Goal: Task Accomplishment & Management: Complete application form

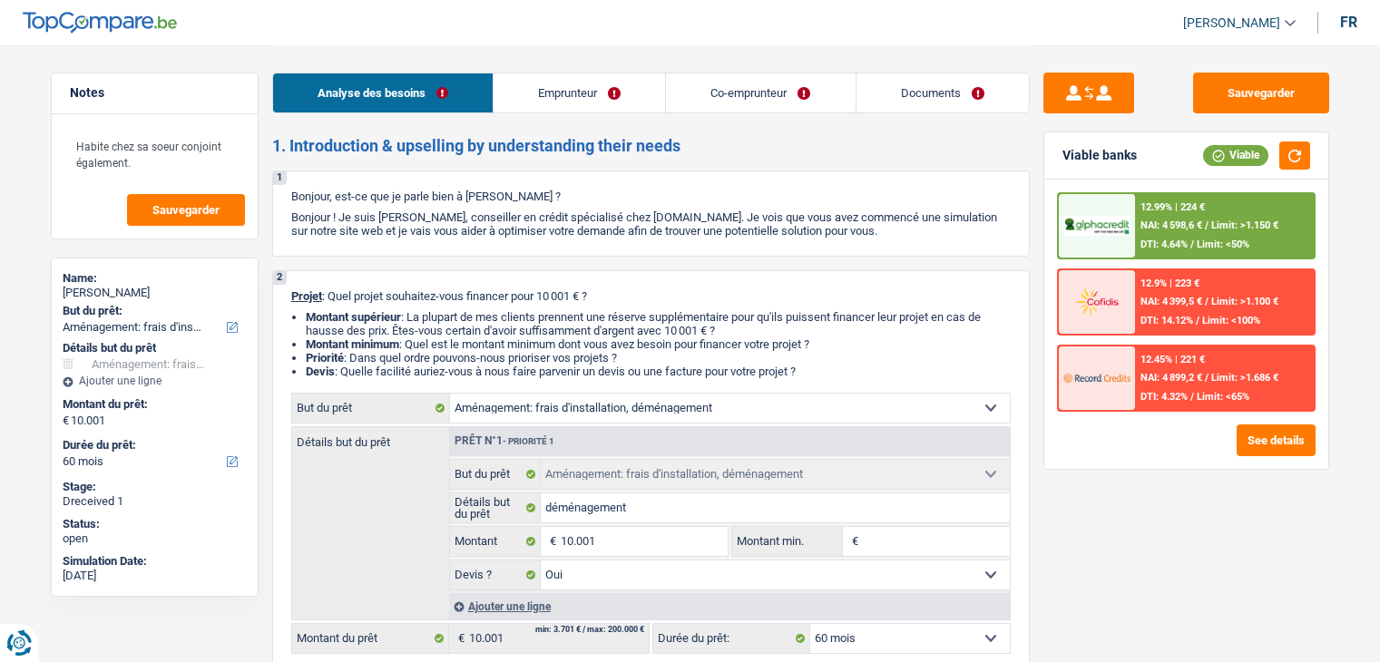
select select "movingOrInstallation"
select select "60"
select select "movingOrInstallation"
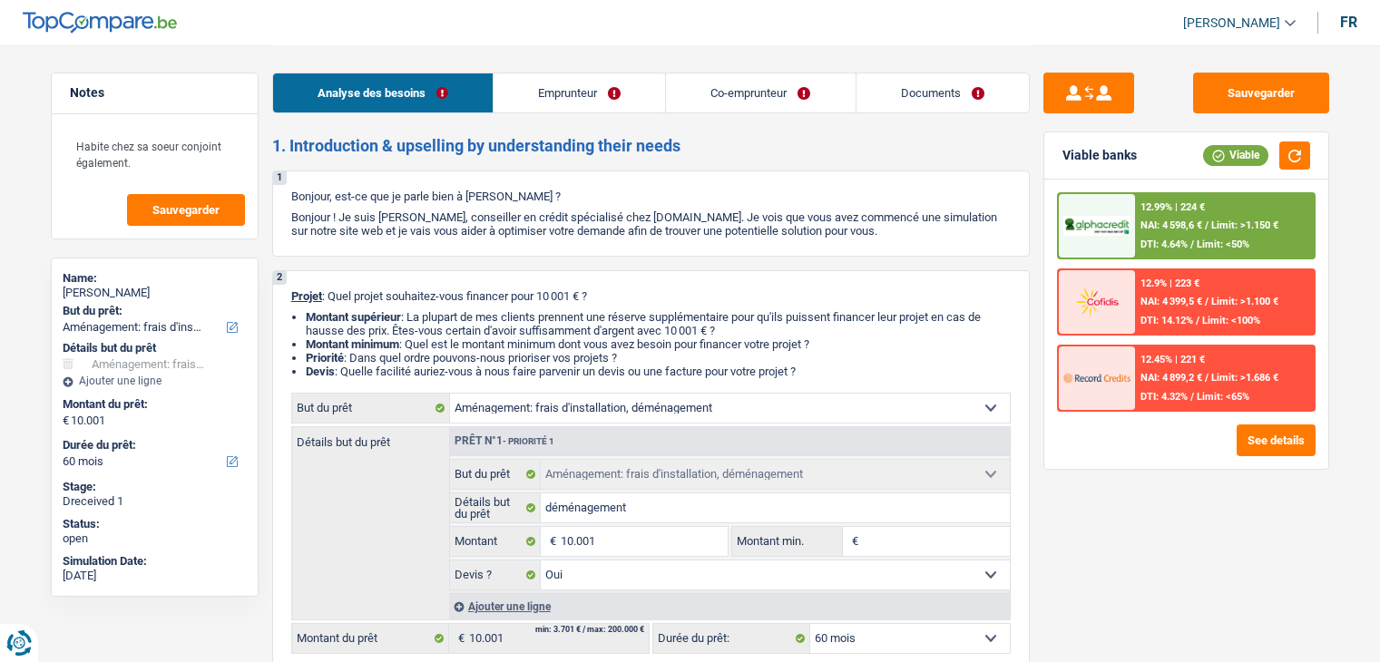
select select "yes"
select select "60"
select select "privateEmployee"
select select "worker"
select select "familyAllowances"
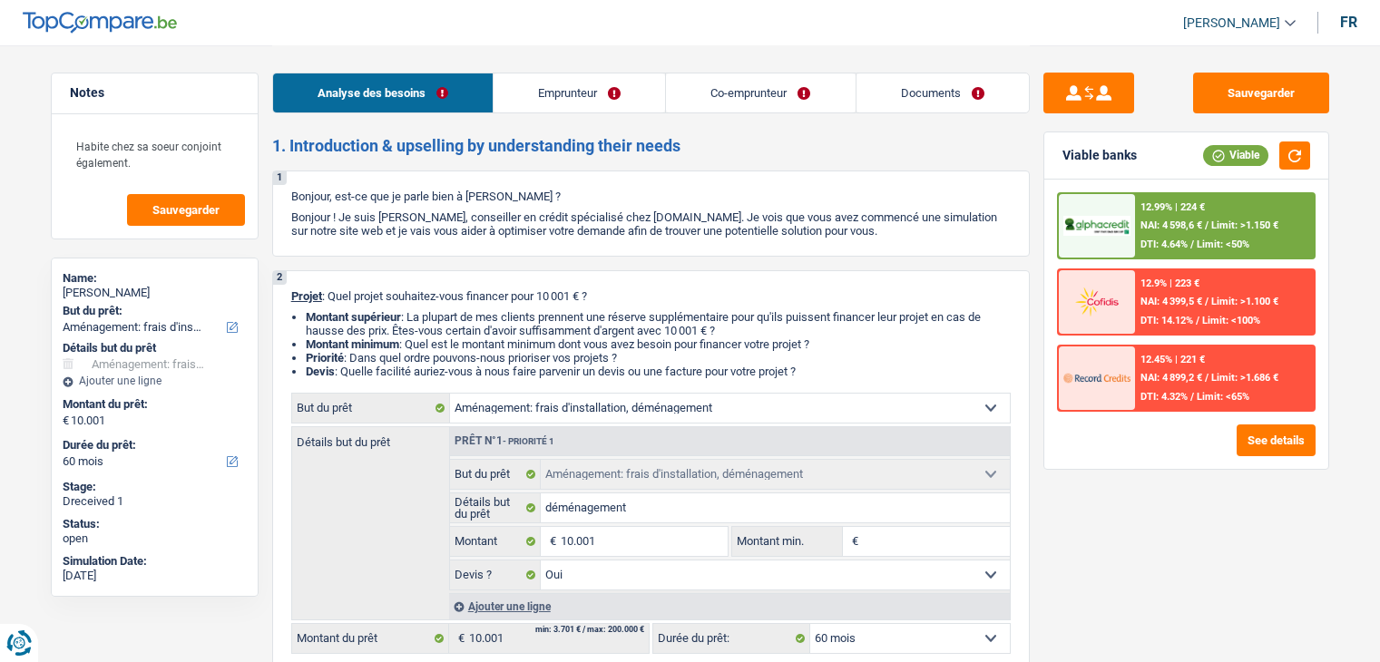
select select "netSalary"
select select "mutualityIndemnity"
select select "mealVouchers"
select select "familyAllowances"
select select "netSalary"
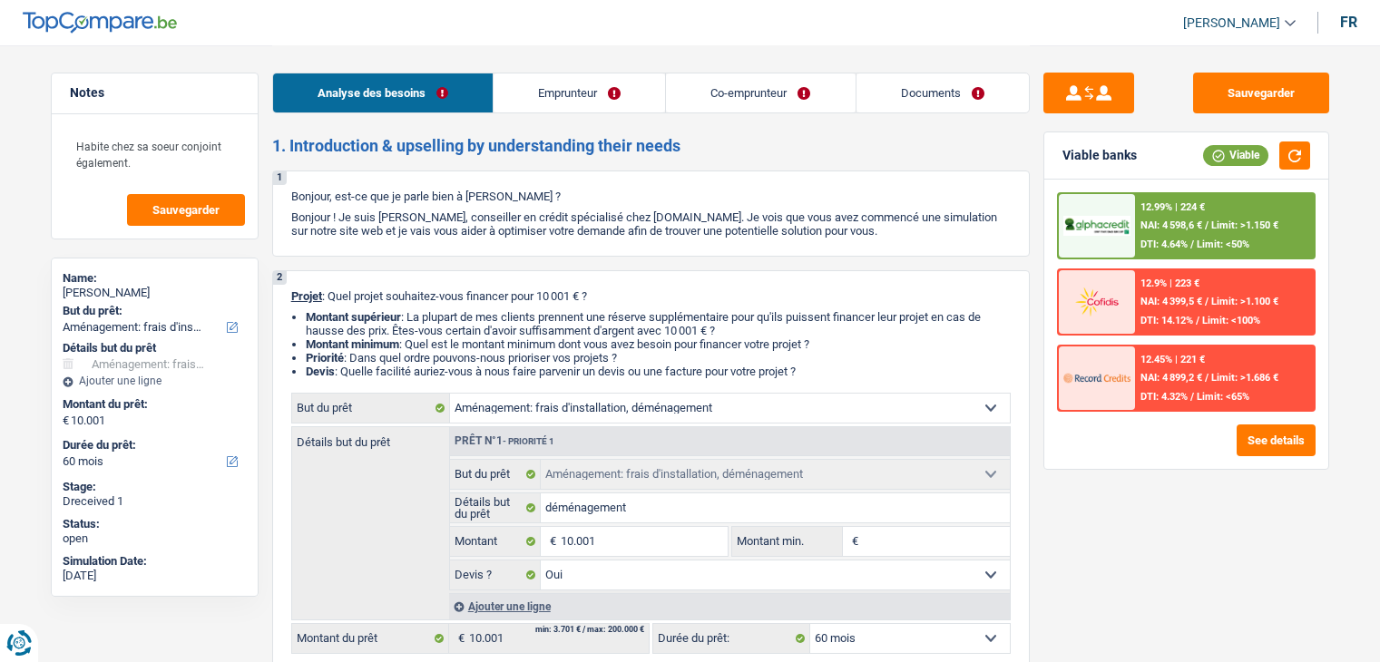
select select "mealVouchers"
select select "liveWithParents"
select select "movingOrInstallation"
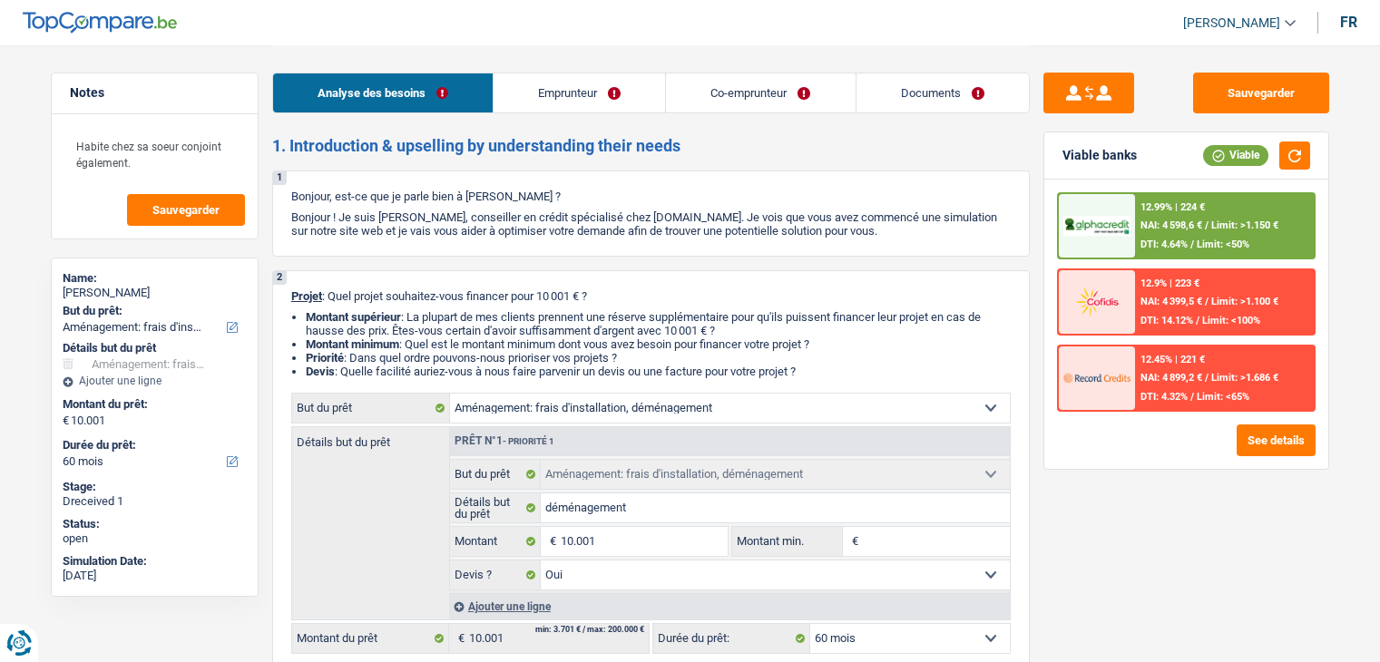
select select "yes"
select select "60"
select select "32"
select select "cohabitation"
click at [1101, 492] on div "Sauvegarder Viable banks Viable 12.99% | 224 € NAI: 4 598,6 € / Limit: >1.150 €…" at bounding box center [1186, 353] width 313 height 561
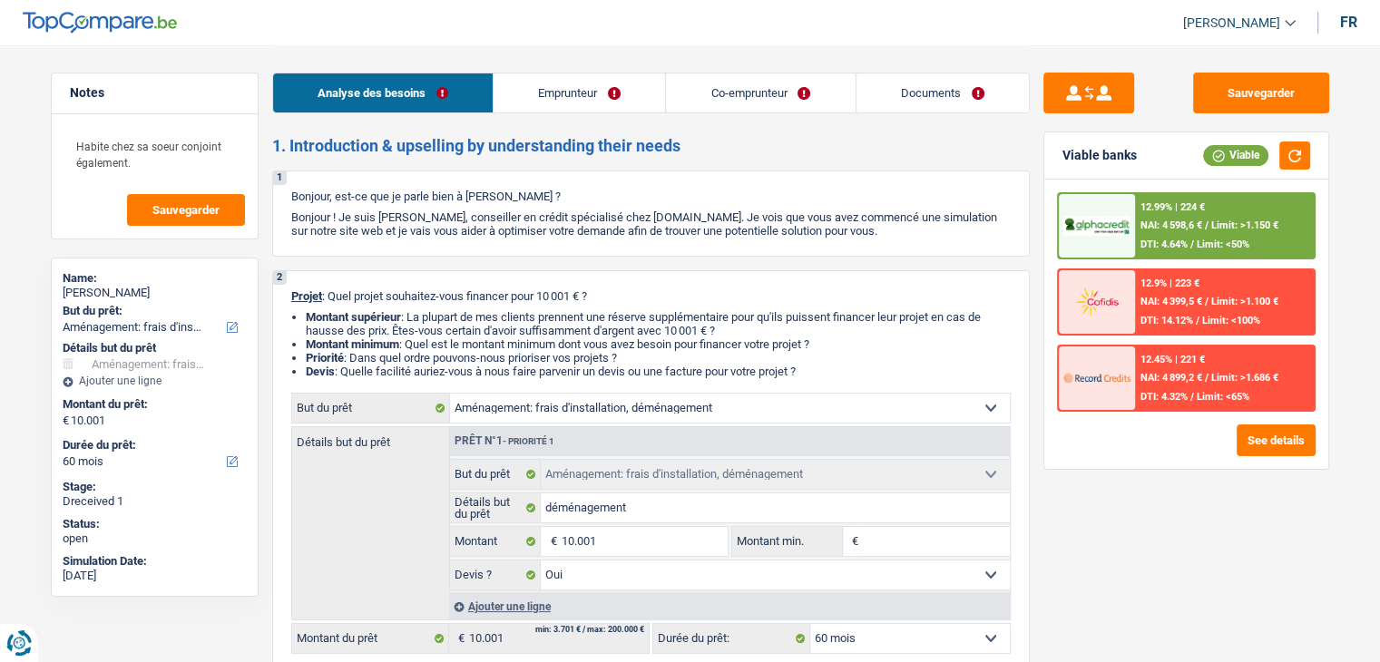
click at [571, 95] on link "Emprunteur" at bounding box center [579, 92] width 171 height 39
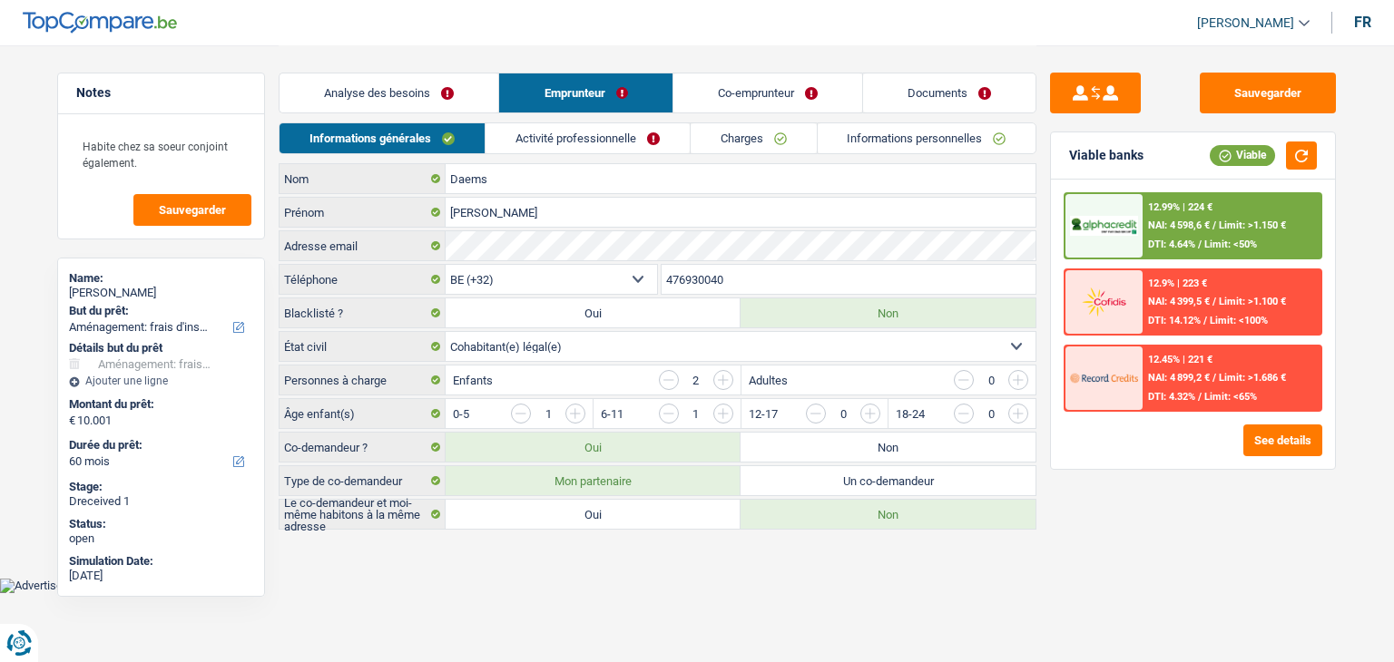
click at [617, 140] on link "Activité professionnelle" at bounding box center [587, 138] width 204 height 30
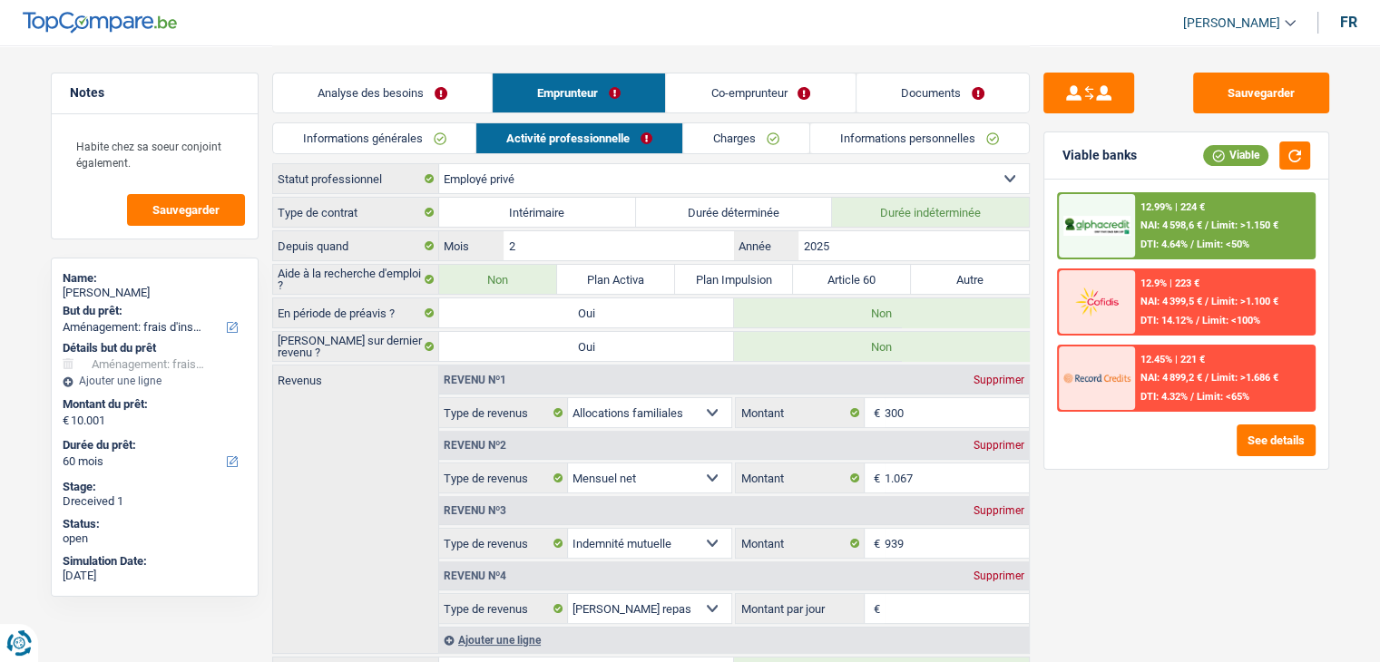
click at [752, 134] on link "Charges" at bounding box center [746, 138] width 126 height 30
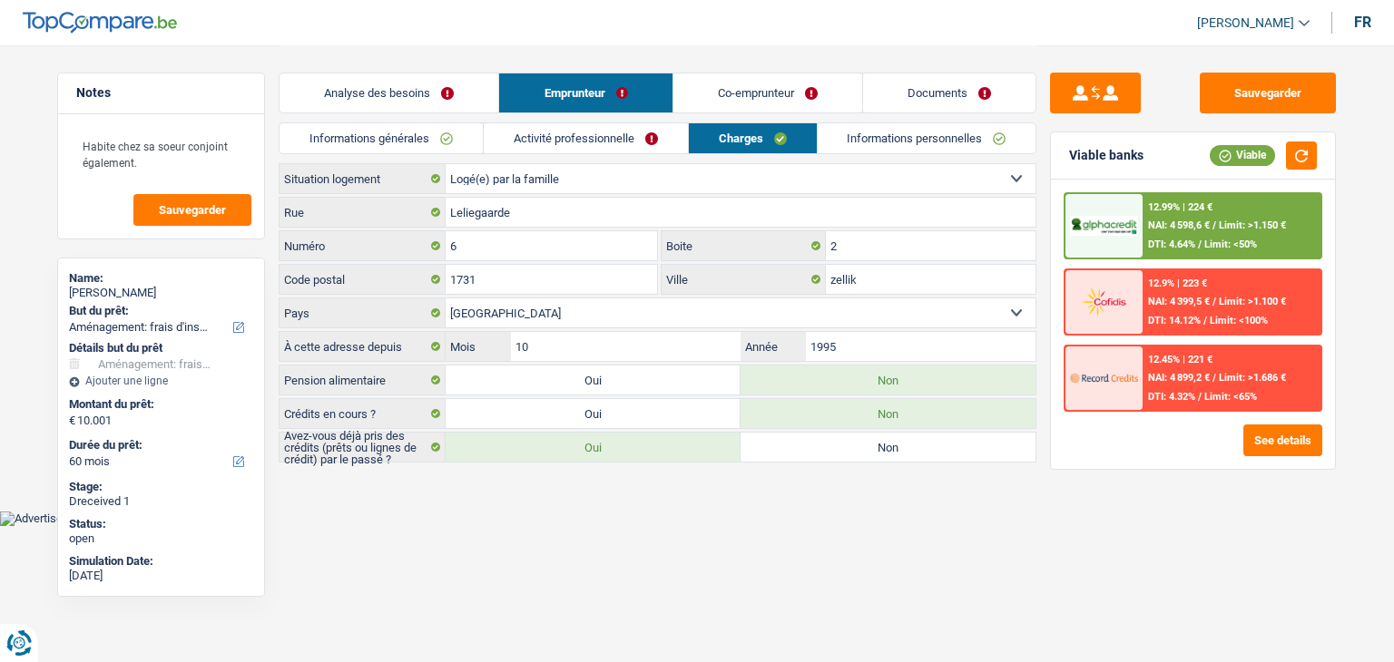
click at [752, 134] on link "Charges" at bounding box center [753, 138] width 128 height 30
click at [945, 139] on link "Informations personnelles" at bounding box center [926, 138] width 219 height 30
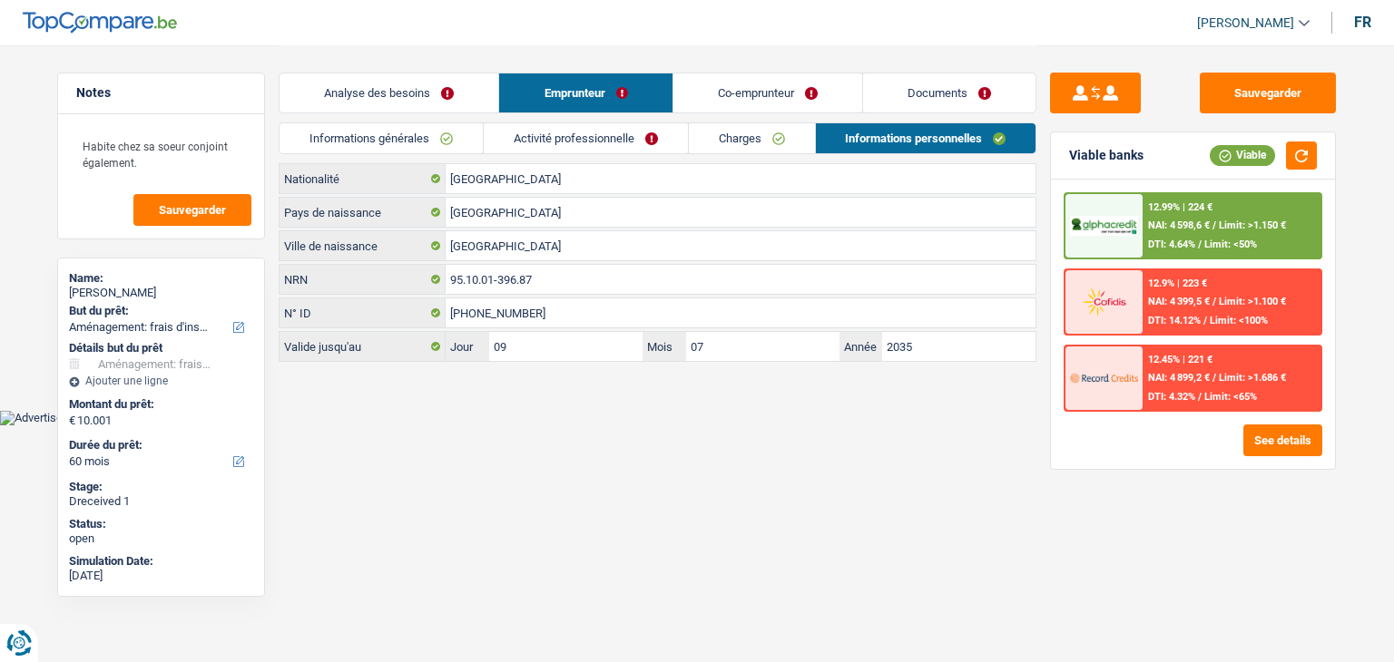
click at [748, 141] on link "Charges" at bounding box center [752, 138] width 126 height 30
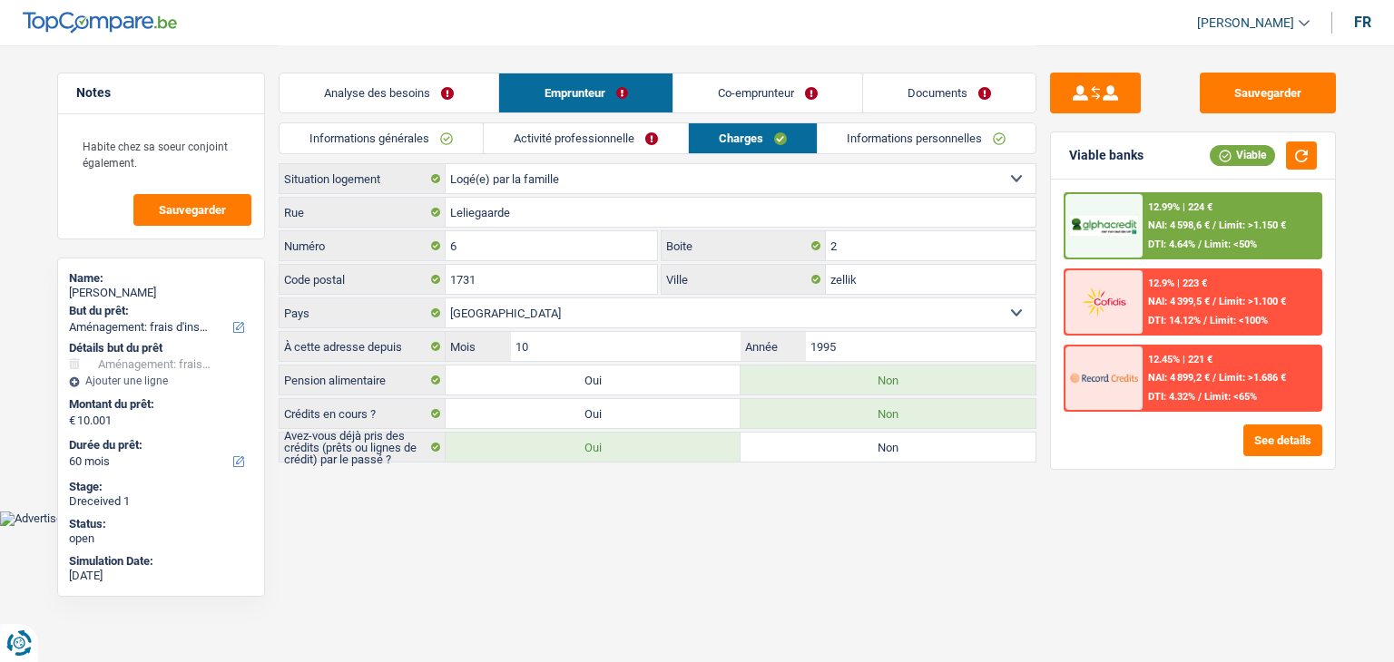
click at [612, 141] on link "Activité professionnelle" at bounding box center [586, 138] width 204 height 30
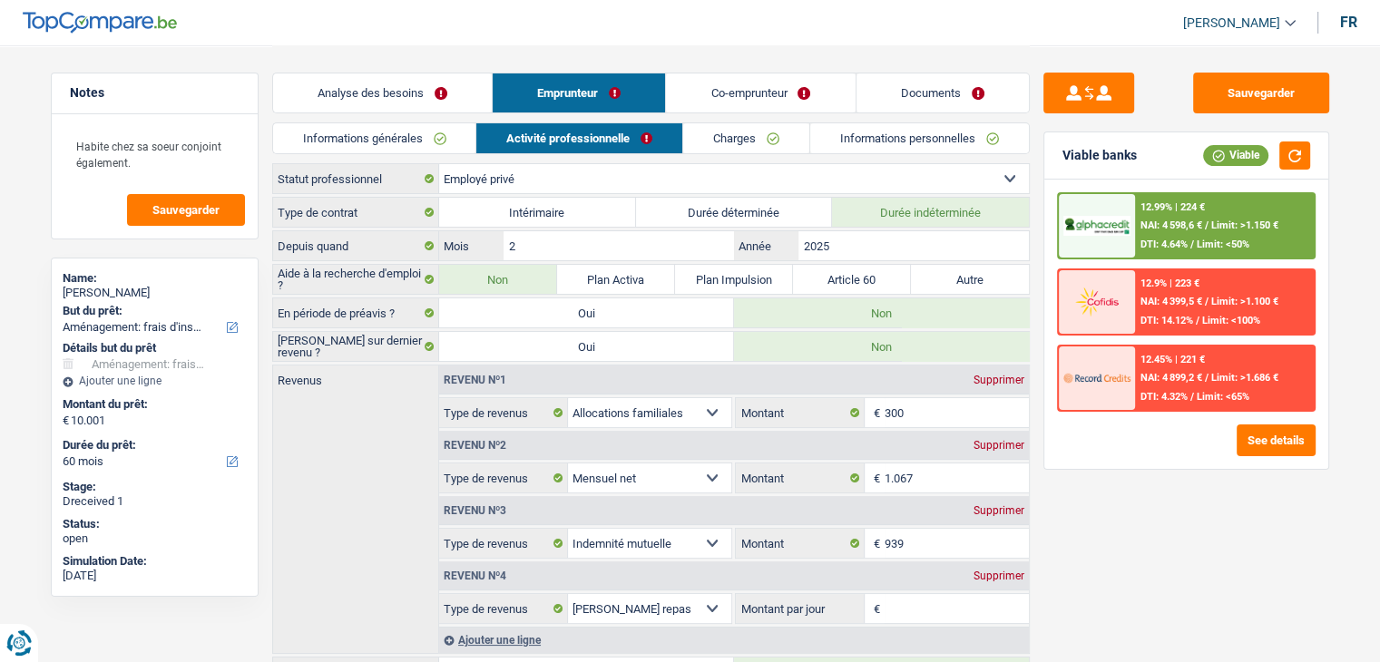
click at [756, 85] on link "Co-emprunteur" at bounding box center [760, 92] width 189 height 39
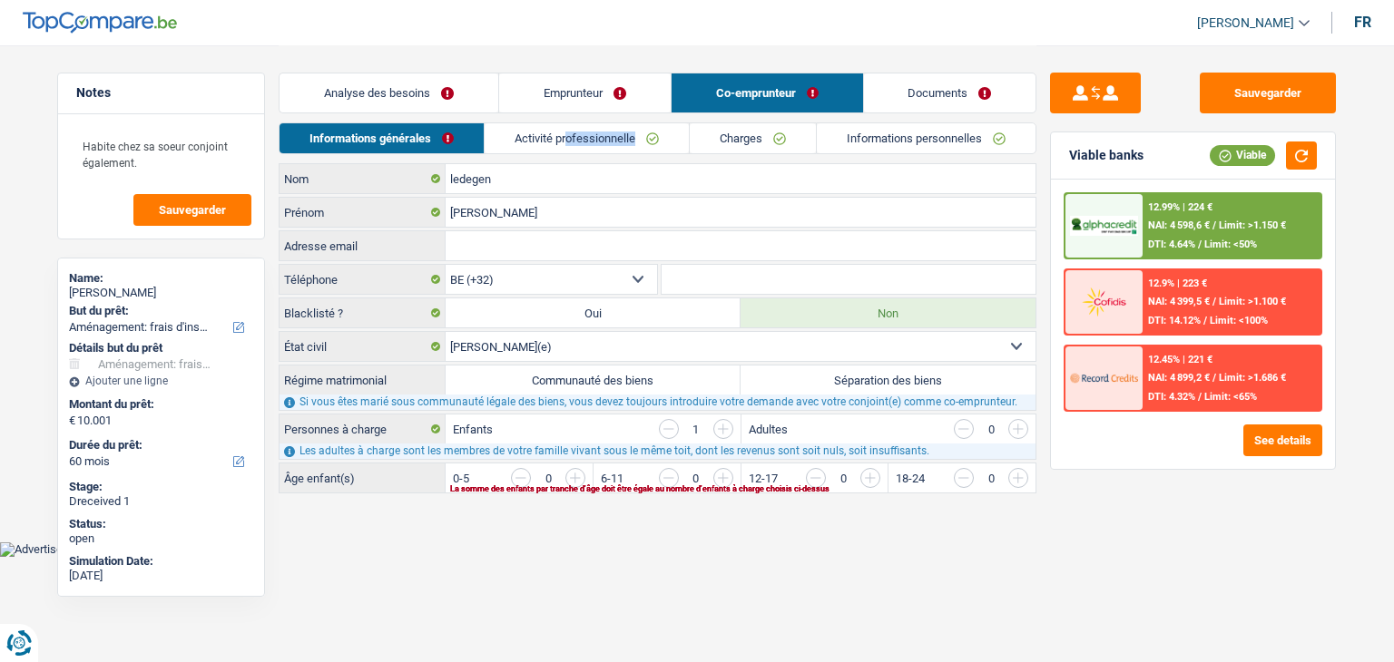
drag, startPoint x: 559, startPoint y: 153, endPoint x: 566, endPoint y: 137, distance: 17.9
click at [566, 137] on li "Activité professionnelle" at bounding box center [586, 138] width 205 height 32
click at [566, 137] on link "Activité professionnelle" at bounding box center [586, 138] width 204 height 30
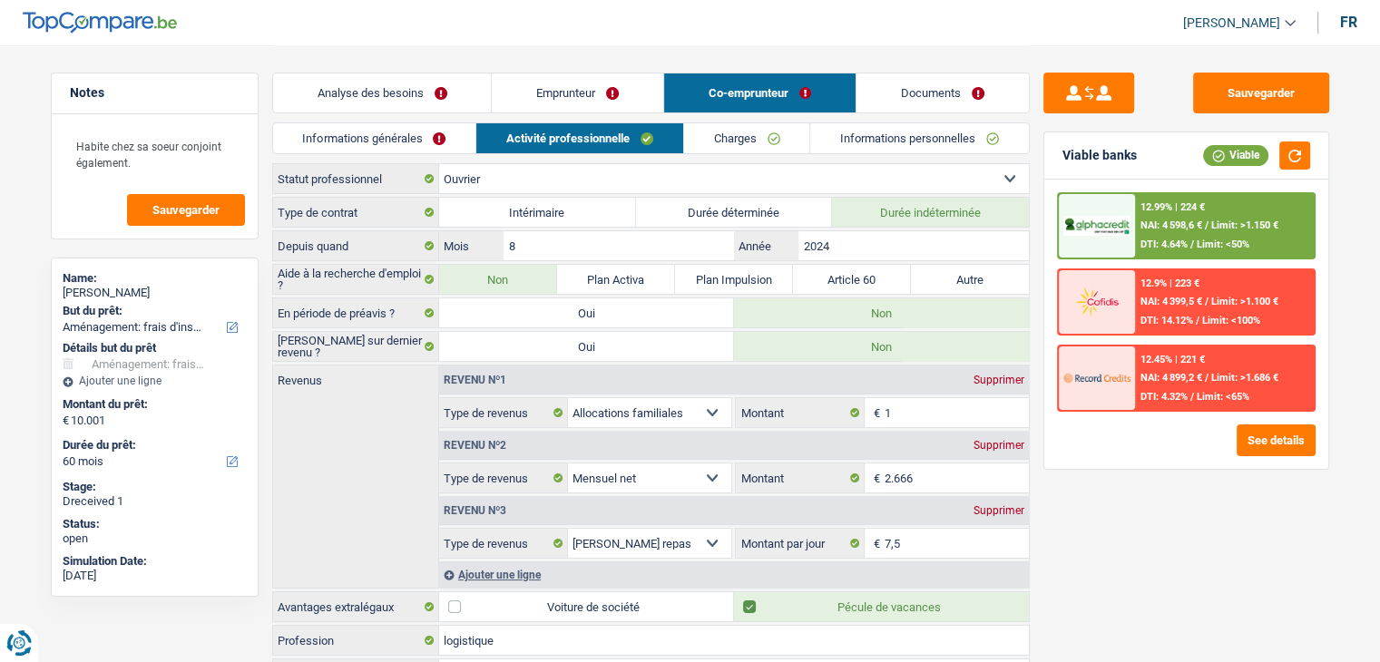
click at [1253, 237] on div "12.99% | 224 € NAI: 4 598,6 € / Limit: >1.150 € DTI: 4.64% / Limit: <50%" at bounding box center [1224, 226] width 179 height 64
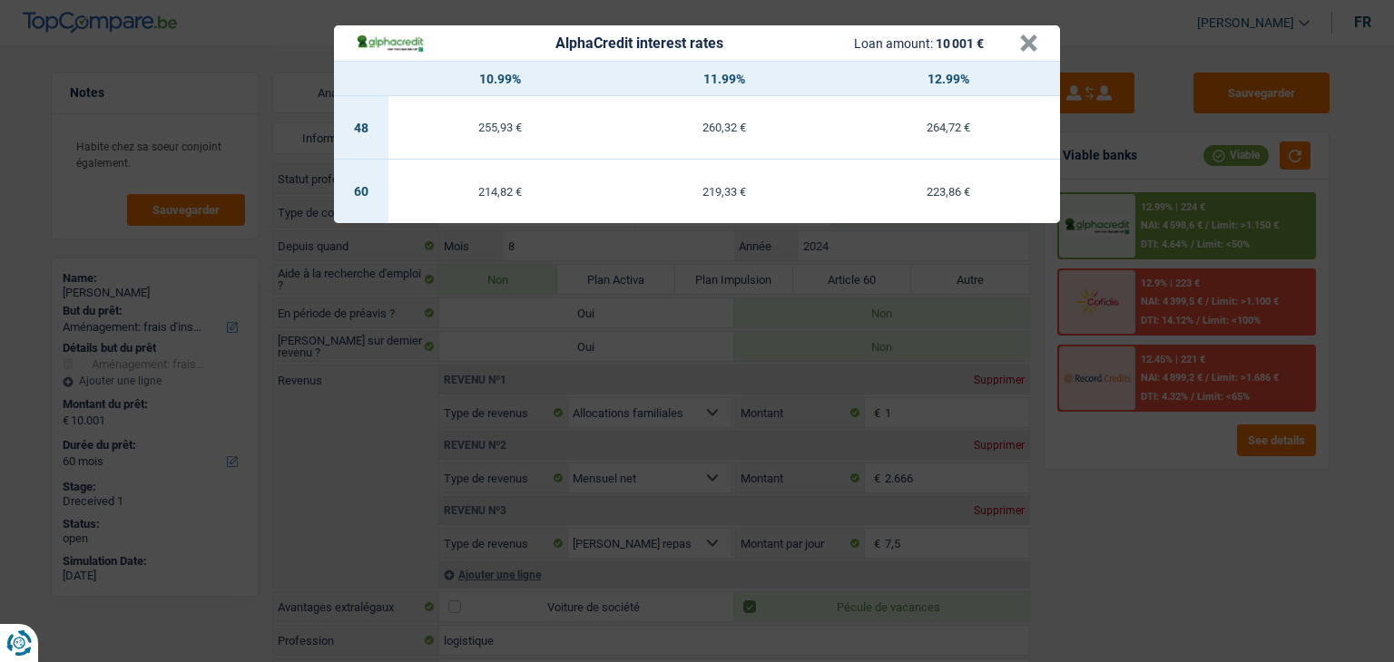
click at [1201, 582] on div "AlphaCredit interest rates Loan amount: 10 001 € × 10.99% 11.99% 12.99% 48 255,…" at bounding box center [697, 331] width 1394 height 662
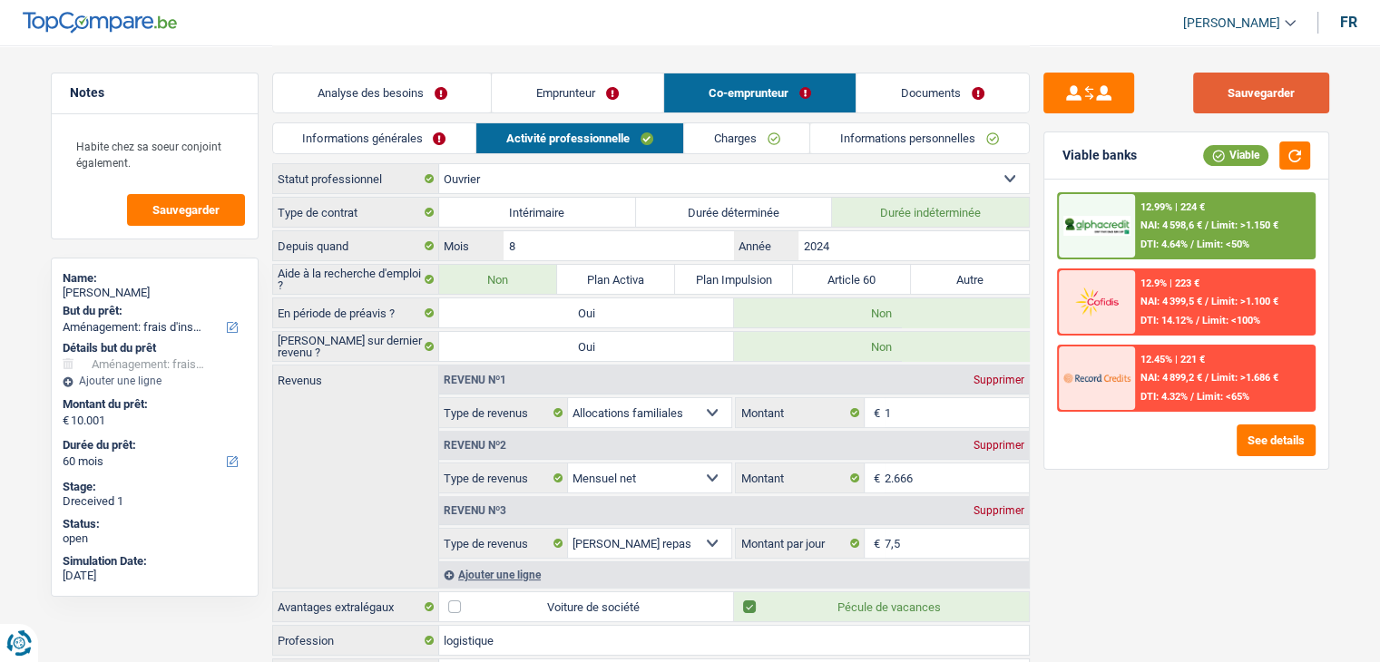
click at [1261, 110] on button "Sauvegarder" at bounding box center [1261, 93] width 136 height 41
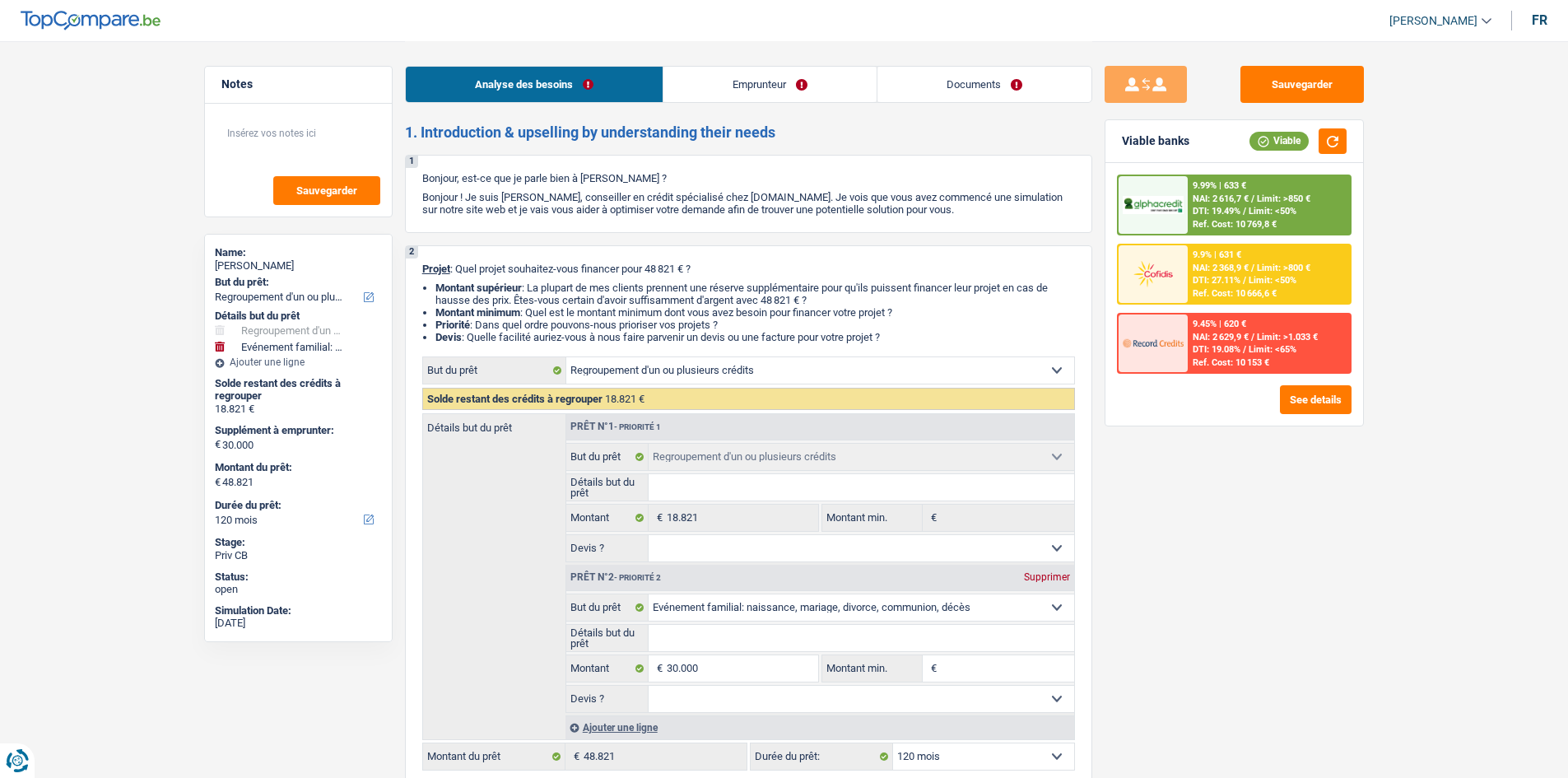
select select "refinancing"
select select "familyEvent"
select select "120"
select select "refinancing"
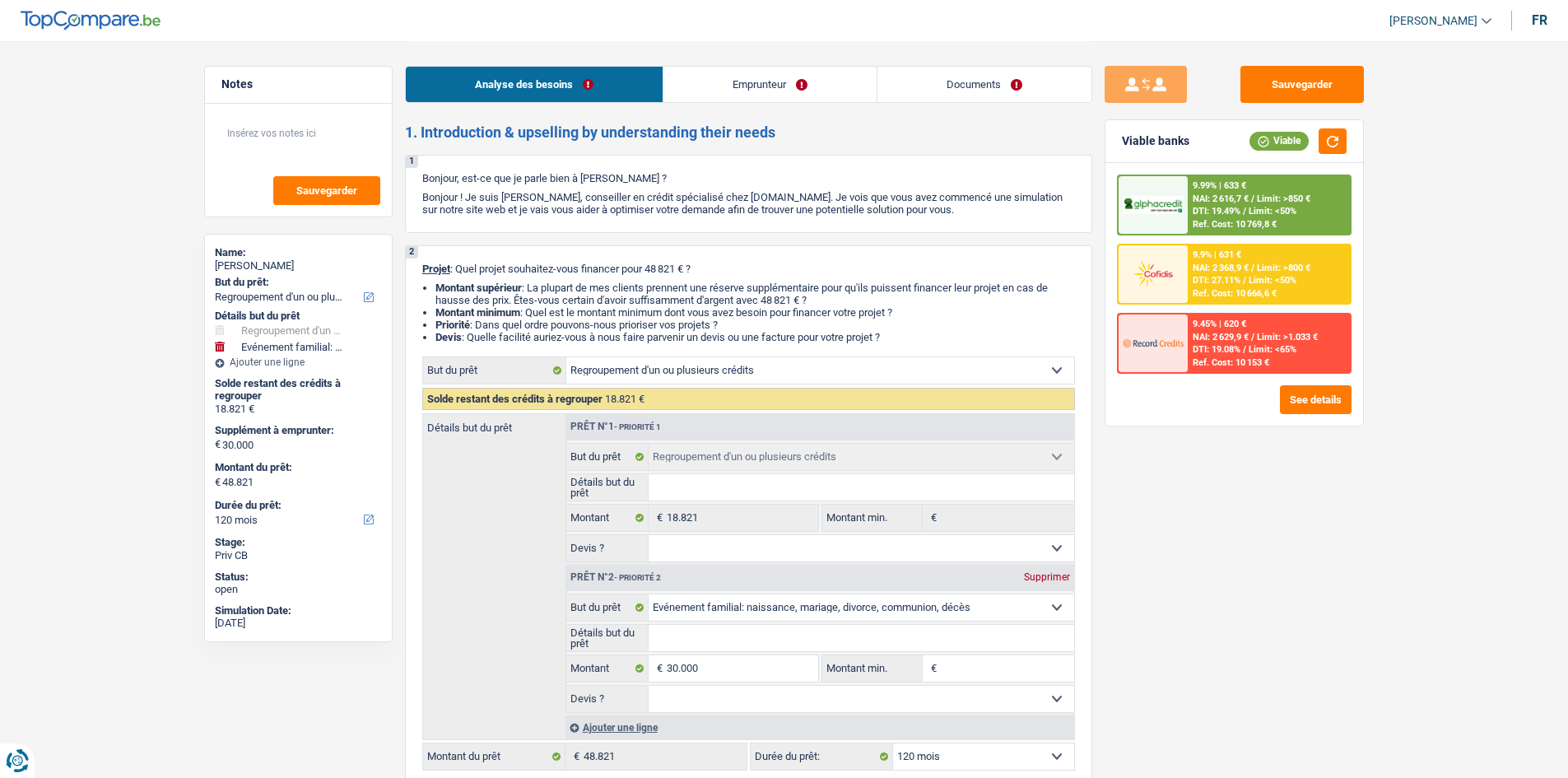
select select "refinancing"
select select "familyEvent"
select select "120"
select select "worker"
select select "netSalary"
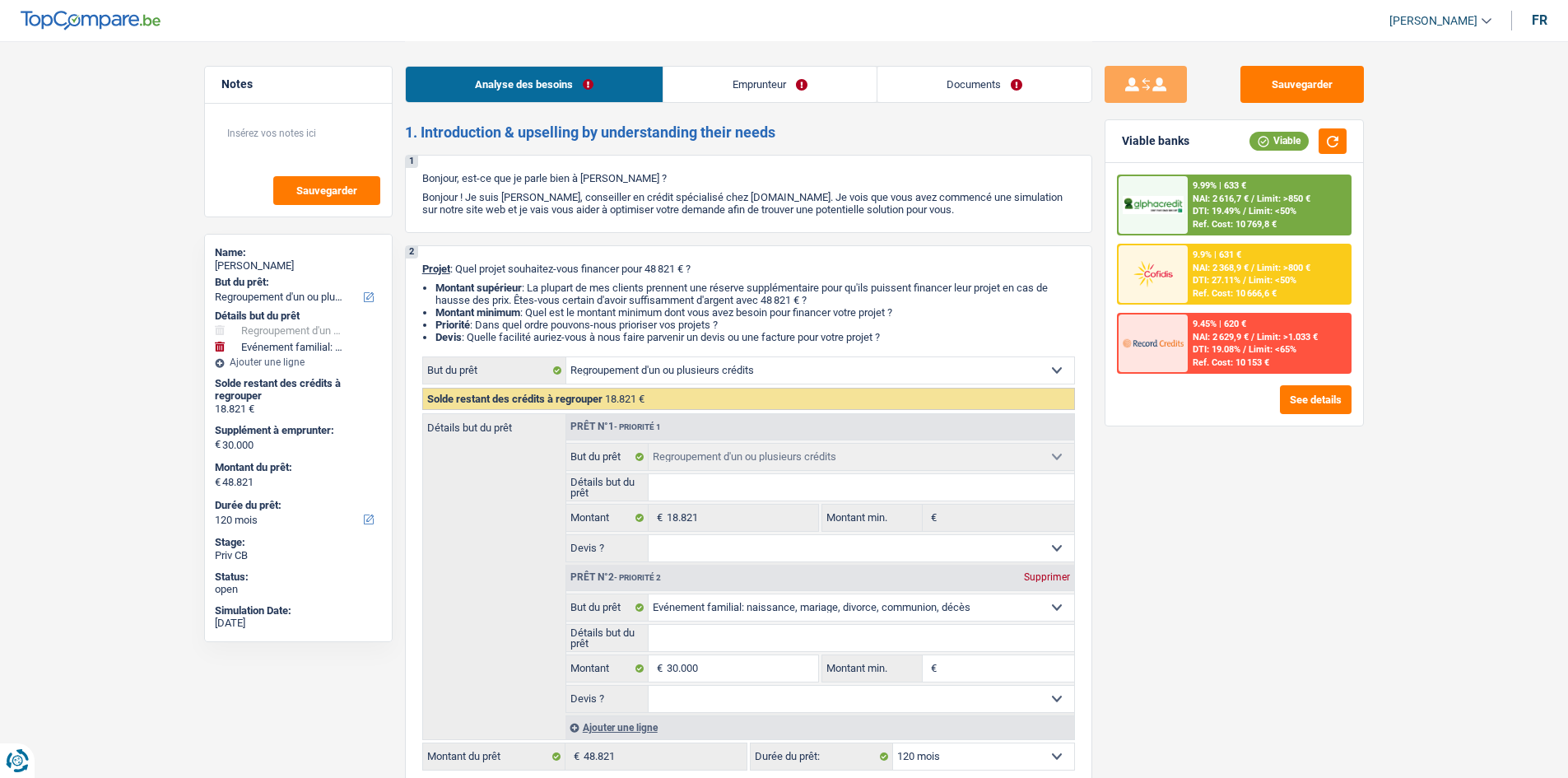
select select "liveWithParents"
select select "personalLoan"
select select "other"
select select "120"
select select "refinancing"
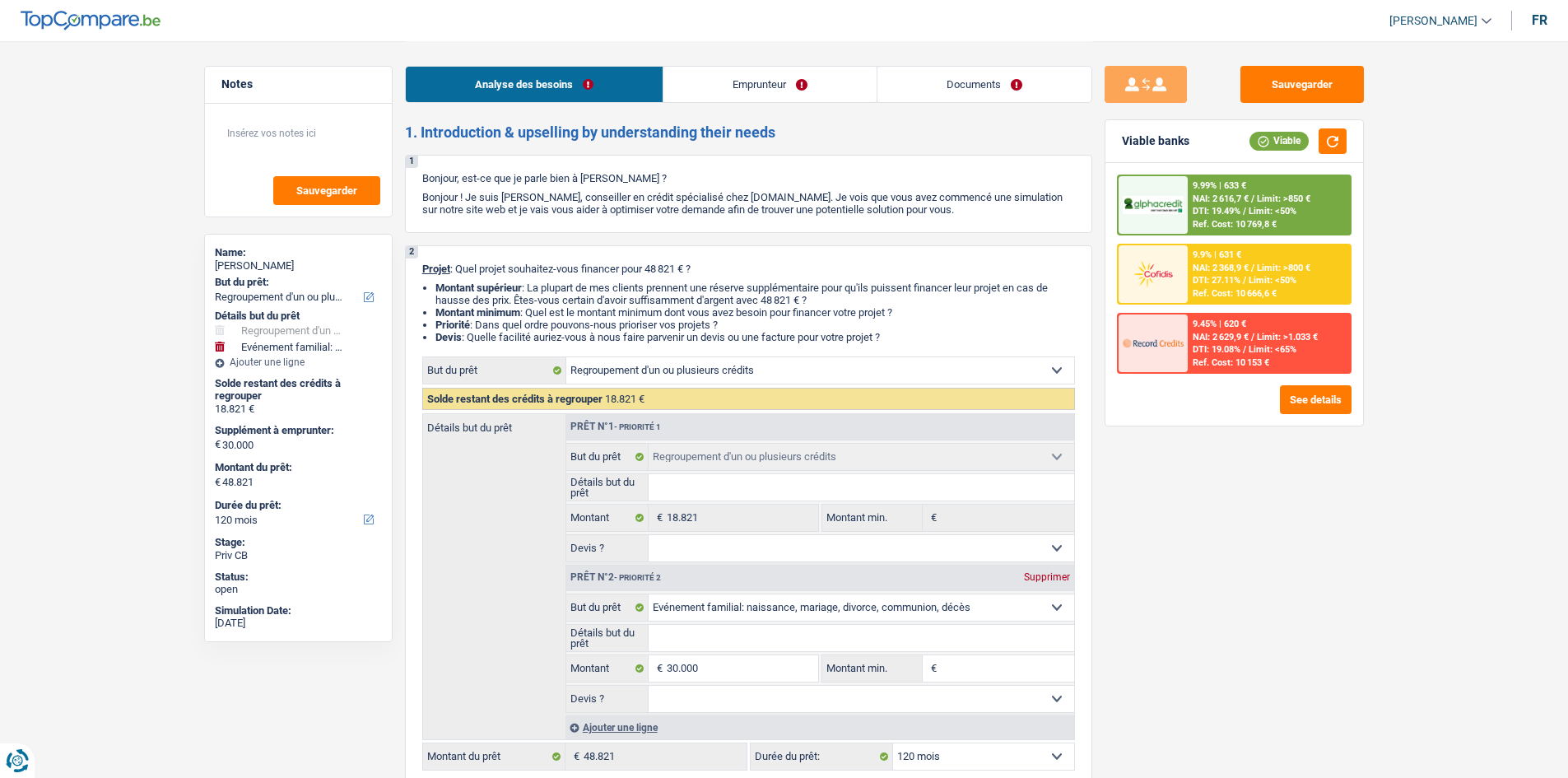
select select "refinancing"
select select "familyEvent"
select select "120"
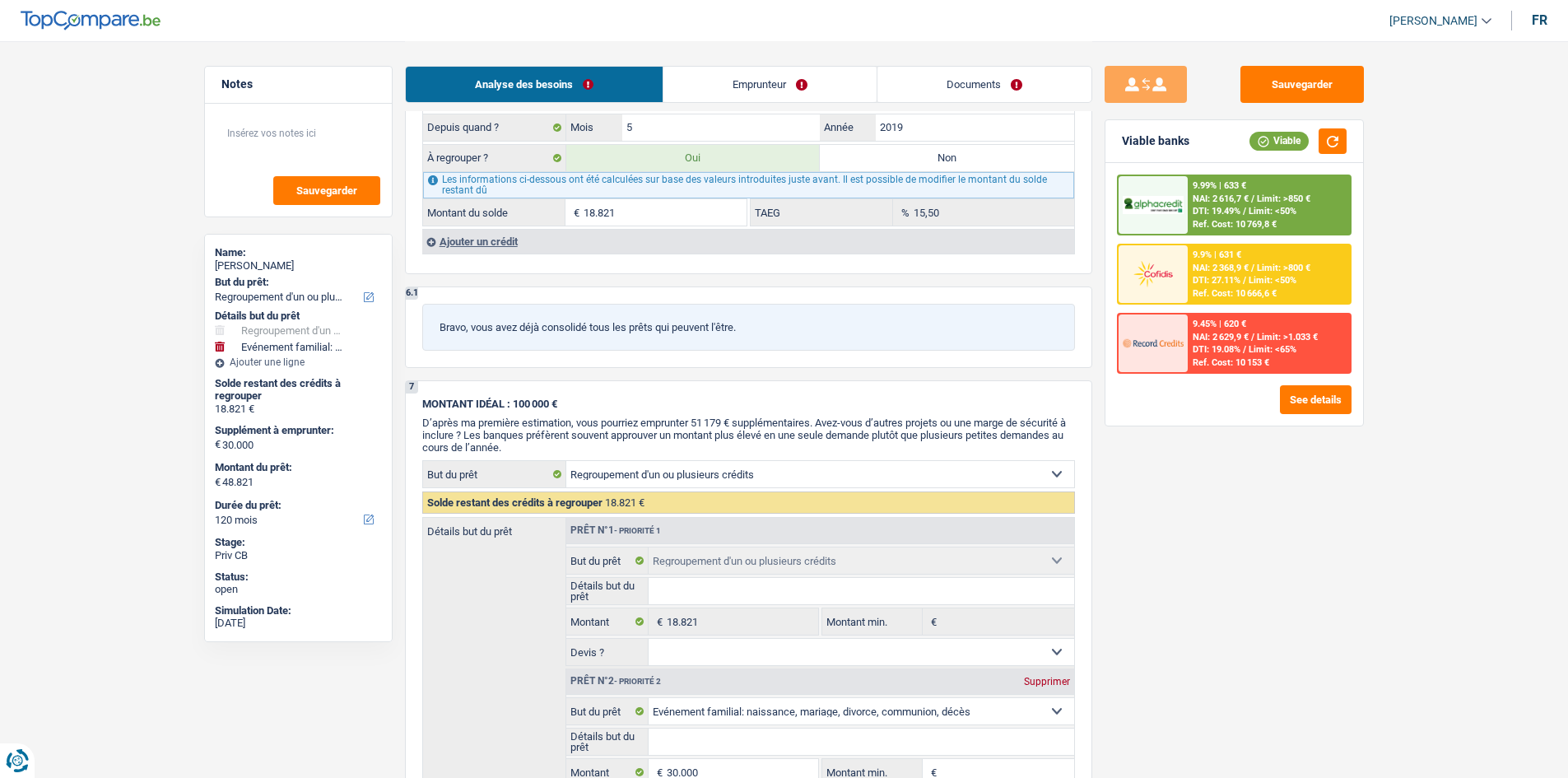
scroll to position [1565, 0]
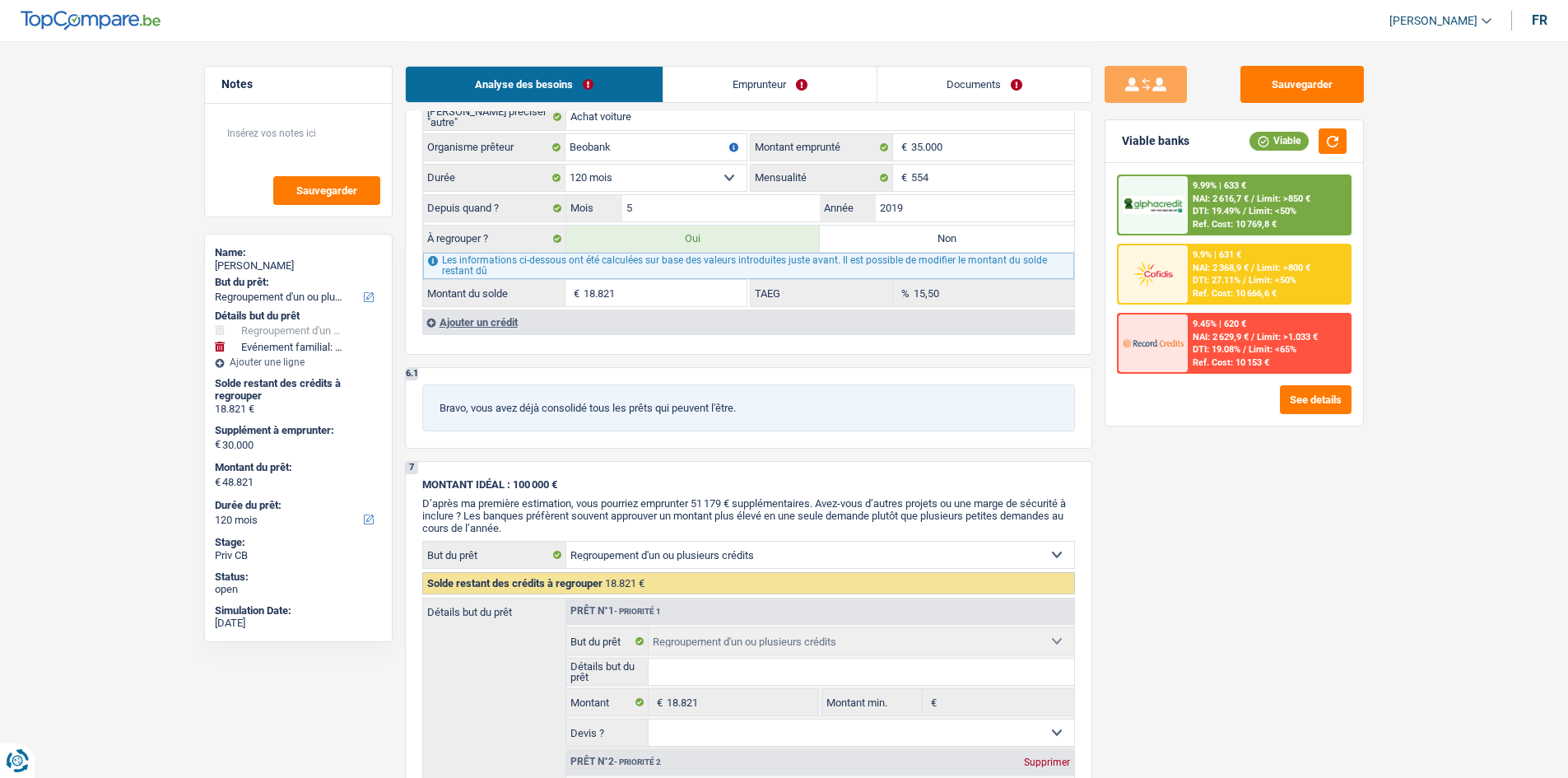
click at [440, 314] on div "Ajouter un crédit" at bounding box center [748, 321] width 652 height 25
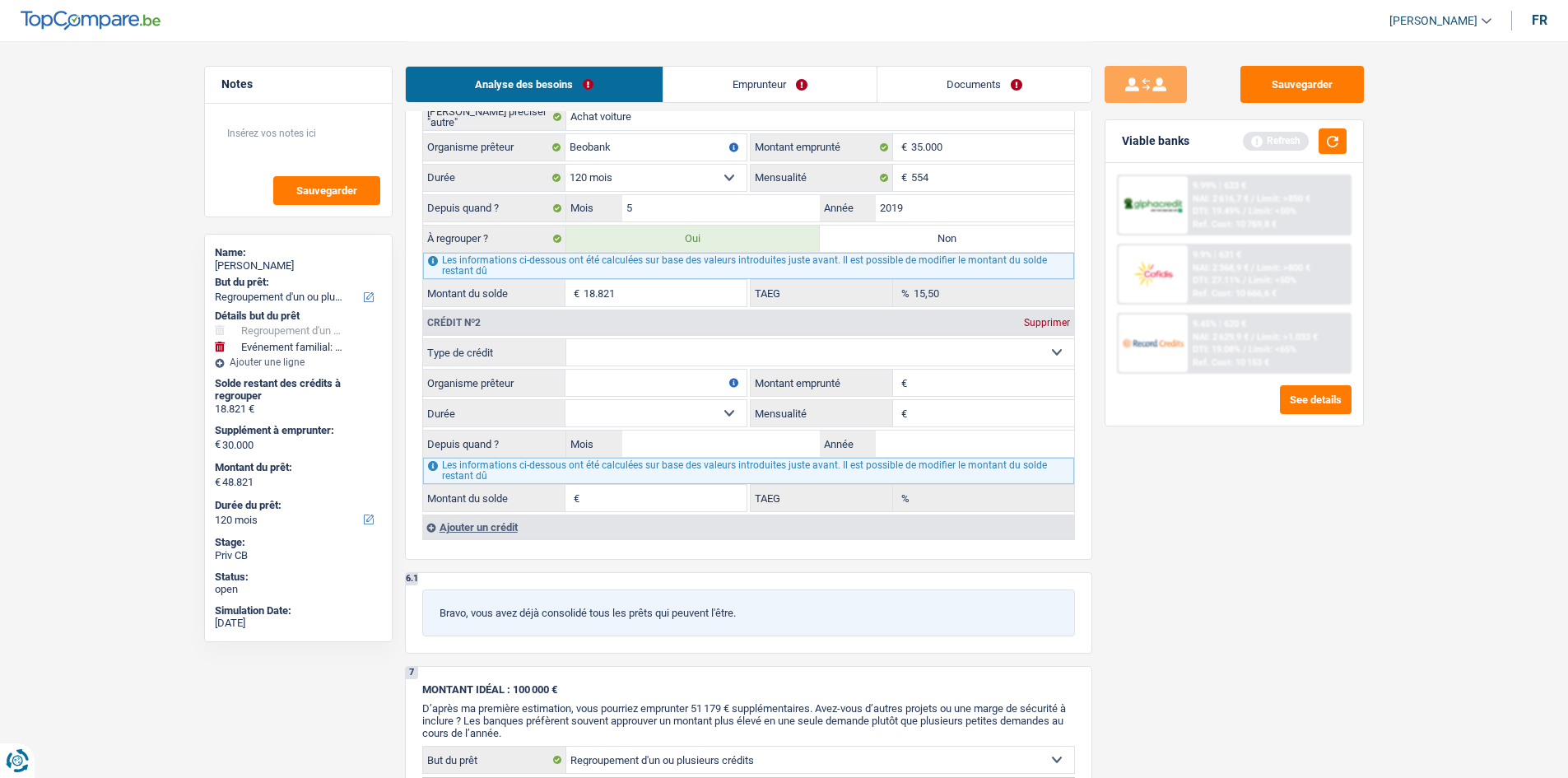
click at [634, 389] on input "Organisme prêteur" at bounding box center [656, 382] width 181 height 26
click at [928, 384] on input "Montant" at bounding box center [993, 382] width 163 height 26
type input "2"
click at [678, 380] on input "Organisme prêteur" at bounding box center [656, 382] width 181 height 26
click at [596, 326] on div "Crédit nº2 Supprimer" at bounding box center [749, 322] width 652 height 26
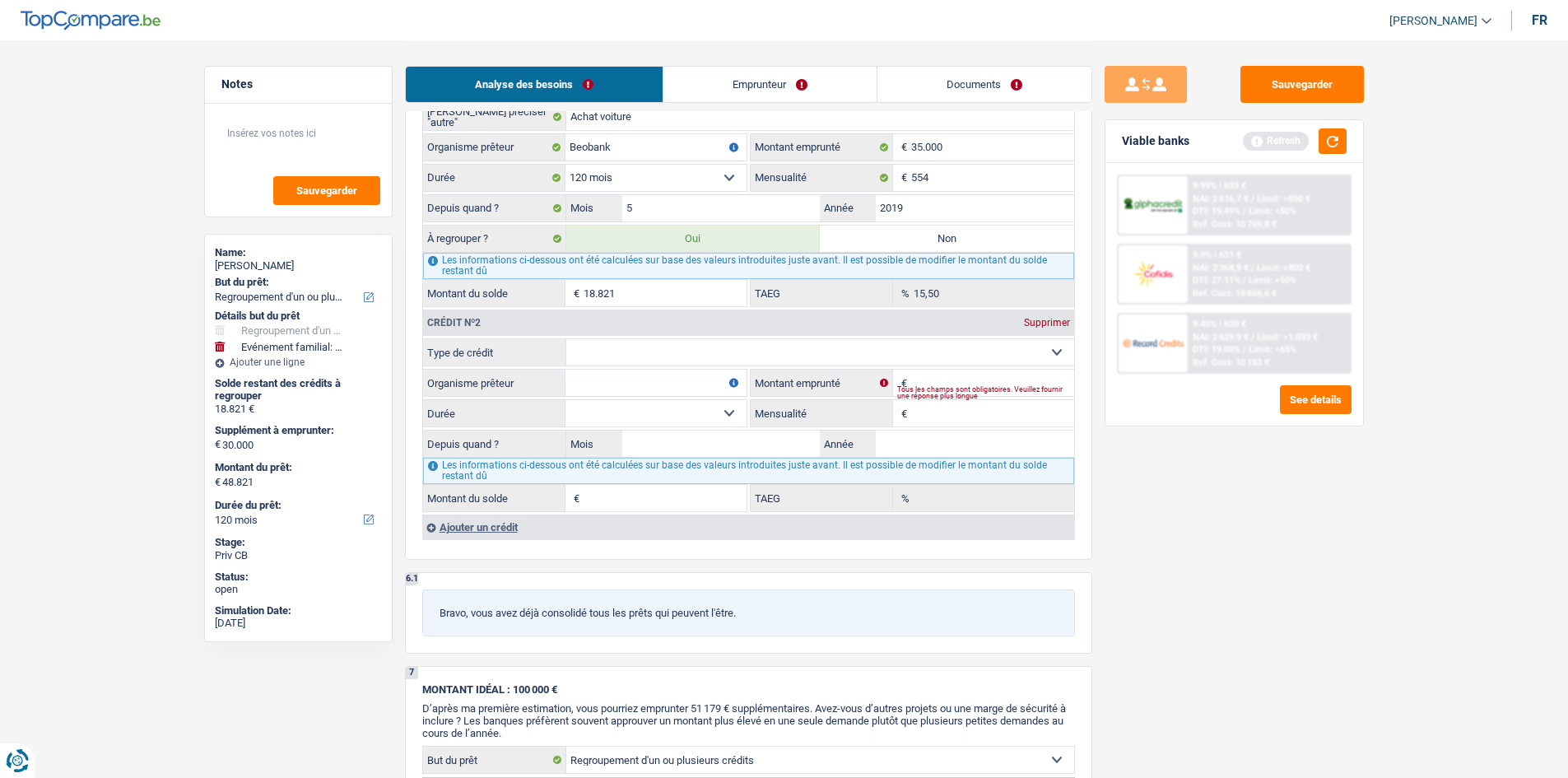
click at [593, 359] on select "Carte ou ouverture de crédit Prêt hypothécaire Vente à tempérament Prêt à tempé…" at bounding box center [820, 352] width 508 height 26
select select "cardOrCredit"
type input "0"
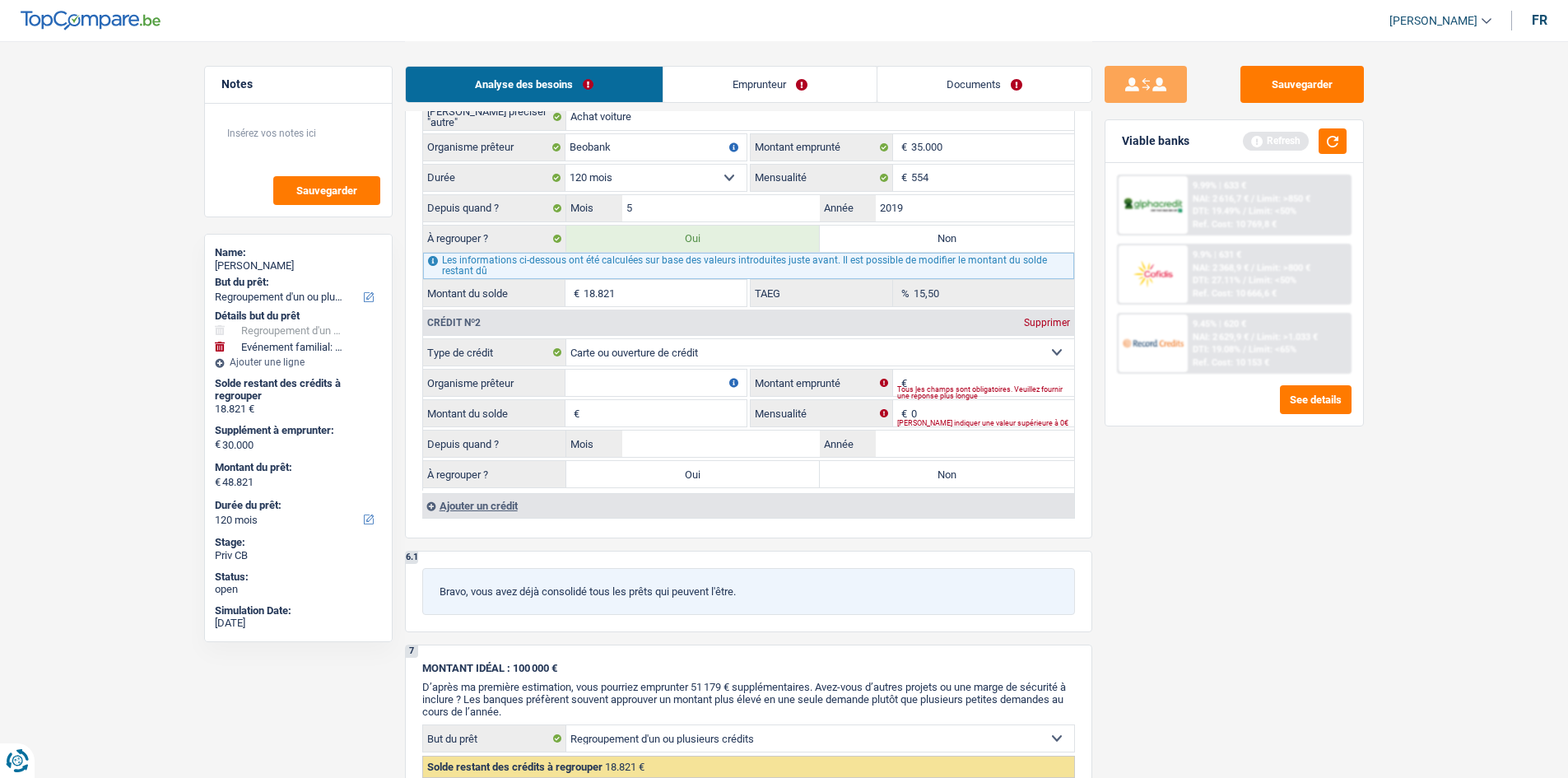
click at [617, 411] on input "Montant du solde" at bounding box center [665, 413] width 163 height 26
type input "2.000"
click at [617, 387] on input "Organisme prêteur" at bounding box center [656, 382] width 181 height 26
click at [922, 389] on div "Tous les champs sont obligatoires. Veuillez fournir une réponse plus longue" at bounding box center [985, 392] width 177 height 6
click at [649, 381] on input "Organisme prêteur" at bounding box center [656, 382] width 181 height 26
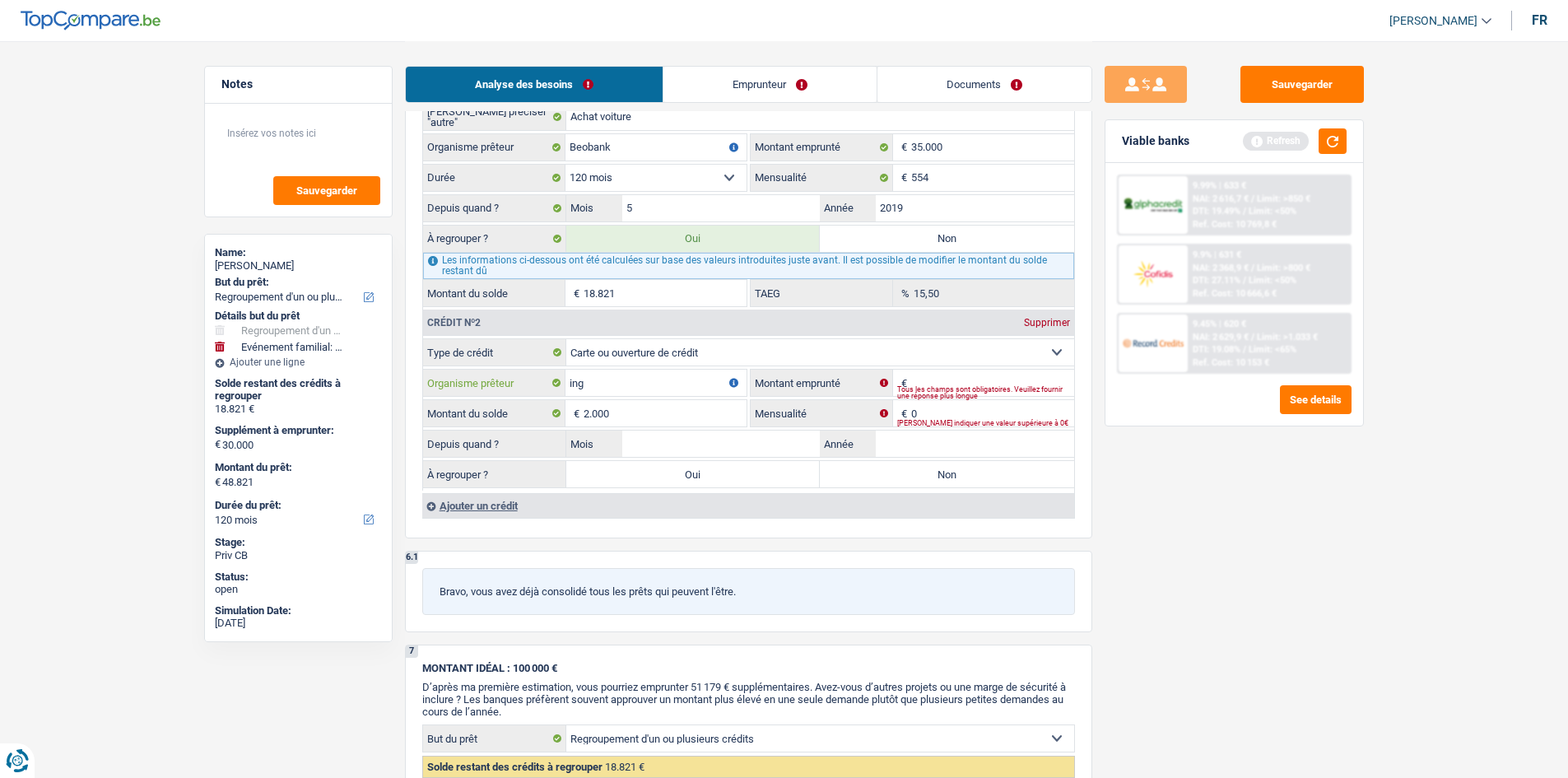
type input "ing"
click at [950, 379] on input "Montant" at bounding box center [993, 382] width 163 height 26
type input "3.000"
drag, startPoint x: 1232, startPoint y: 524, endPoint x: 1058, endPoint y: 493, distance: 176.7
click at [1207, 520] on div "Sauvegarder Viable banks Refresh 9.99% | 633 € NAI: 2 616,7 € / Limit: >850 € D…" at bounding box center [1234, 409] width 284 height 686
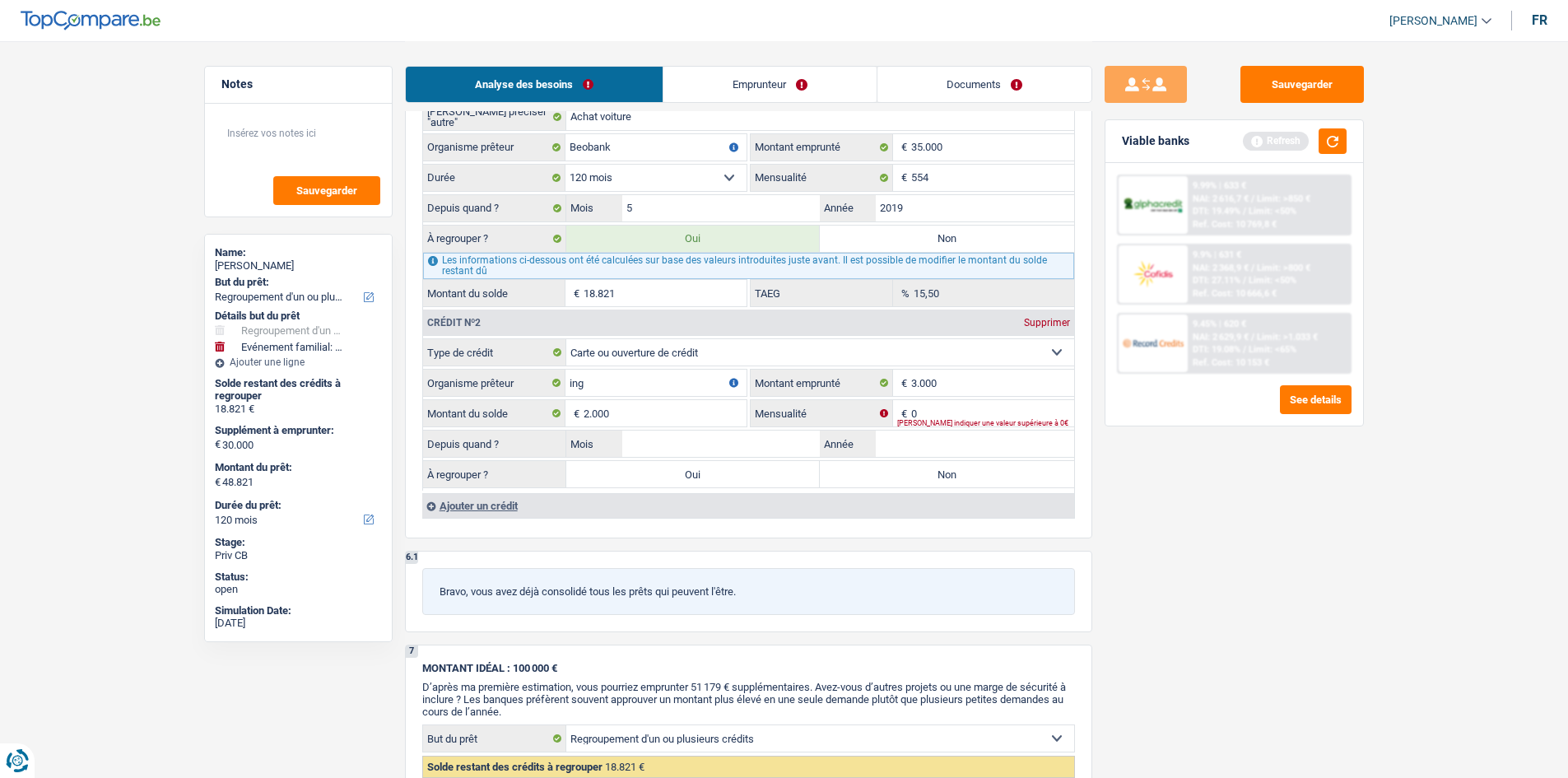
click at [955, 422] on div "Veuillez indiquer une valeur supérieure à 0€" at bounding box center [985, 423] width 177 height 6
click at [907, 444] on input "Année" at bounding box center [975, 443] width 199 height 26
type input "2017"
click at [645, 443] on input "Mois" at bounding box center [721, 443] width 199 height 26
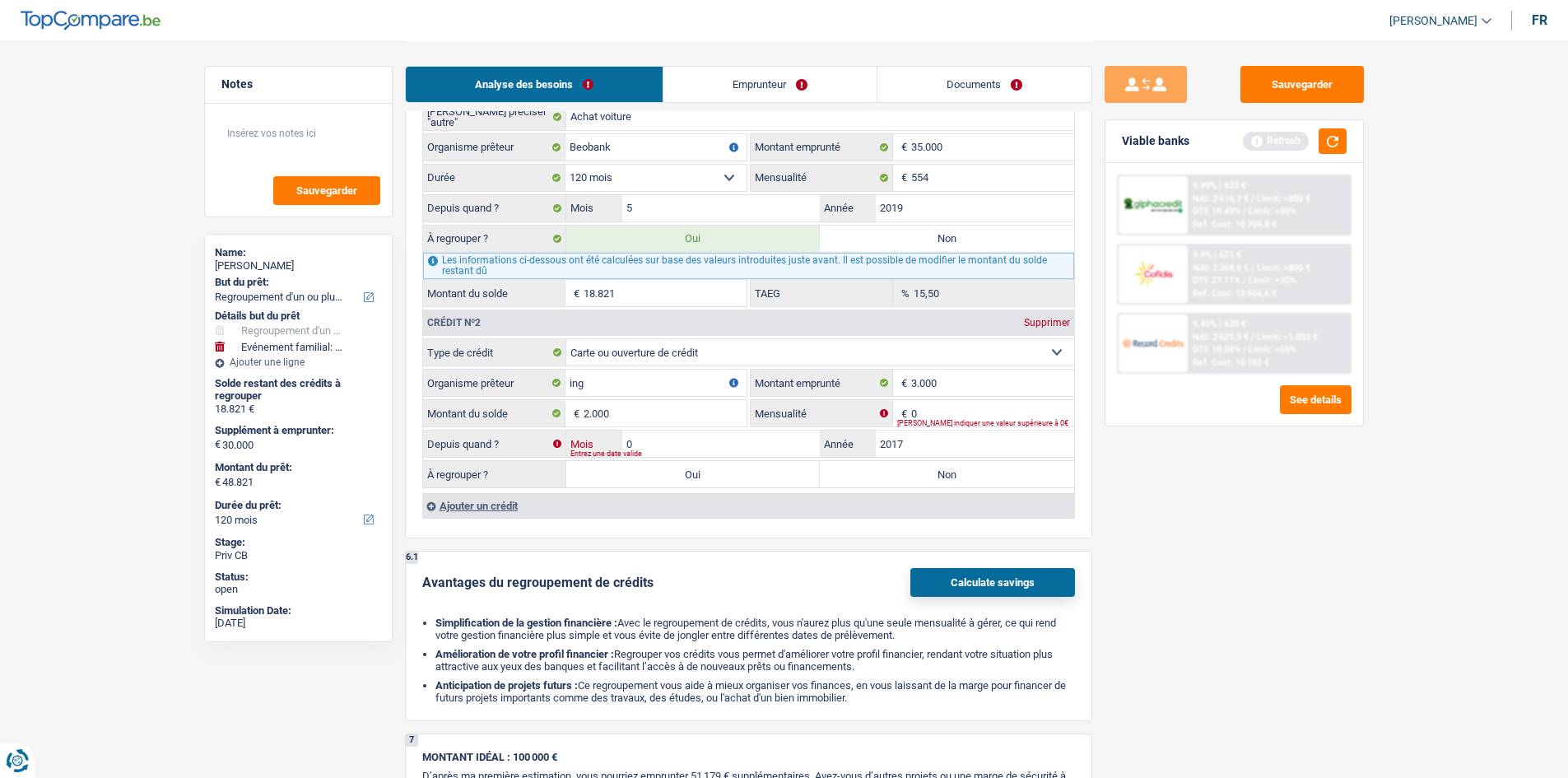
type input "05"
click at [931, 409] on input "0" at bounding box center [993, 413] width 163 height 26
type input "150"
click at [1224, 628] on div "Sauvegarder Viable banks Refresh 9.99% | 633 € NAI: 2 616,7 € / Limit: >850 € D…" at bounding box center [1234, 409] width 284 height 686
click at [905, 468] on label "Non" at bounding box center [947, 474] width 254 height 26
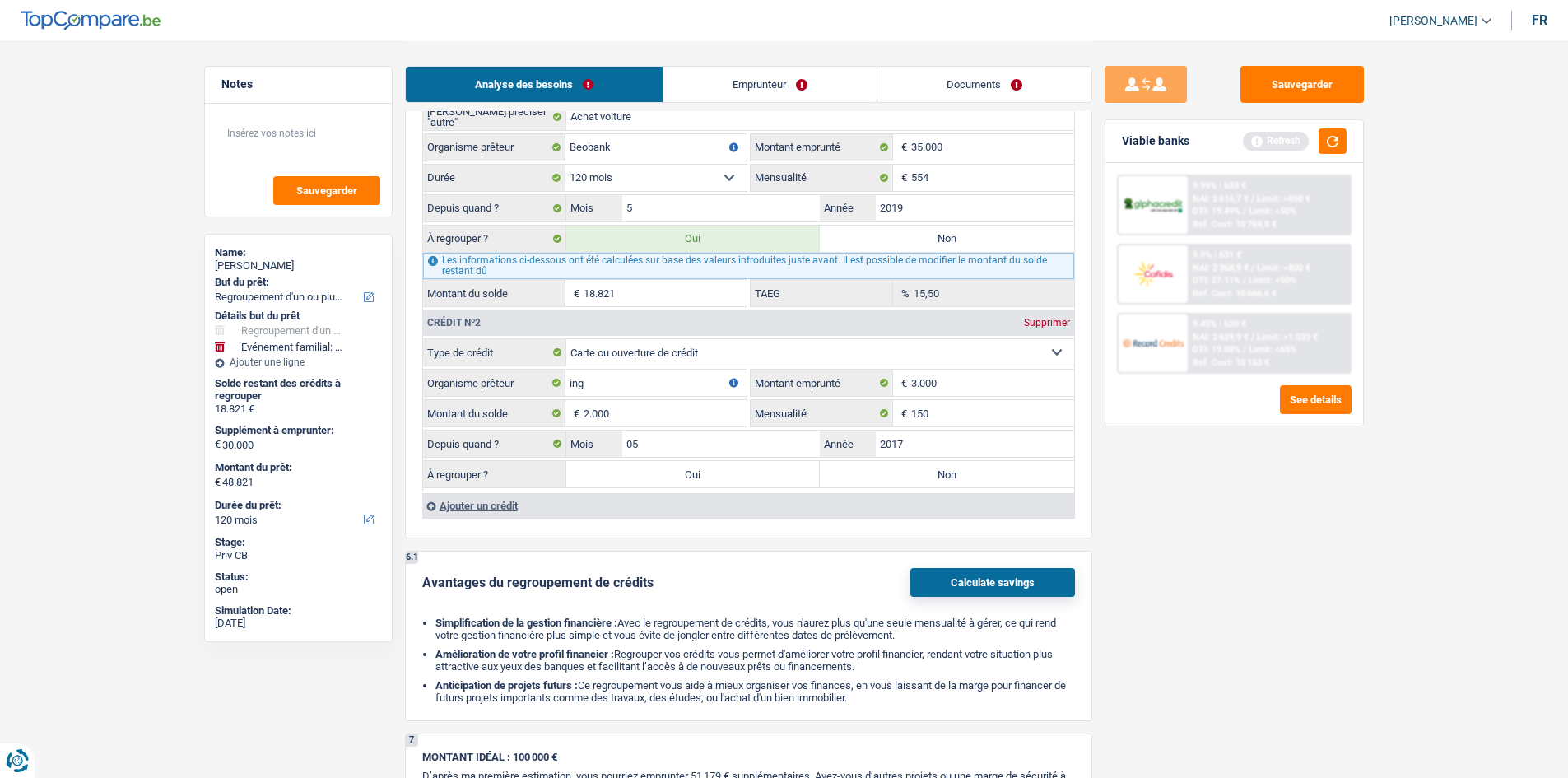
click at [905, 468] on input "Non" at bounding box center [947, 474] width 254 height 26
radio input "true"
click at [771, 482] on label "Oui" at bounding box center [693, 474] width 254 height 26
click at [771, 482] on input "Oui" at bounding box center [693, 474] width 254 height 26
radio input "true"
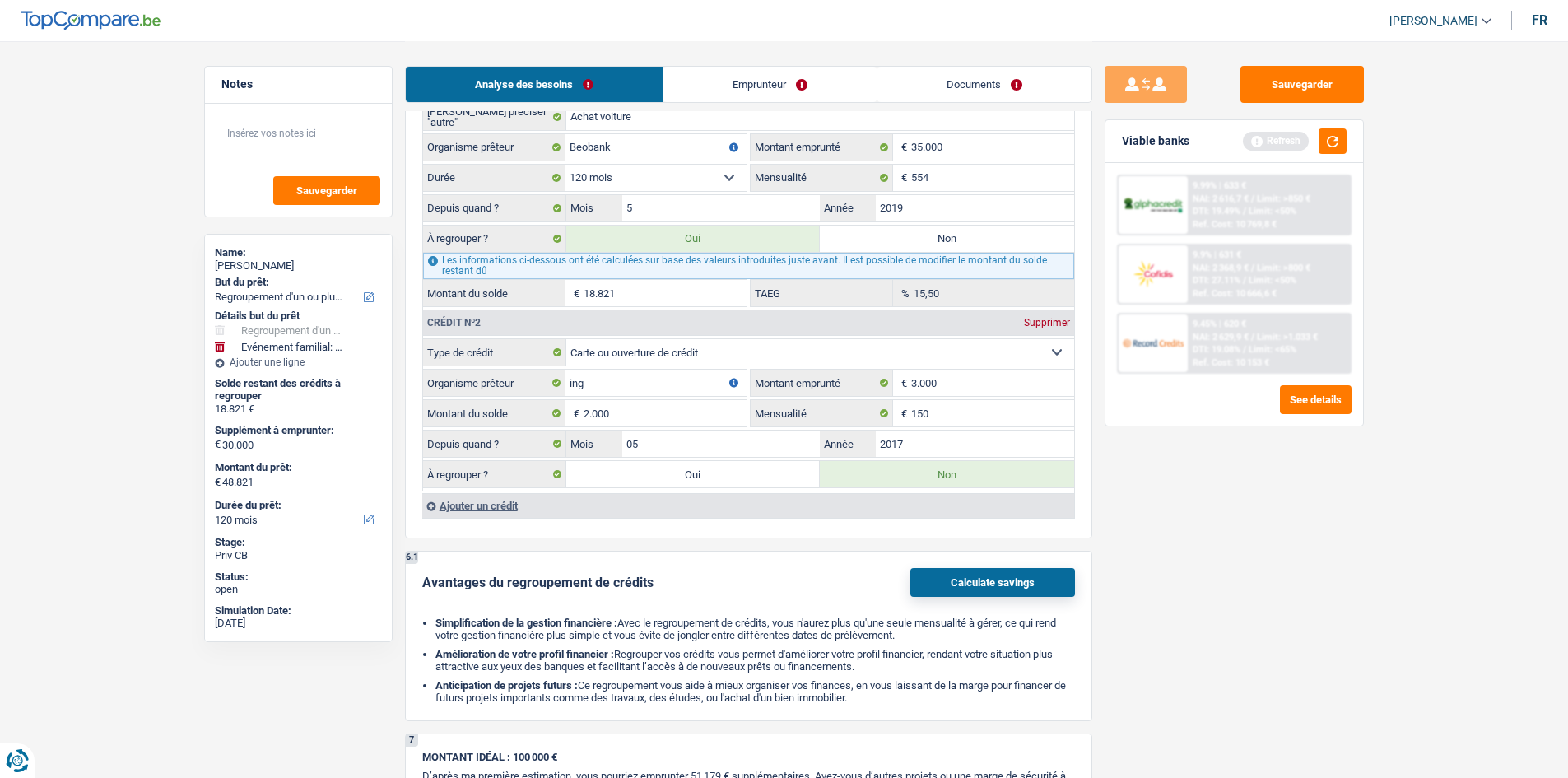
type input "50.821"
select select "144"
type input "20.821"
type input "50.821"
select select "144"
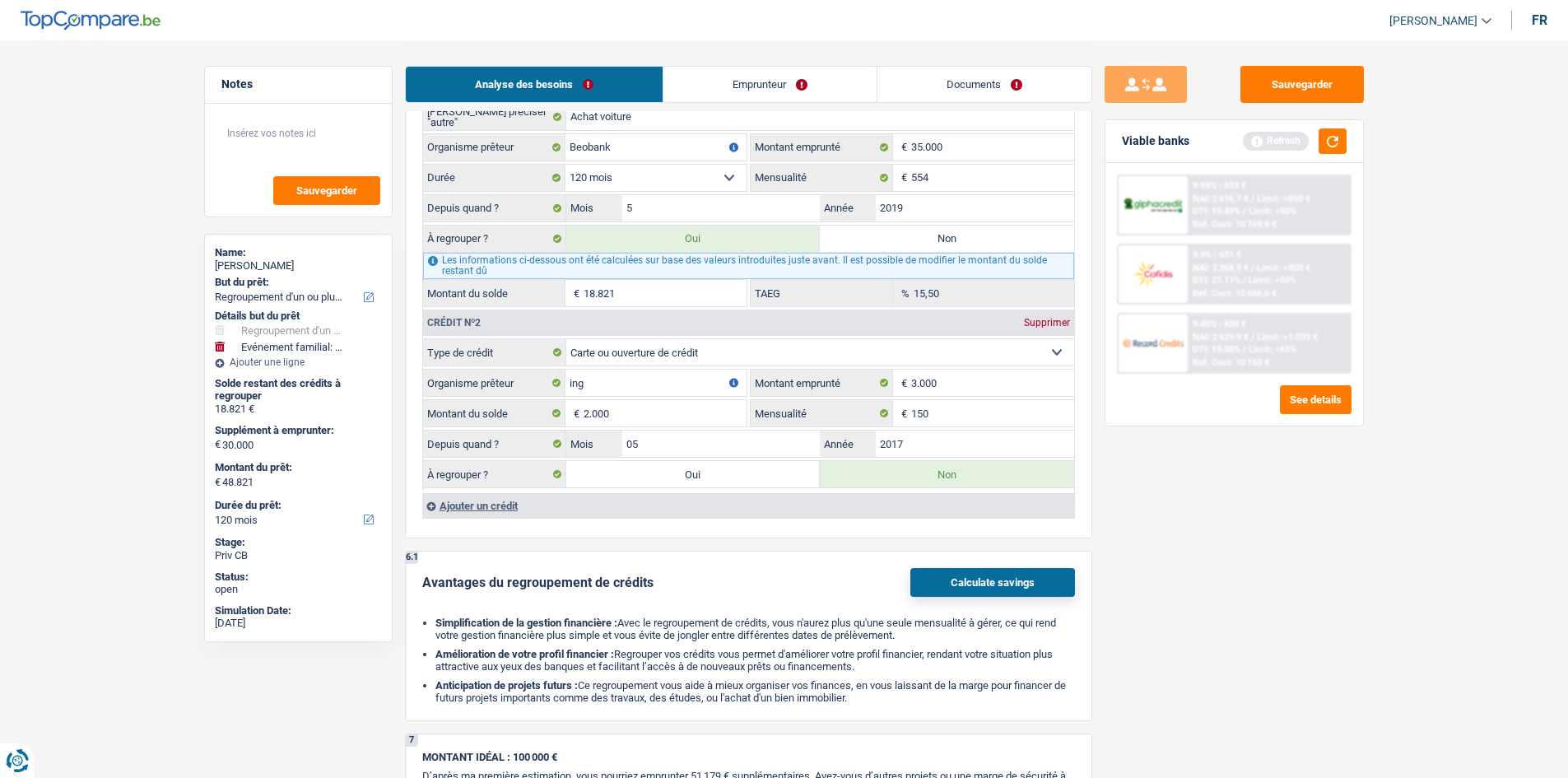
type input "20.821"
type input "50.821"
select select "144"
radio input "false"
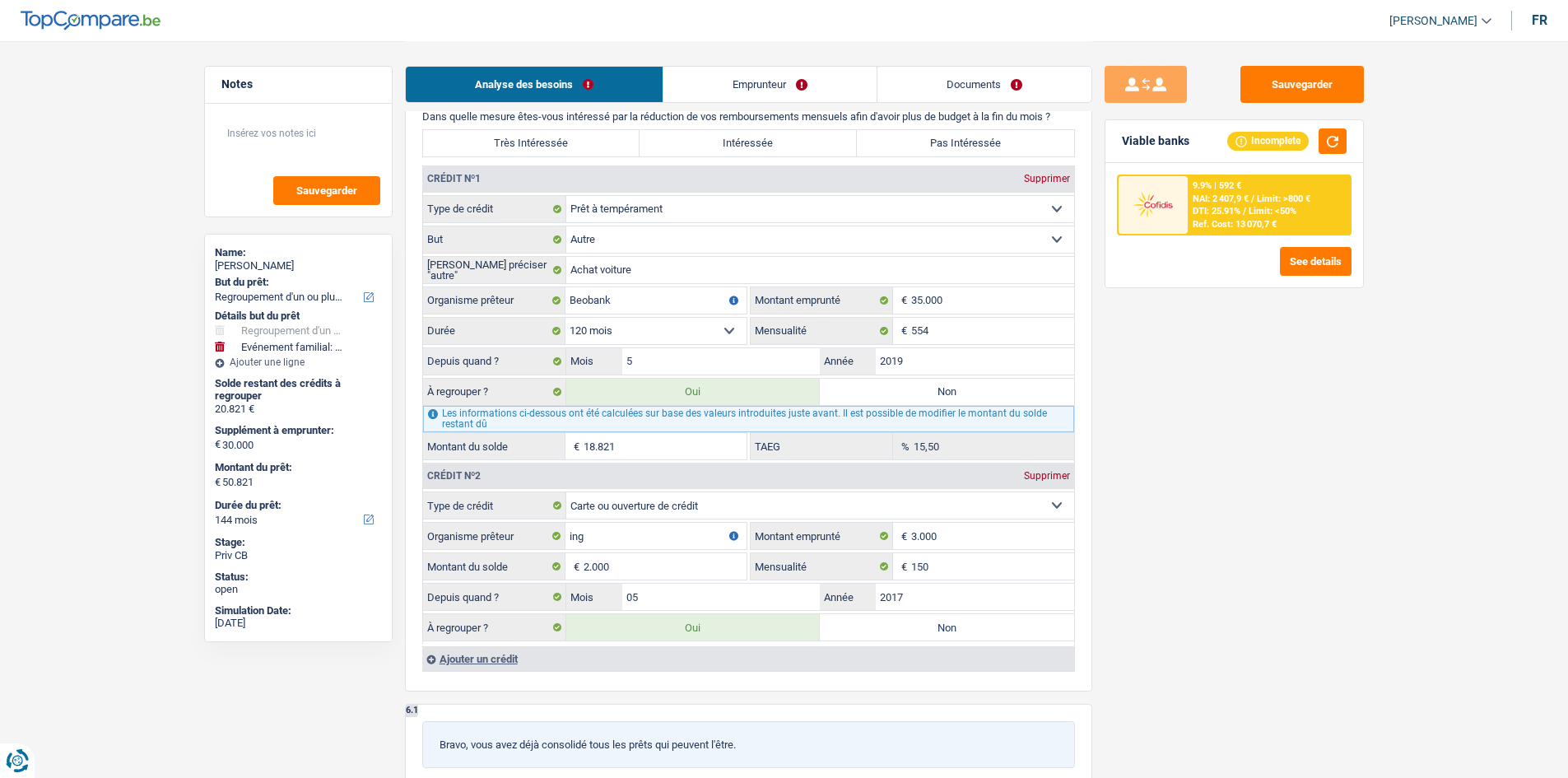
scroll to position [1423, 0]
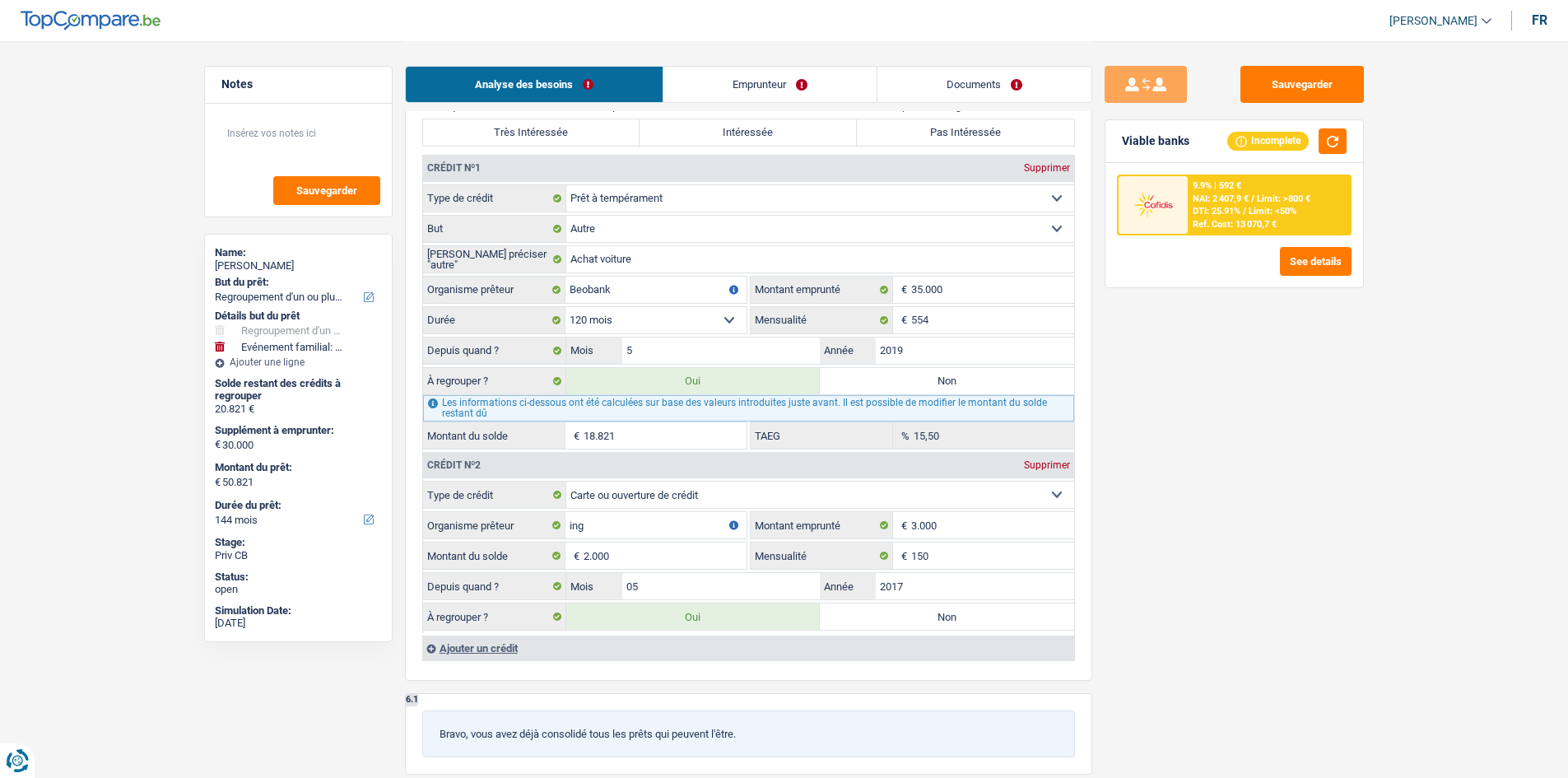
click at [1241, 408] on div "Sauvegarder Viable banks Incomplete 9.9% | 592 € NAI: 2 407,9 € / Limit: >800 €…" at bounding box center [1234, 409] width 284 height 686
click at [640, 431] on input "18.821" at bounding box center [665, 435] width 163 height 26
type input "1.882"
type input "33.882"
select select "120"
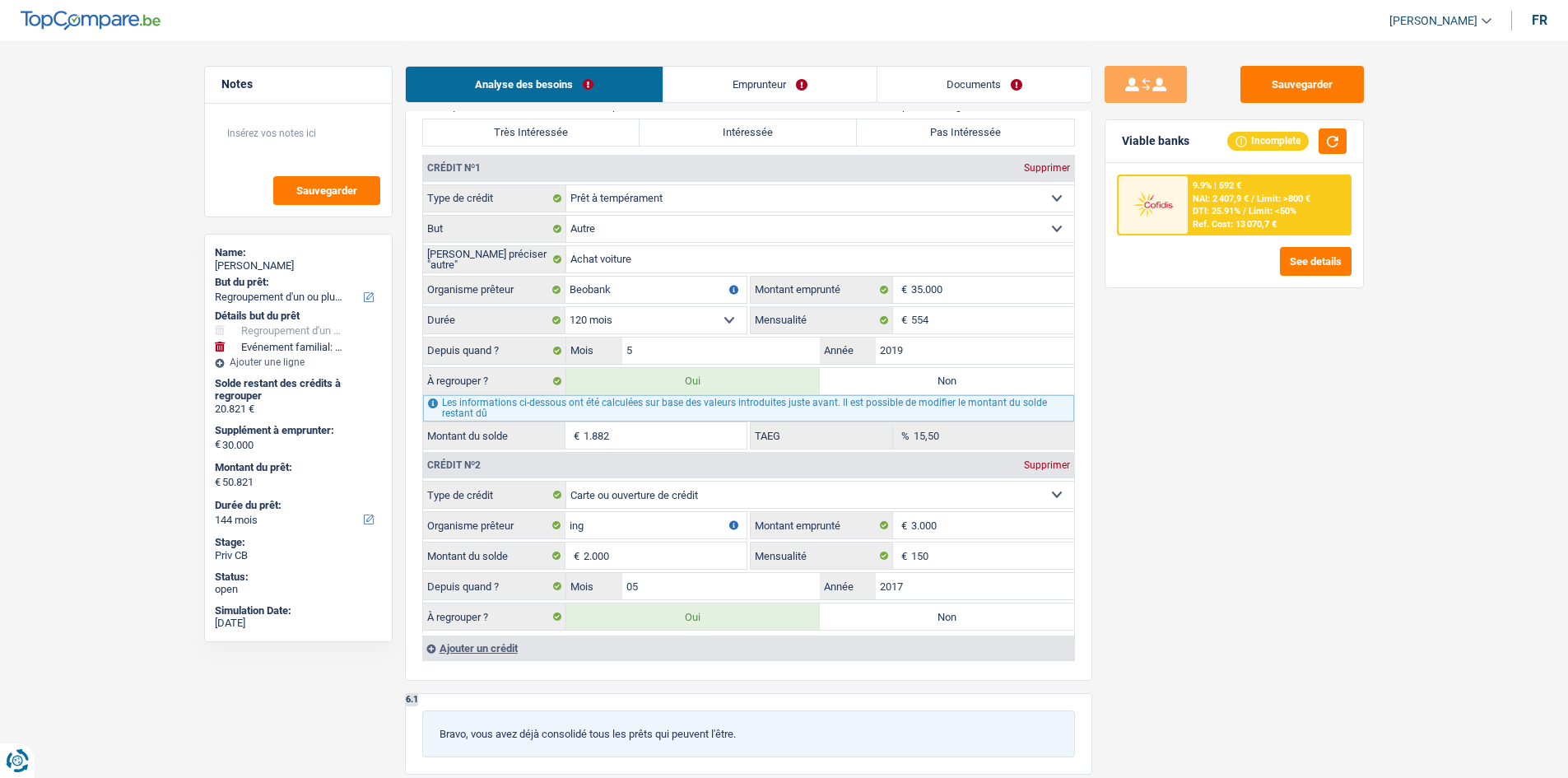
type input "3.882"
type input "33.882"
select select "120"
type input "3.882"
type input "33.882"
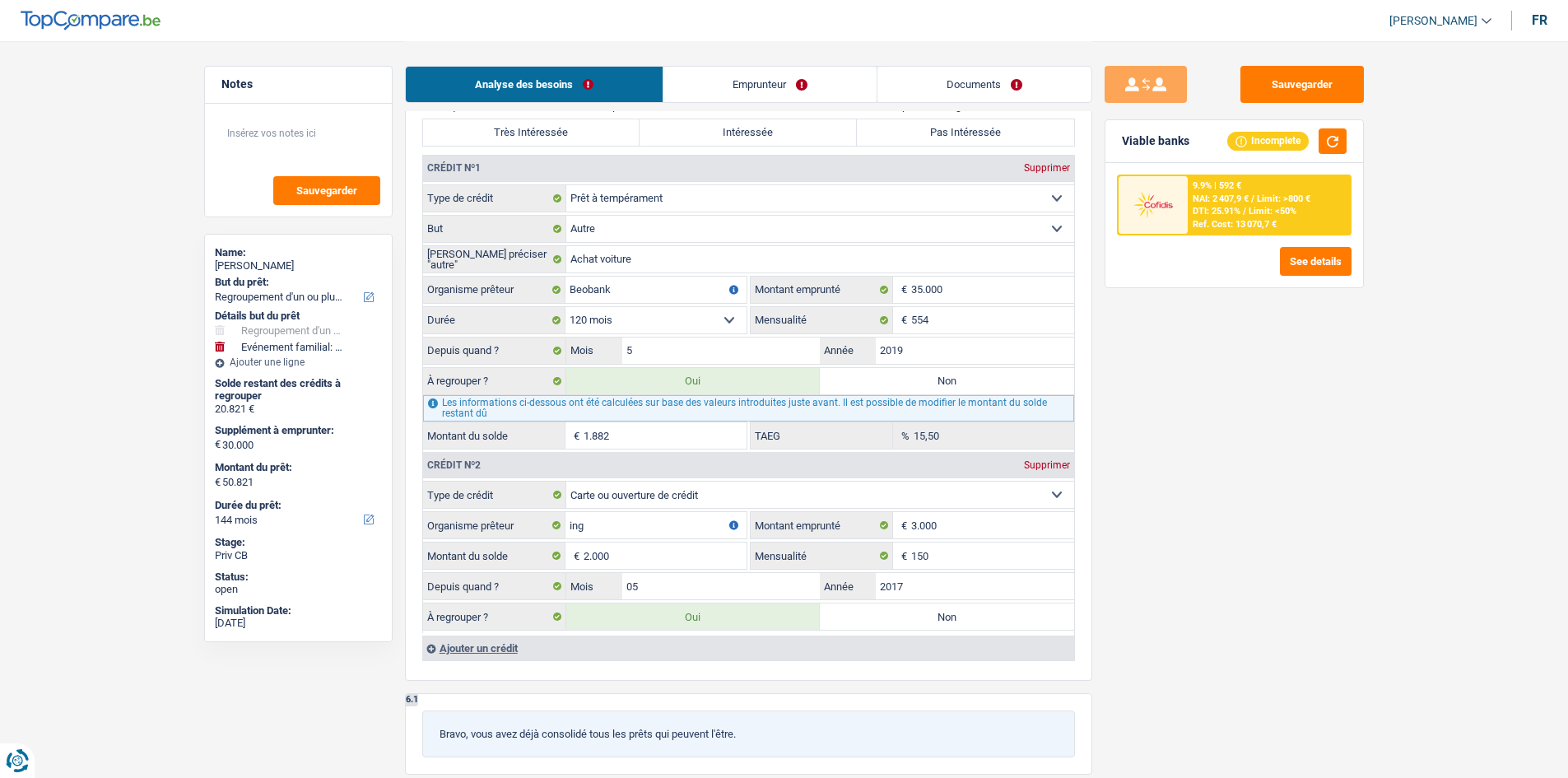
select select "120"
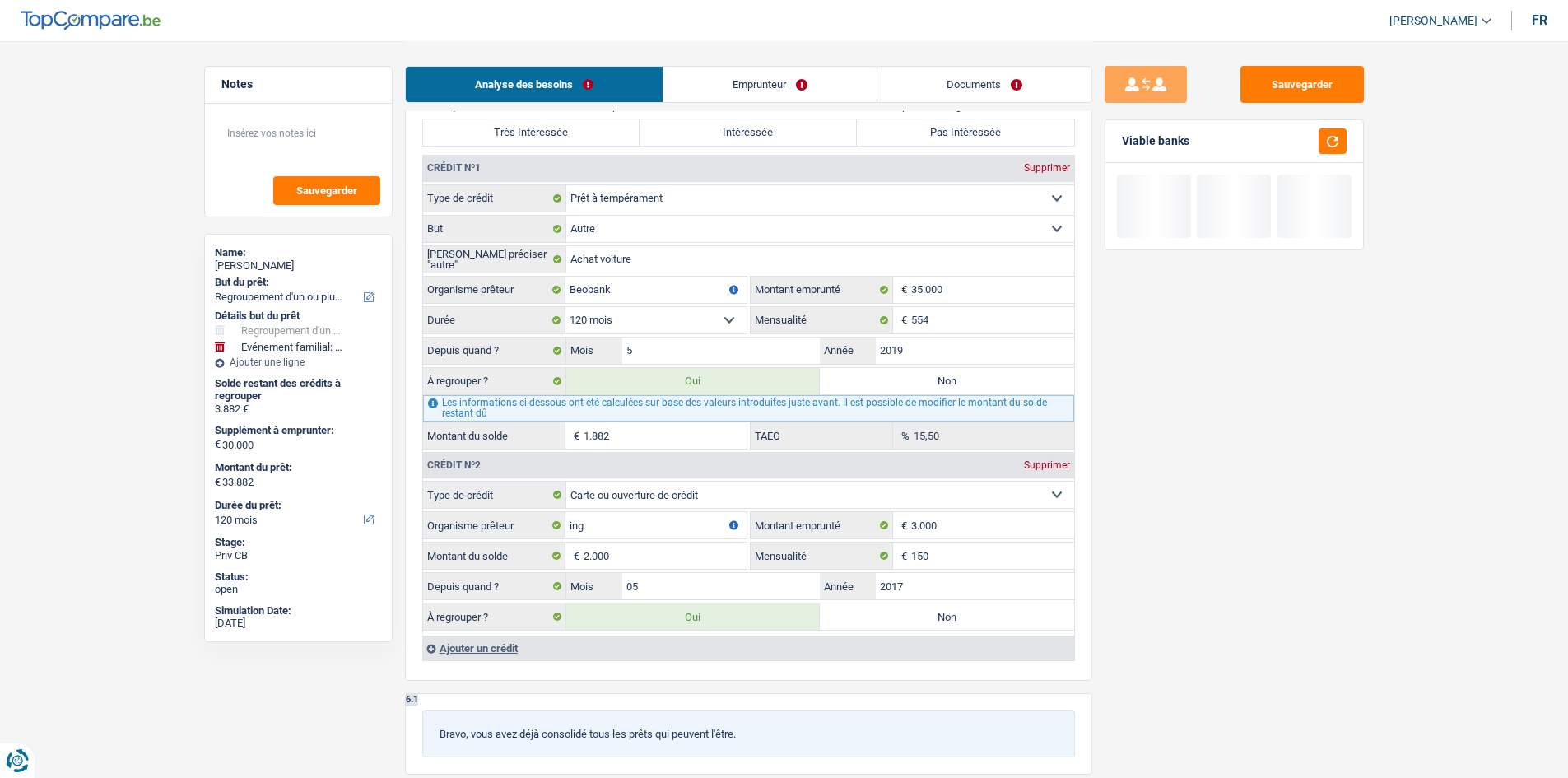
type input "188"
type input "32.188"
type input "2.188"
type input "32.188"
type input "2.188"
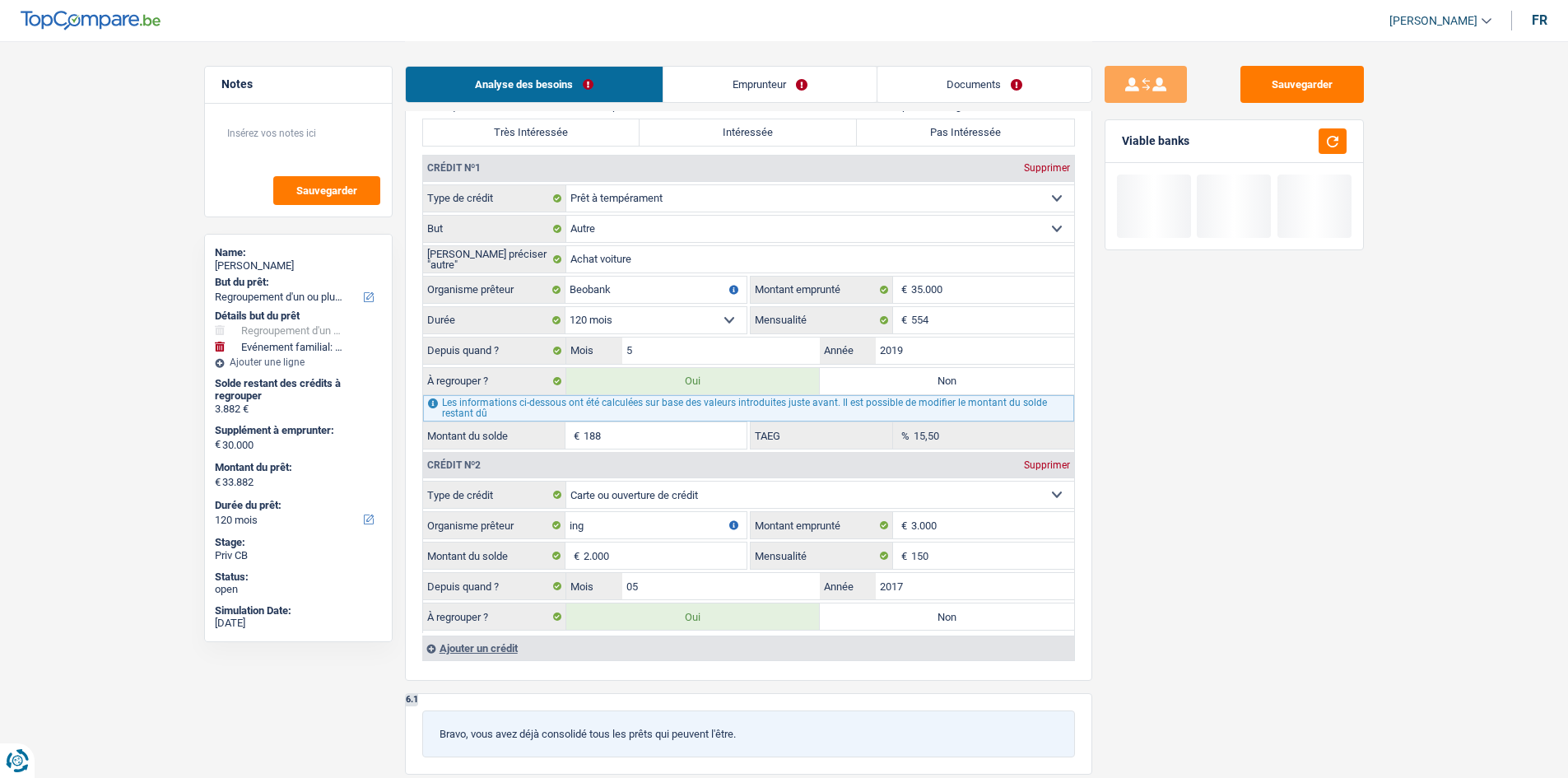
type input "32.188"
type input "18"
type input "32.018"
type input "2.018"
type input "32.018"
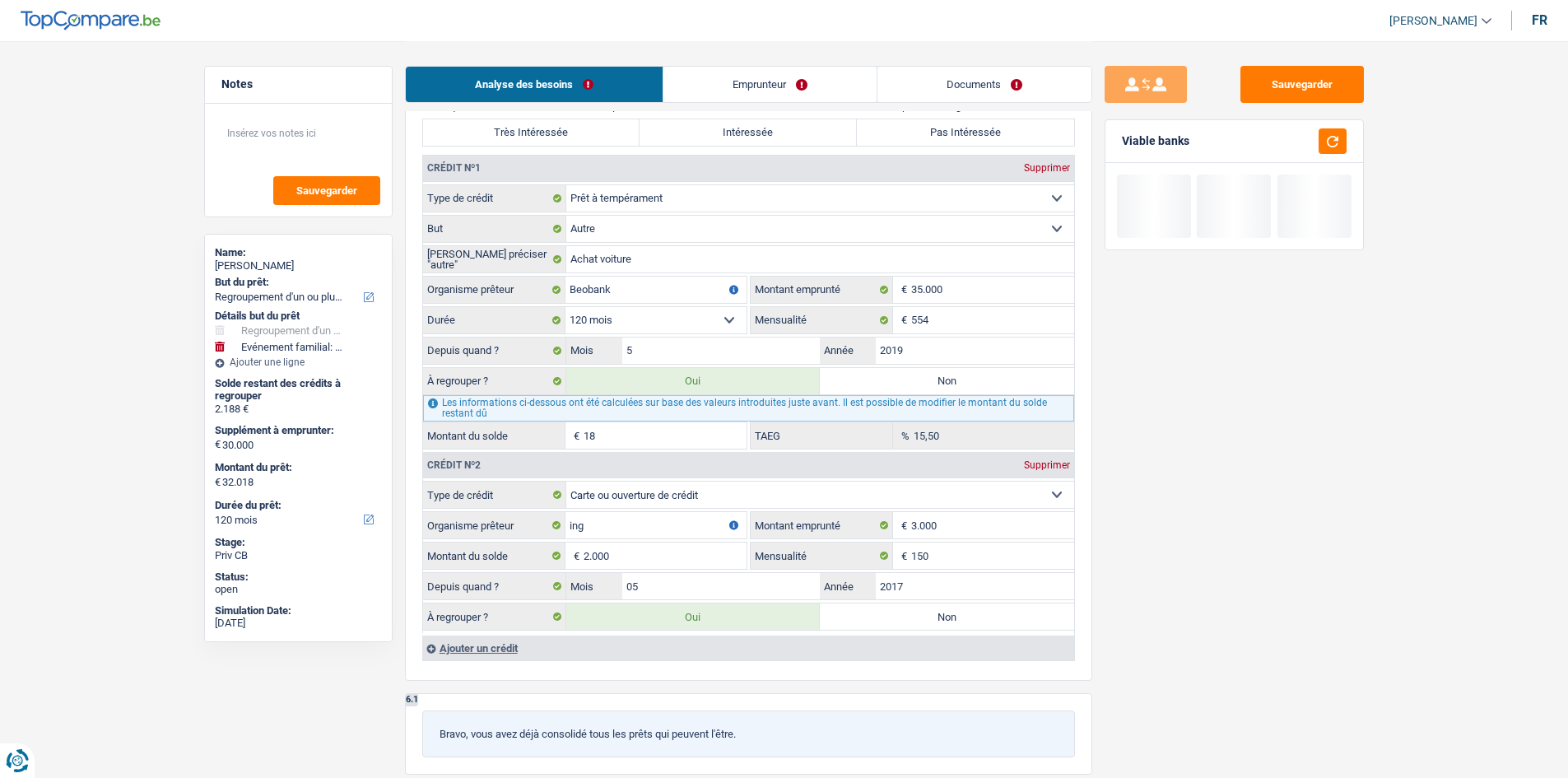
type input "2.018"
type input "32.018"
type input "32.001"
type input "2.001"
type input "32.001"
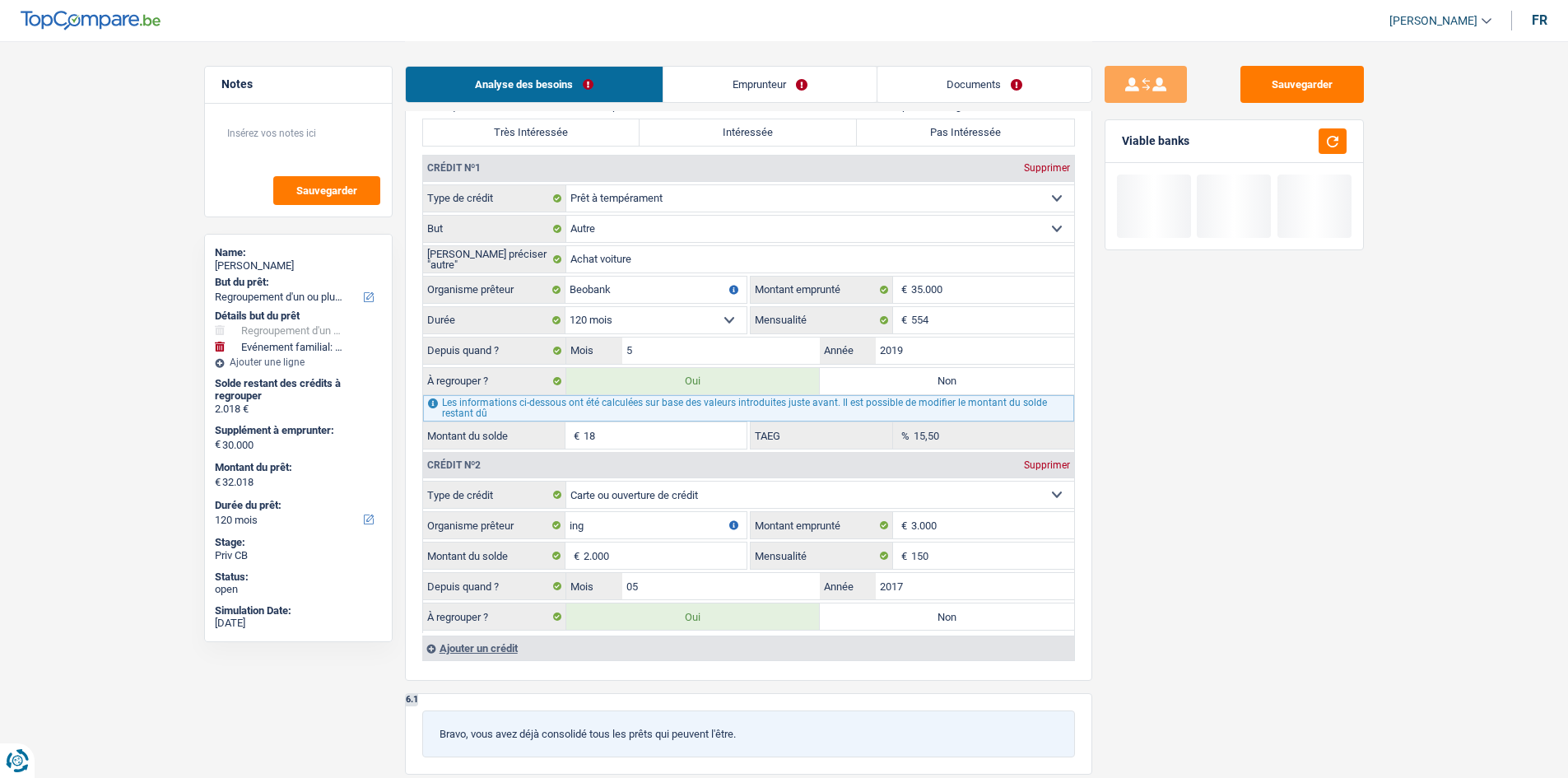
type input "1"
type input "2.001"
type input "32.001"
type input "32.014"
type input "2.014"
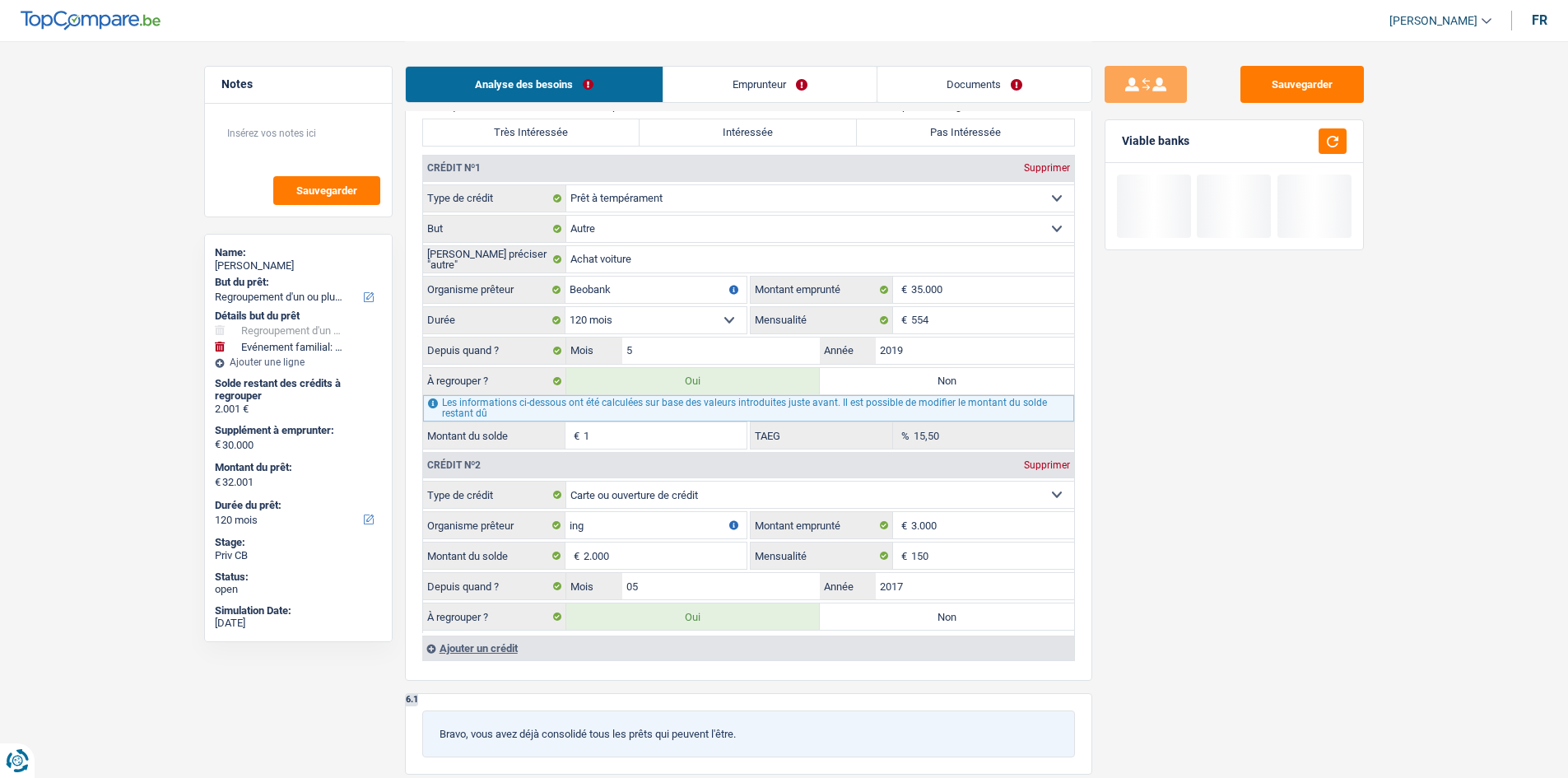
type input "32.014"
type input "14"
type input "2.014"
type input "32.014"
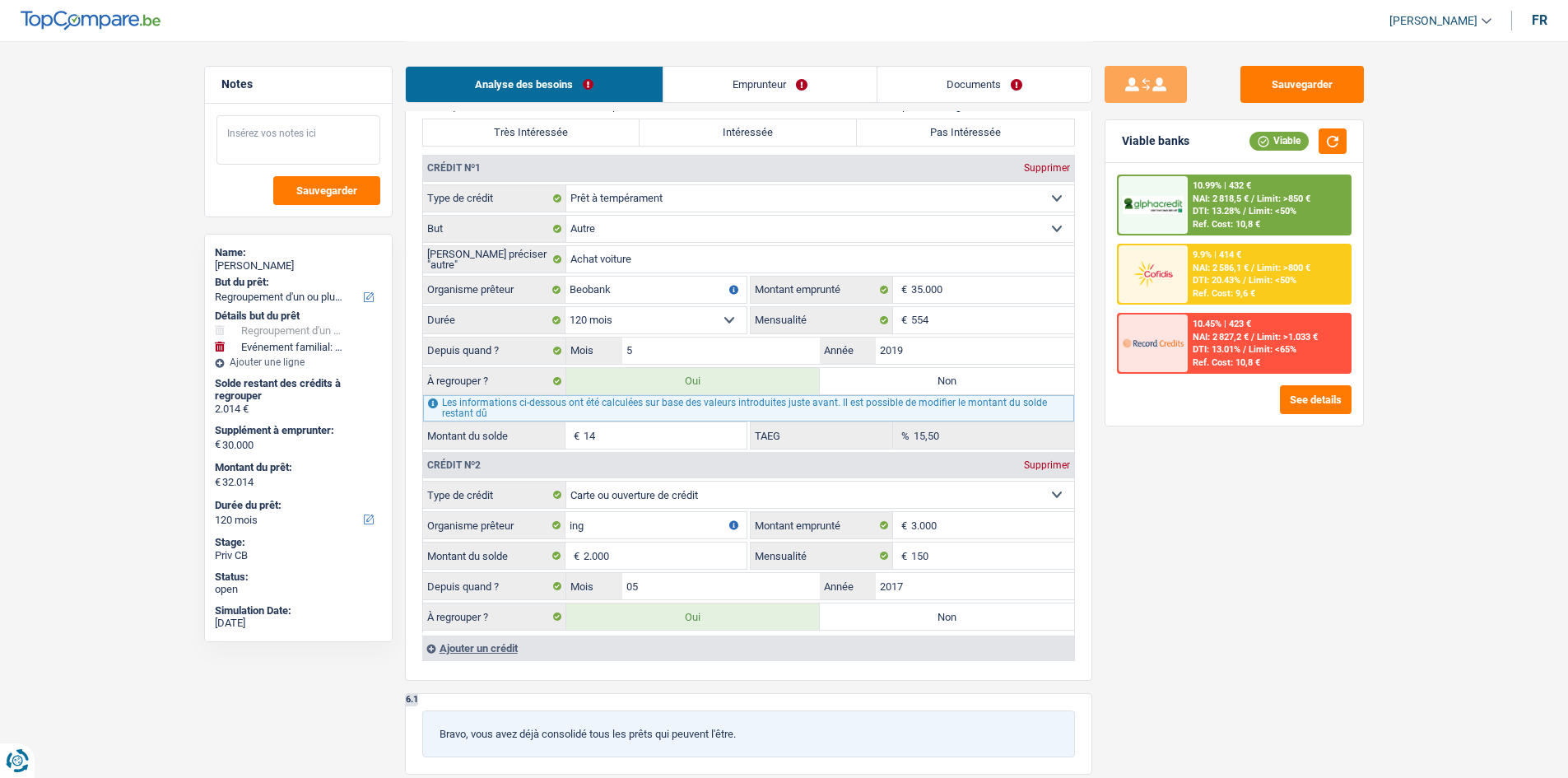
type input "14"
click at [275, 128] on textarea at bounding box center [299, 140] width 164 height 49
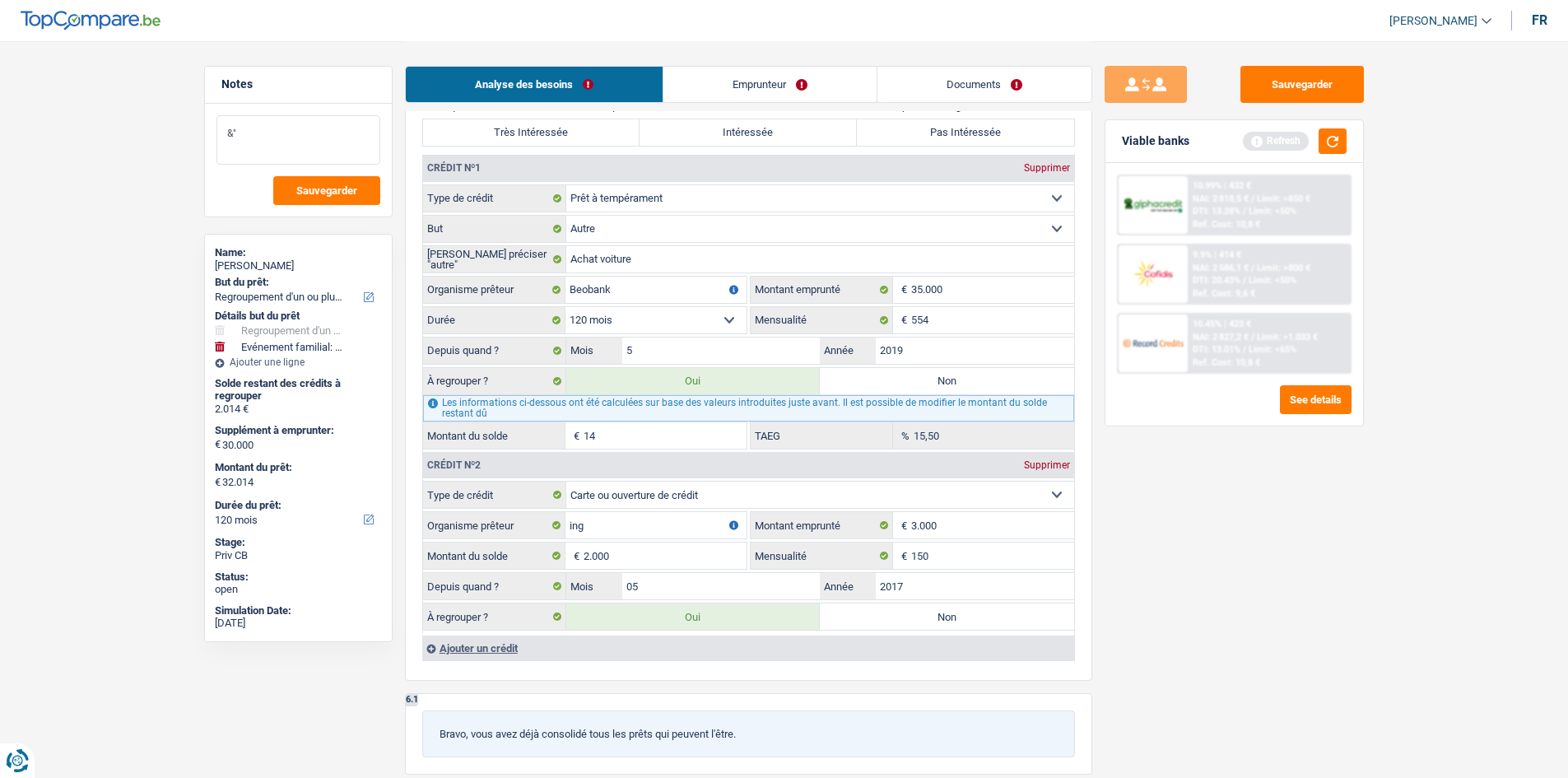
type textarea "&"
type textarea "4"
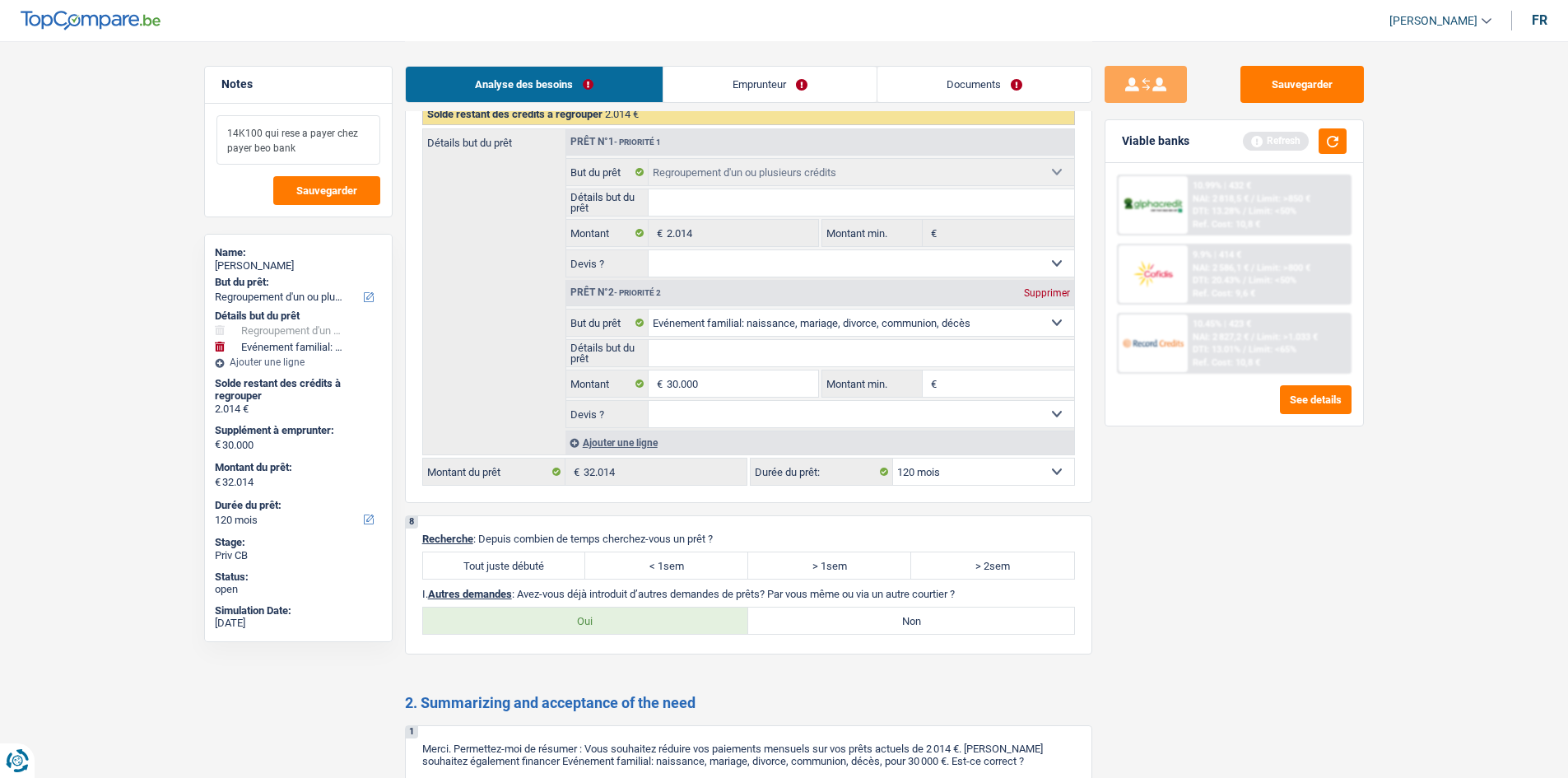
scroll to position [2408, 0]
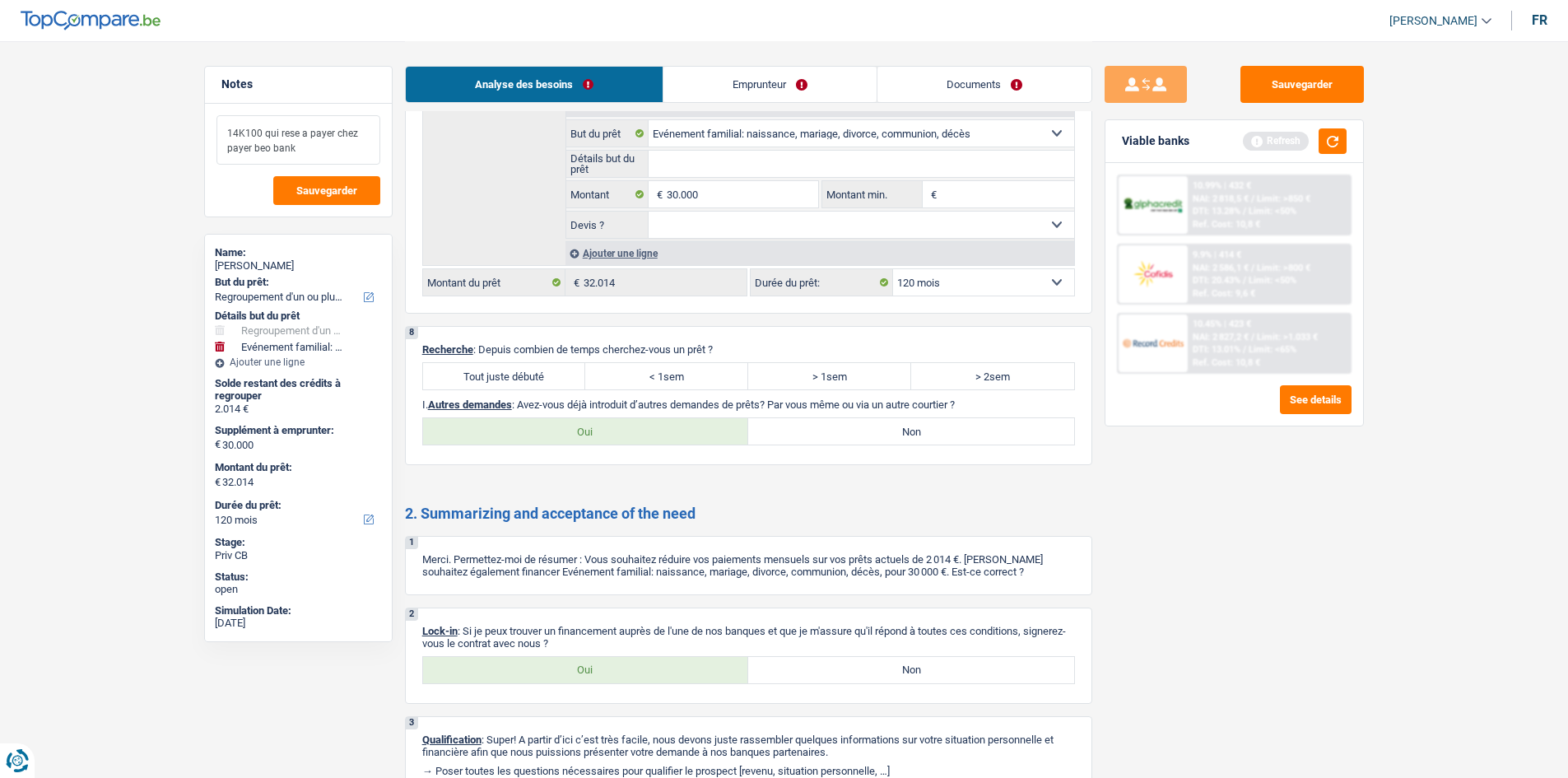
type textarea "14K100 qui rese a payer chez payer beo bank"
click at [869, 422] on label "Non" at bounding box center [911, 431] width 326 height 26
click at [869, 422] on input "Non" at bounding box center [911, 431] width 326 height 26
radio input "true"
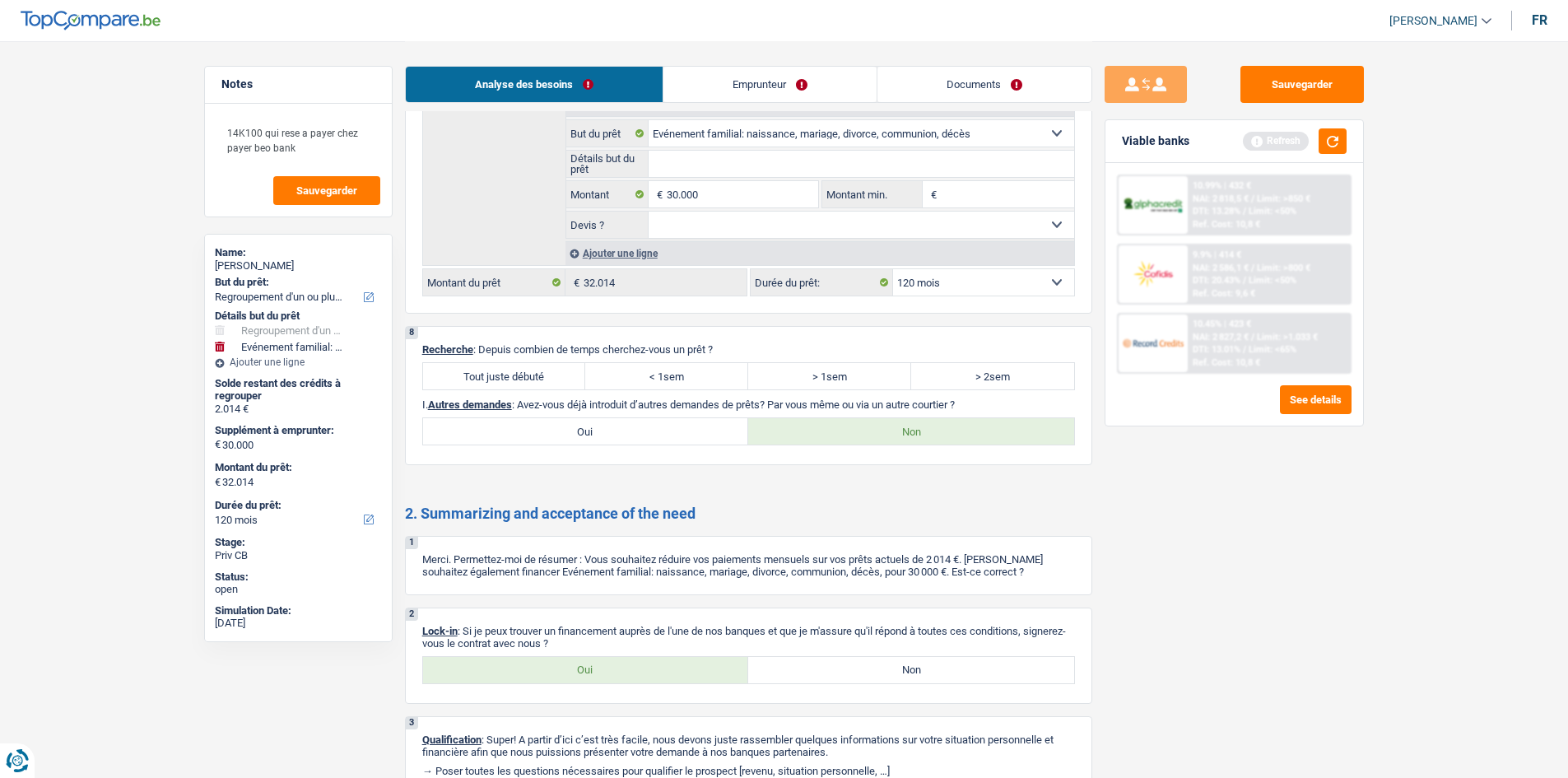
click at [519, 380] on label "Tout juste débuté" at bounding box center [505, 376] width 163 height 26
click at [519, 380] on input "Tout juste débuté" at bounding box center [505, 376] width 163 height 26
radio input "true"
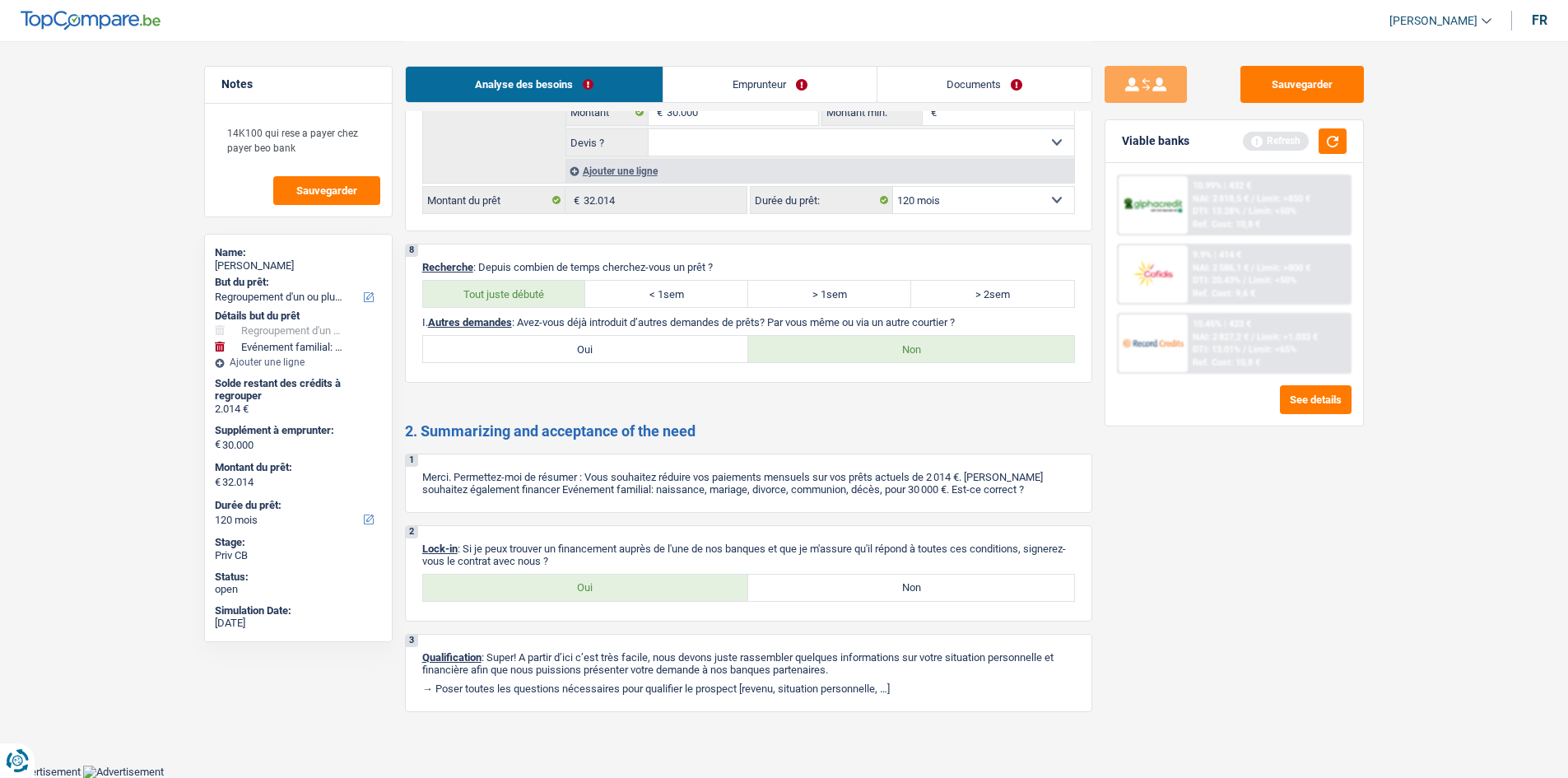
click at [551, 585] on label "Oui" at bounding box center [585, 587] width 326 height 26
click at [551, 585] on input "Oui" at bounding box center [585, 587] width 326 height 26
radio input "true"
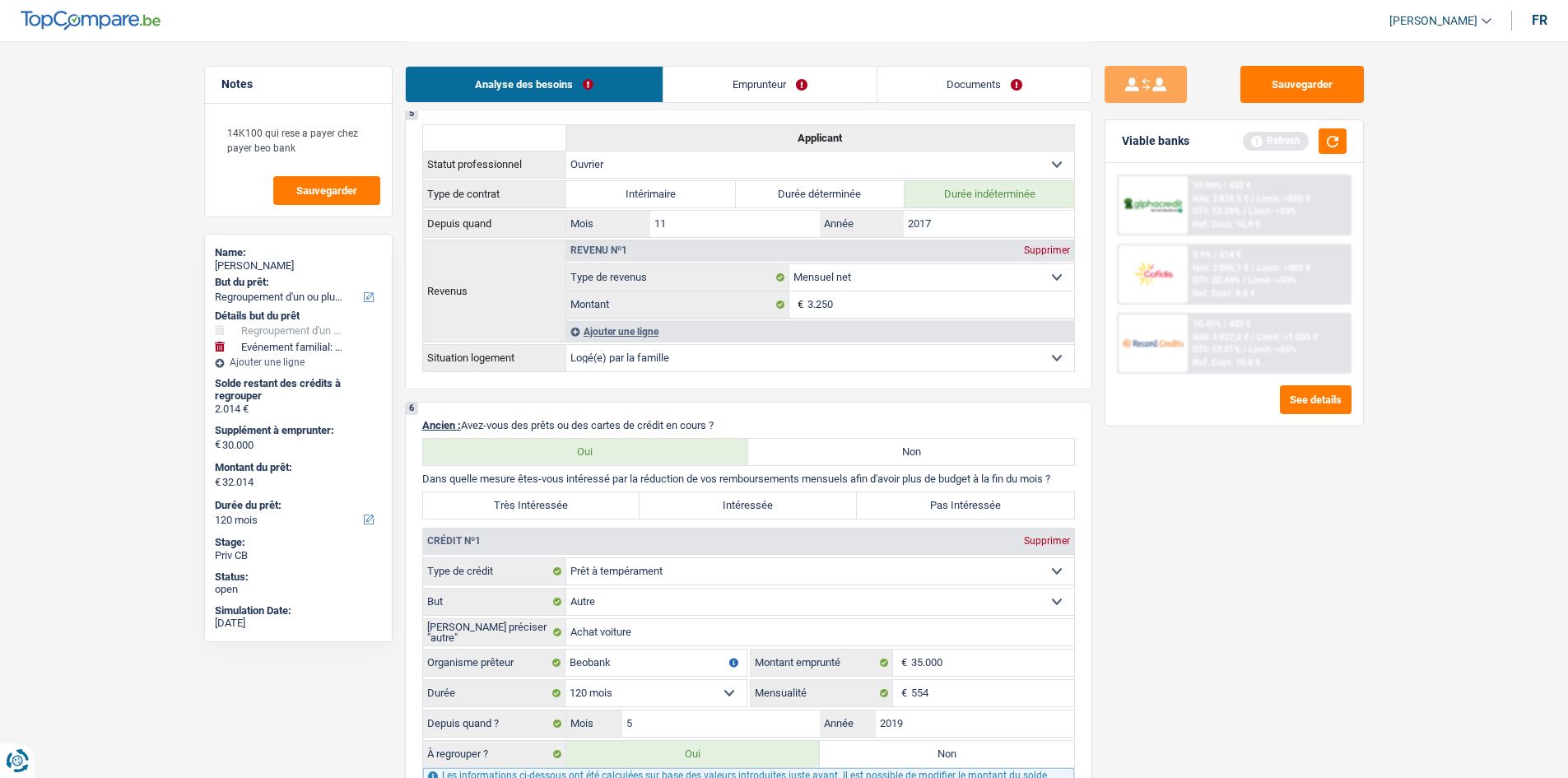
scroll to position [842, 0]
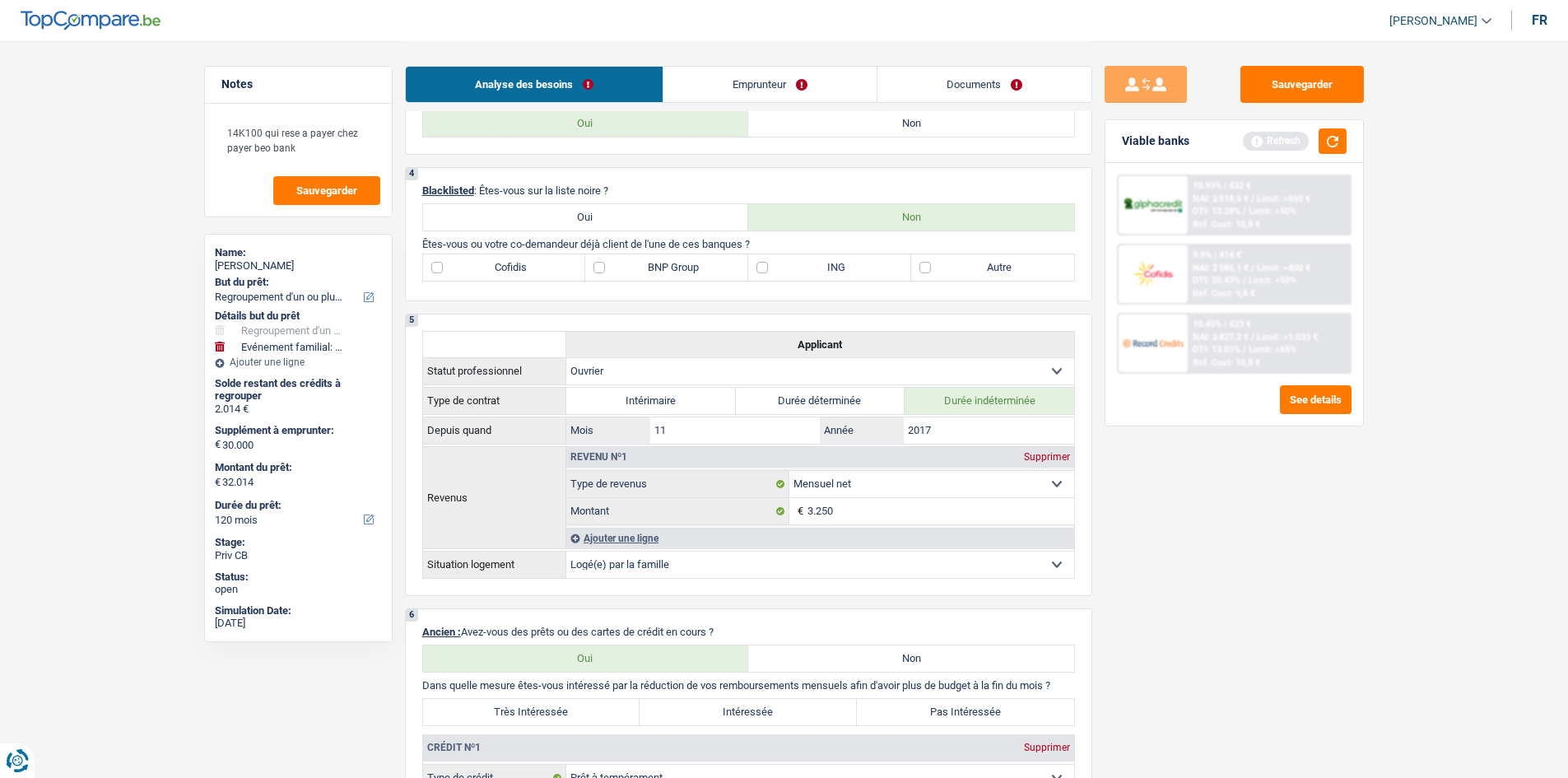
click at [554, 690] on p "Dans quelle mesure êtes-vous intéressé par la réduction de vos remboursements m…" at bounding box center [748, 685] width 652 height 13
click at [559, 705] on label "Très Intéressée" at bounding box center [532, 712] width 218 height 26
click at [559, 705] on input "Très Intéressée" at bounding box center [532, 712] width 218 height 26
radio input "true"
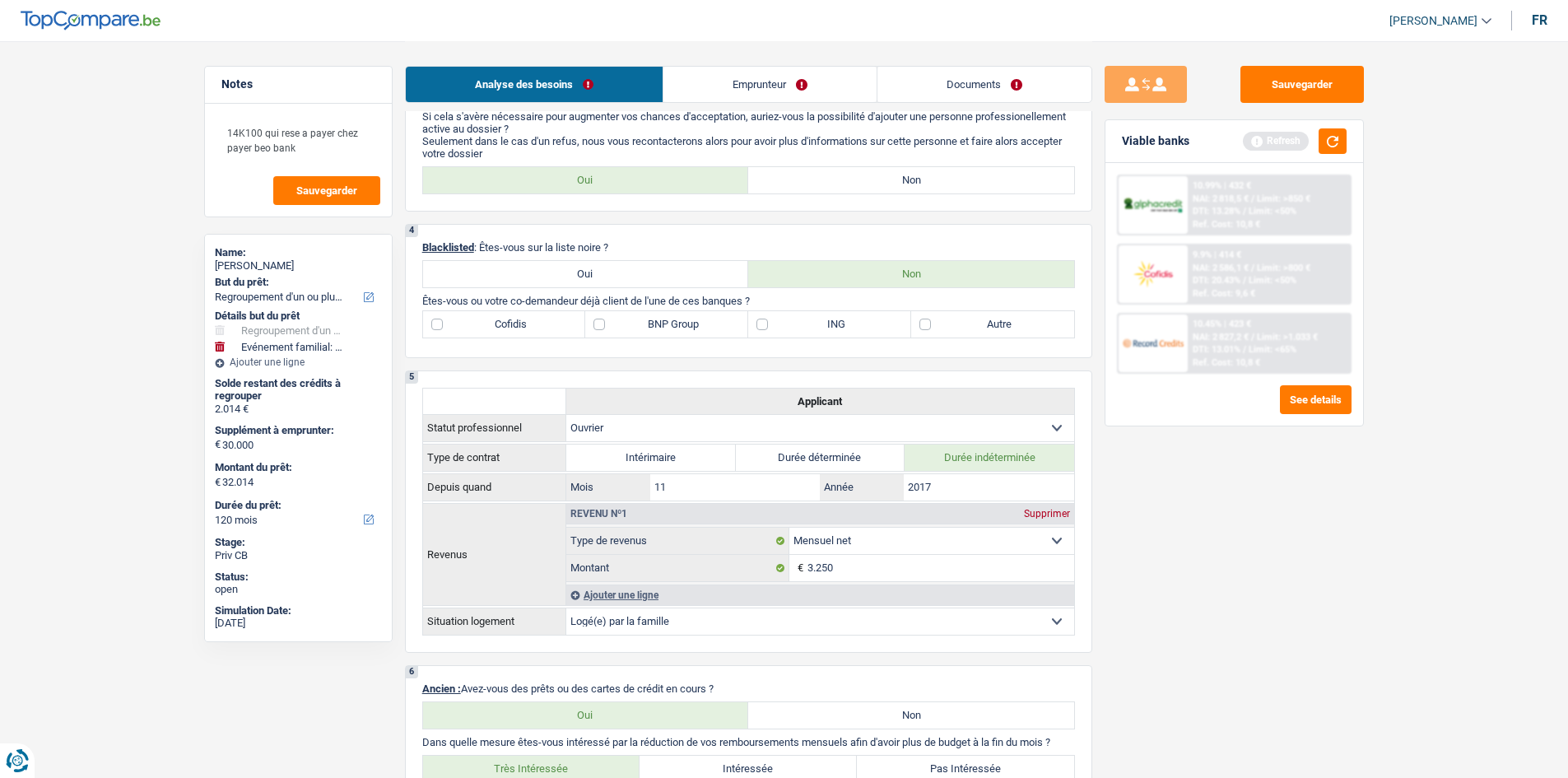
scroll to position [430, 0]
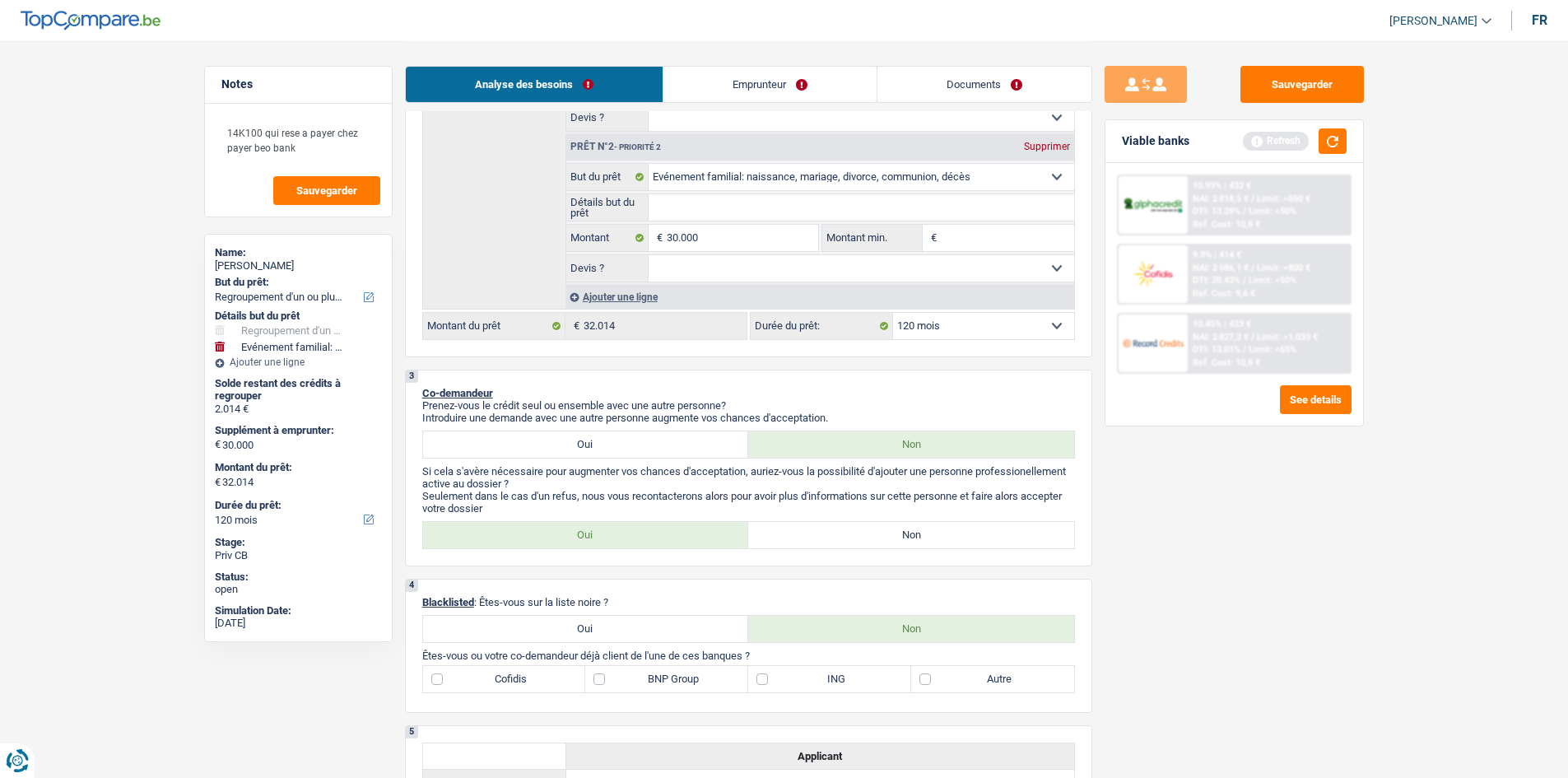
click at [839, 676] on label "ING" at bounding box center [830, 679] width 163 height 26
click at [839, 676] on input "ING" at bounding box center [830, 679] width 163 height 26
checkbox input "true"
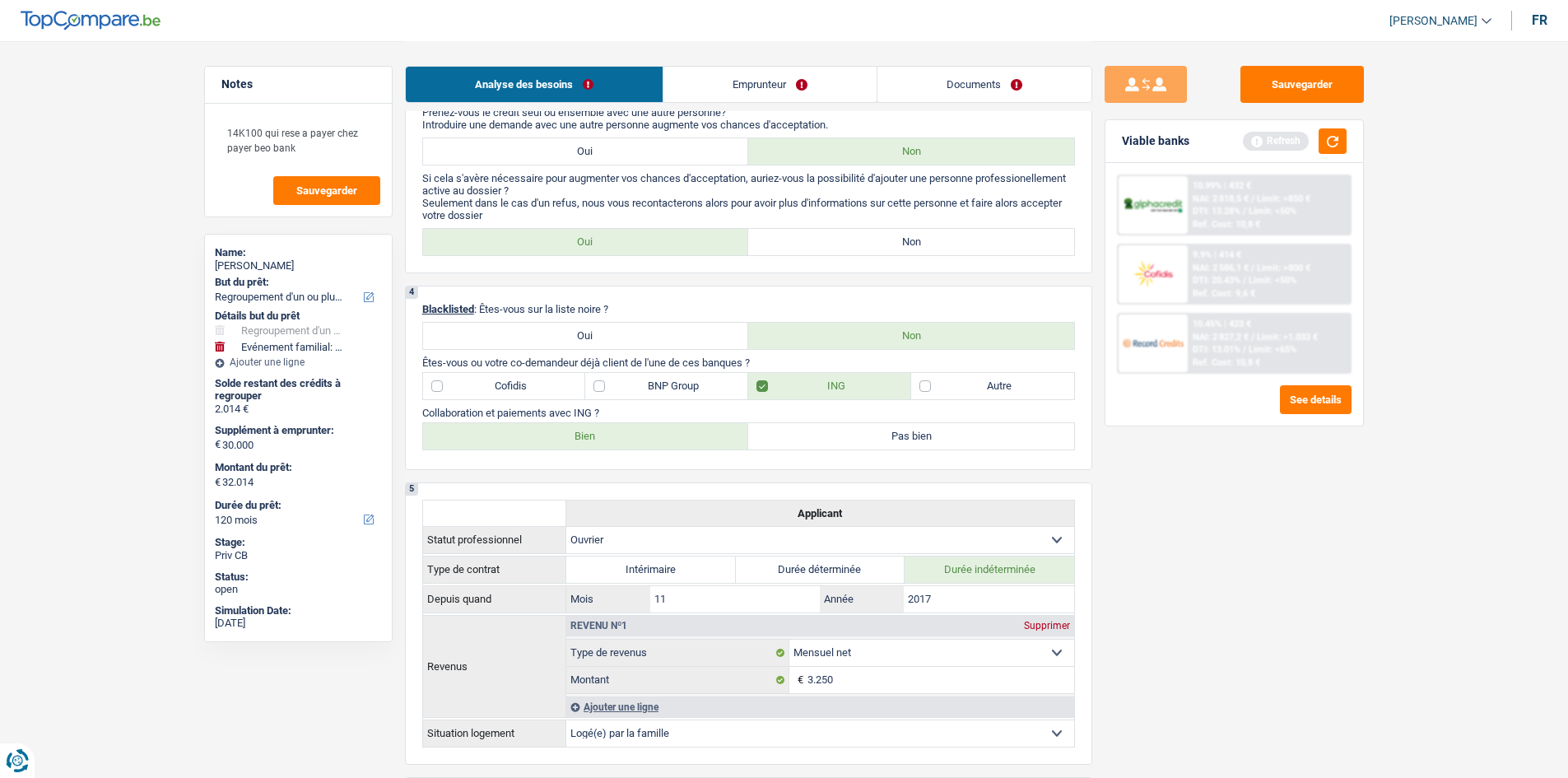
scroll to position [842, 0]
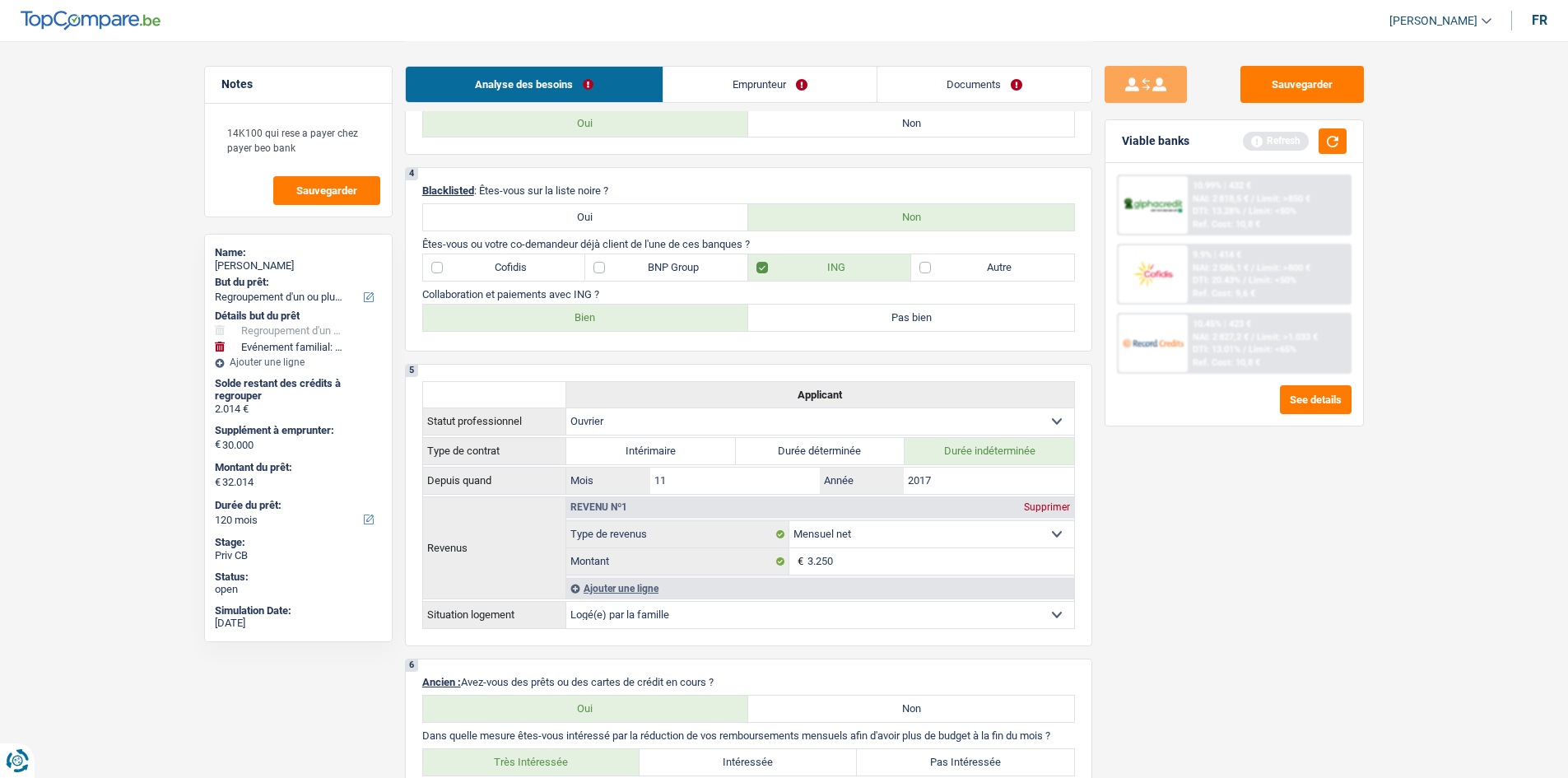
click at [496, 322] on label "Bien" at bounding box center [585, 318] width 326 height 26
click at [496, 322] on input "Bien" at bounding box center [585, 318] width 326 height 26
radio input "true"
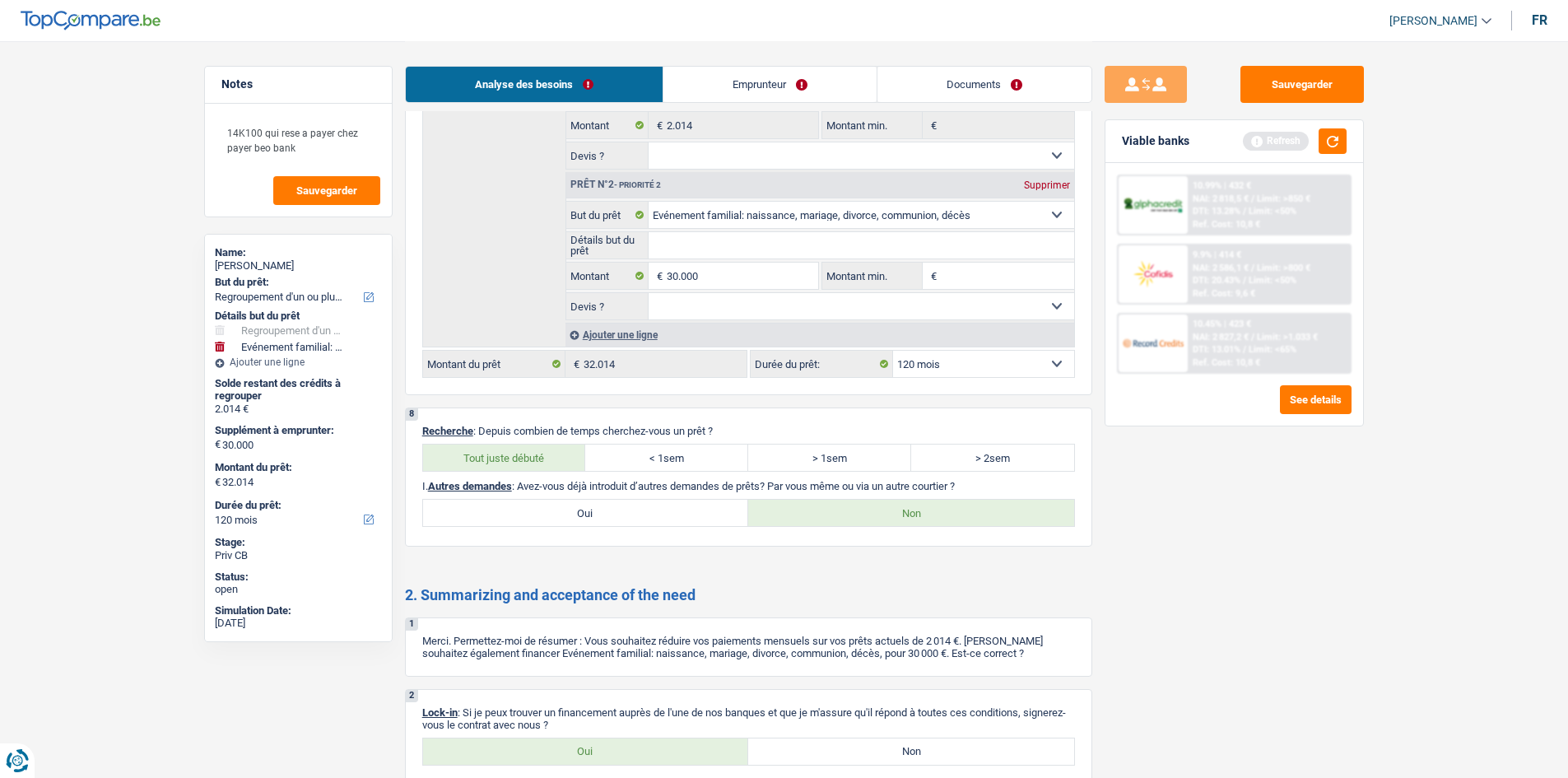
scroll to position [2540, 0]
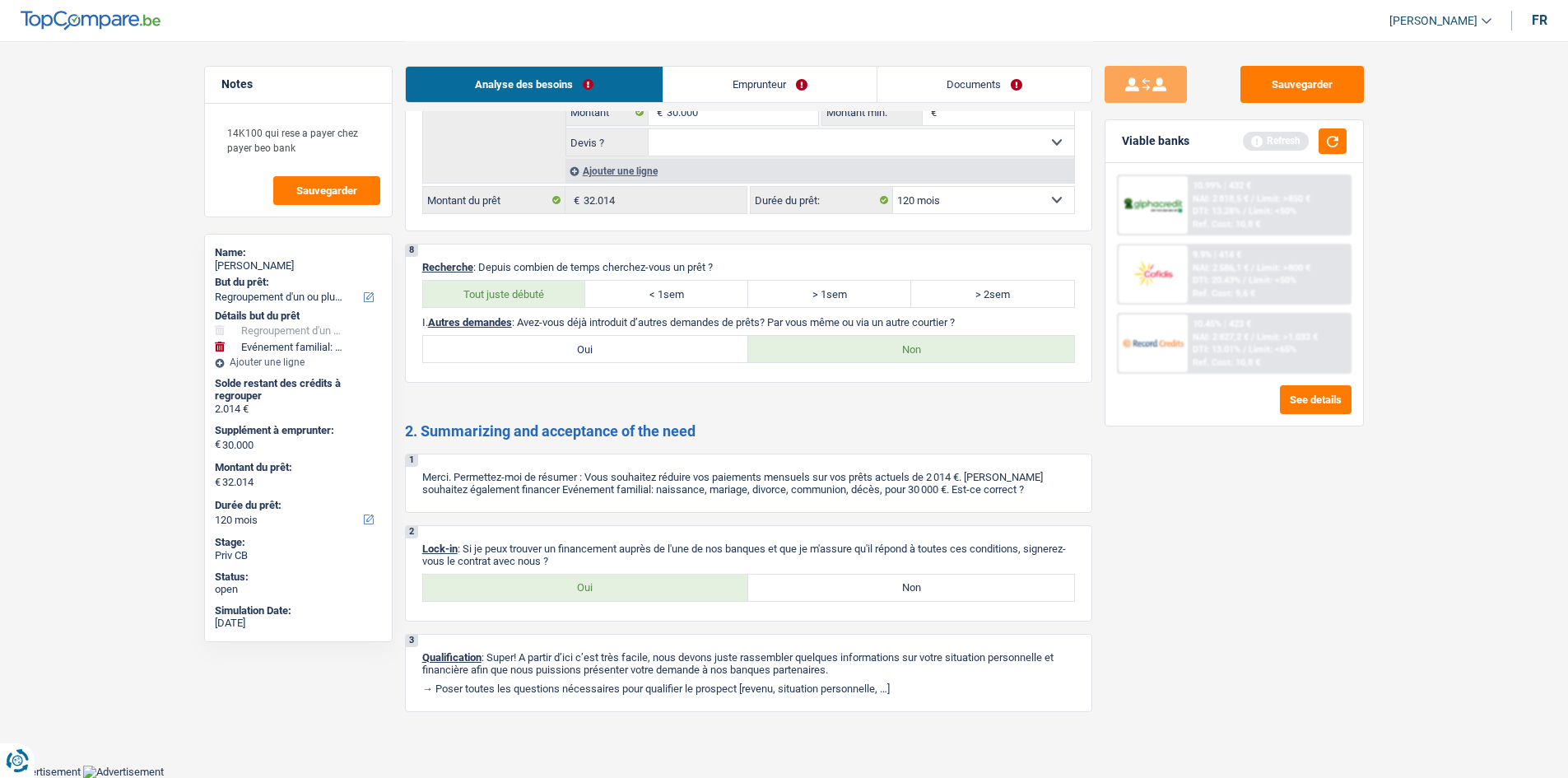
click at [709, 74] on link "Emprunteur" at bounding box center [769, 84] width 213 height 35
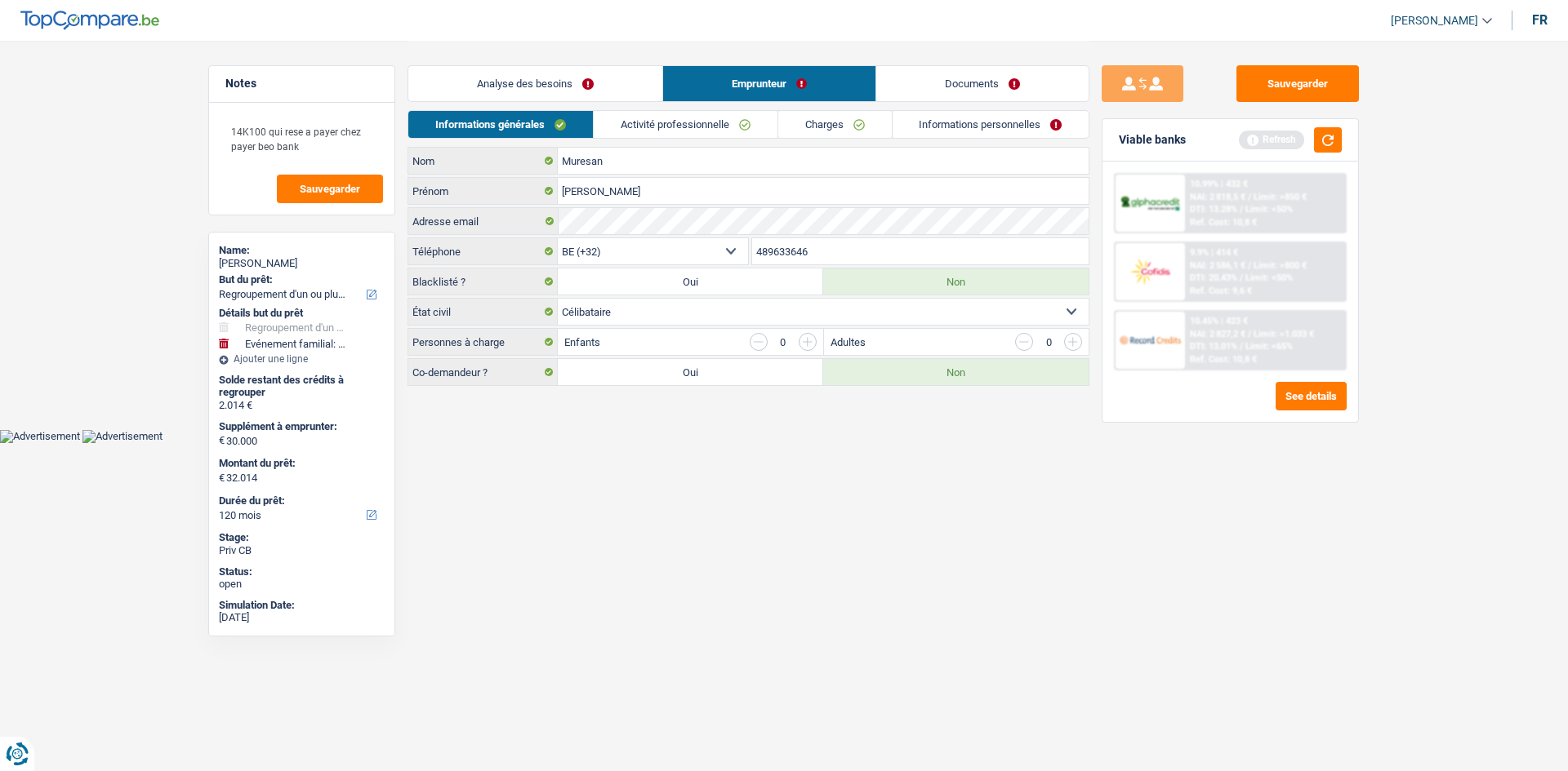
click at [715, 117] on link "Activité professionnelle" at bounding box center [686, 124] width 184 height 27
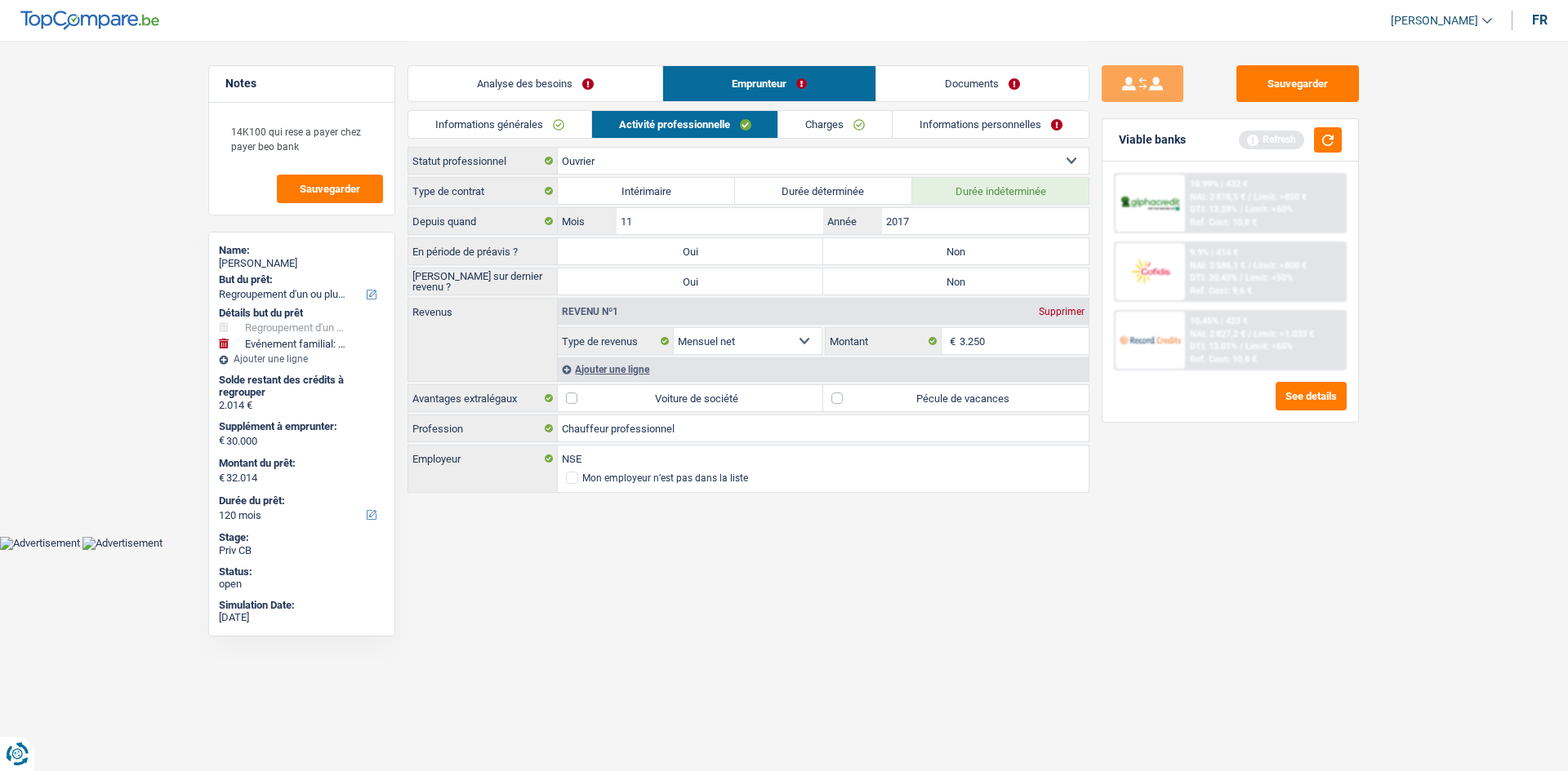
click at [831, 111] on link "Charges" at bounding box center [835, 124] width 113 height 27
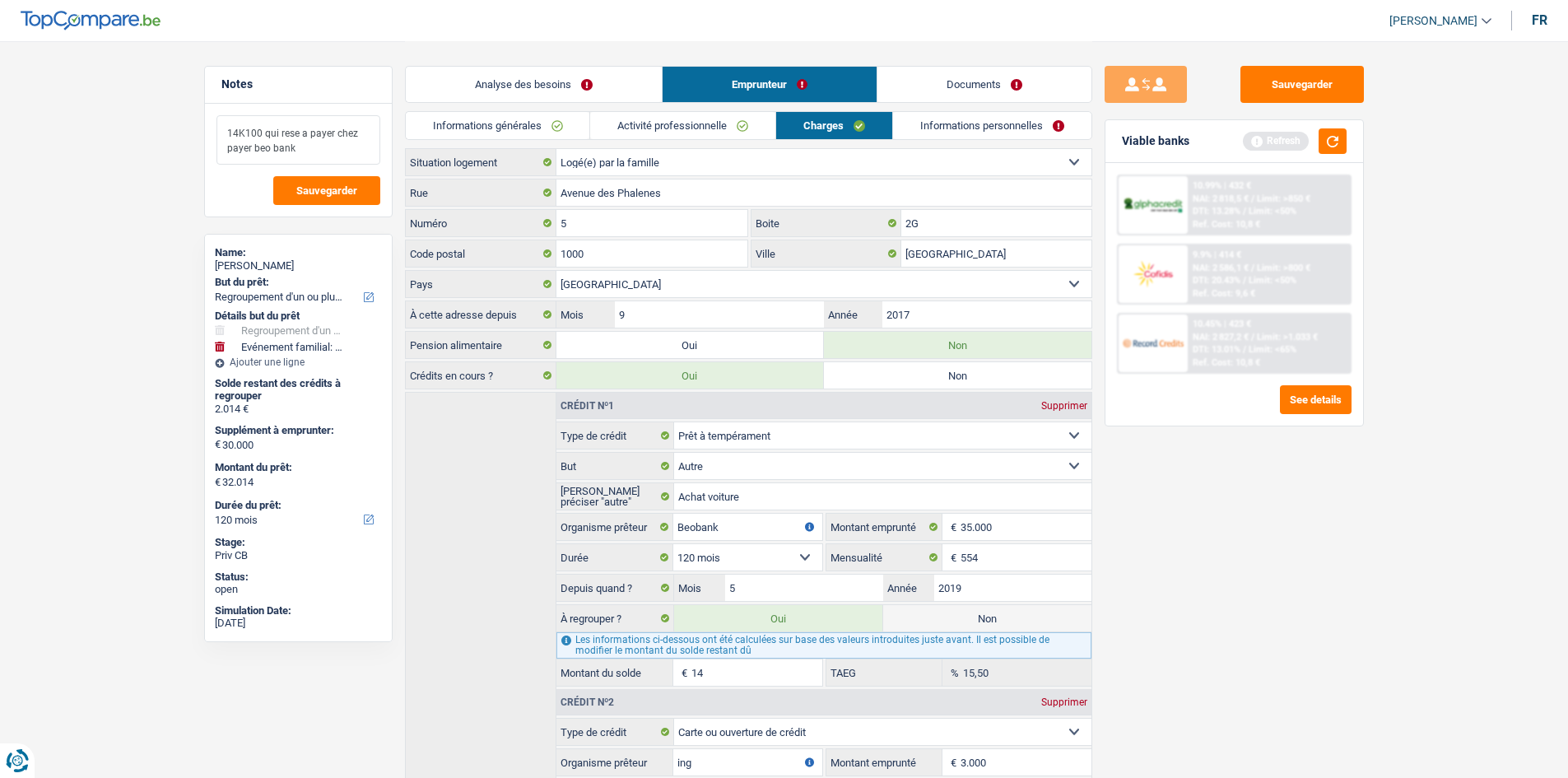
click at [312, 159] on textarea "14K100 qui rese a payer chez payer beo bank" at bounding box center [299, 140] width 164 height 49
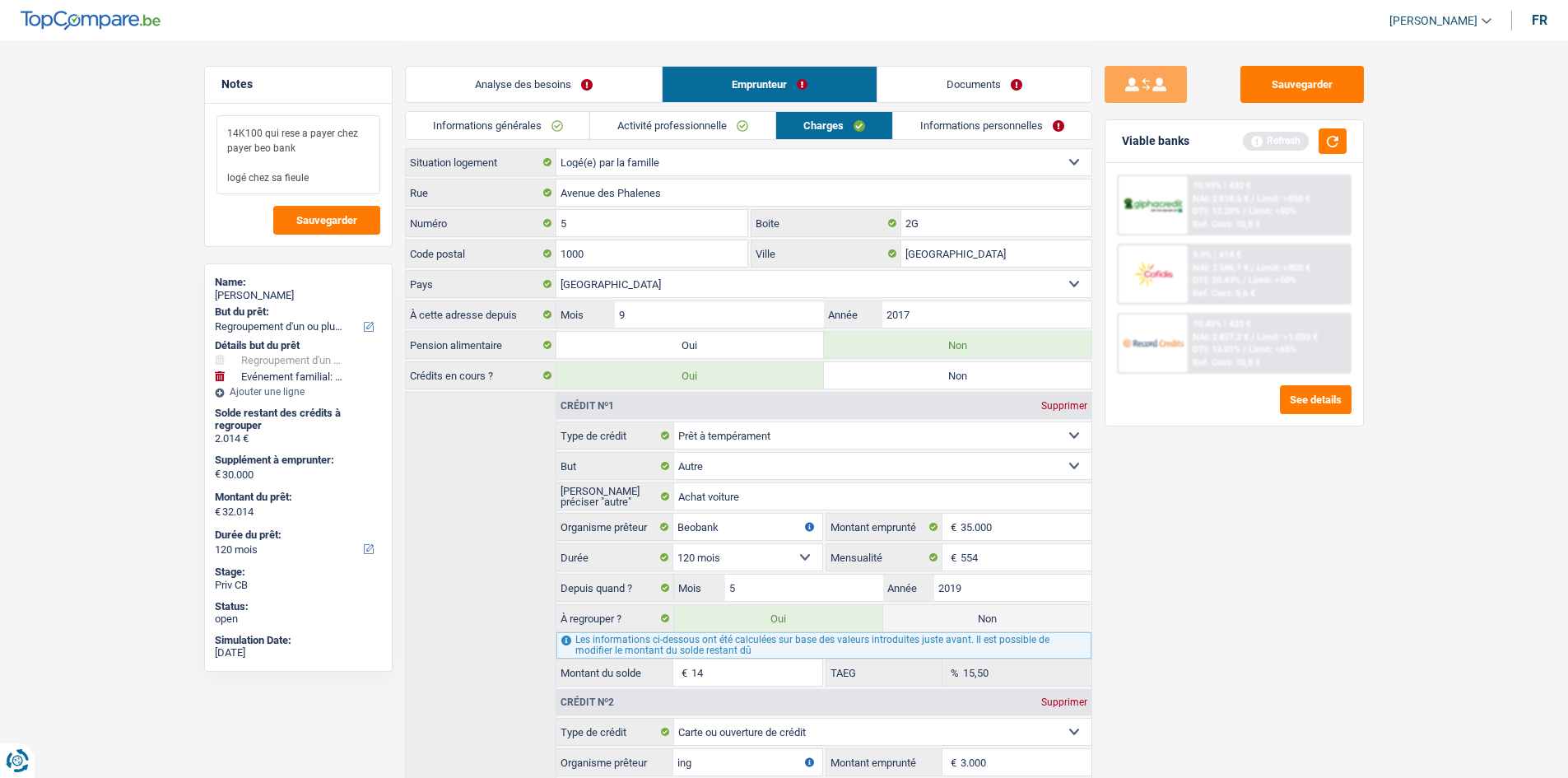
type textarea "14K100 qui rese a payer chez payer beo bank logé chez sa fieule"
click at [452, 113] on link "Informations générales" at bounding box center [497, 125] width 184 height 27
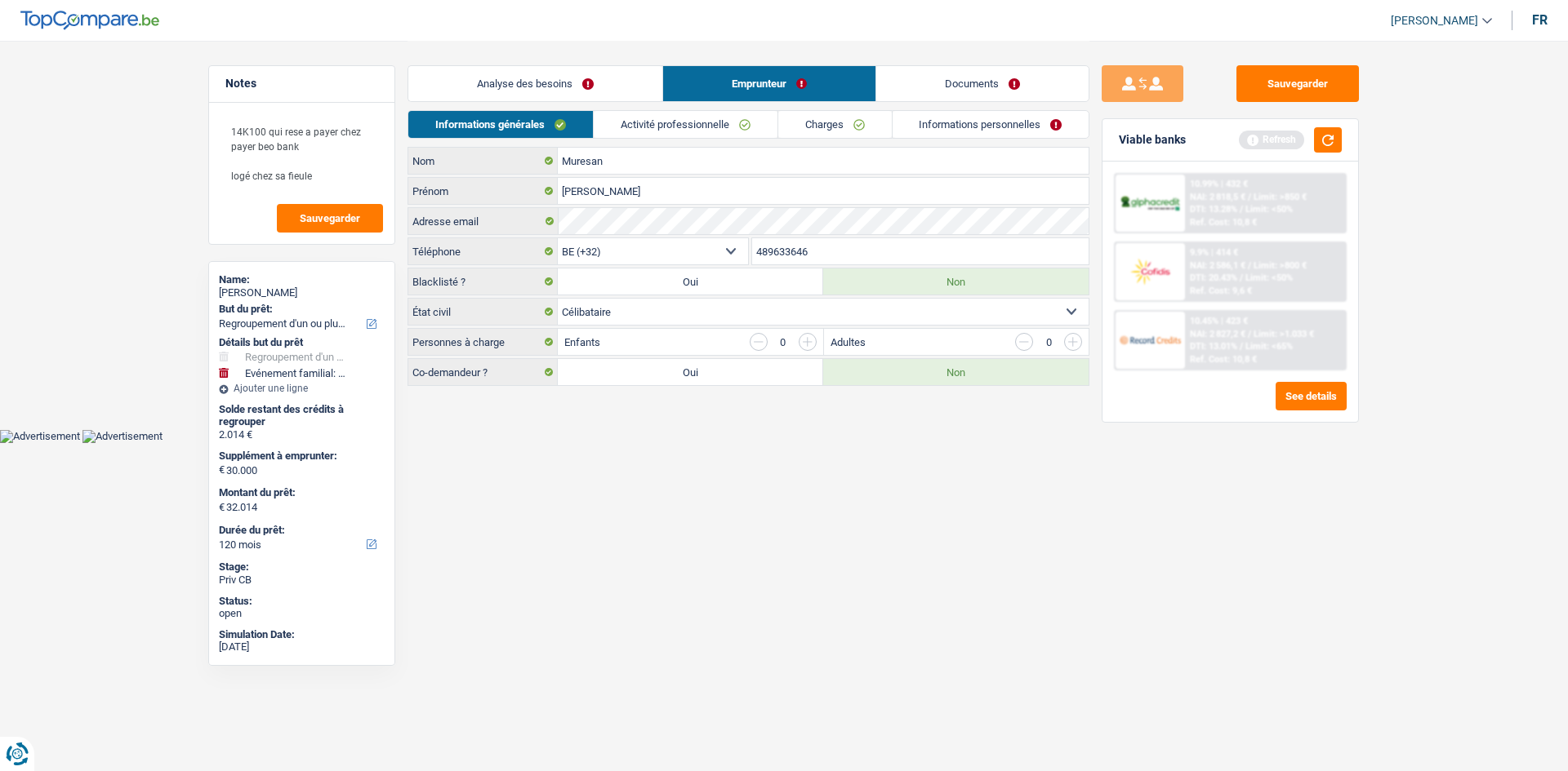
click at [536, 100] on link "Analyse des besoins" at bounding box center [536, 83] width 254 height 35
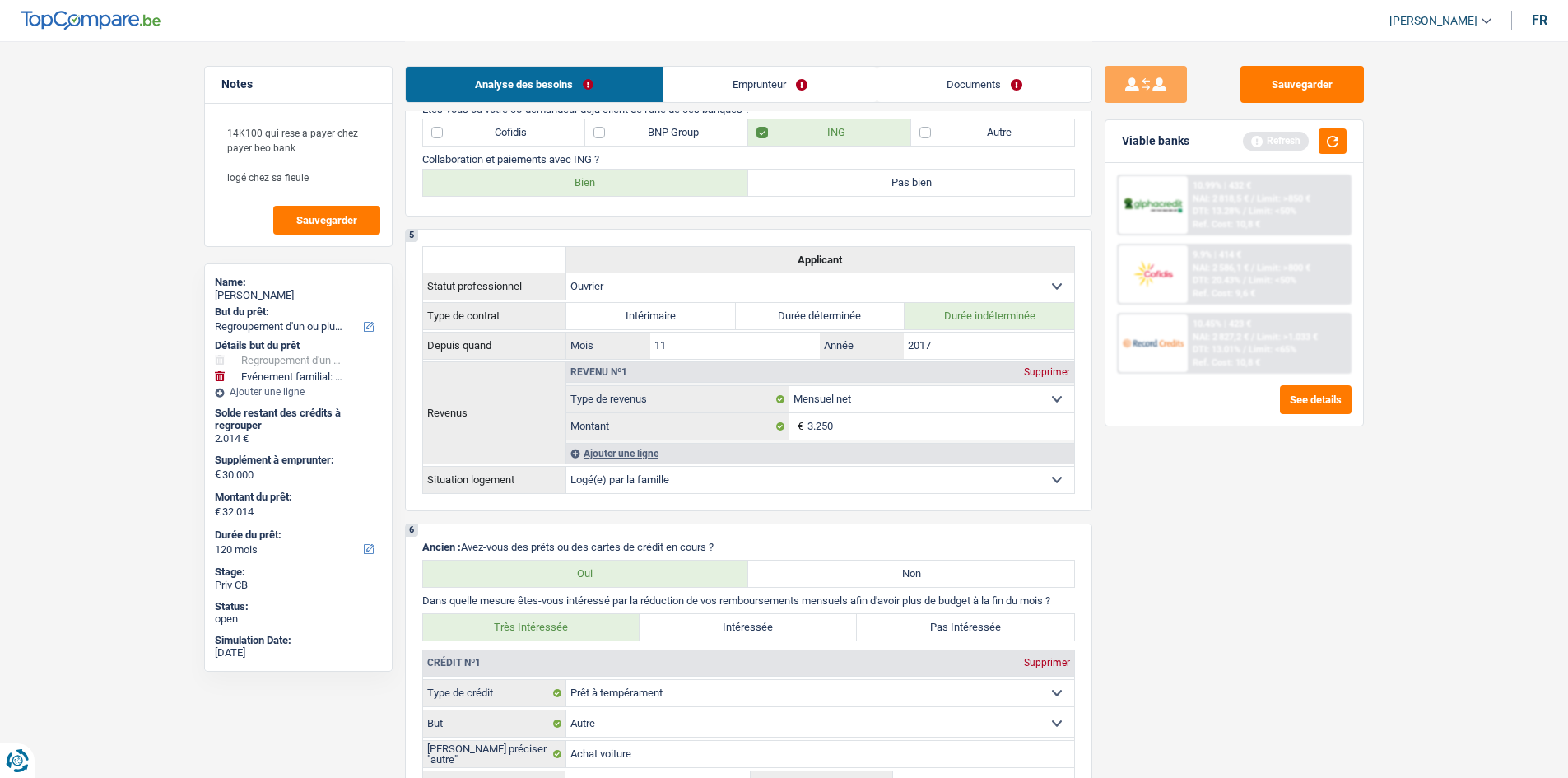
scroll to position [1153, 0]
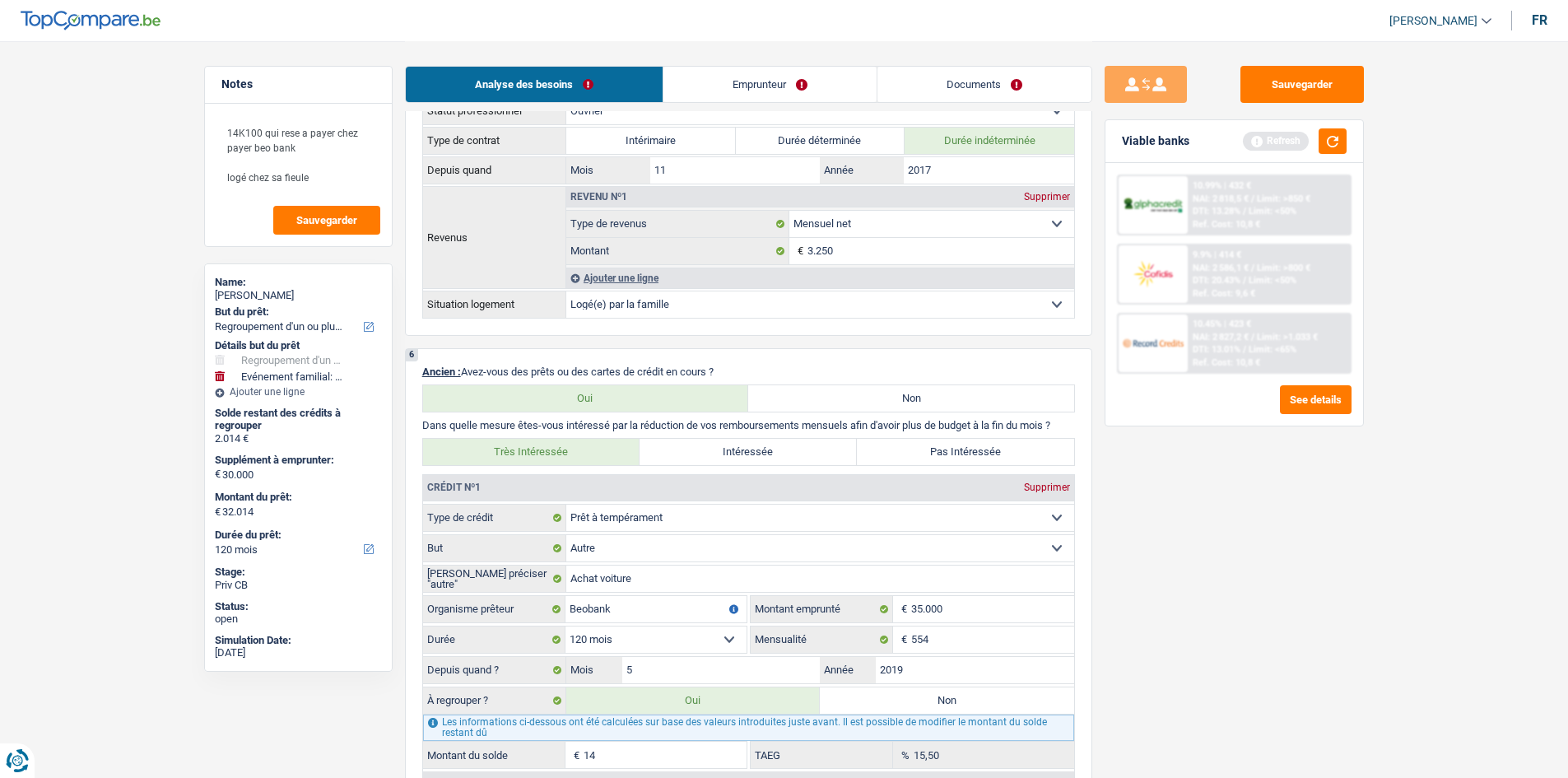
click at [715, 74] on link "Emprunteur" at bounding box center [769, 84] width 213 height 35
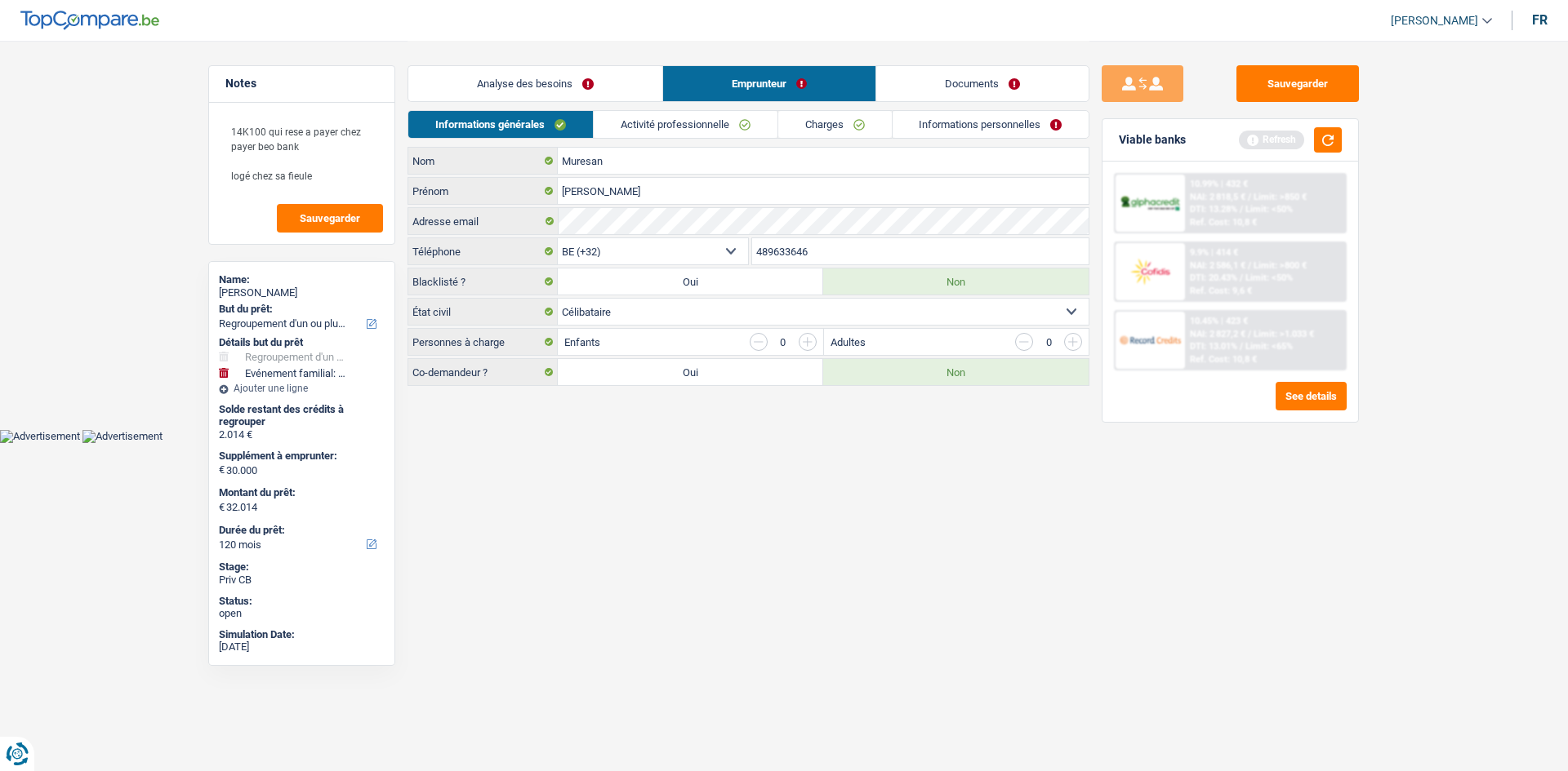
click at [682, 118] on link "Activité professionnelle" at bounding box center [686, 124] width 184 height 27
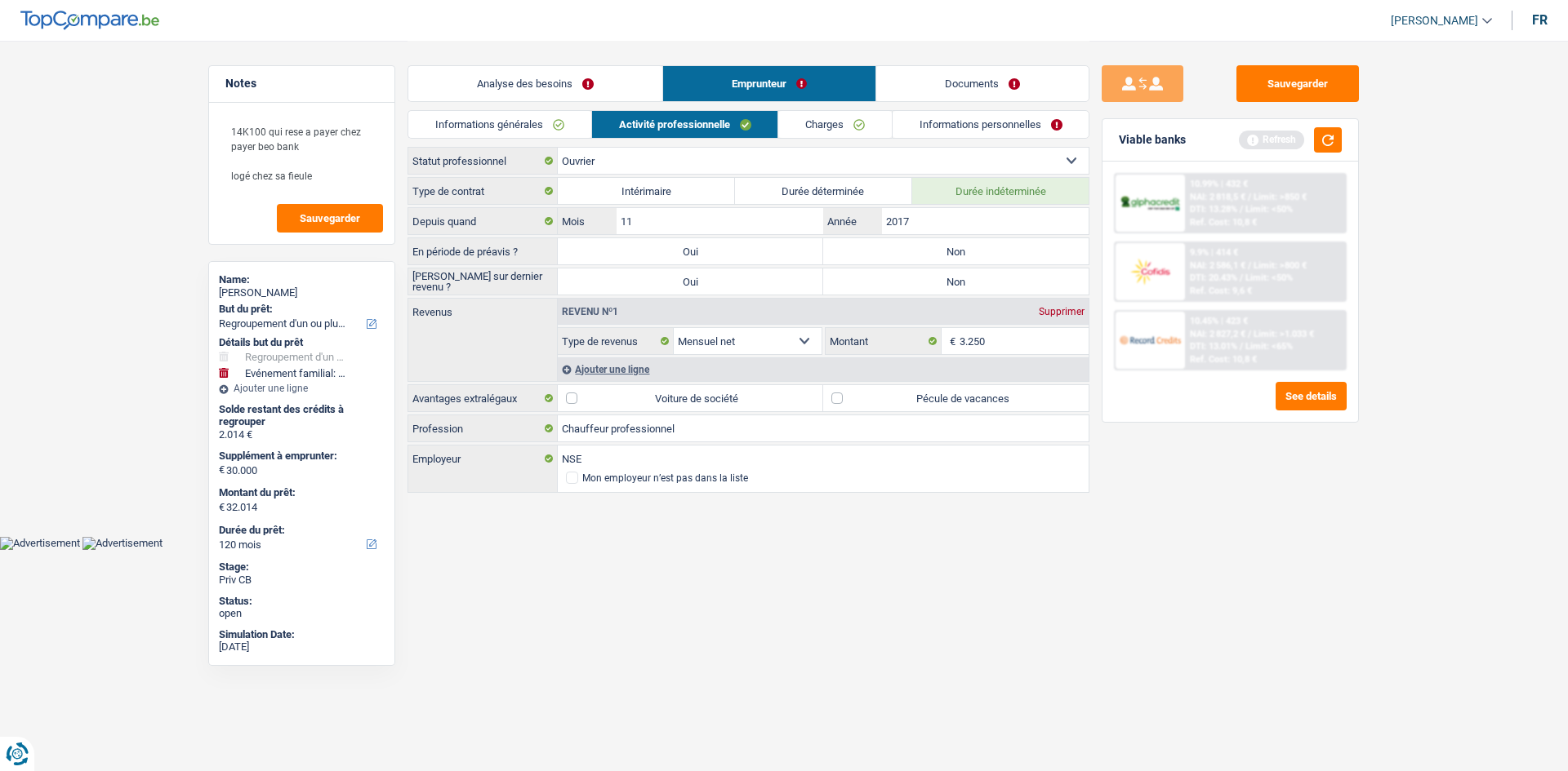
drag, startPoint x: 770, startPoint y: 591, endPoint x: 758, endPoint y: 586, distance: 13.0
click at [770, 550] on html "Vous avez le contrôle de vos données Nous utilisons des cookies, tout comme nos…" at bounding box center [784, 274] width 1568 height 550
click at [975, 79] on link "Documents" at bounding box center [982, 83] width 212 height 35
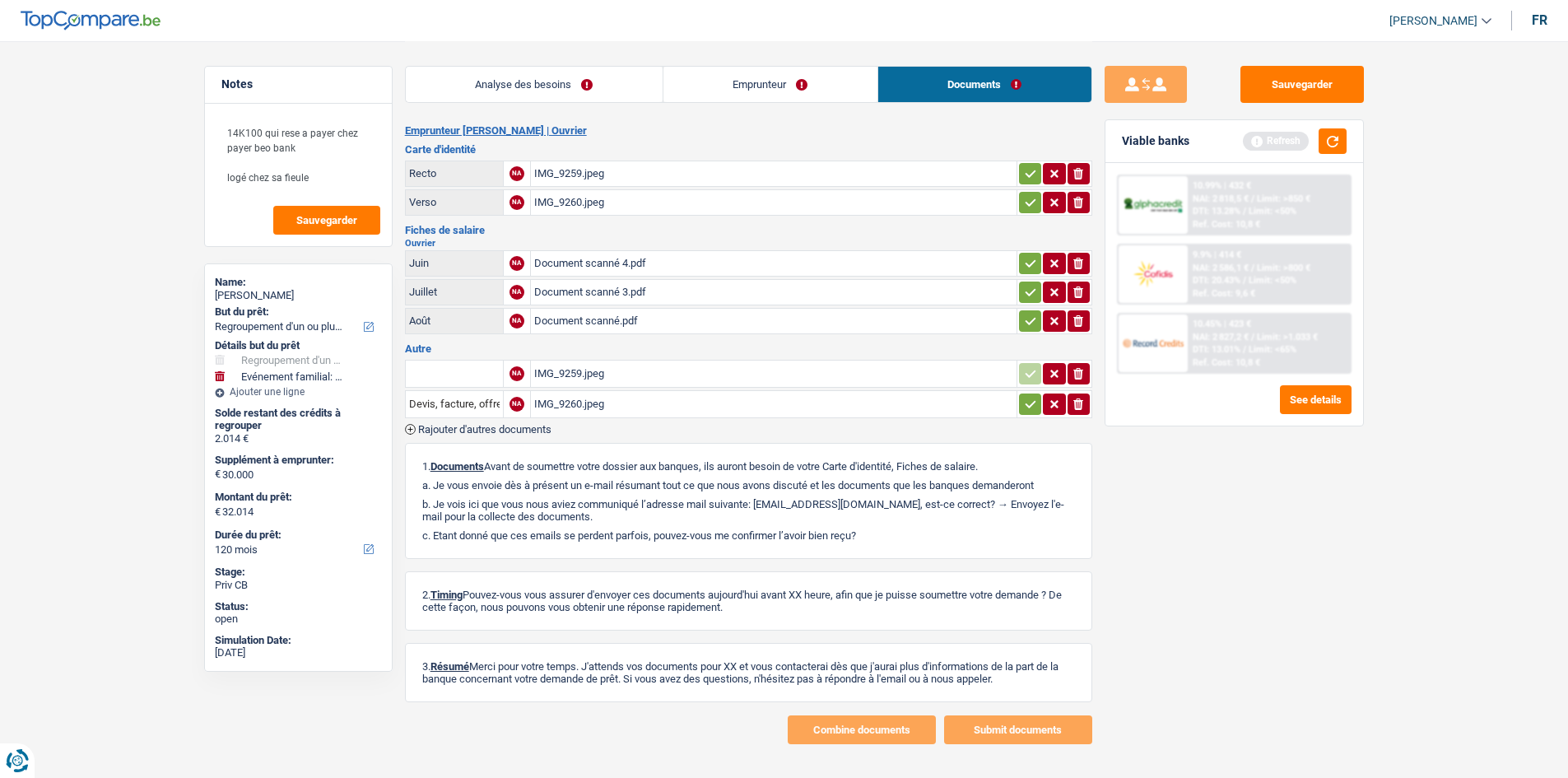
click at [812, 95] on link "Emprunteur" at bounding box center [770, 84] width 214 height 35
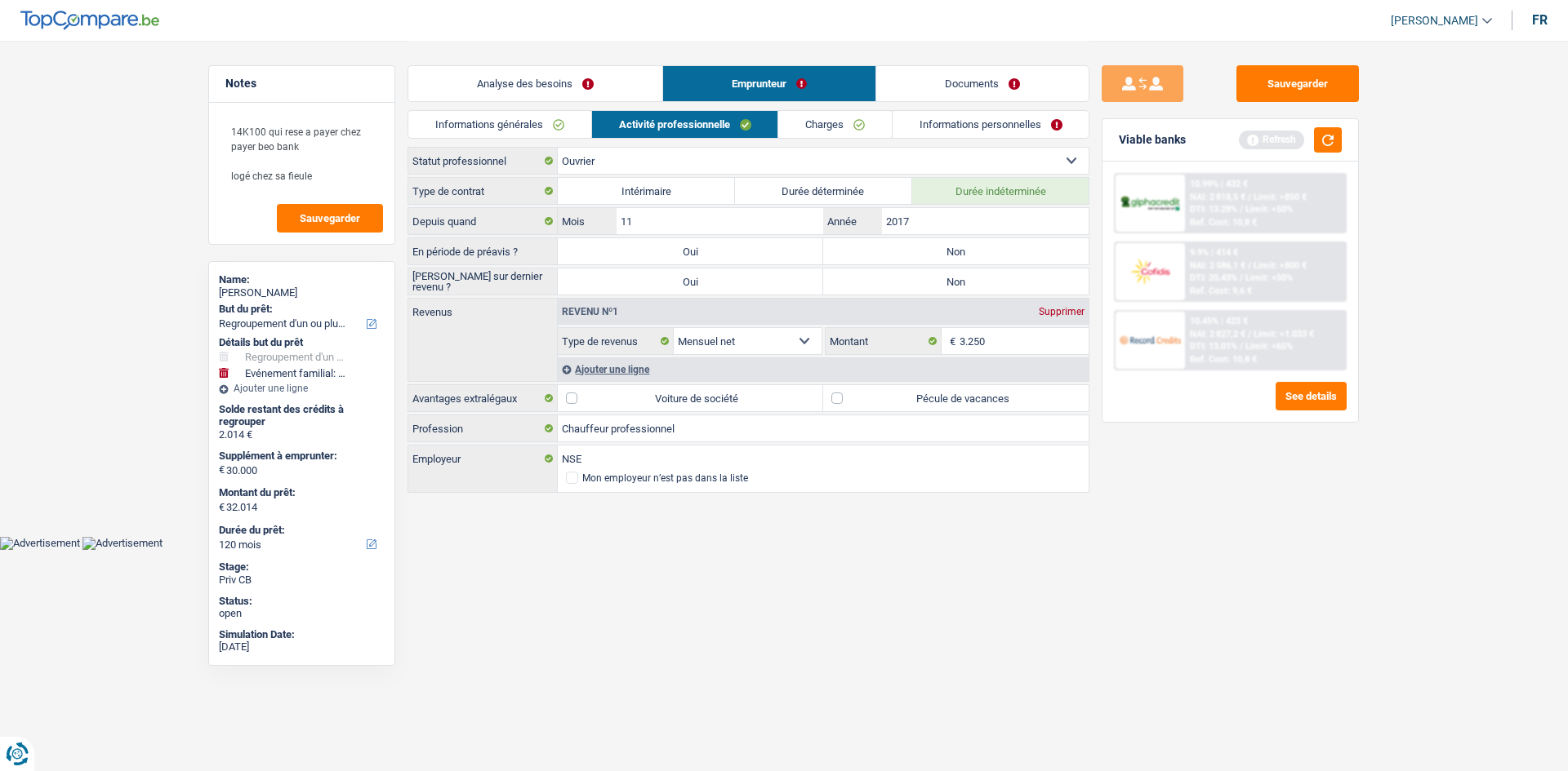
click at [900, 399] on label "Pécule de vacances" at bounding box center [956, 398] width 266 height 26
click at [900, 399] on input "Pécule de vacances" at bounding box center [956, 398] width 266 height 26
checkbox input "true"
drag, startPoint x: 903, startPoint y: 473, endPoint x: 1000, endPoint y: 703, distance: 249.6
click at [1008, 550] on html "Vous avez le contrôle de vos données Nous utilisons des cookies, tout comme nos…" at bounding box center [784, 274] width 1568 height 550
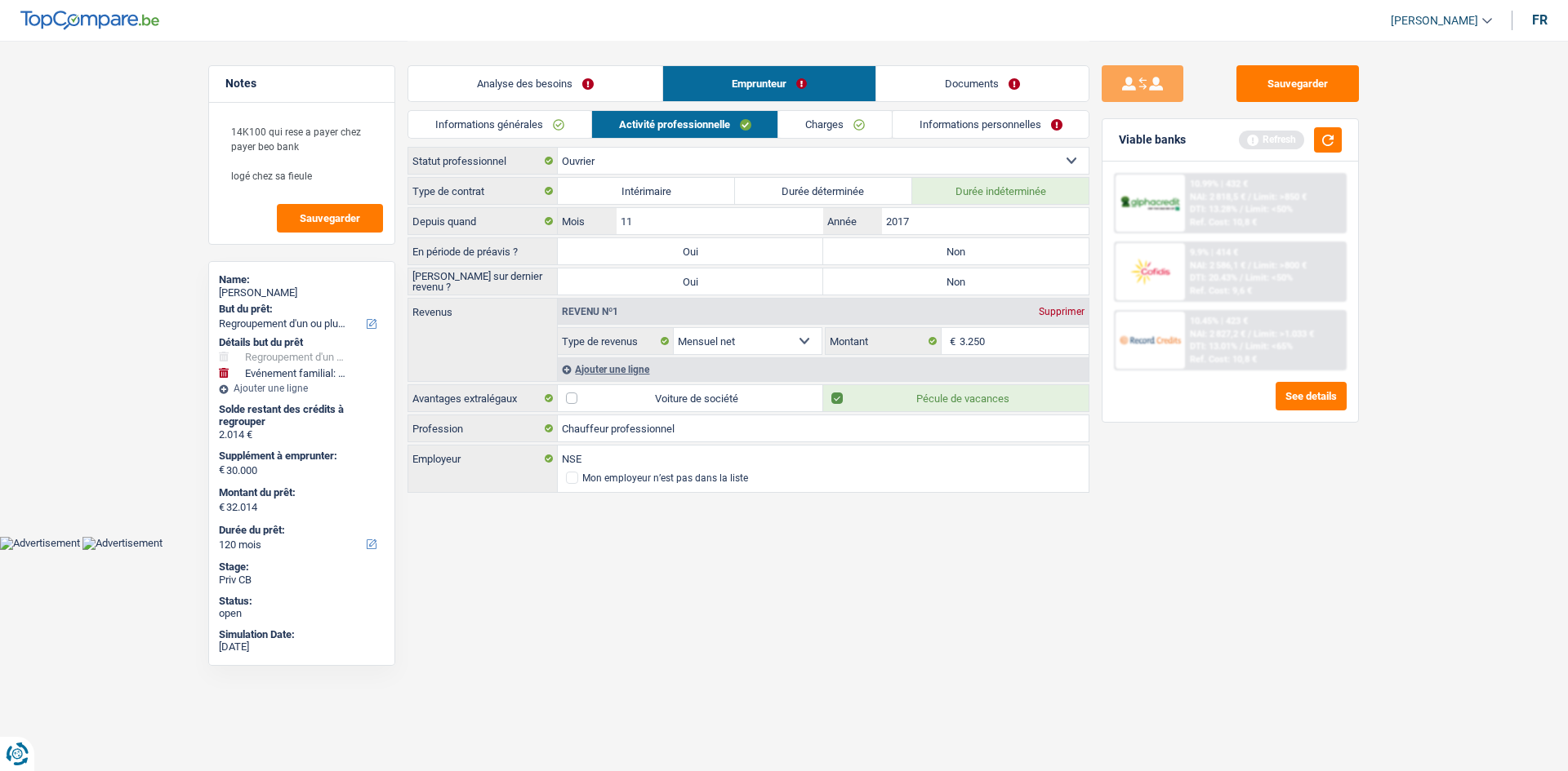
click at [1000, 550] on html "Vous avez le contrôle de vos données Nous utilisons des cookies, tout comme nos…" at bounding box center [784, 274] width 1568 height 550
drag, startPoint x: 762, startPoint y: 109, endPoint x: 806, endPoint y: 115, distance: 44.4
click at [803, 113] on div "Analyse des besoins Emprunteur Documents 1. Introduction & upselling by underst…" at bounding box center [749, 267] width 682 height 454
click at [860, 122] on link "Charges" at bounding box center [835, 124] width 113 height 27
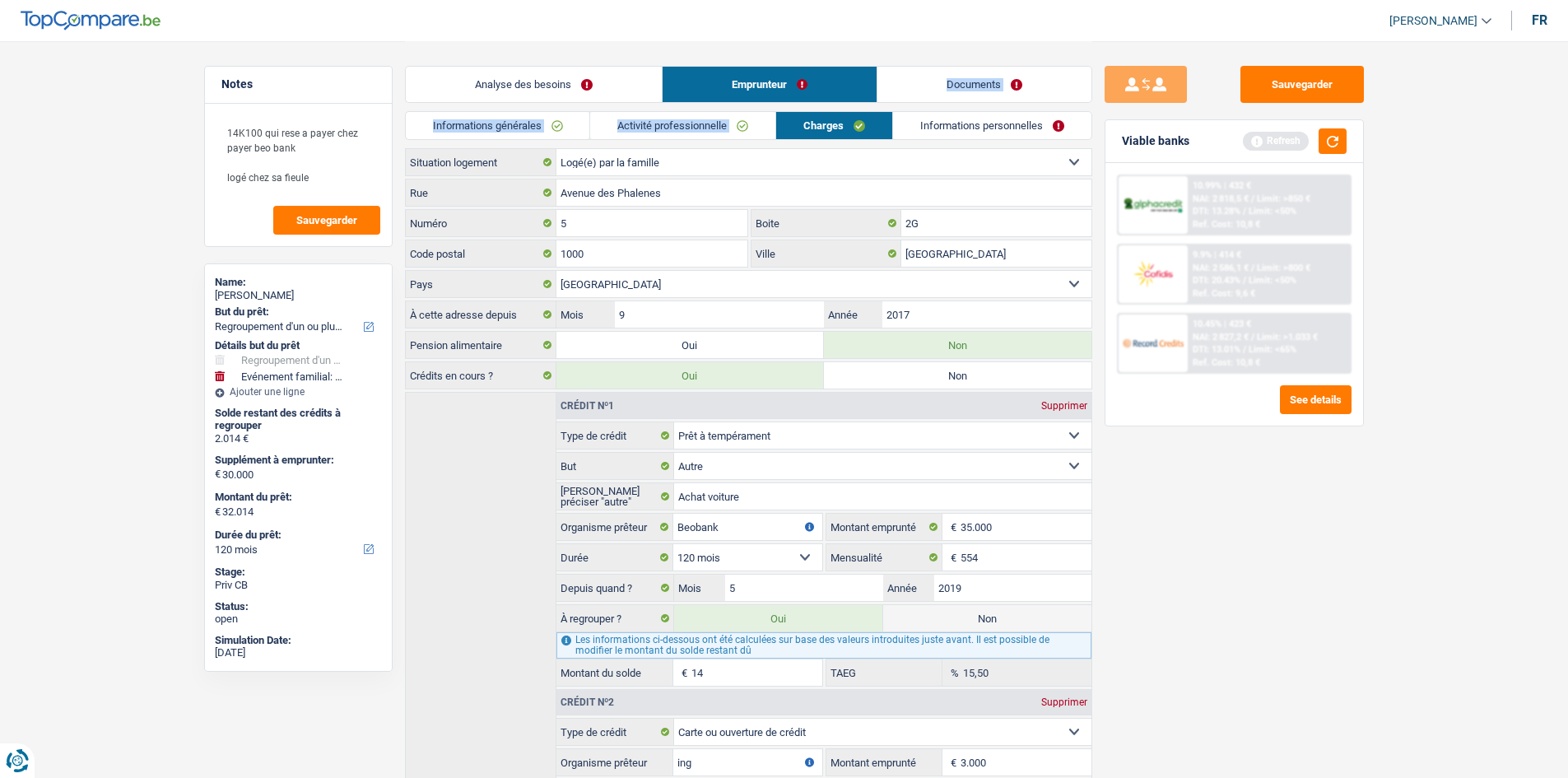
click at [954, 113] on link "Informations personnelles" at bounding box center [992, 125] width 199 height 27
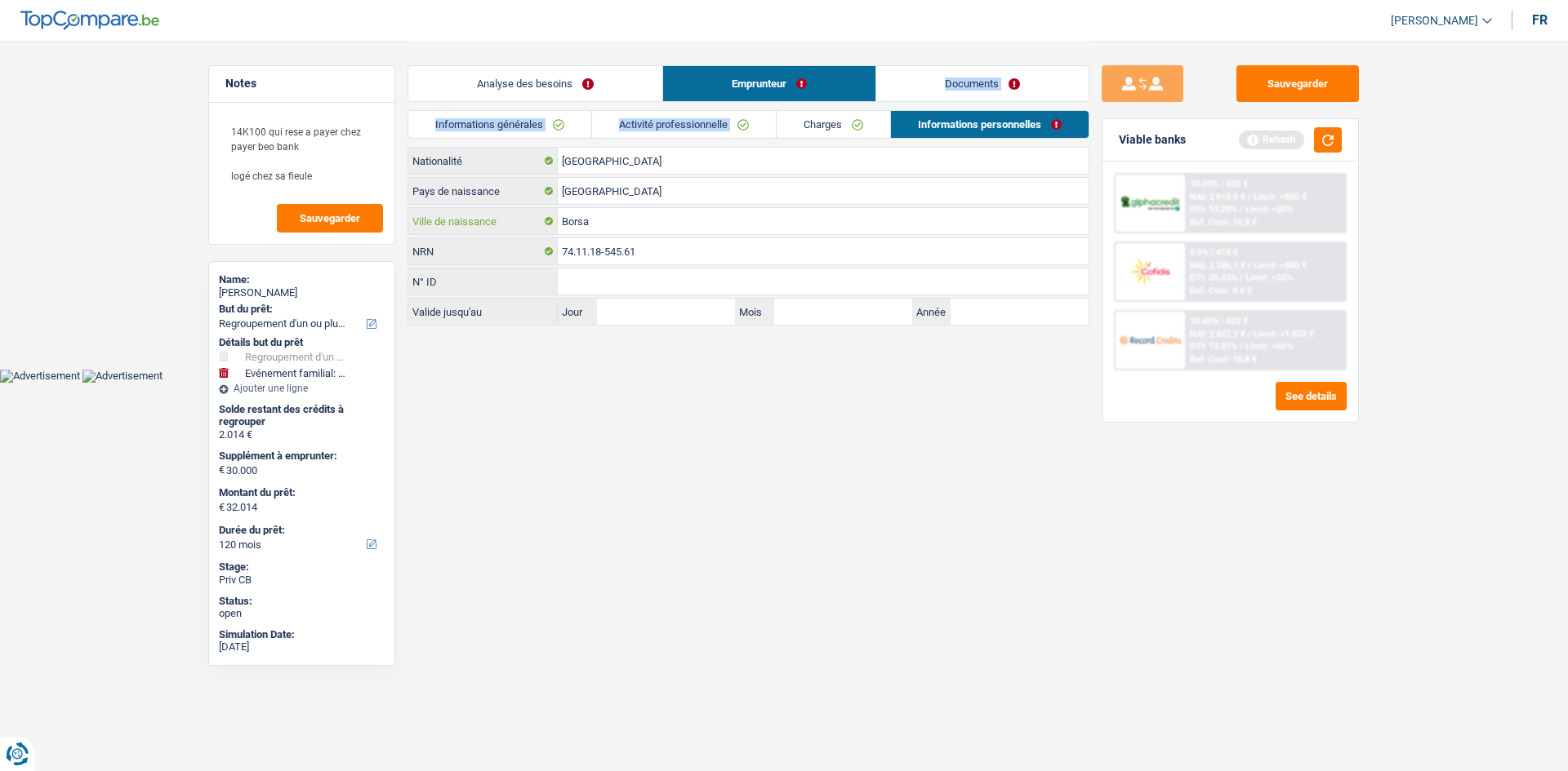
click at [629, 223] on input "Borsa" at bounding box center [824, 220] width 531 height 26
click at [627, 223] on input "Borsa" at bounding box center [824, 220] width 531 height 26
click at [602, 225] on input "Borsa" at bounding box center [824, 220] width 531 height 26
click at [528, 76] on link "Analyse des besoins" at bounding box center [536, 83] width 254 height 35
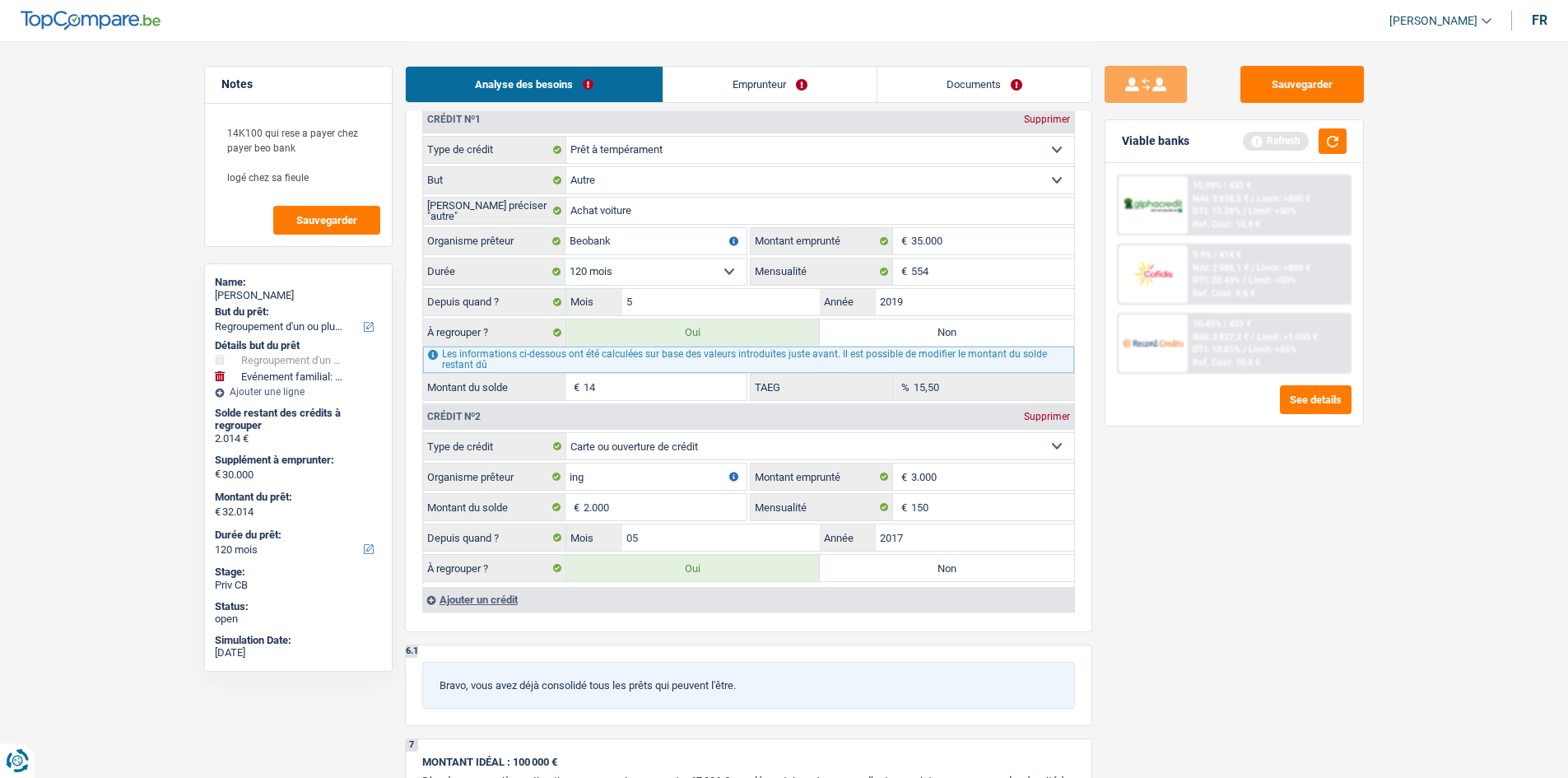
scroll to position [1318, 0]
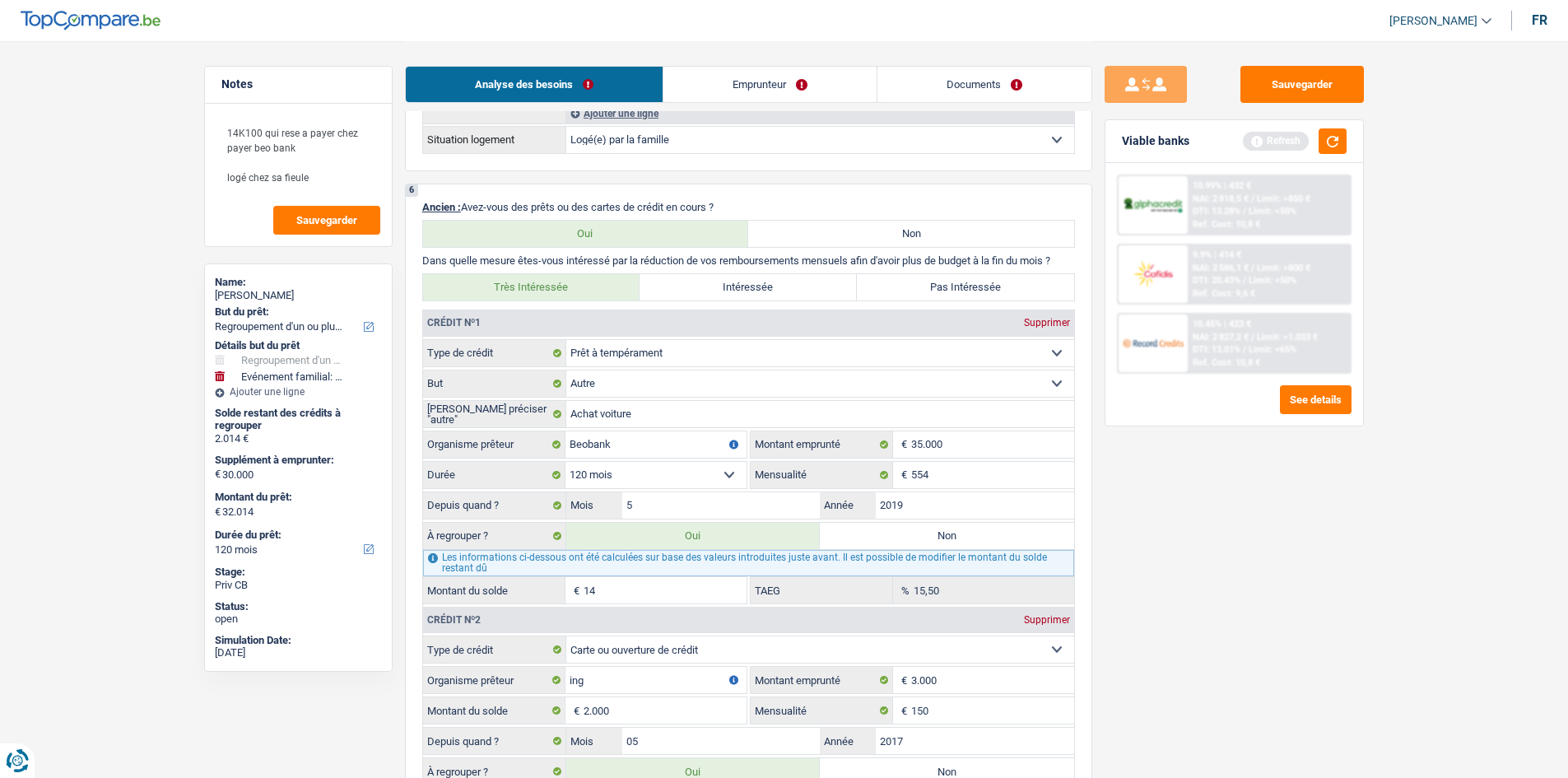
click at [1288, 529] on div "Sauvegarder Viable banks Refresh 10.99% | 432 € NAI: 2 818,5 € / Limit: >850 € …" at bounding box center [1234, 409] width 284 height 686
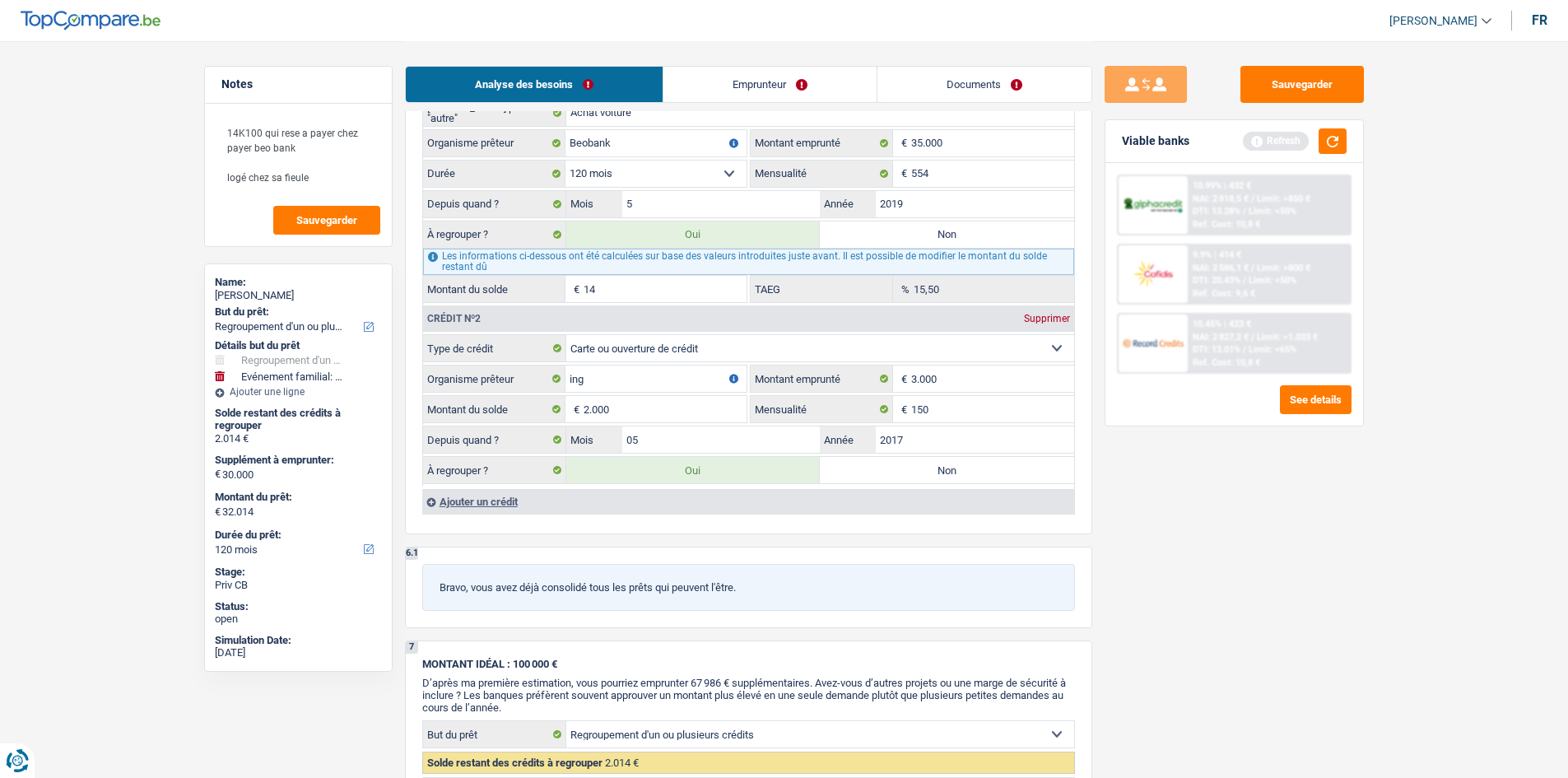
scroll to position [1482, 0]
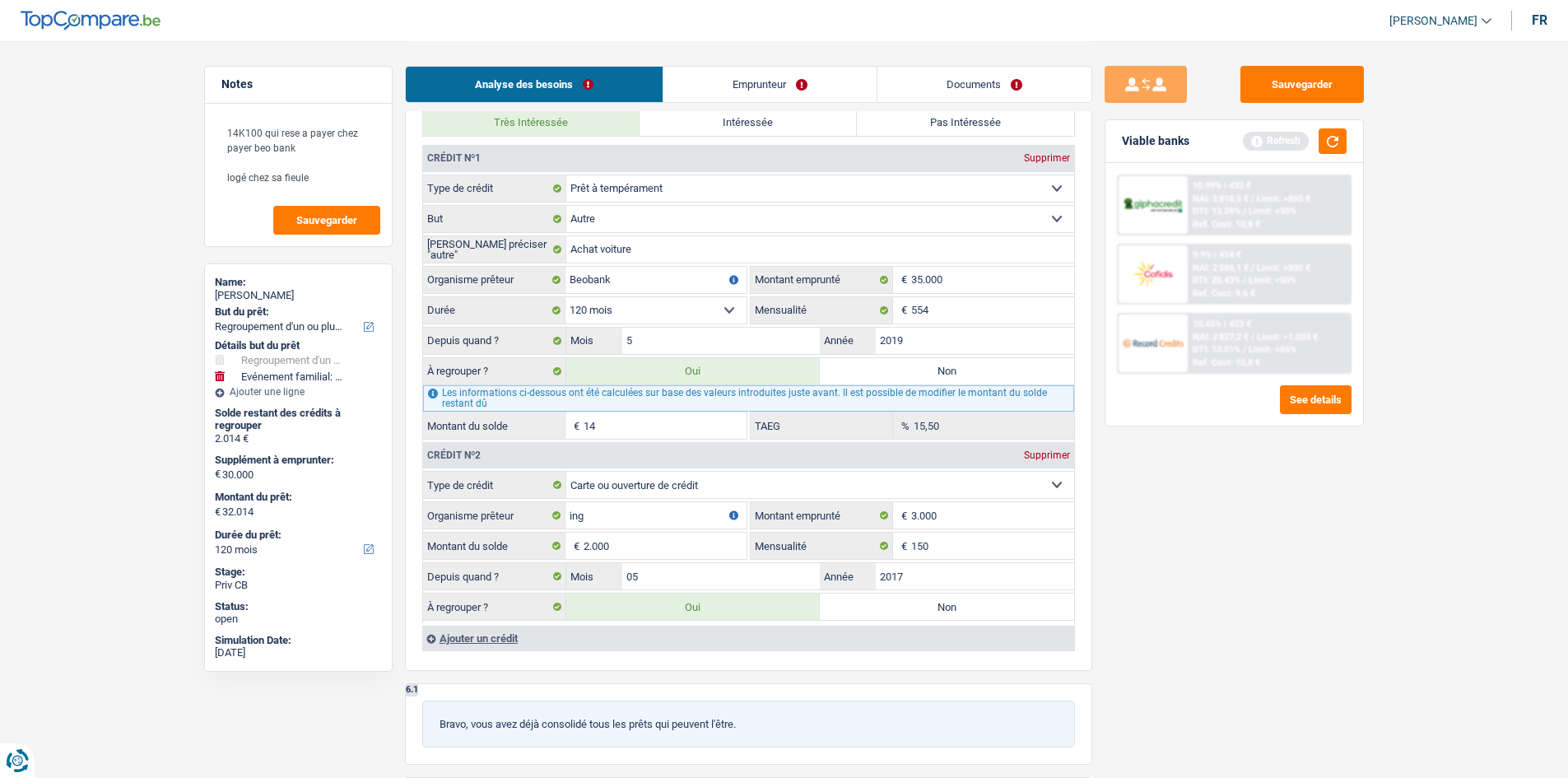
click at [857, 362] on label "Non" at bounding box center [947, 371] width 254 height 26
click at [857, 362] on input "Non" at bounding box center [947, 371] width 254 height 26
radio input "true"
type input "32.000"
type input "2.000"
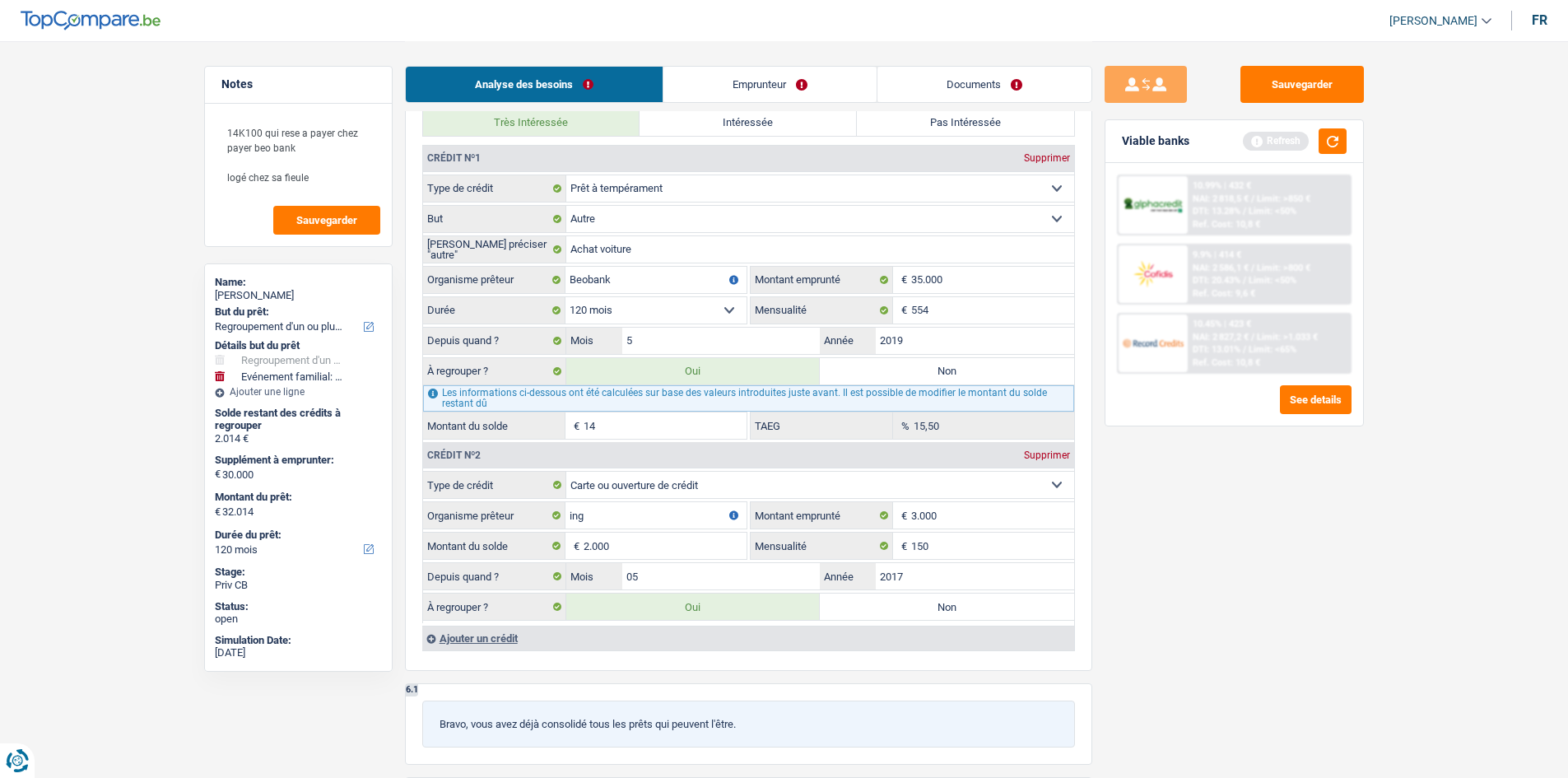
type input "32.000"
radio input "false"
type input "2.000"
type input "32.000"
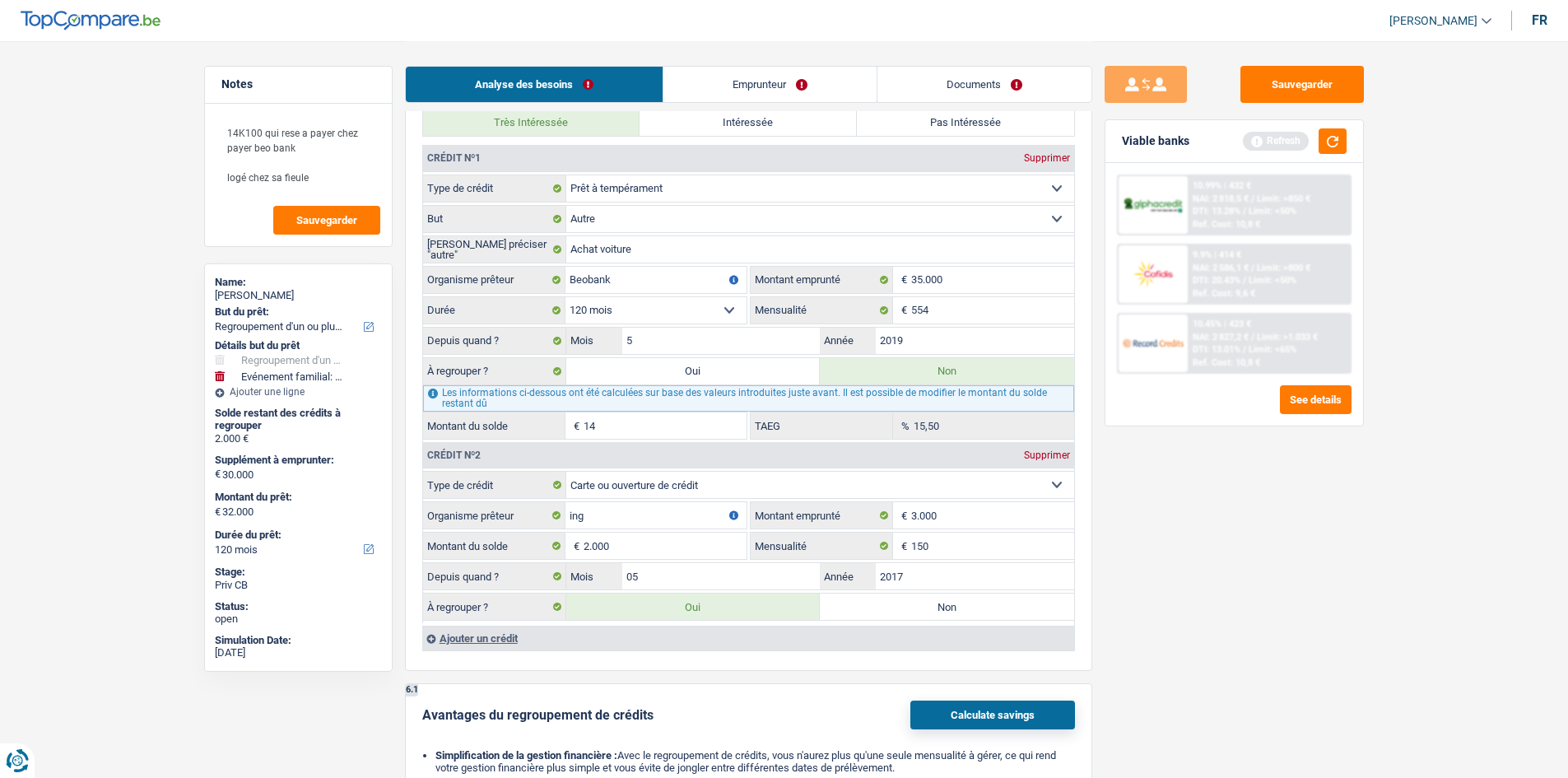
click at [785, 374] on label "Oui" at bounding box center [693, 371] width 254 height 26
click at [785, 374] on input "Oui" at bounding box center [693, 371] width 254 height 26
radio input "true"
type input "32.014"
type input "2.014"
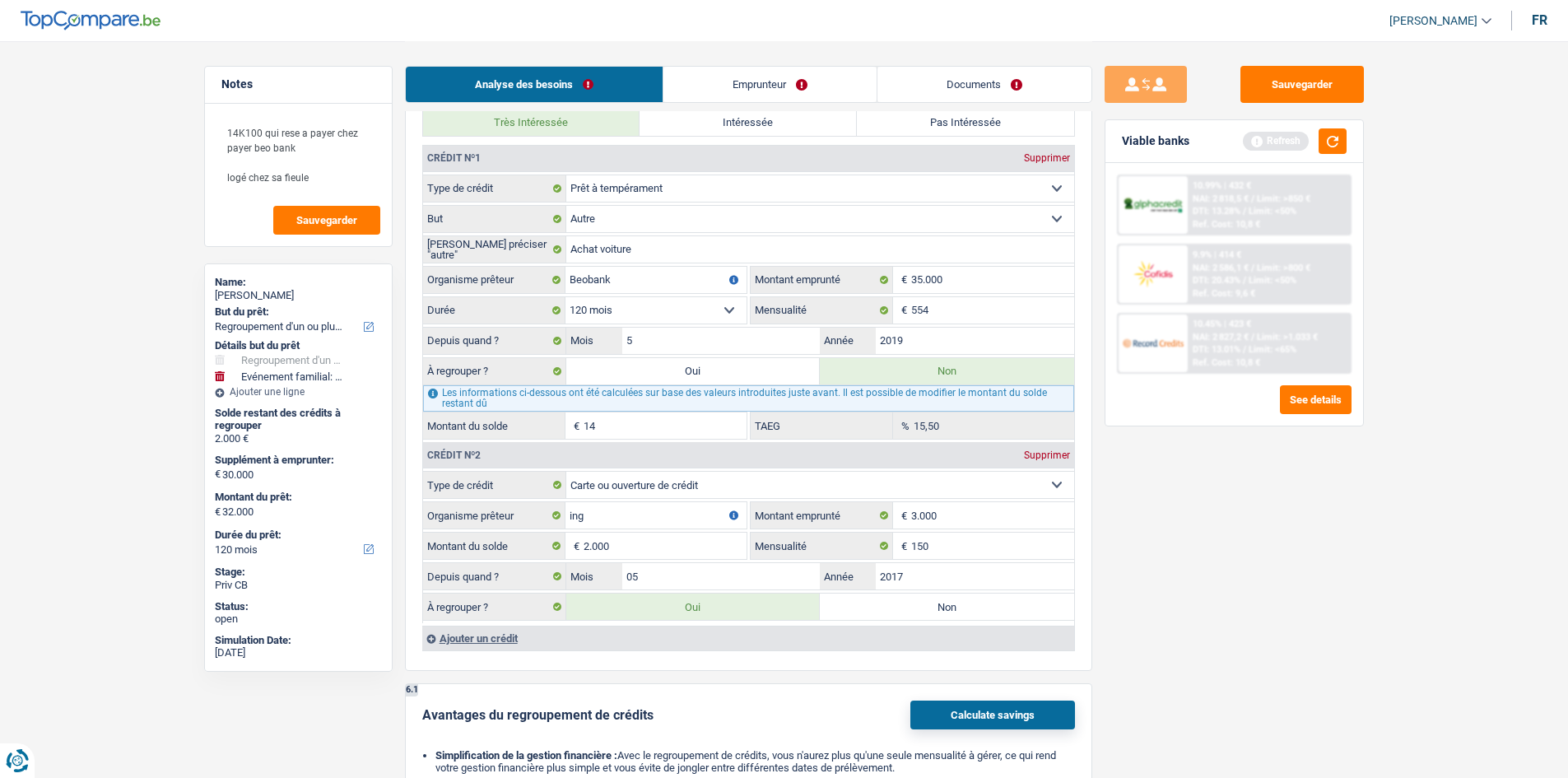
type input "32.014"
radio input "false"
type input "2.014"
type input "32.014"
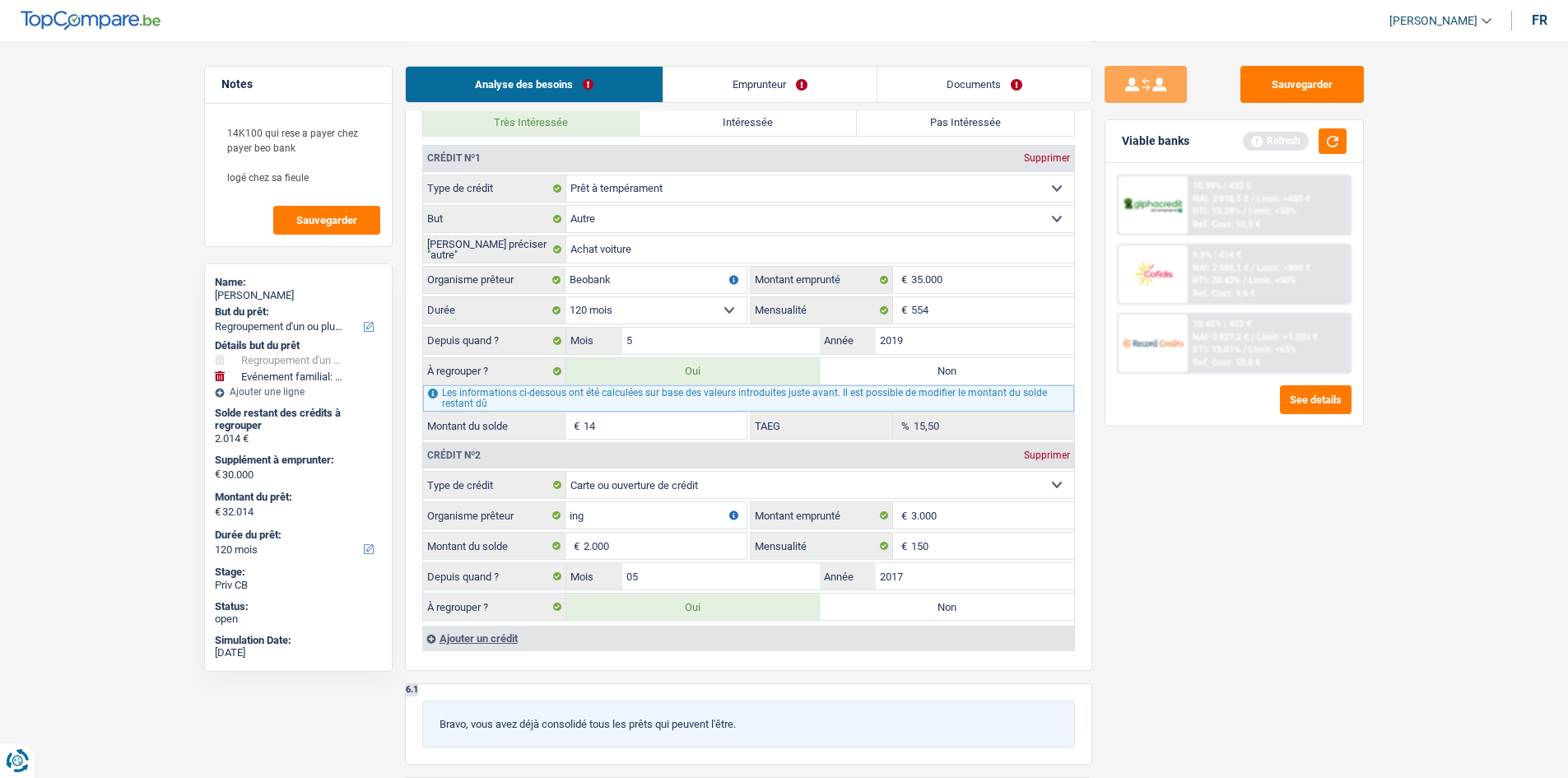
click at [679, 430] on input "14" at bounding box center [665, 426] width 163 height 26
type input "140"
type input "32.140"
type input "2.140"
type input "32.140"
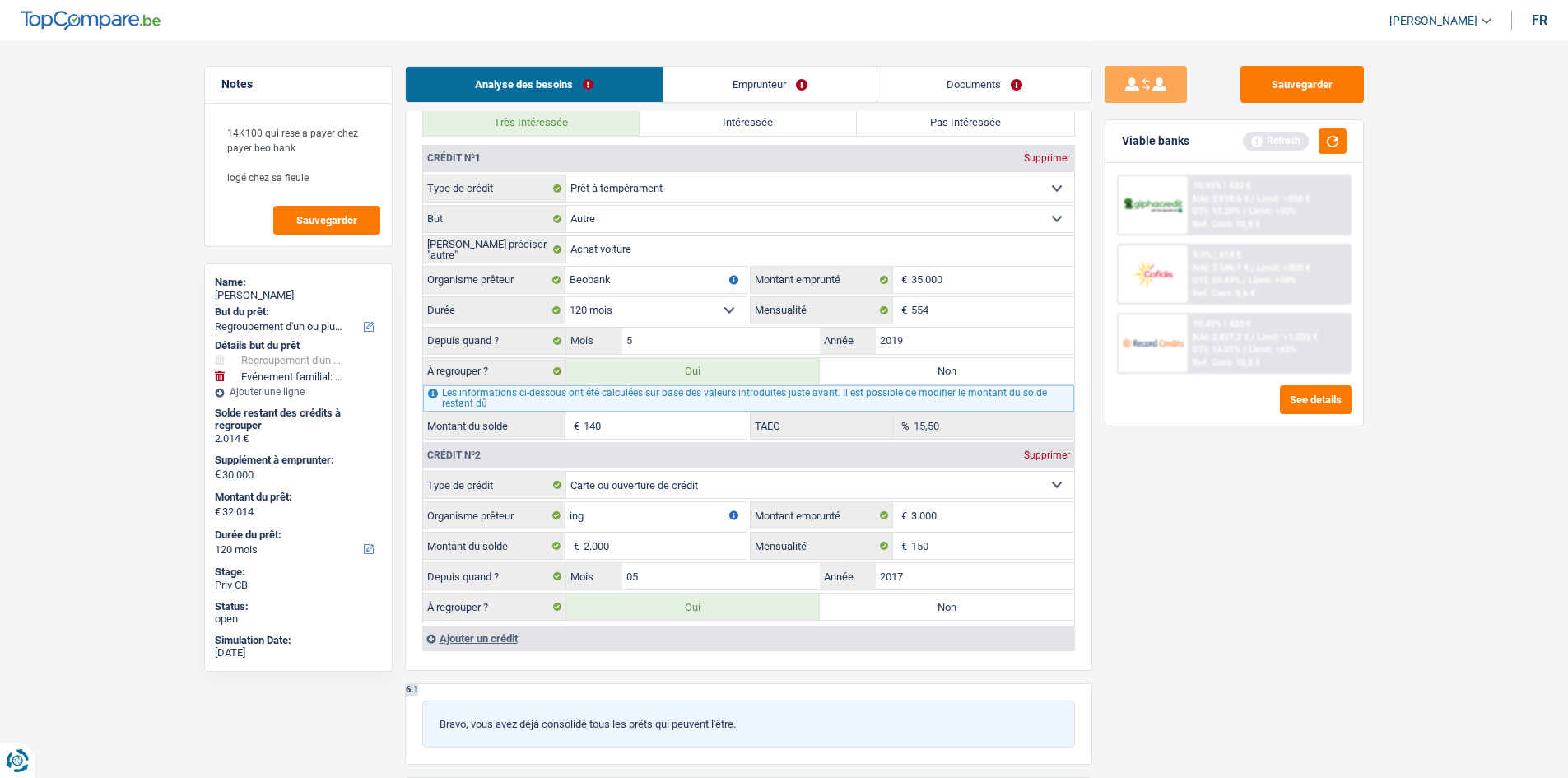
type input "2.140"
type input "32.140"
type input "1.400"
type input "33.400"
type input "3.400"
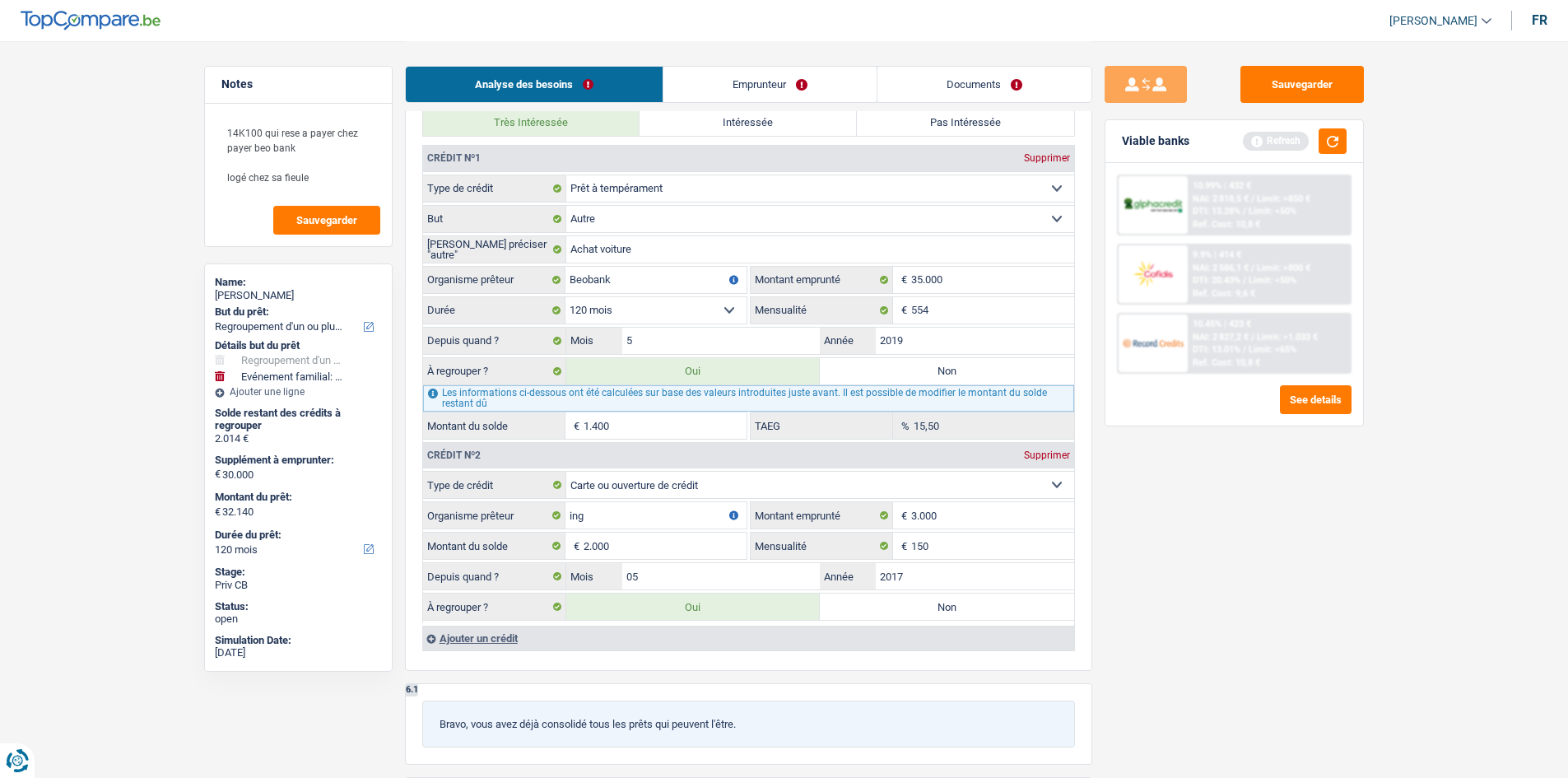
type input "33.400"
type input "3.400"
type input "33.400"
type input "14.000"
type input "46.000"
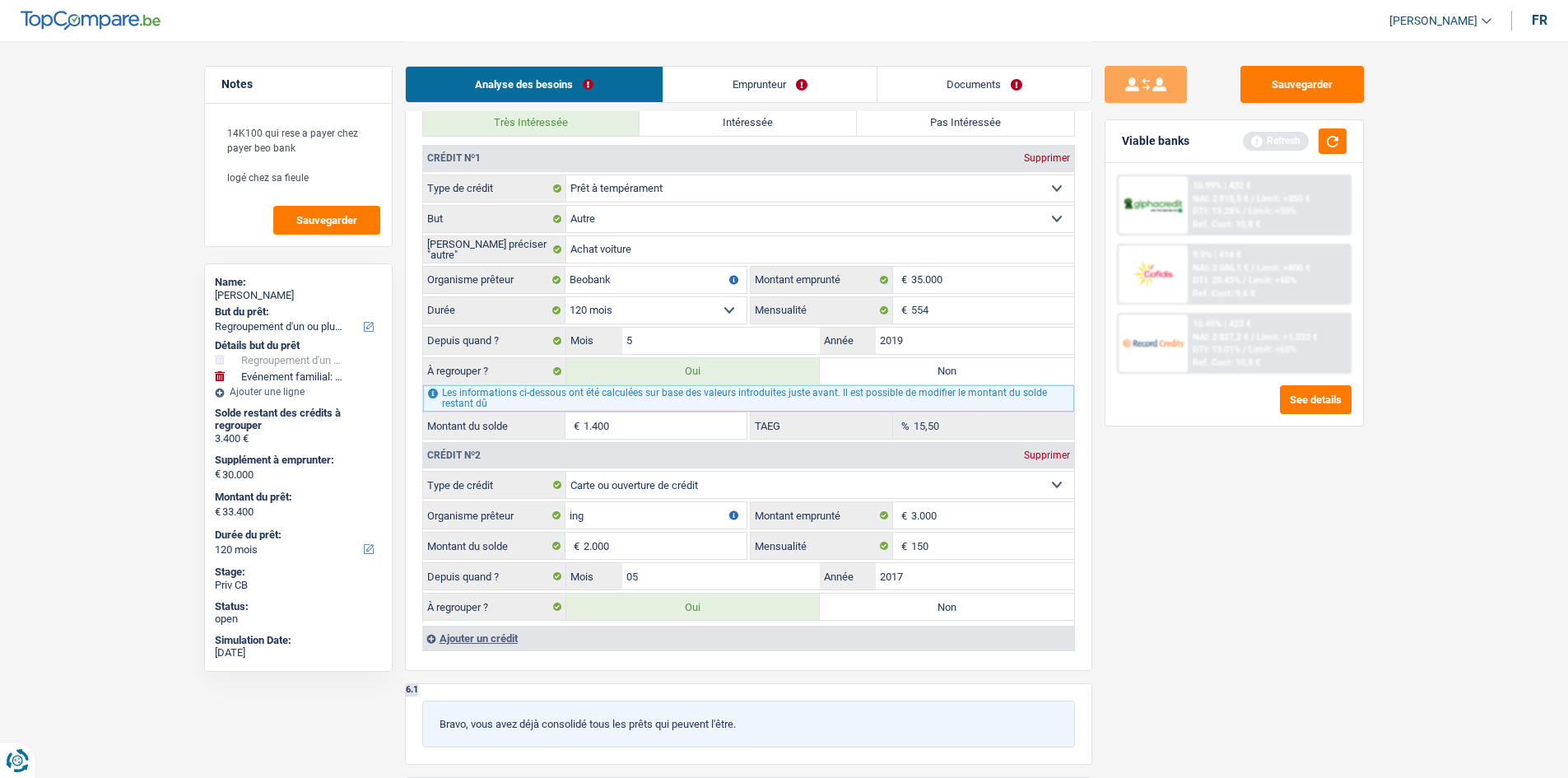
type input "16.000"
type input "46.000"
type input "16.000"
type input "46.000"
select select "144"
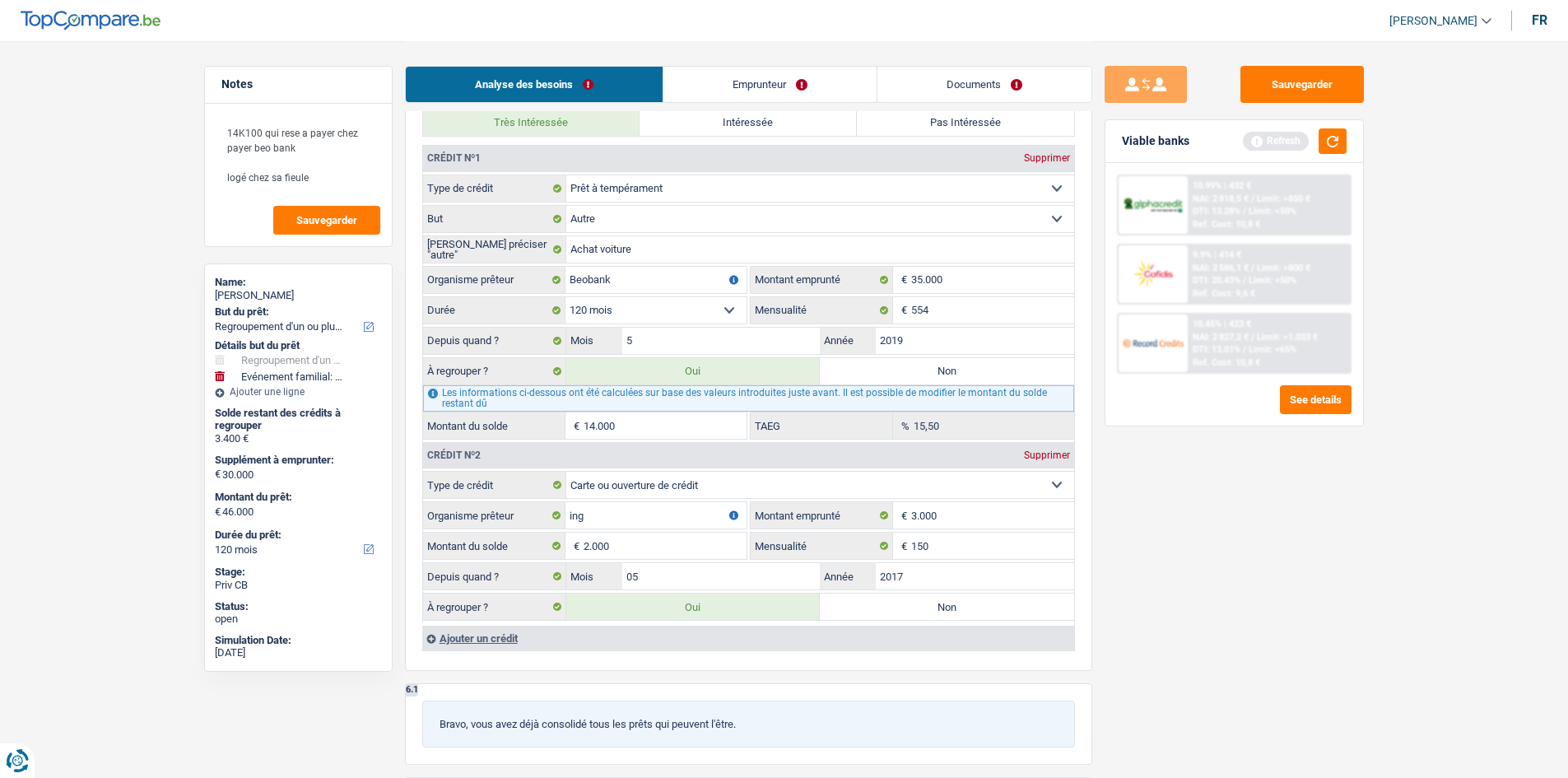
select select "144"
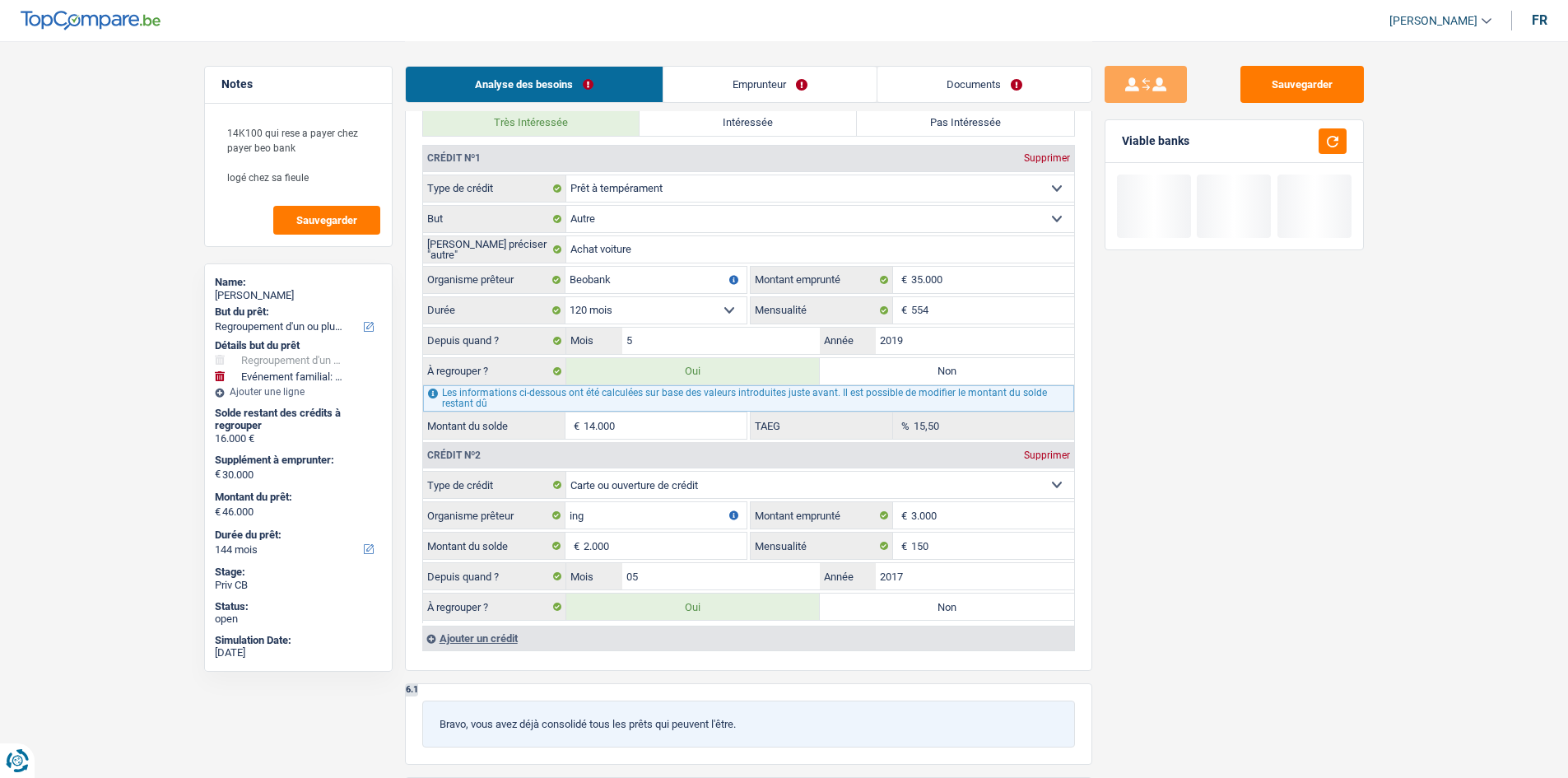
type input "14.000"
click at [1371, 585] on div "Sauvegarder Viable banks" at bounding box center [1234, 409] width 284 height 686
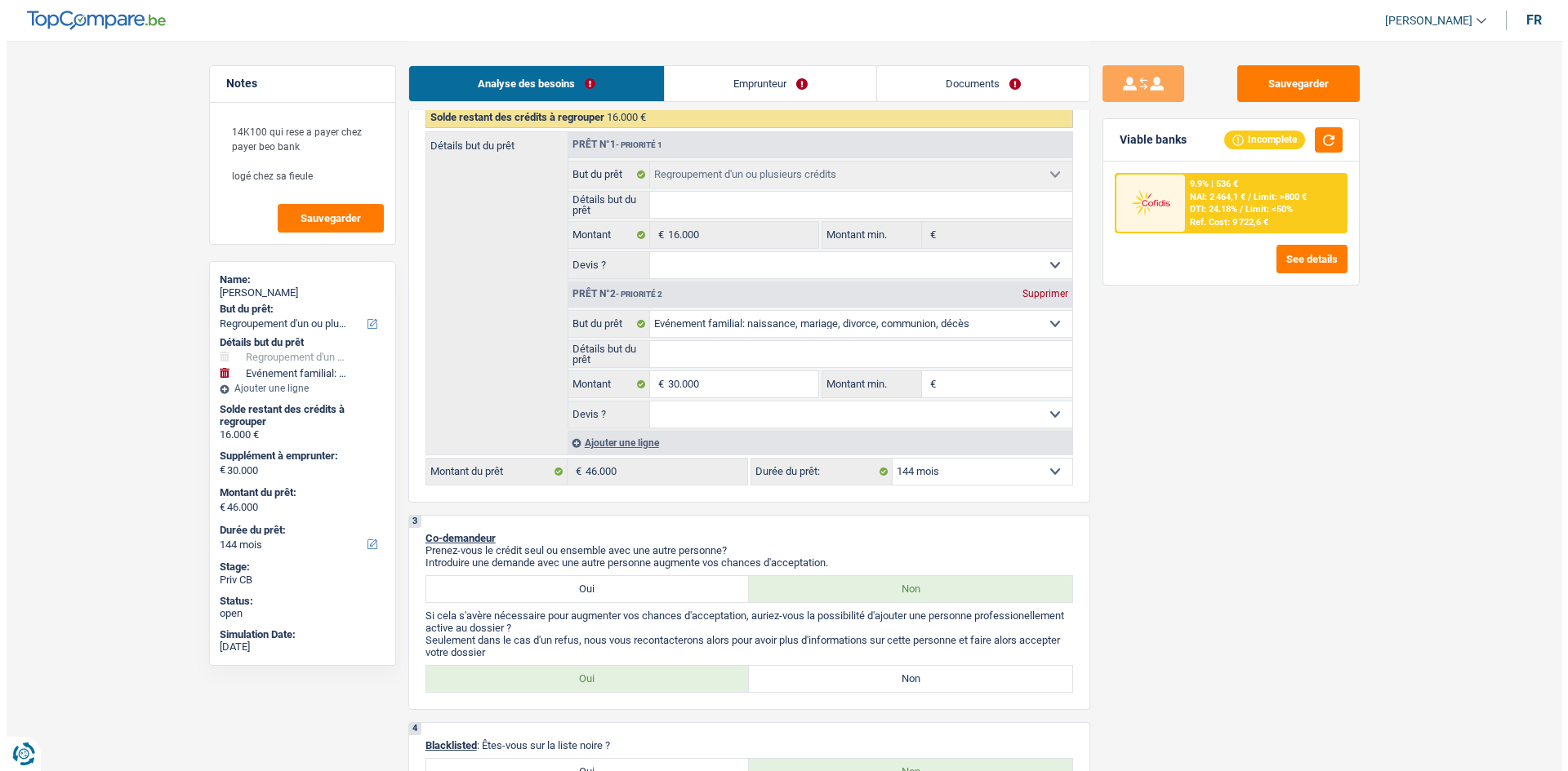
scroll to position [489, 0]
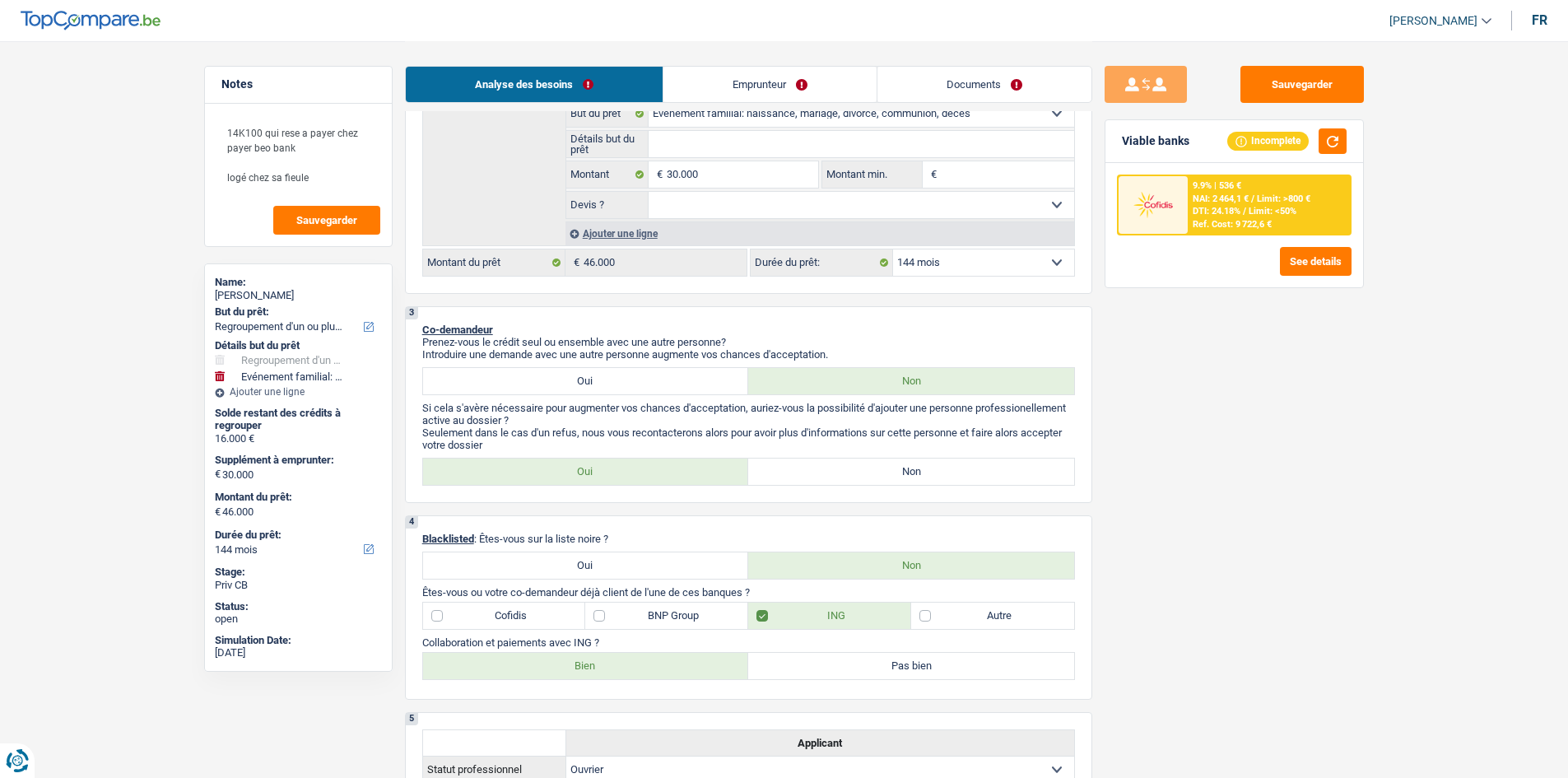
click at [1004, 271] on select "12 mois 18 mois 24 mois 30 mois 36 mois 42 mois 48 mois 60 mois 72 mois 84 mois…" at bounding box center [984, 262] width 181 height 26
select select "60"
click at [893, 250] on select "12 mois 18 mois 24 mois 30 mois 36 mois 42 mois 48 mois 60 mois 72 mois 84 mois…" at bounding box center [984, 262] width 181 height 26
select select "60"
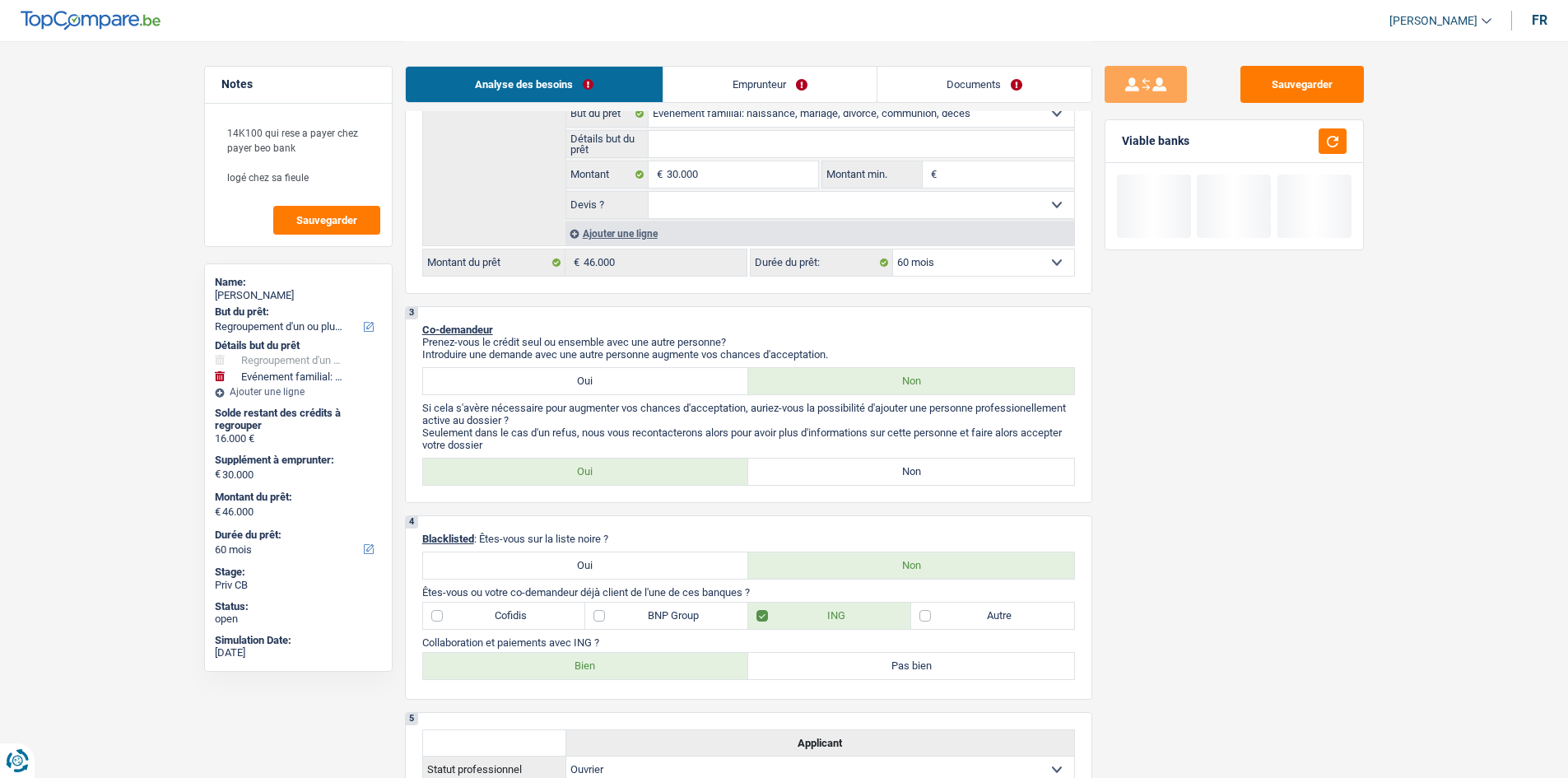
drag, startPoint x: 1258, startPoint y: 450, endPoint x: 1244, endPoint y: 443, distance: 15.7
click at [1258, 448] on div "Sauvegarder Viable banks" at bounding box center [1234, 409] width 284 height 686
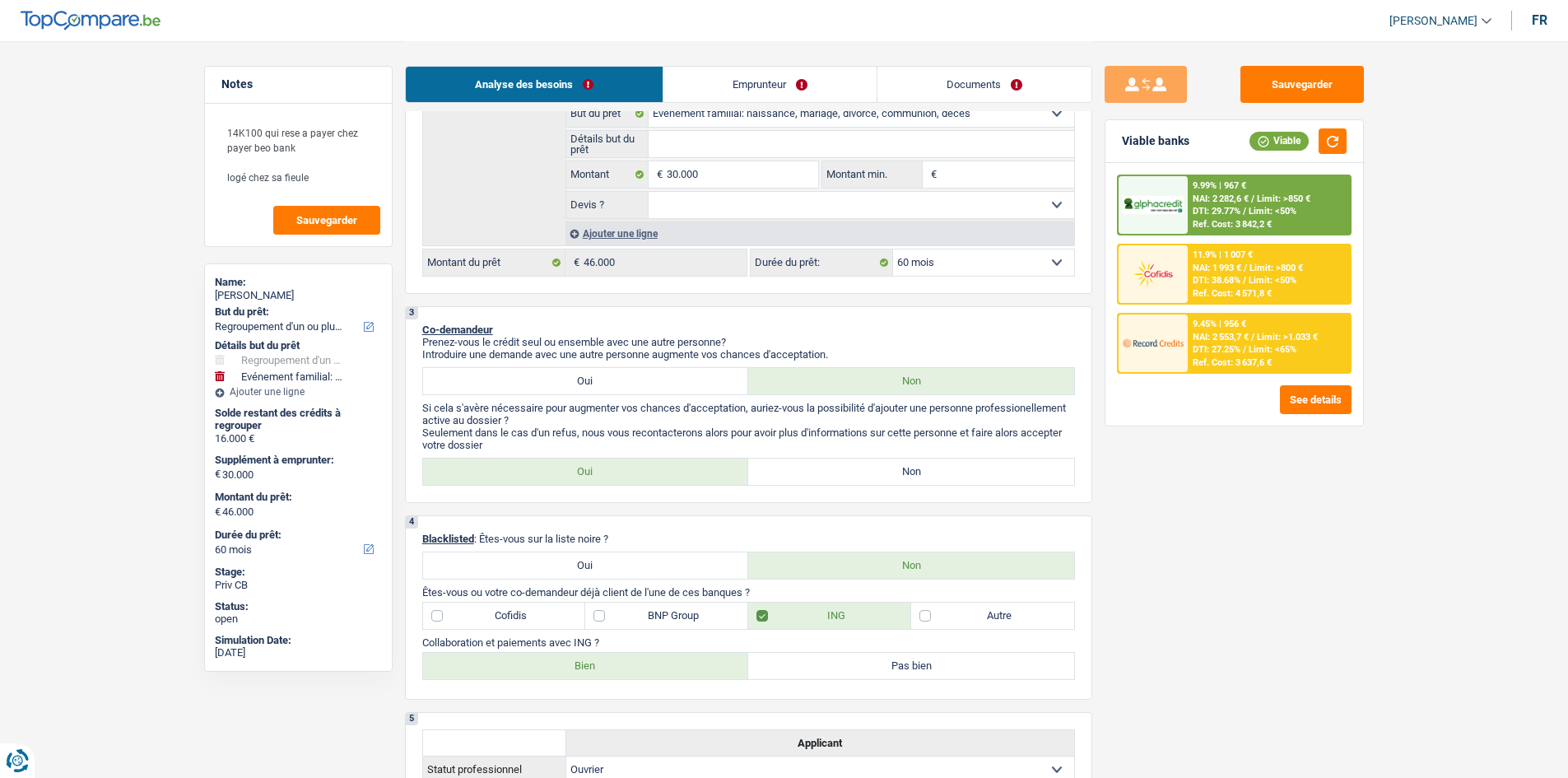
click at [906, 267] on select "12 mois 18 mois 24 mois 30 mois 36 mois 42 mois 48 mois 60 mois 72 mois 84 mois…" at bounding box center [984, 262] width 181 height 26
select select "84"
click at [893, 250] on select "12 mois 18 mois 24 mois 30 mois 36 mois 42 mois 48 mois 60 mois 72 mois 84 mois…" at bounding box center [984, 262] width 181 height 26
select select "84"
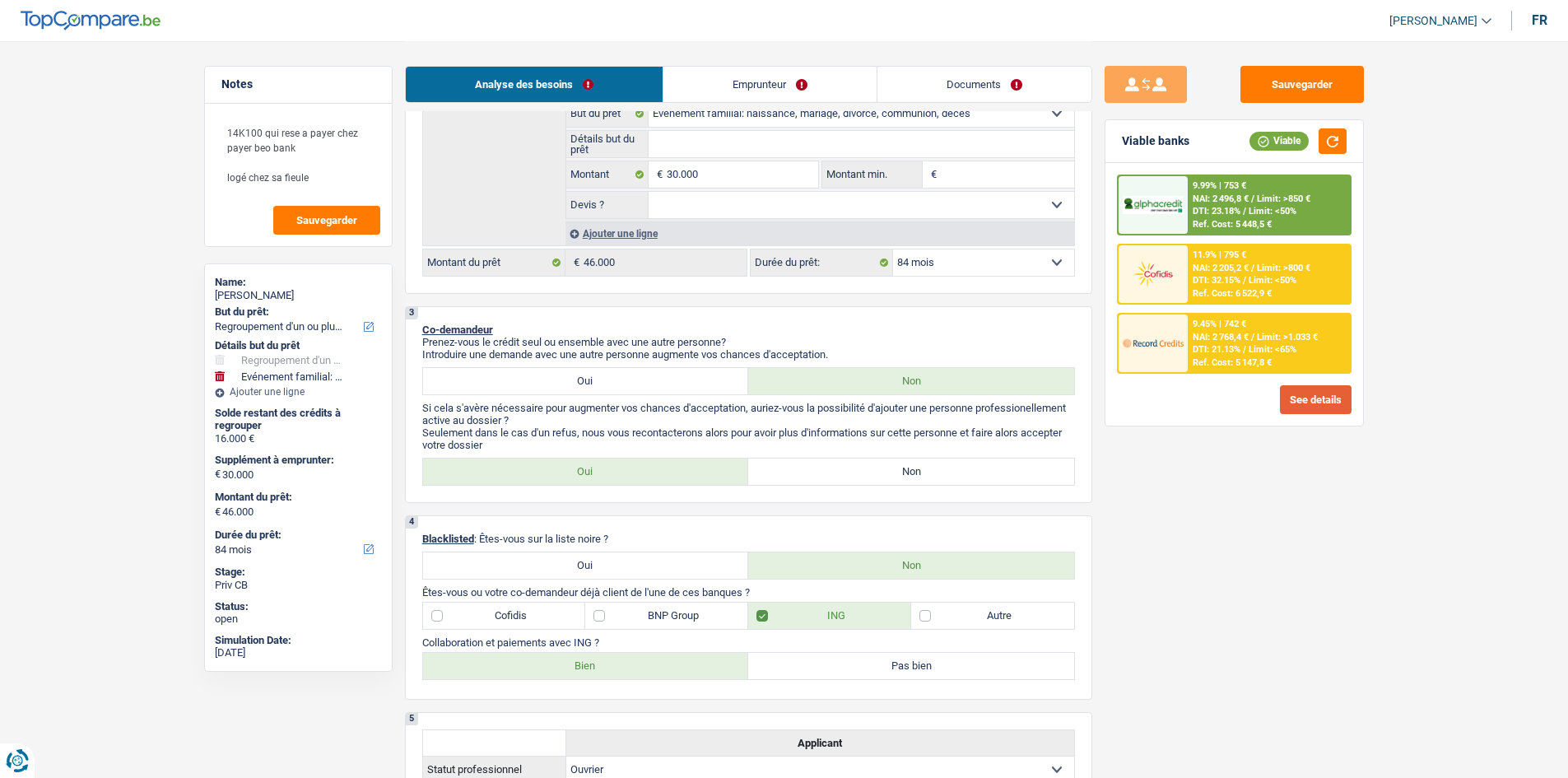
click at [1322, 404] on button "See details" at bounding box center [1316, 400] width 72 height 29
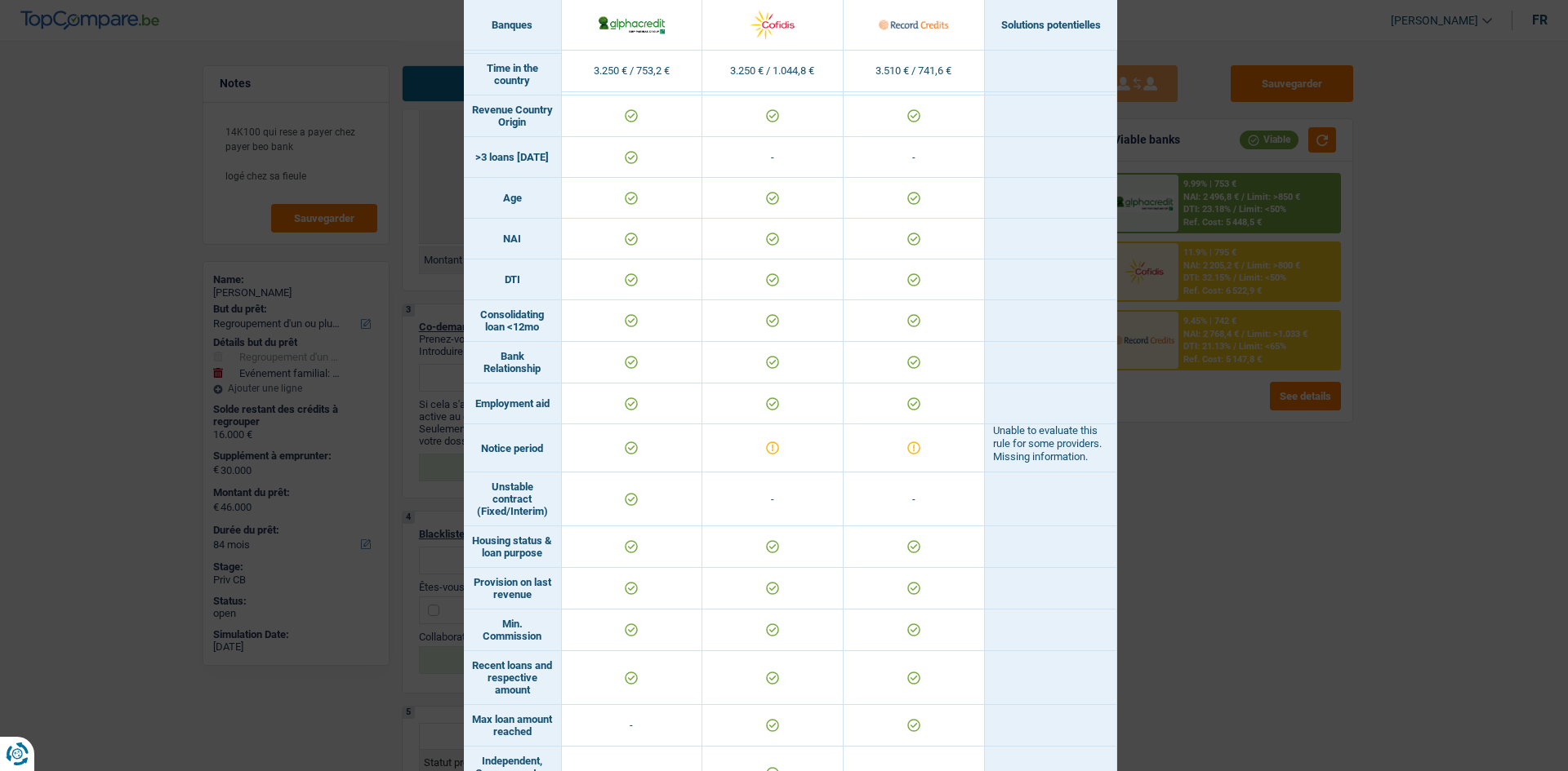
scroll to position [560, 0]
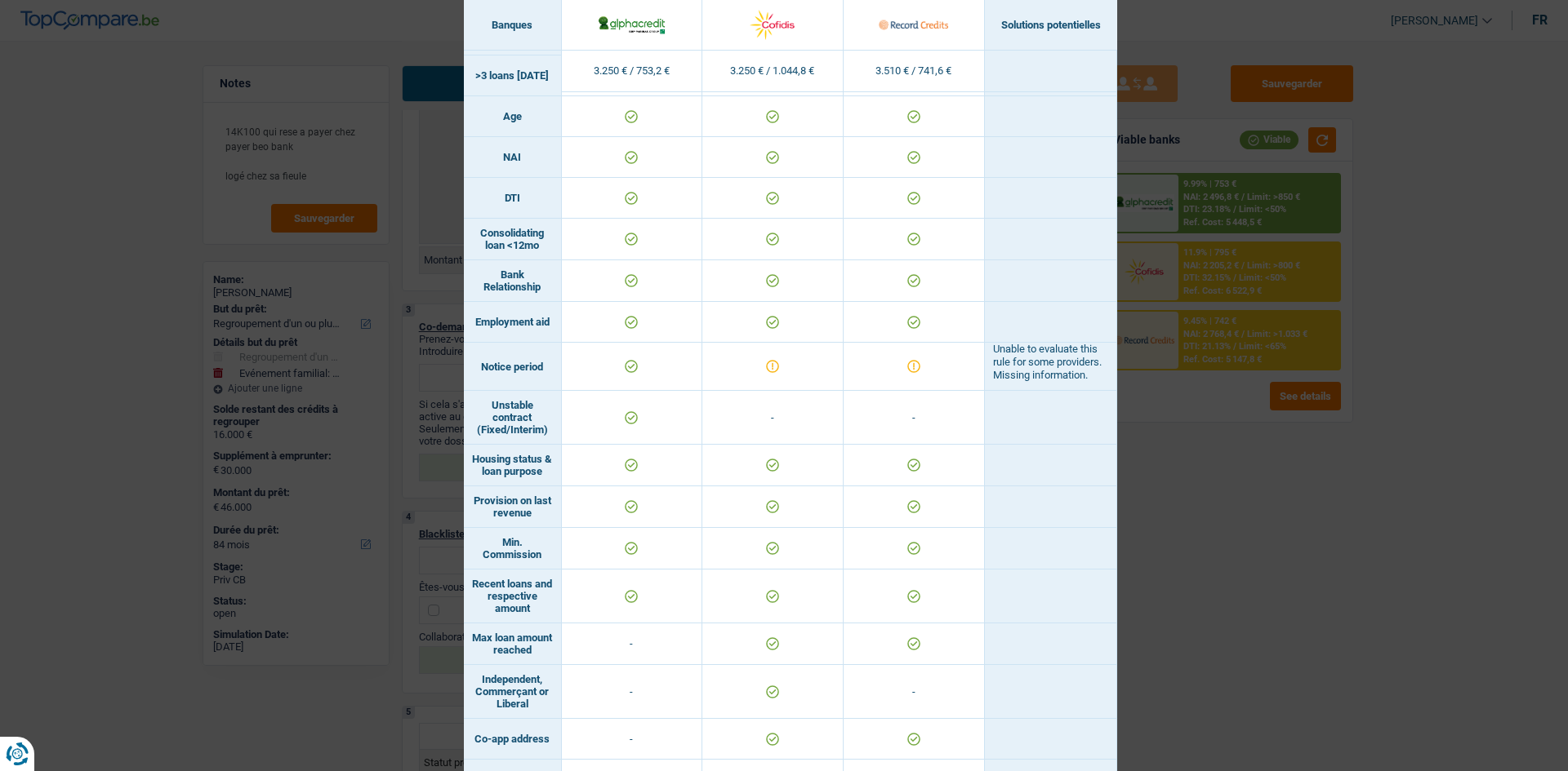
drag, startPoint x: 1211, startPoint y: 518, endPoint x: 1206, endPoint y: 507, distance: 12.1
click at [1211, 519] on div "Banks conditions × Banques Solutions potentielles Revenus / Charges 3.250 € / 7…" at bounding box center [784, 385] width 1568 height 771
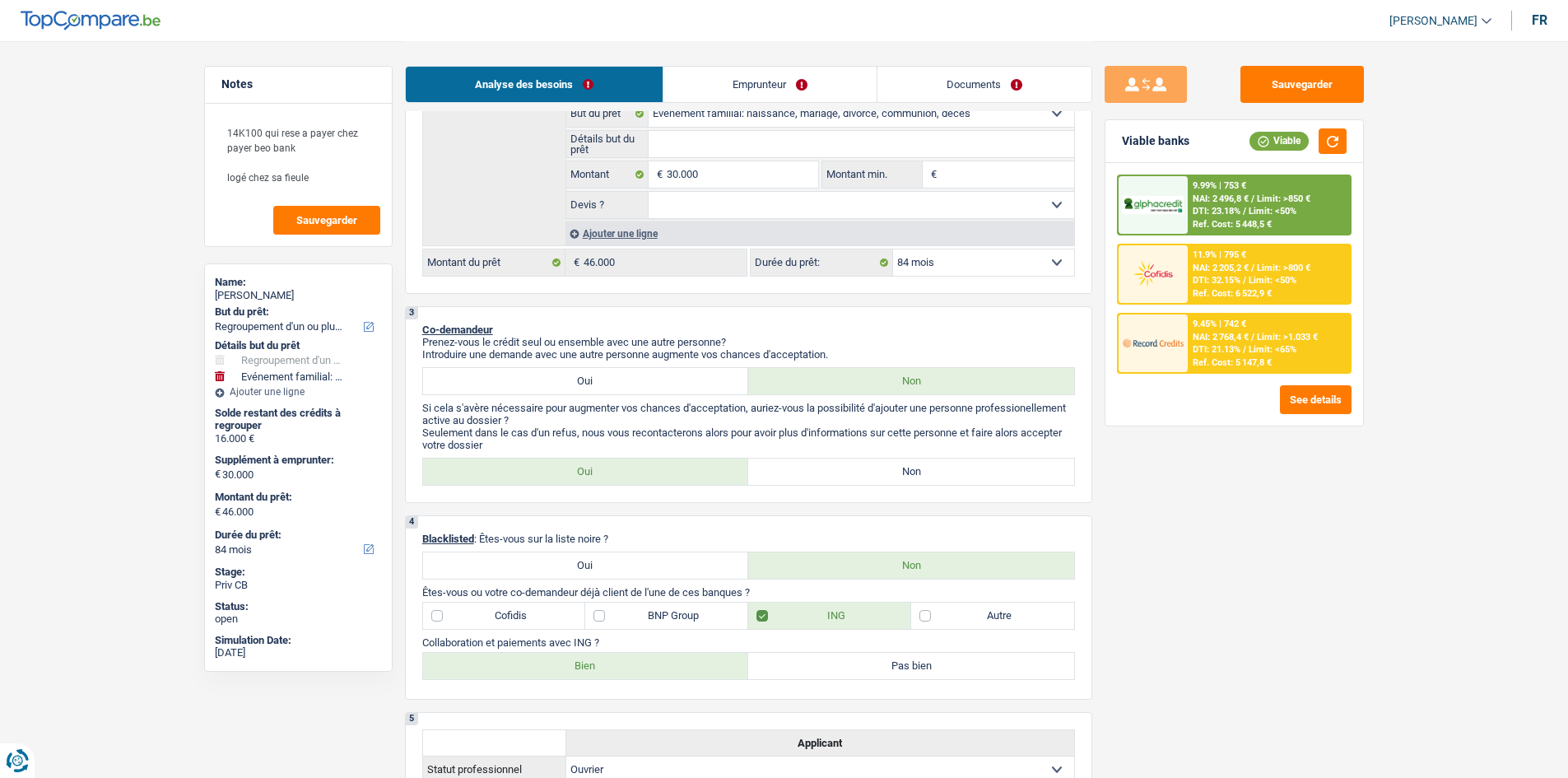
click at [944, 260] on select "12 mois 18 mois 24 mois 30 mois 36 mois 42 mois 48 mois 60 mois 72 mois 84 mois…" at bounding box center [984, 262] width 181 height 26
select select "96"
click at [893, 250] on select "12 mois 18 mois 24 mois 30 mois 36 mois 42 mois 48 mois 60 mois 72 mois 84 mois…" at bounding box center [984, 262] width 181 height 26
select select "96"
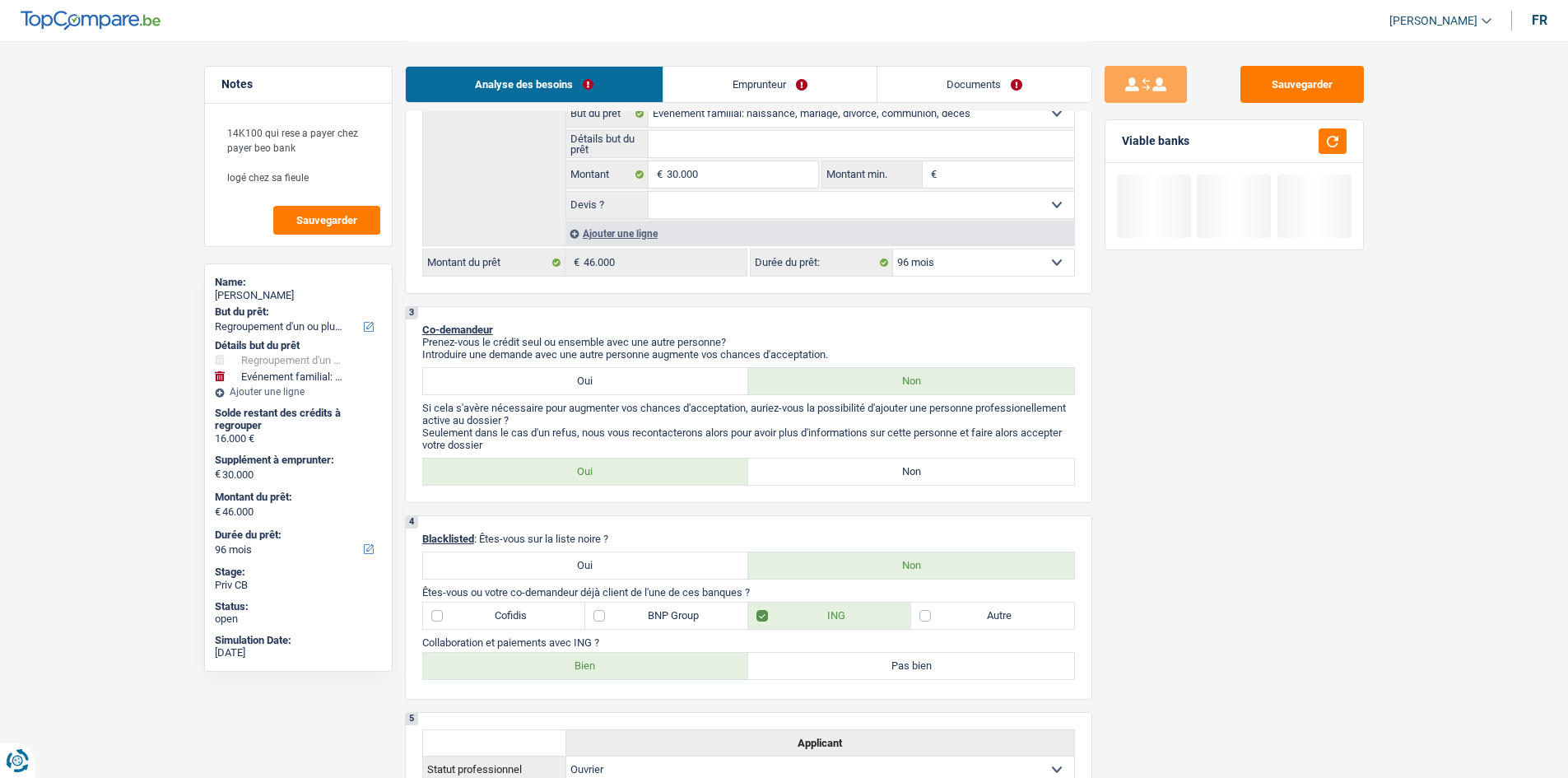
click at [925, 263] on select "12 mois 18 mois 24 mois 30 mois 36 mois 42 mois 48 mois 60 mois 72 mois 84 mois…" at bounding box center [984, 262] width 181 height 26
select select "84"
click at [893, 250] on select "12 mois 18 mois 24 mois 30 mois 36 mois 42 mois 48 mois 60 mois 72 mois 84 mois…" at bounding box center [984, 262] width 181 height 26
select select "84"
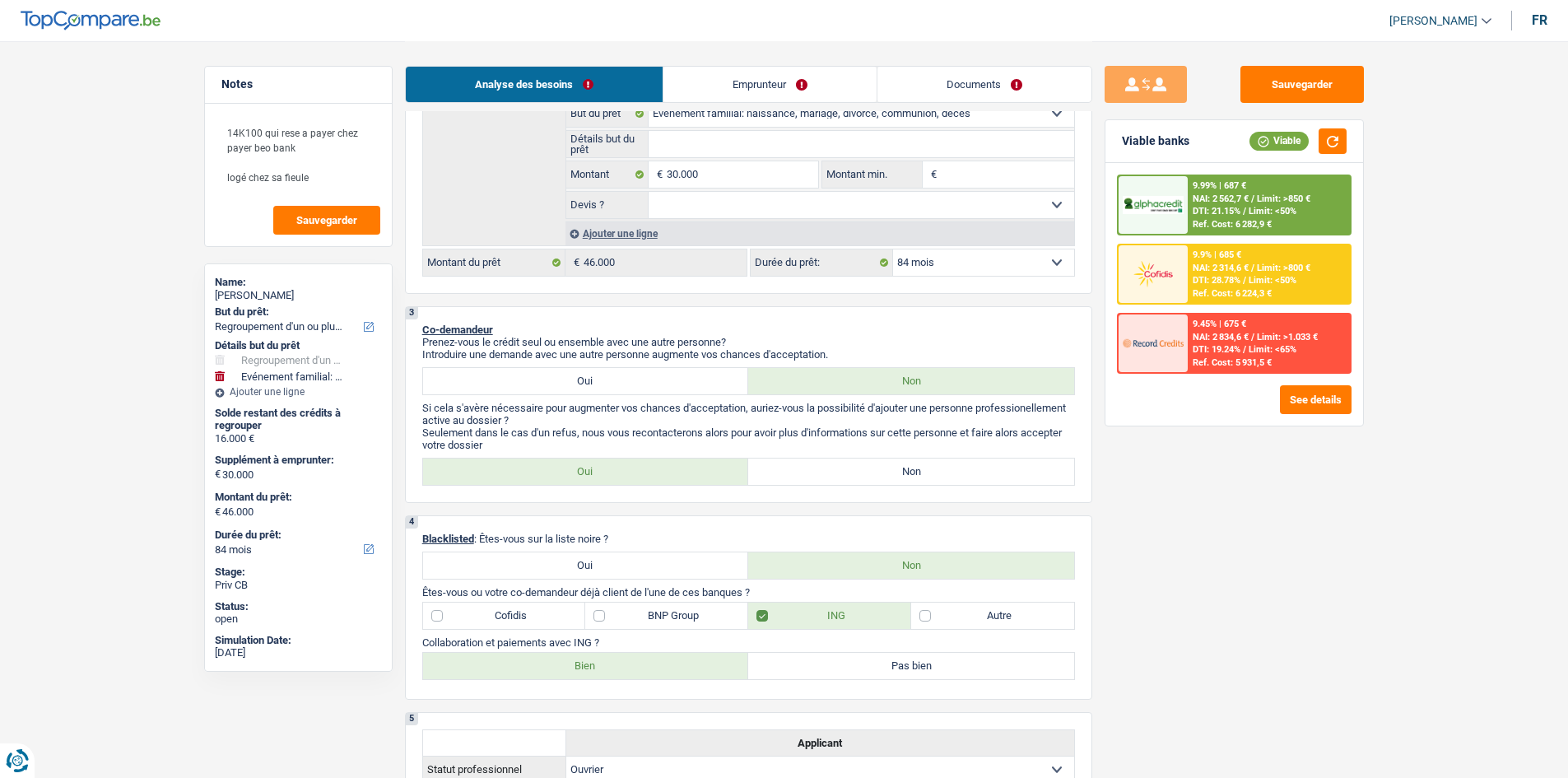
click at [1308, 684] on div "Sauvegarder Viable banks Viable 9.99% | 687 € NAI: 2 562,7 € / Limit: >850 € DT…" at bounding box center [1234, 409] width 284 height 686
click at [1307, 399] on button "See details" at bounding box center [1316, 400] width 72 height 29
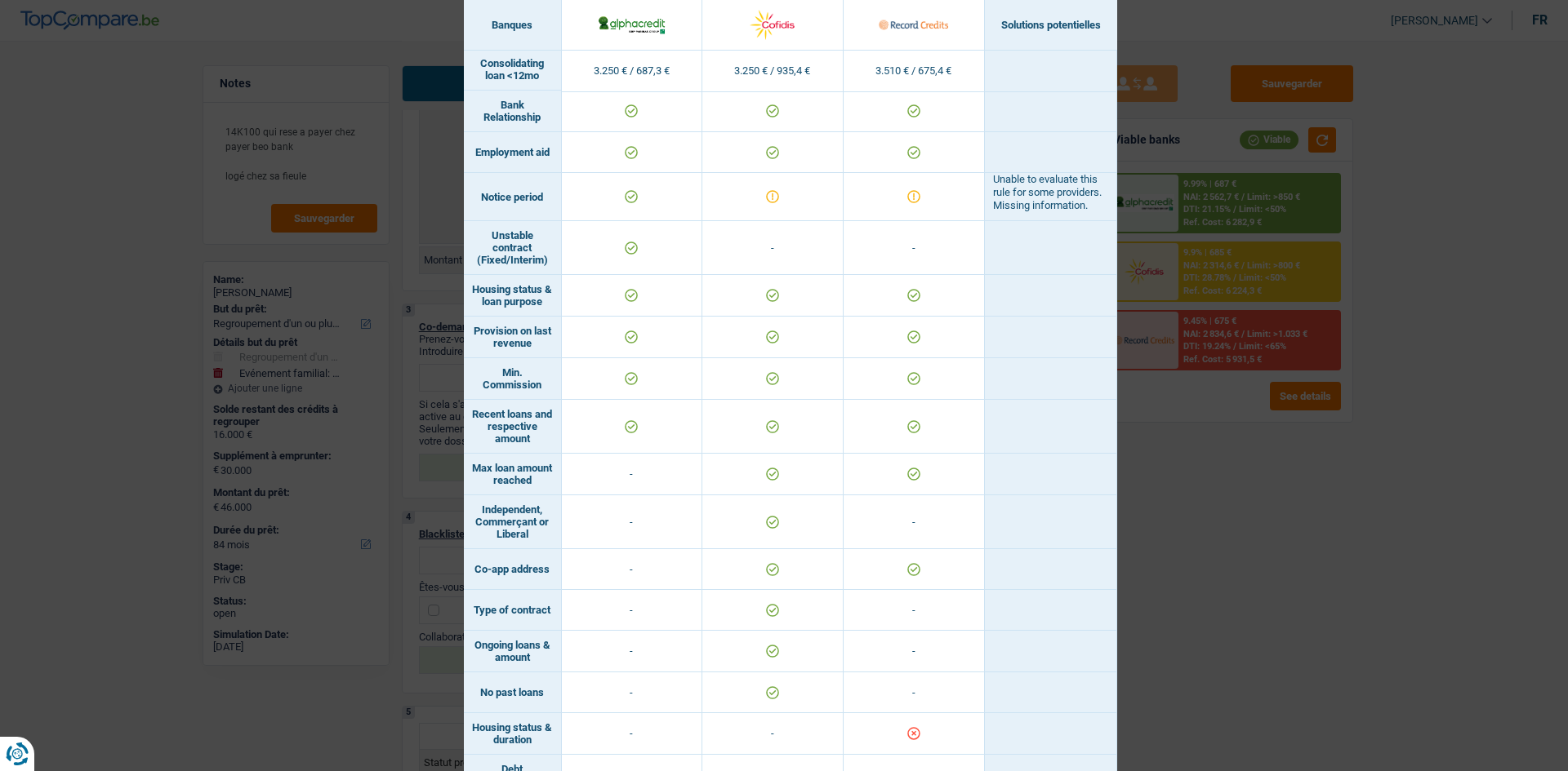
scroll to position [805, 0]
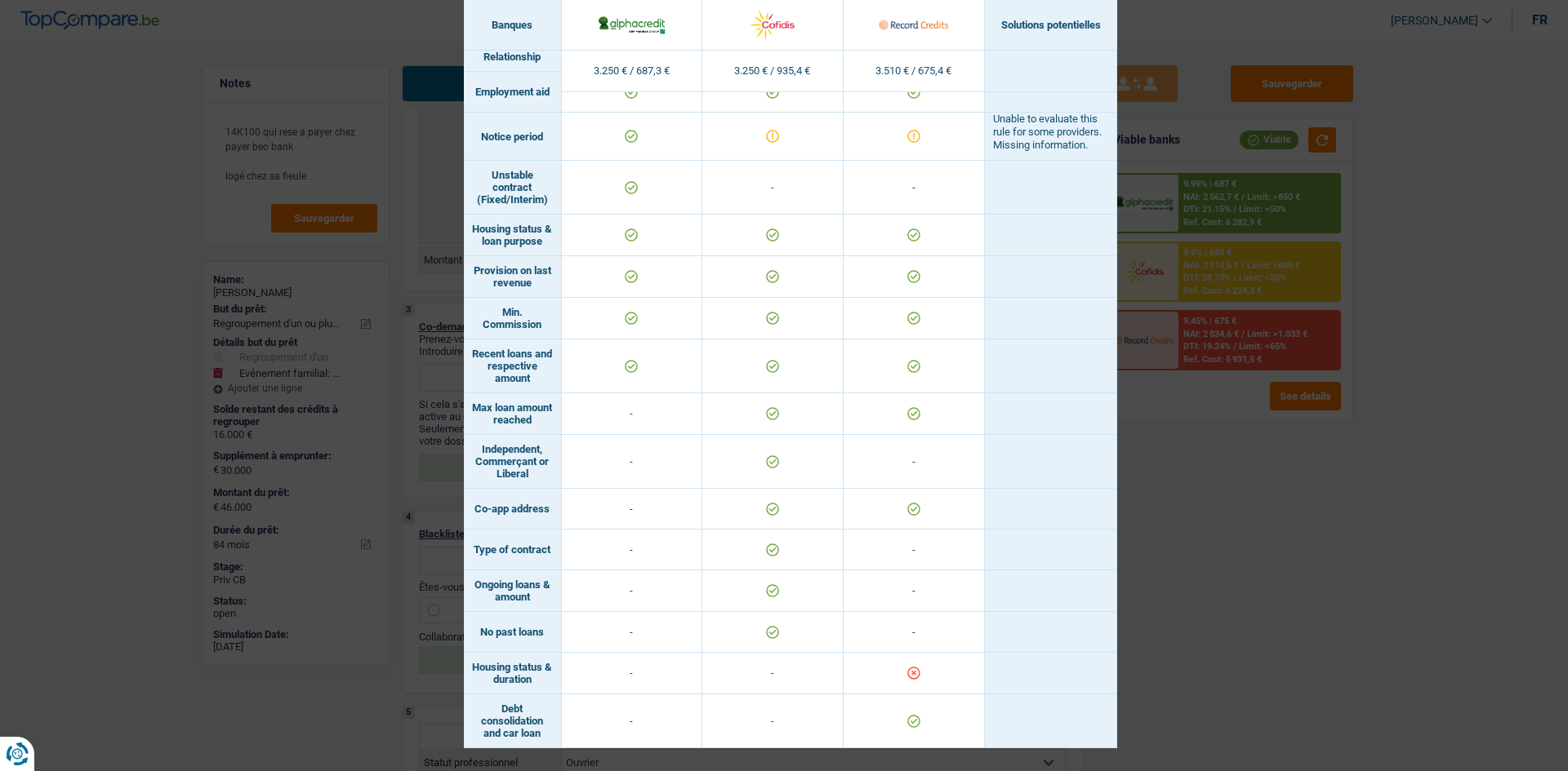
click at [1084, 596] on td at bounding box center [1050, 591] width 132 height 41
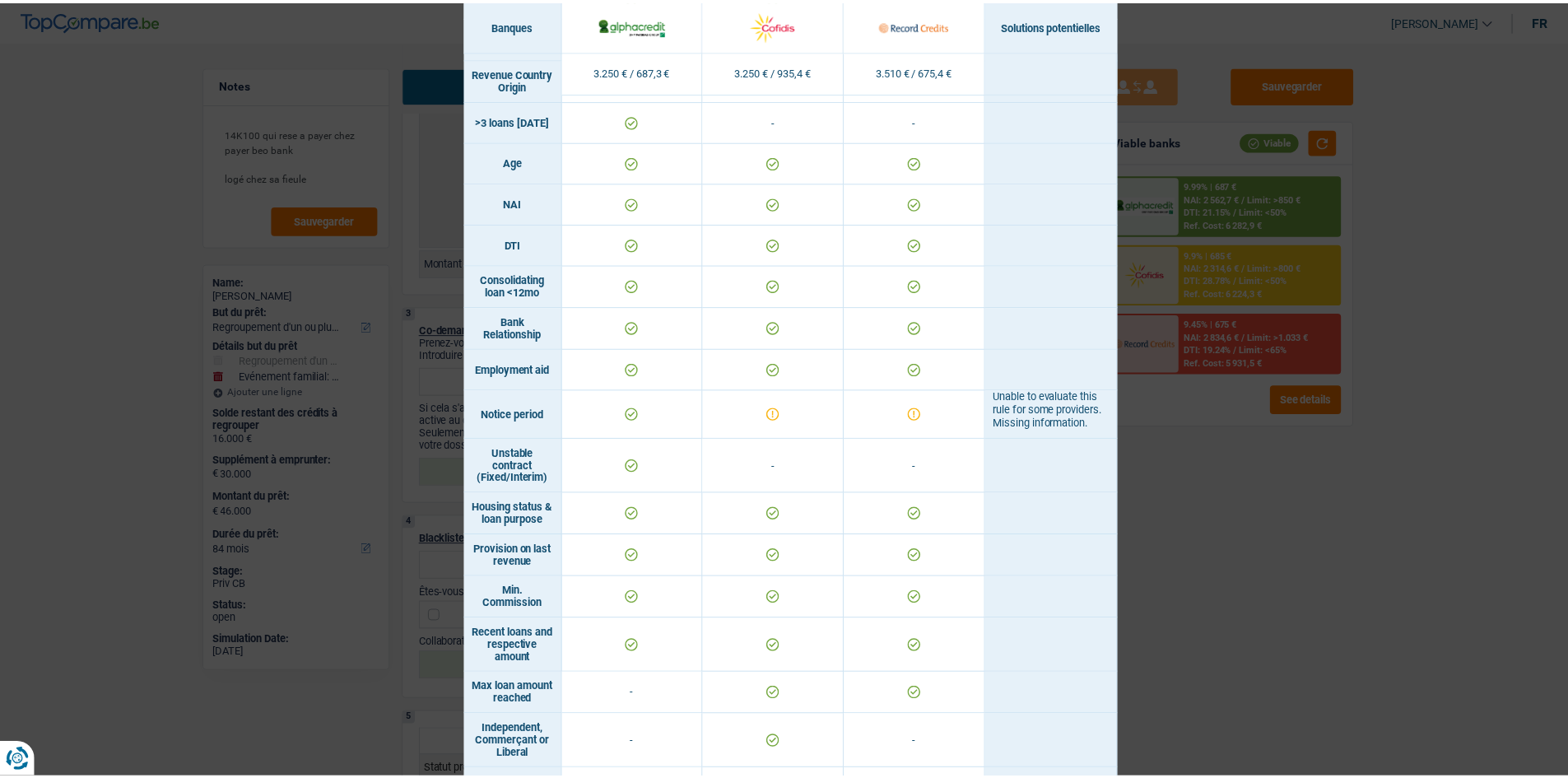
scroll to position [401, 0]
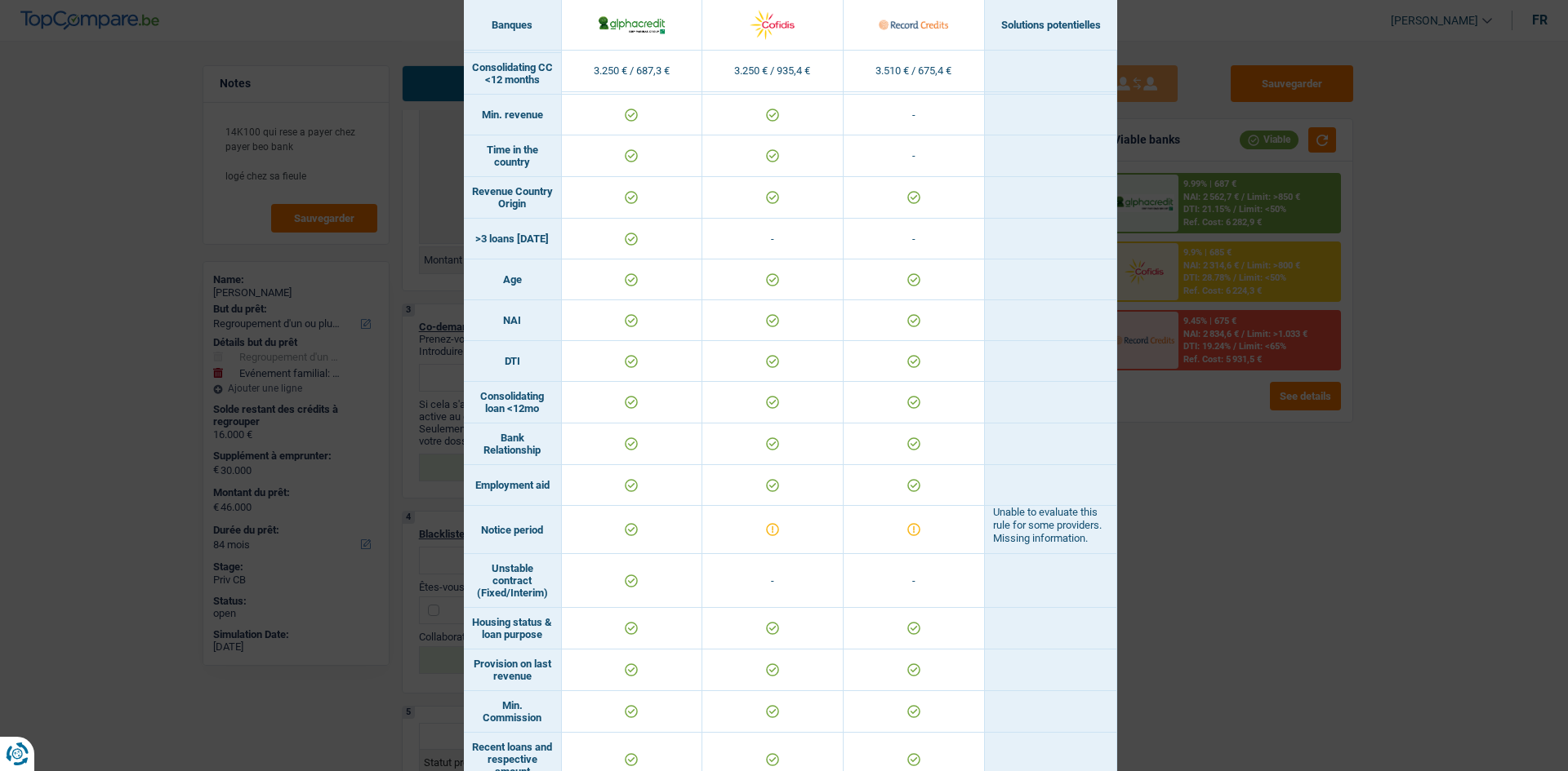
click at [1256, 594] on div "Banks conditions × Banques Solutions potentielles Revenus / Charges 3.250 € / 6…" at bounding box center [784, 385] width 1568 height 771
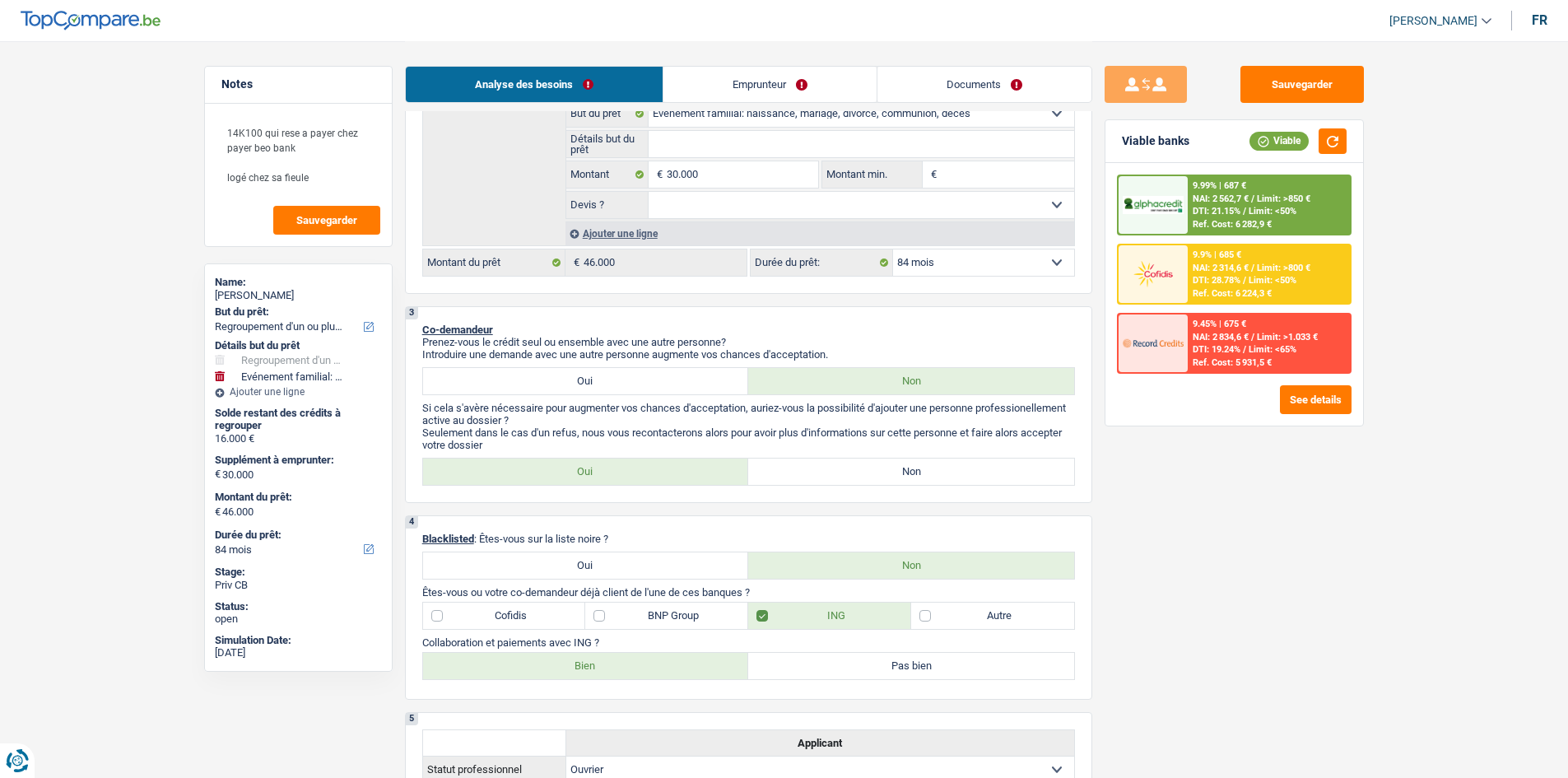
drag, startPoint x: 721, startPoint y: 71, endPoint x: 723, endPoint y: 85, distance: 14.1
click at [721, 73] on link "Emprunteur" at bounding box center [769, 84] width 213 height 35
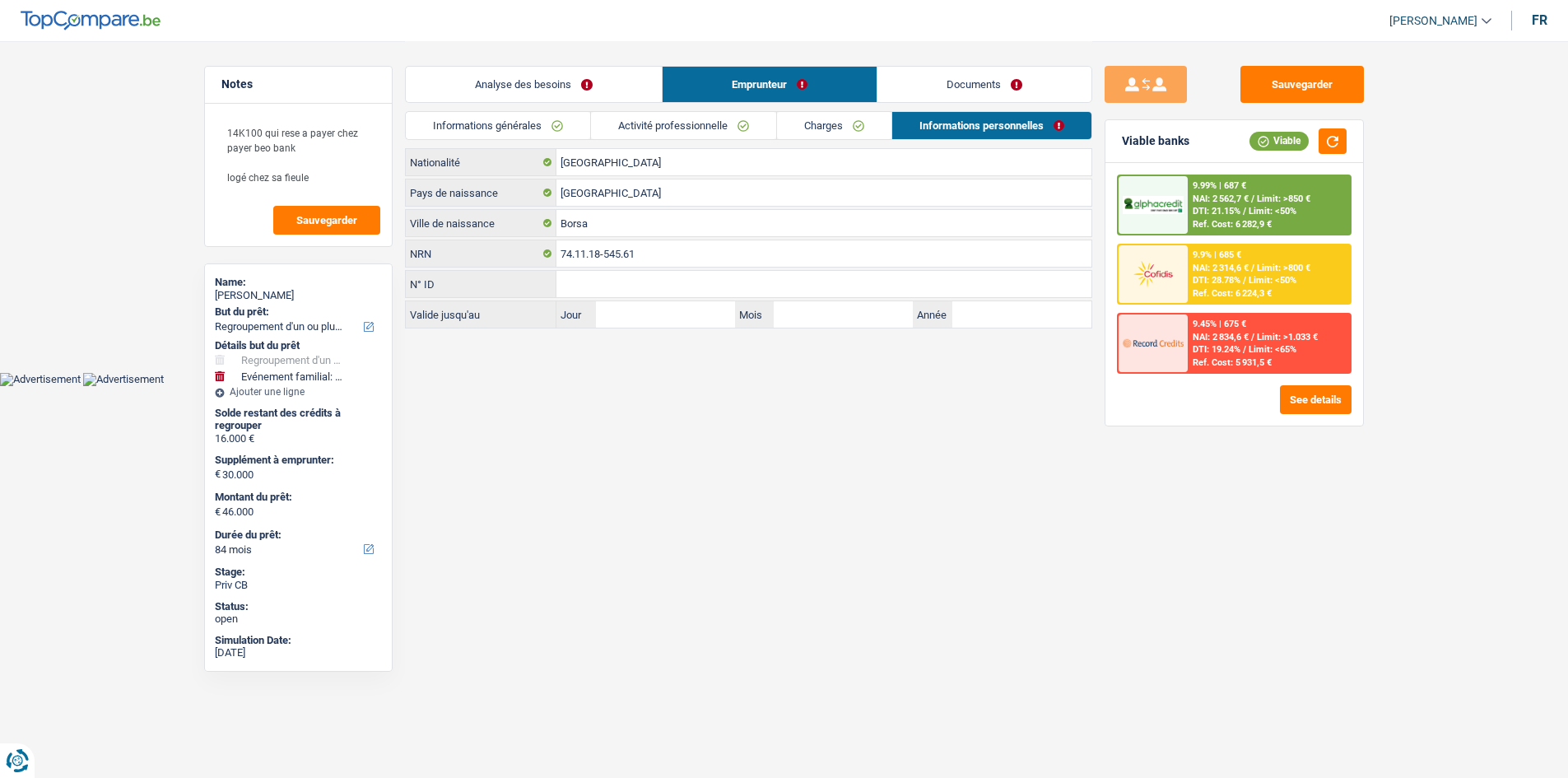
scroll to position [0, 0]
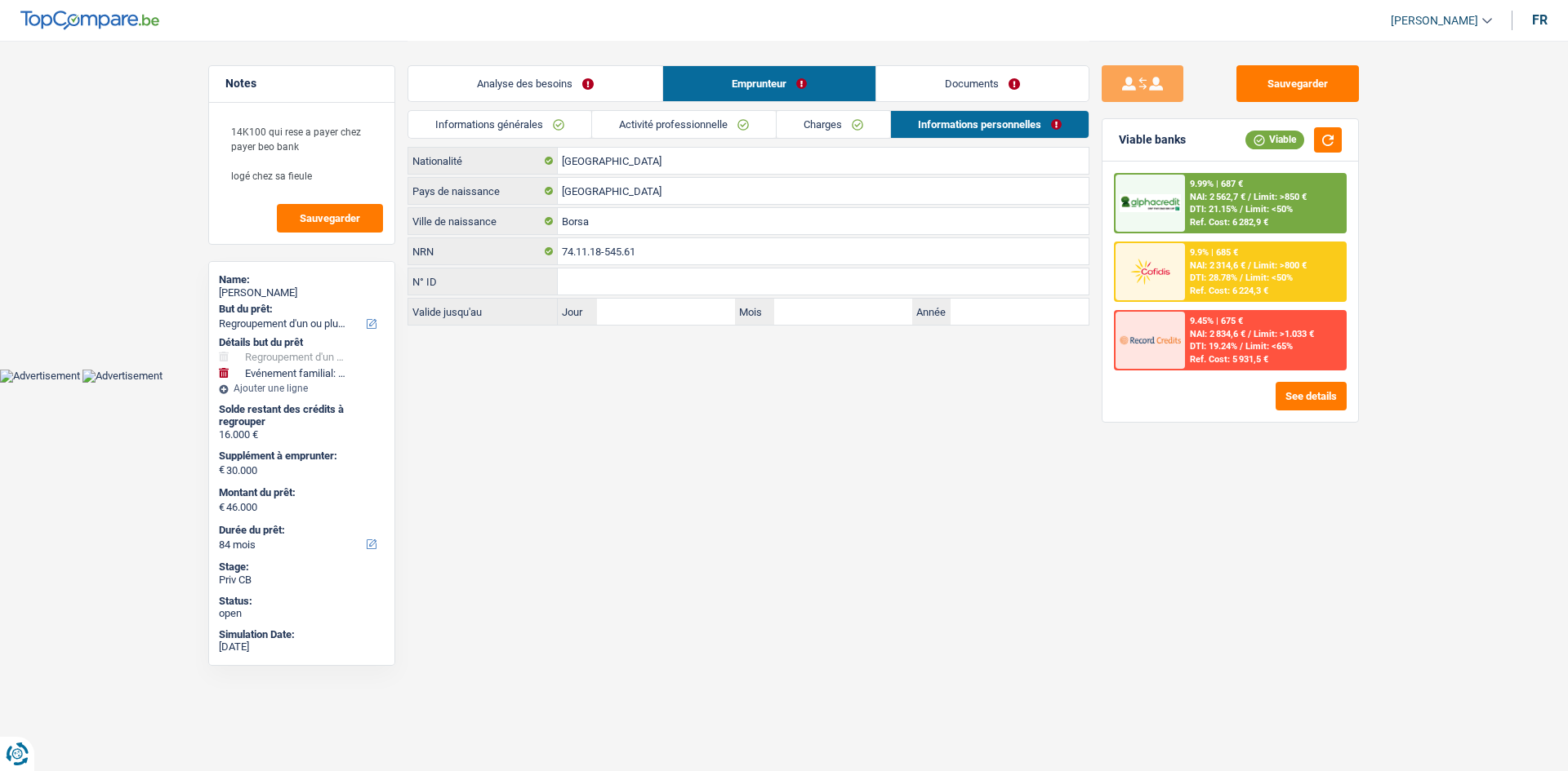
click at [473, 127] on link "Informations générales" at bounding box center [500, 124] width 183 height 27
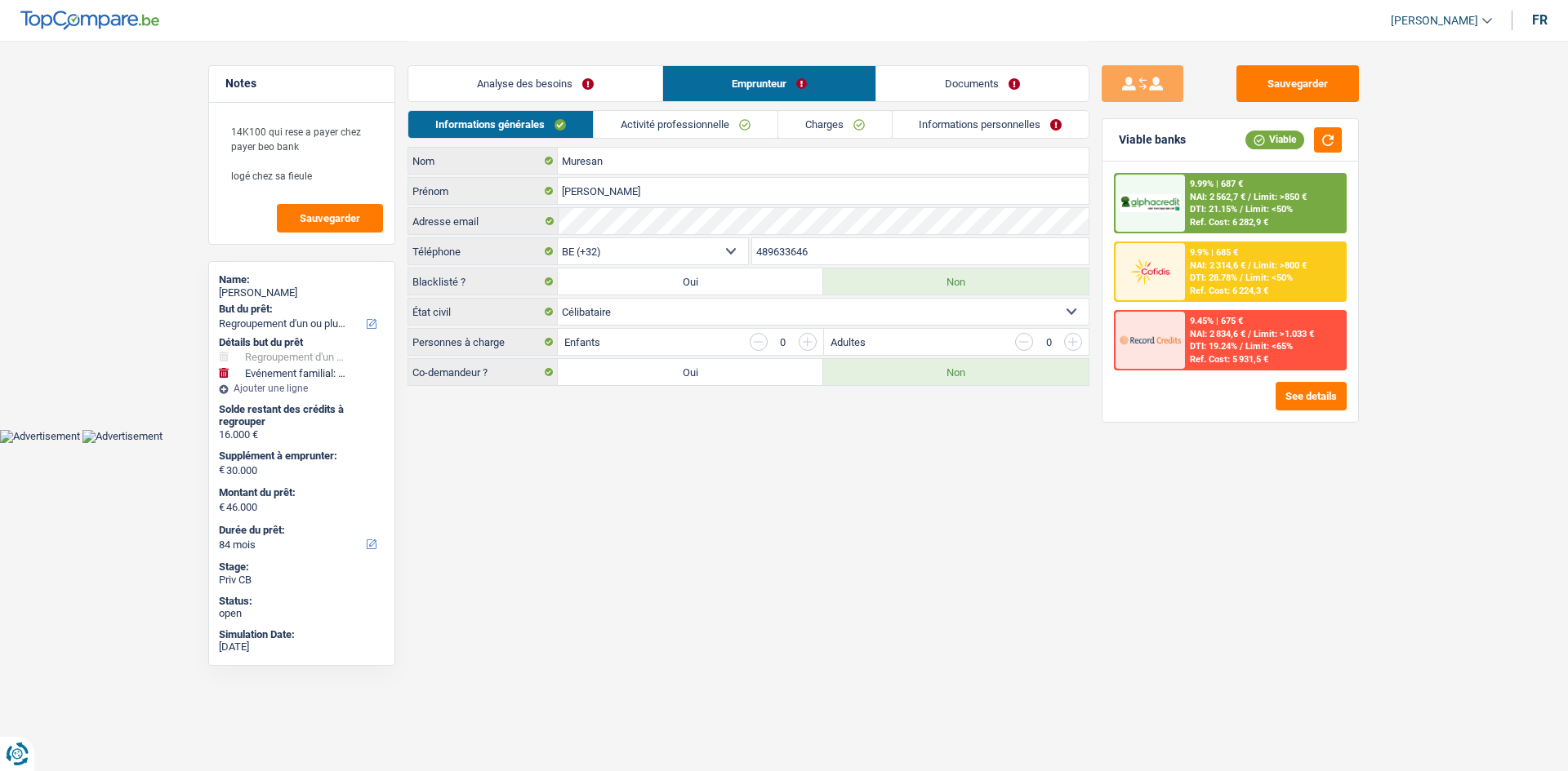
click at [576, 87] on link "Analyse des besoins" at bounding box center [536, 83] width 254 height 35
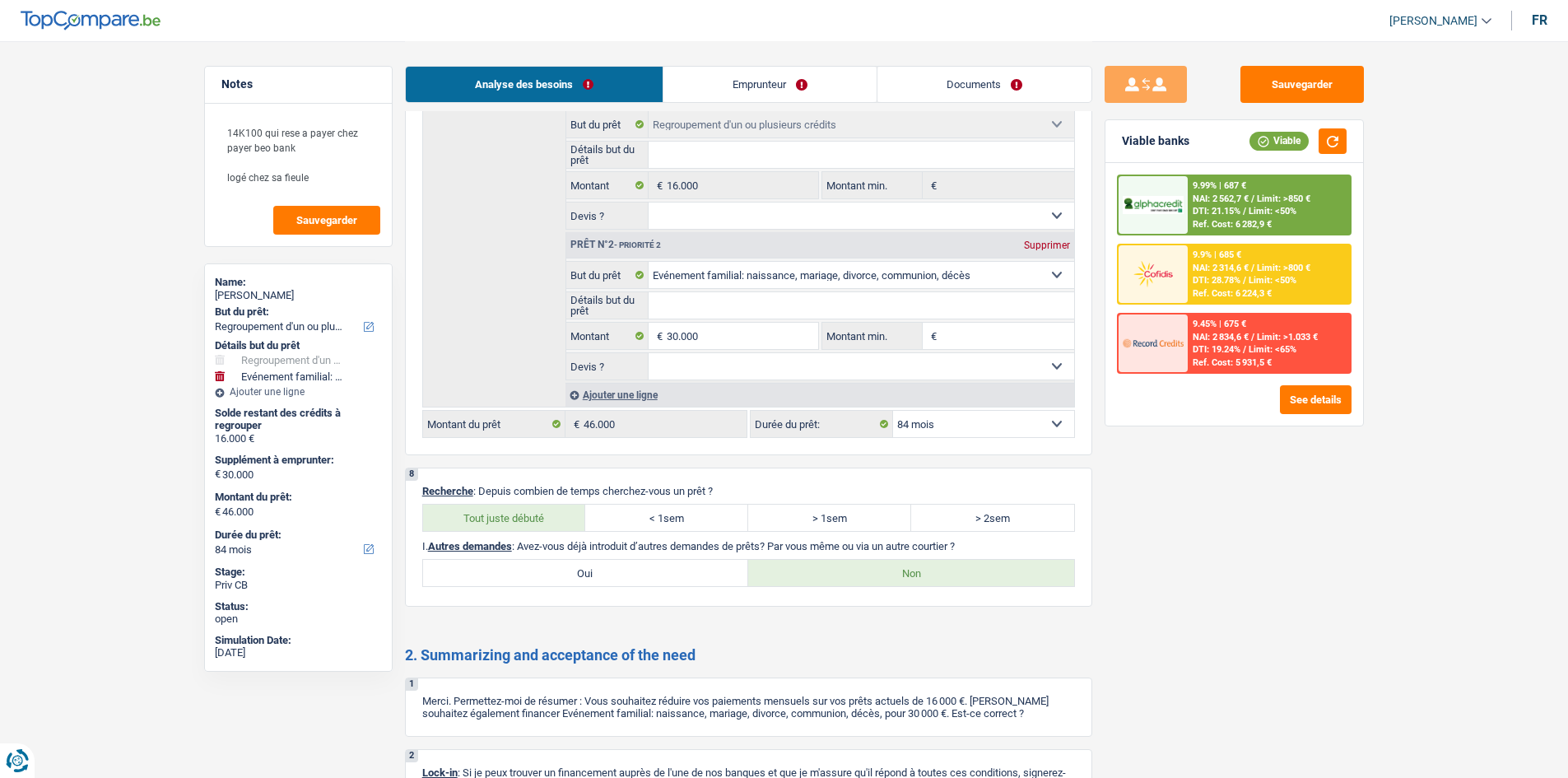
scroll to position [2388, 0]
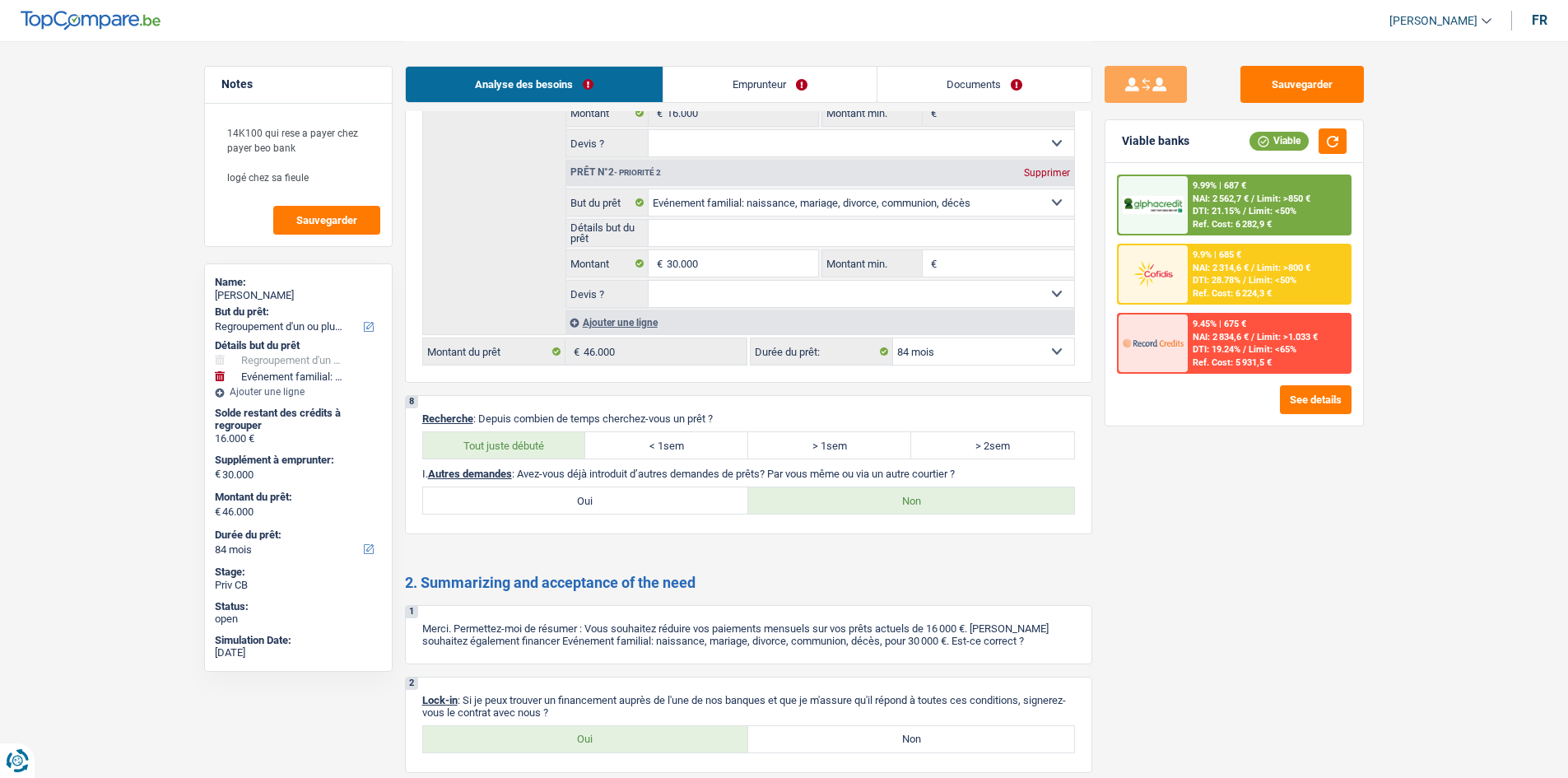
click at [767, 85] on link "Emprunteur" at bounding box center [769, 84] width 213 height 35
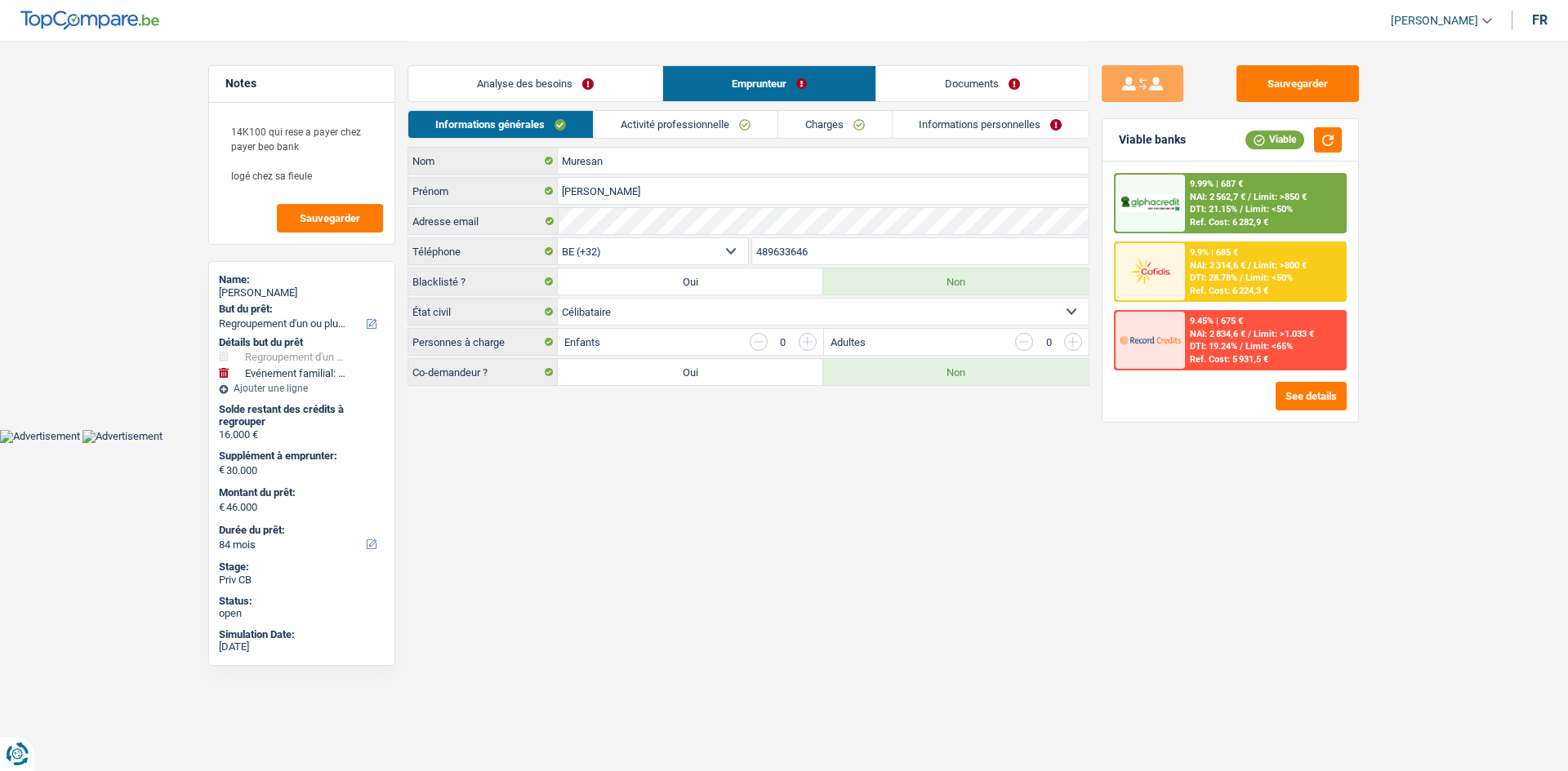
click at [693, 105] on div "Analyse des besoins Emprunteur Documents" at bounding box center [749, 75] width 682 height 69
click at [697, 116] on link "Activité professionnelle" at bounding box center [686, 124] width 184 height 27
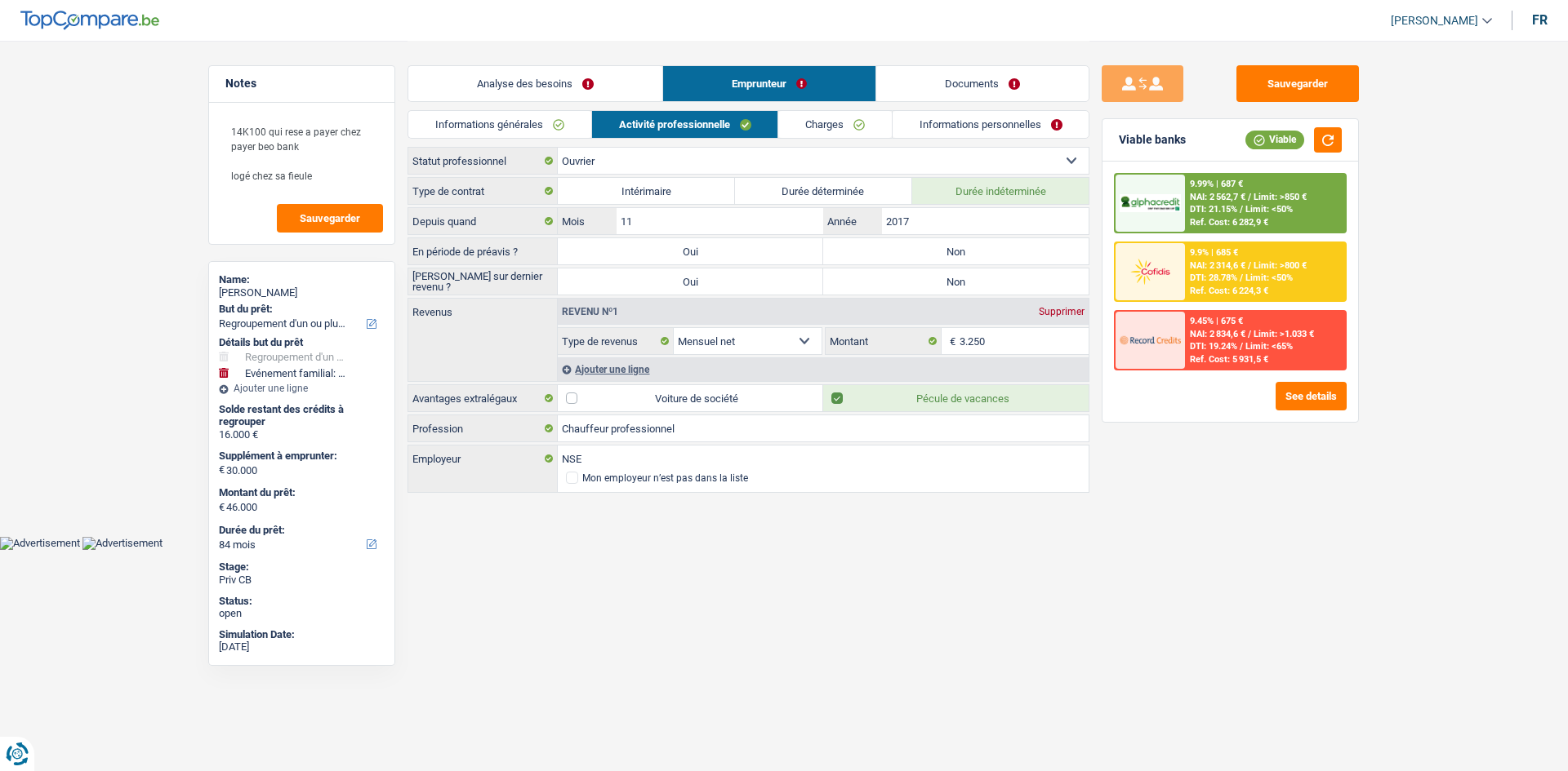
click at [863, 252] on label "Non" at bounding box center [956, 251] width 266 height 26
click at [863, 252] on input "Non" at bounding box center [956, 251] width 266 height 26
radio input "true"
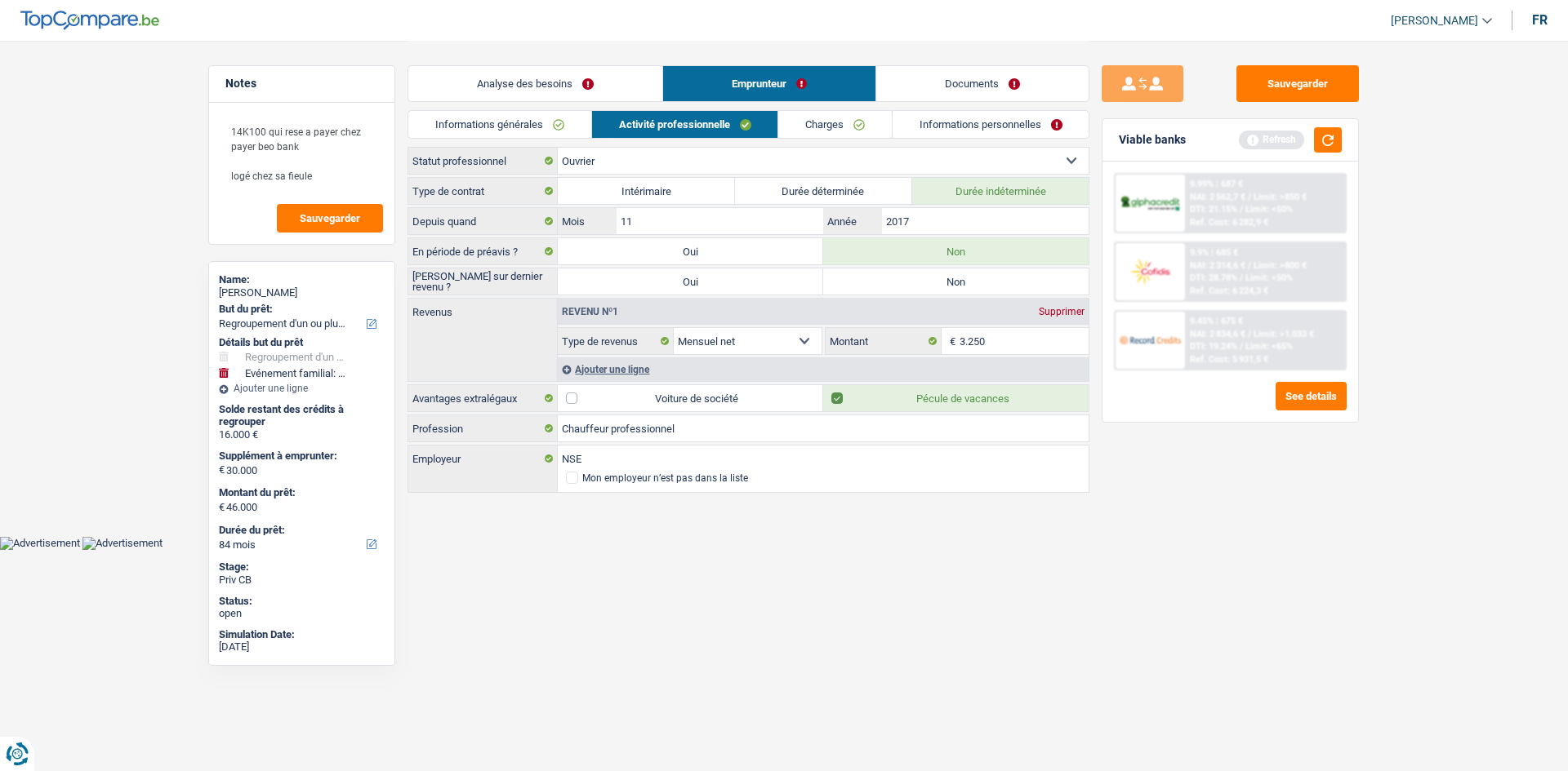
drag, startPoint x: 1167, startPoint y: 669, endPoint x: 1161, endPoint y: 660, distance: 10.8
click at [1165, 668] on div "Sauvegarder Viable banks Refresh 9.99% | 687 € NAI: 2 562,7 € / Limit: >850 € D…" at bounding box center [1230, 406] width 282 height 680
click at [1024, 274] on label "Non" at bounding box center [956, 281] width 266 height 26
click at [1024, 274] on input "Non" at bounding box center [956, 281] width 266 height 26
radio input "true"
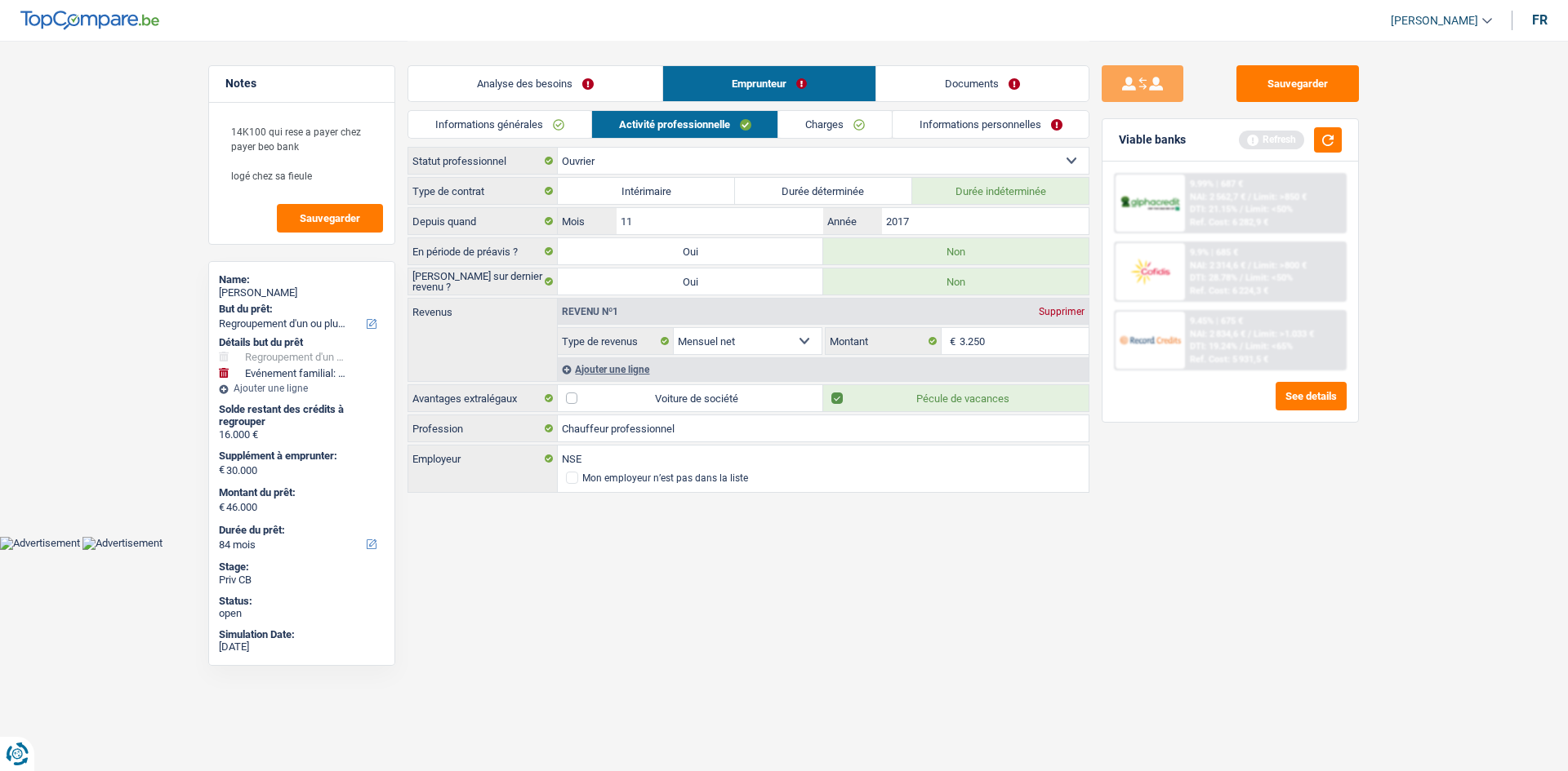
click at [806, 115] on link "Charges" at bounding box center [835, 124] width 113 height 27
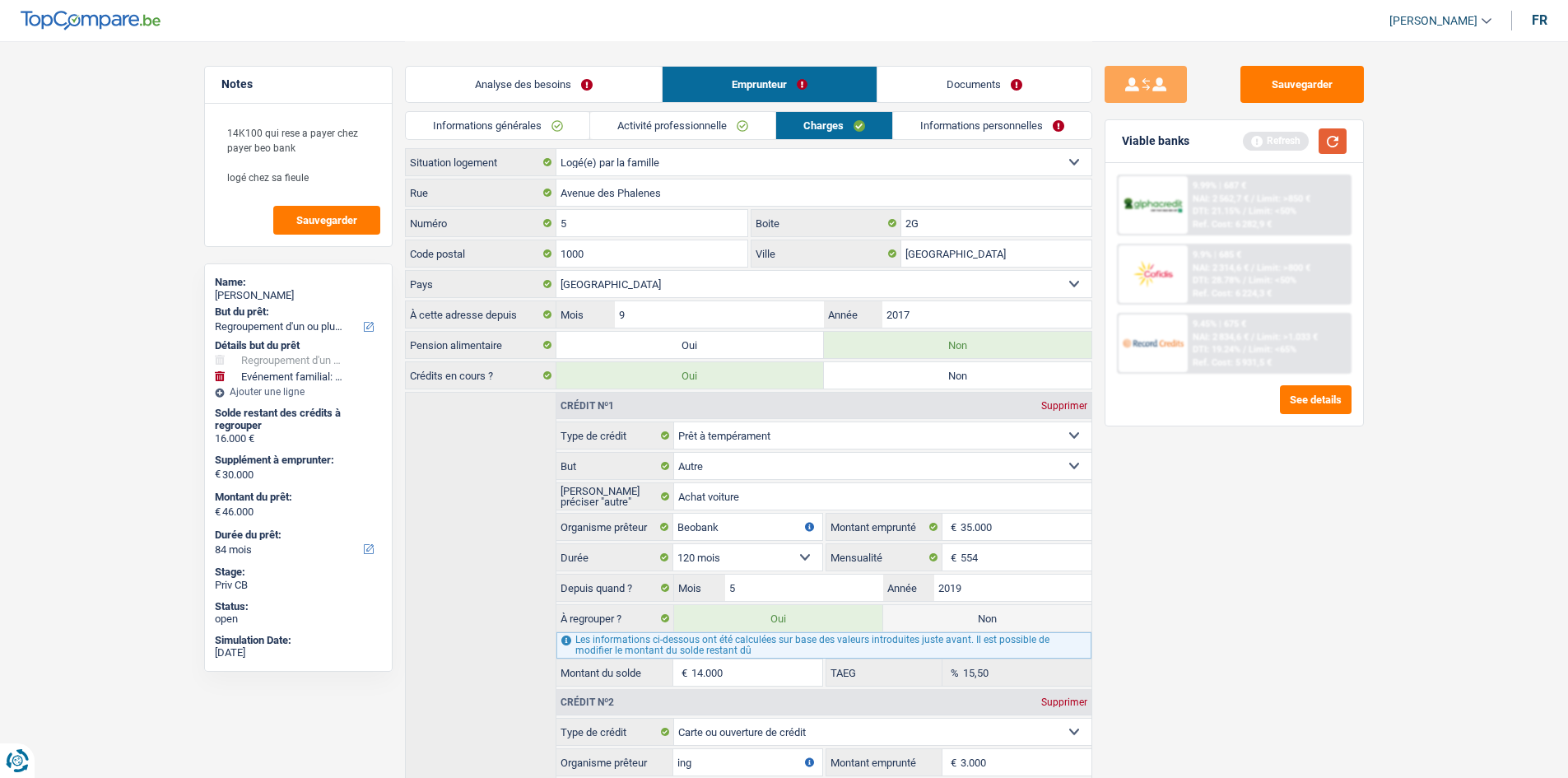
click at [1337, 129] on button "button" at bounding box center [1332, 142] width 28 height 25
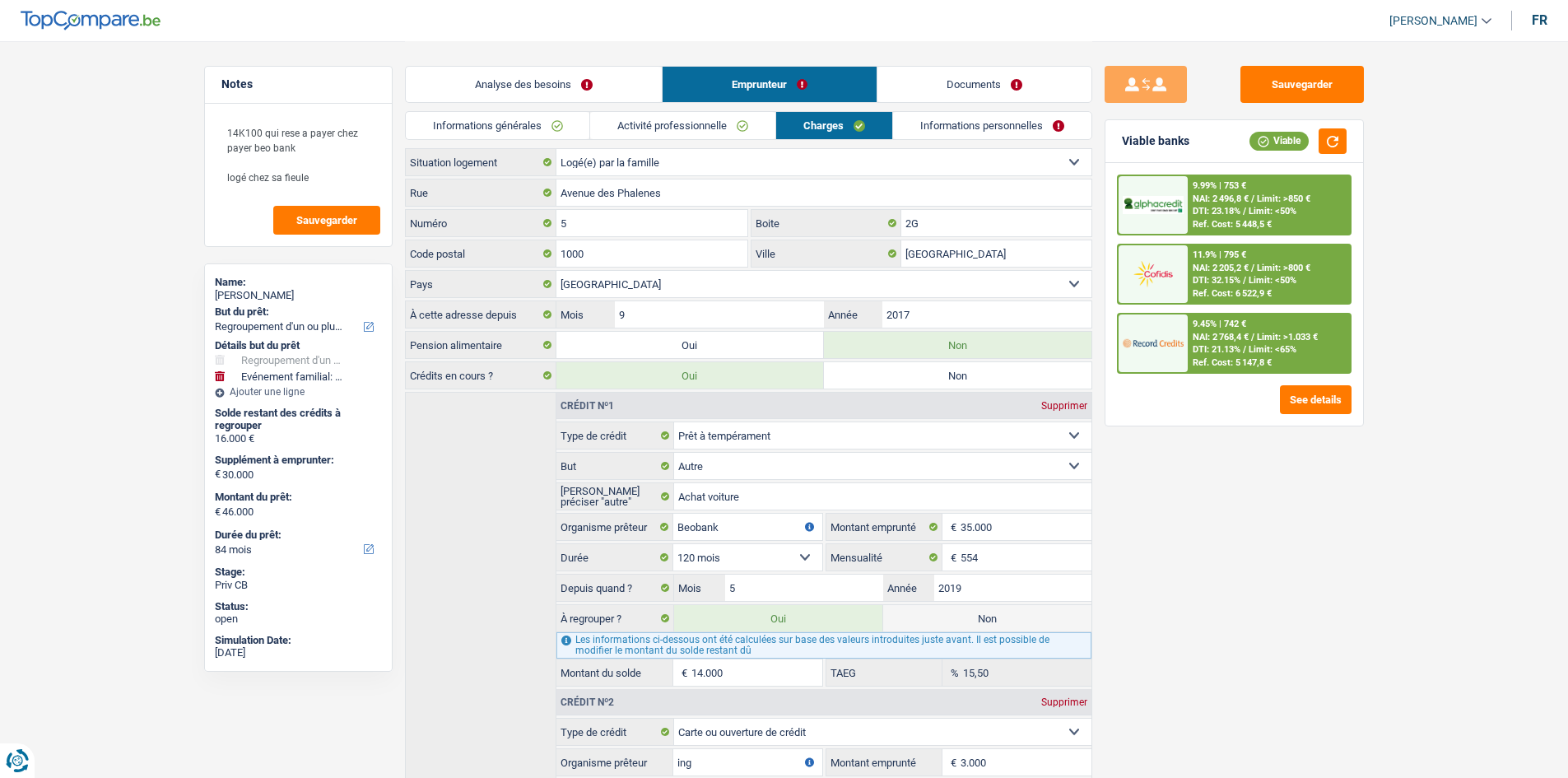
click at [523, 80] on link "Analyse des besoins" at bounding box center [534, 84] width 256 height 35
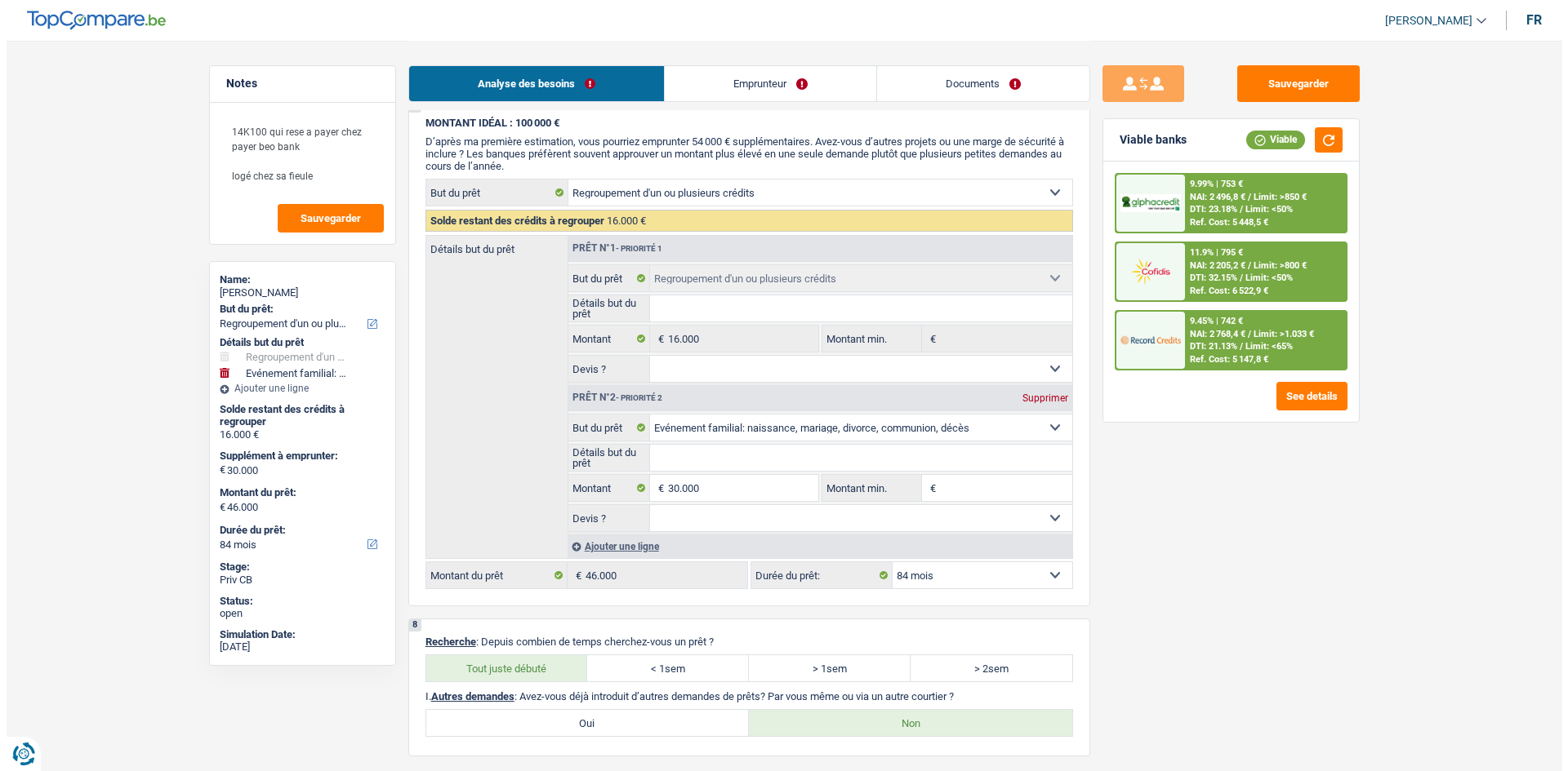
scroll to position [1946, 0]
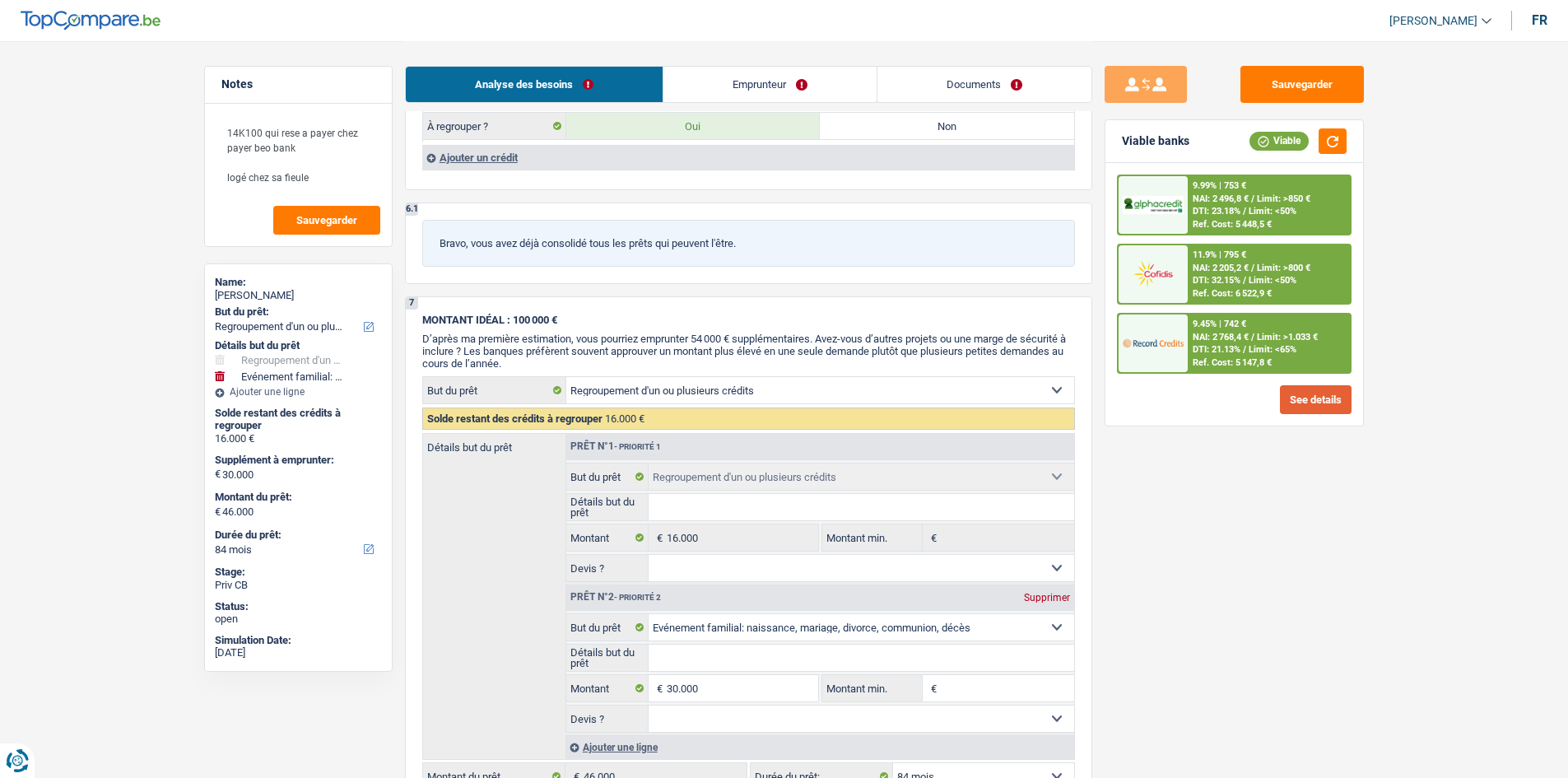
click at [1304, 395] on button "See details" at bounding box center [1316, 400] width 72 height 29
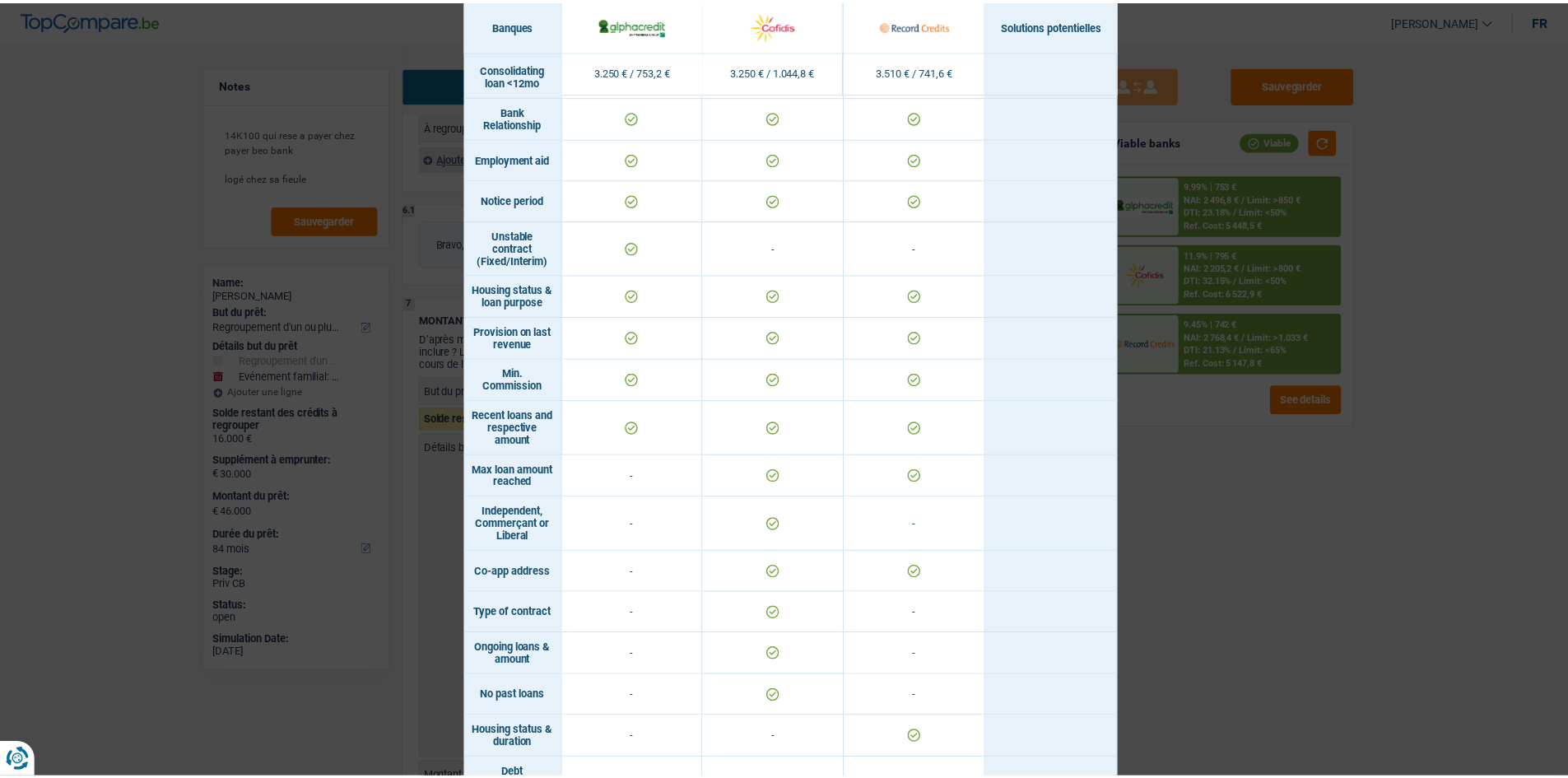
scroll to position [793, 0]
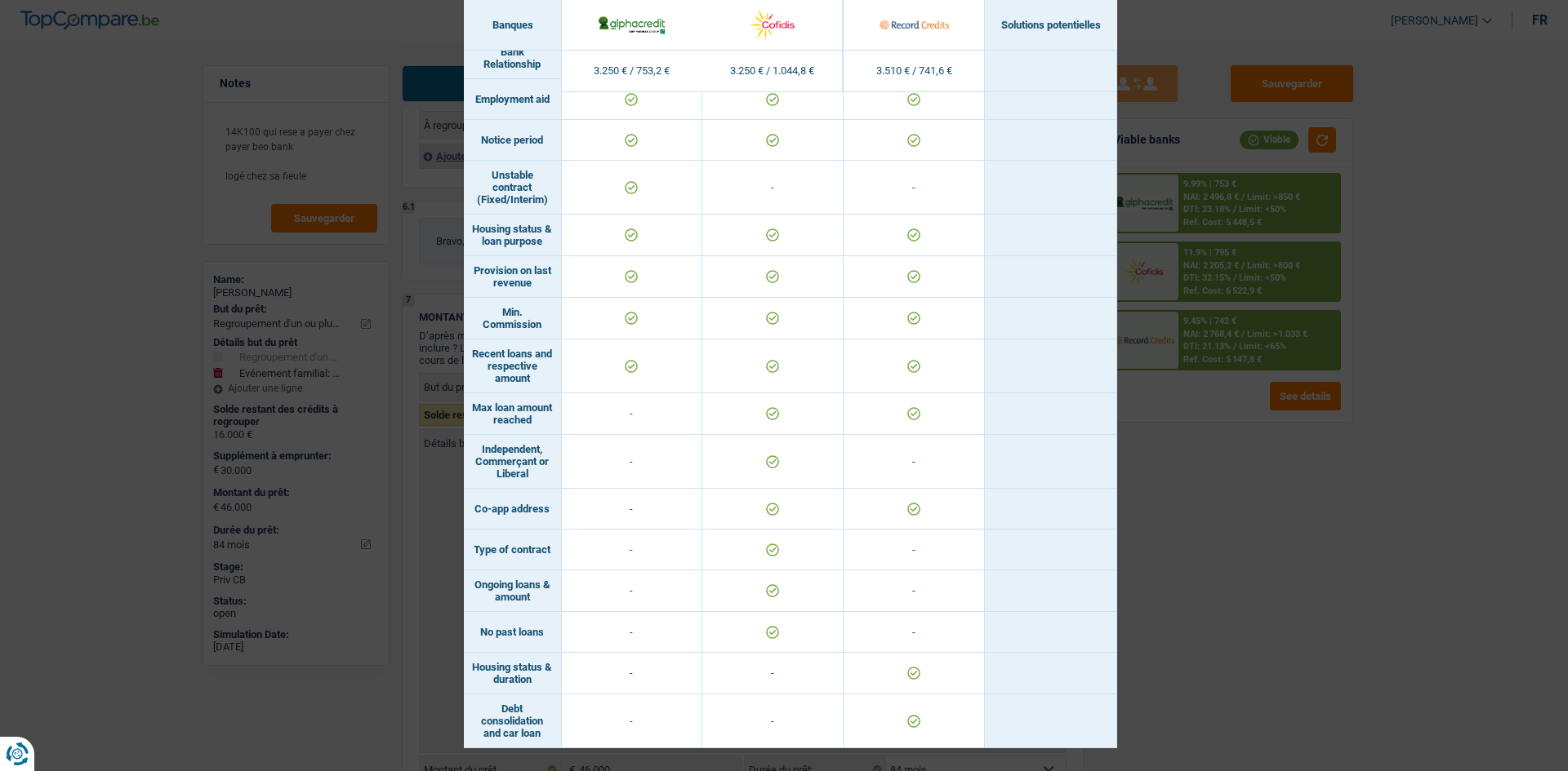
click at [1278, 515] on div "Banks conditions × Banques Solutions potentielles Revenus / Charges 3.250 € / 7…" at bounding box center [784, 385] width 1568 height 771
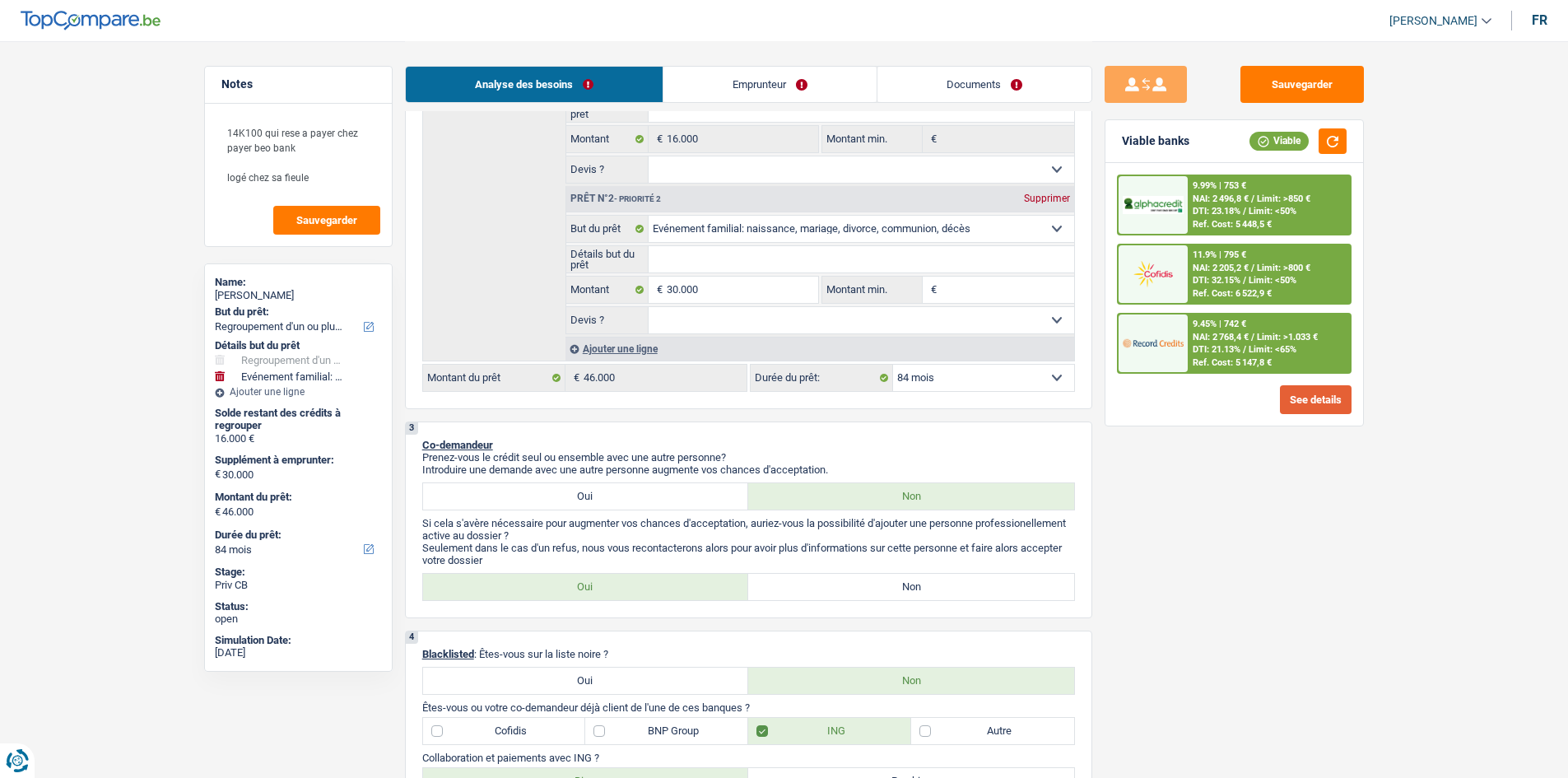
scroll to position [494, 0]
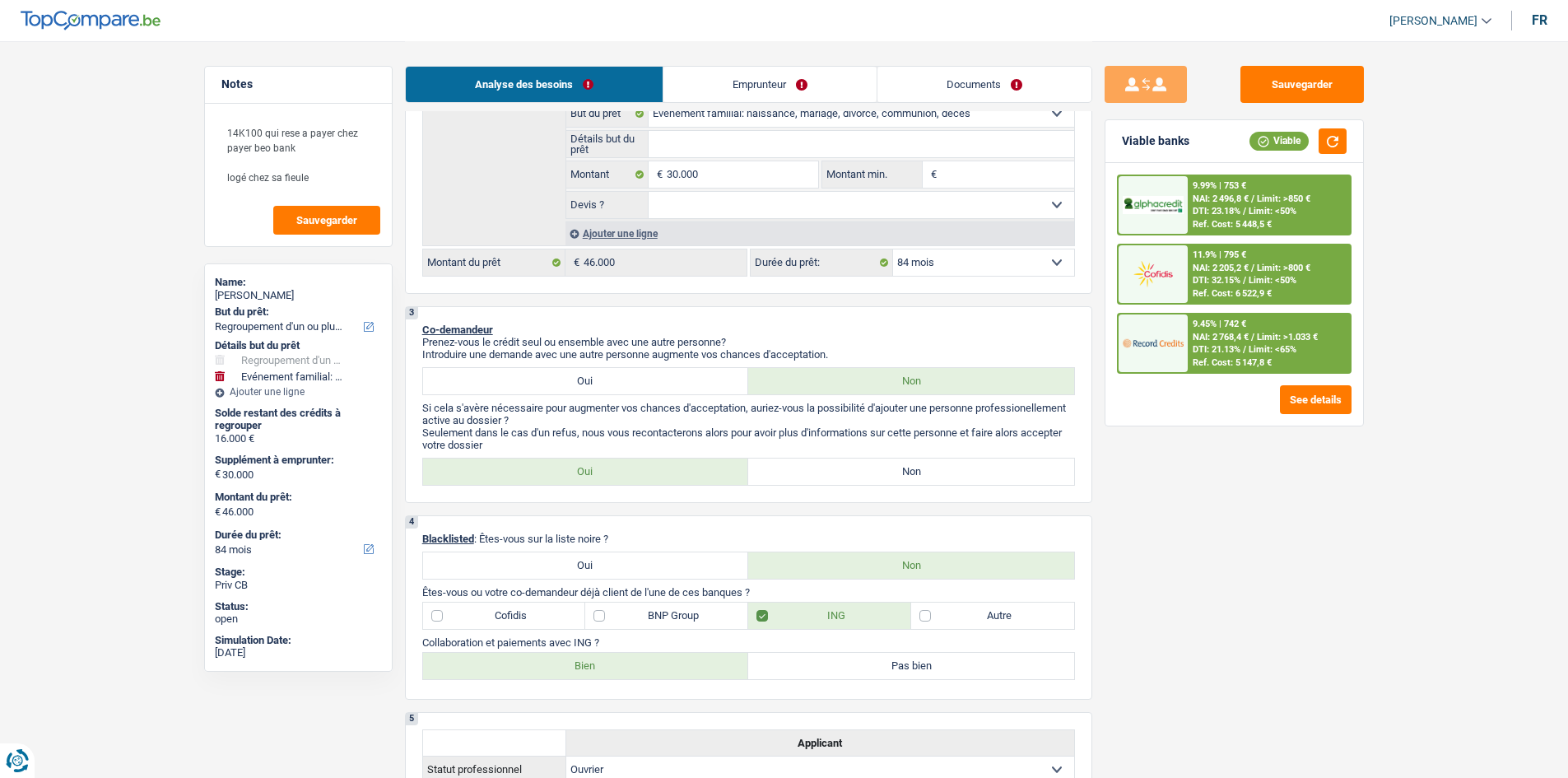
click at [974, 270] on select "12 mois 18 mois 24 mois 30 mois 36 mois 42 mois 48 mois 60 mois 72 mois 84 mois…" at bounding box center [984, 262] width 181 height 26
select select "120"
click at [893, 250] on select "12 mois 18 mois 24 mois 30 mois 36 mois 42 mois 48 mois 60 mois 72 mois 84 mois…" at bounding box center [984, 262] width 181 height 26
select select "120"
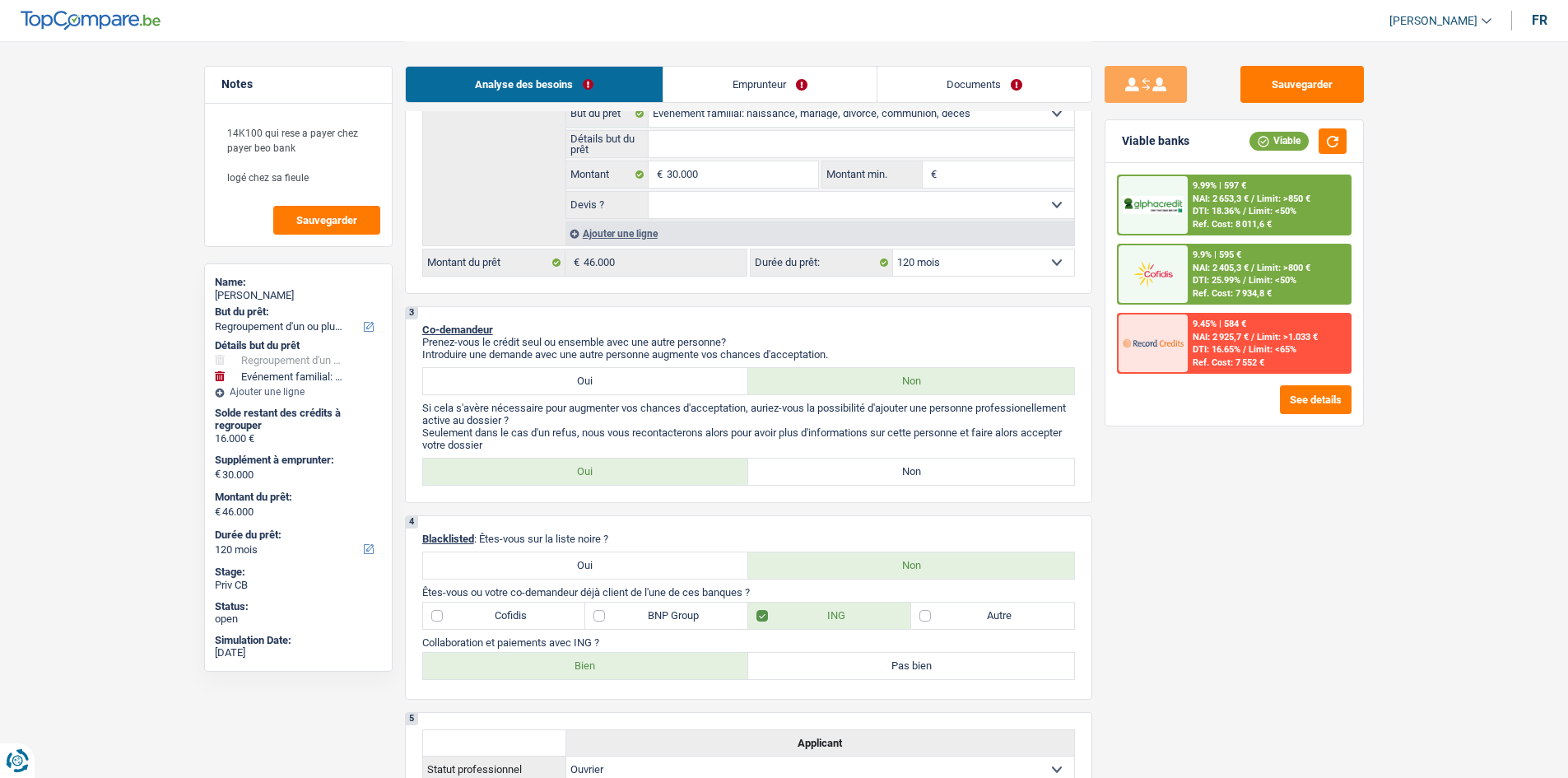
click at [808, 473] on label "Non" at bounding box center [911, 471] width 326 height 26
click at [808, 473] on input "Non" at bounding box center [911, 471] width 326 height 26
radio input "true"
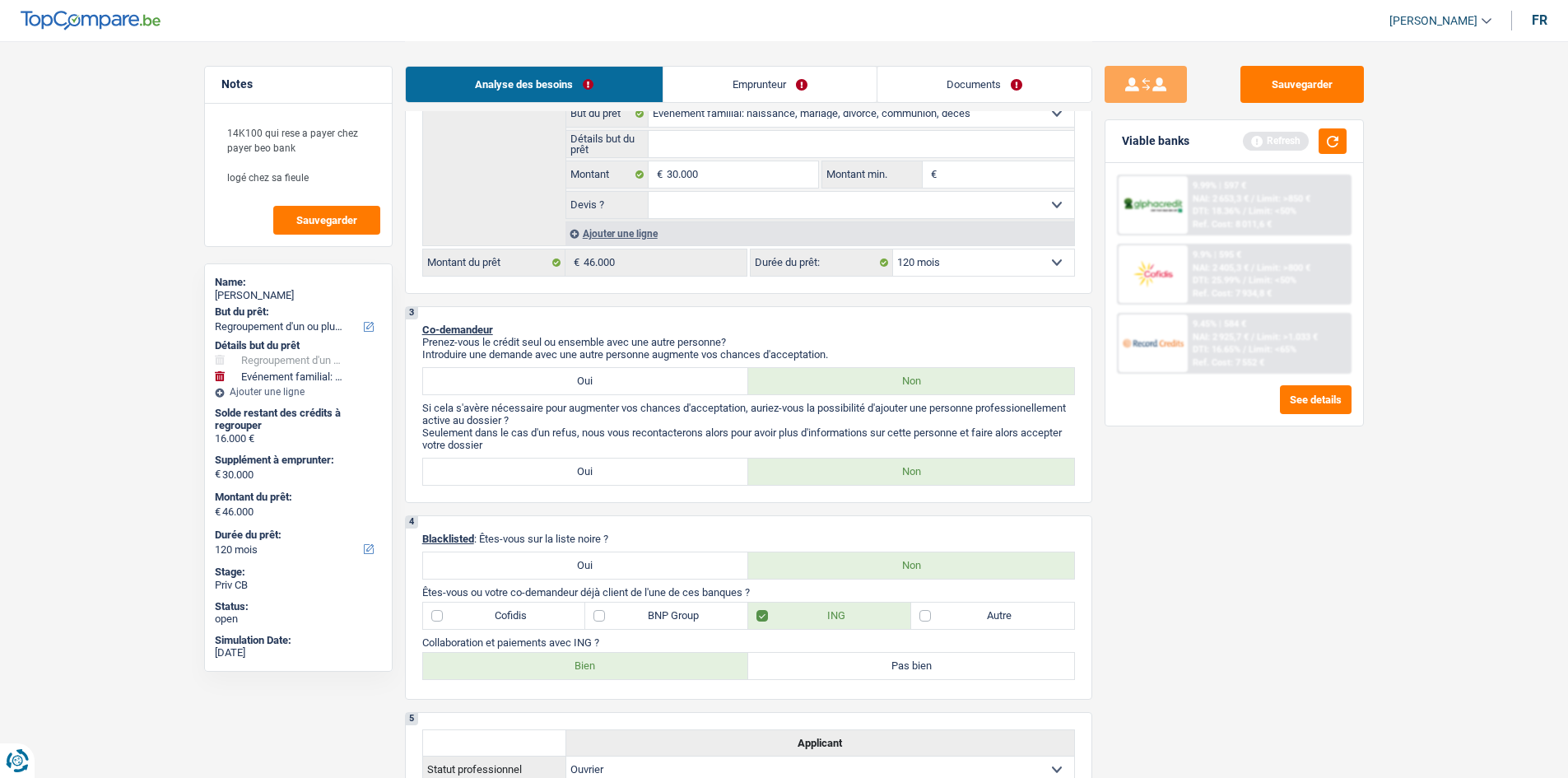
drag, startPoint x: 1517, startPoint y: 392, endPoint x: 1505, endPoint y: 387, distance: 13.0
click at [1336, 148] on button "button" at bounding box center [1332, 142] width 28 height 25
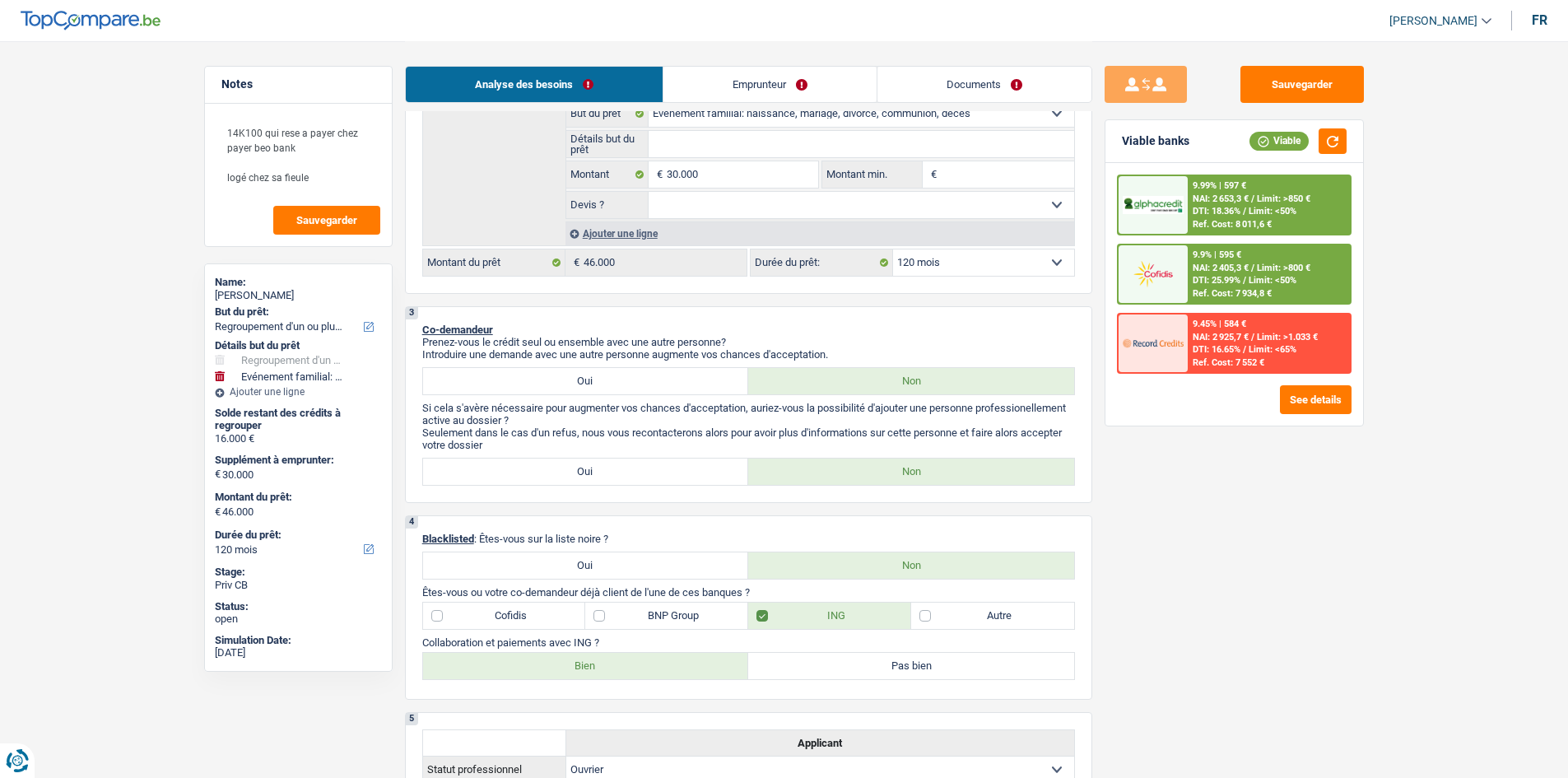
click at [1163, 262] on img at bounding box center [1153, 274] width 61 height 31
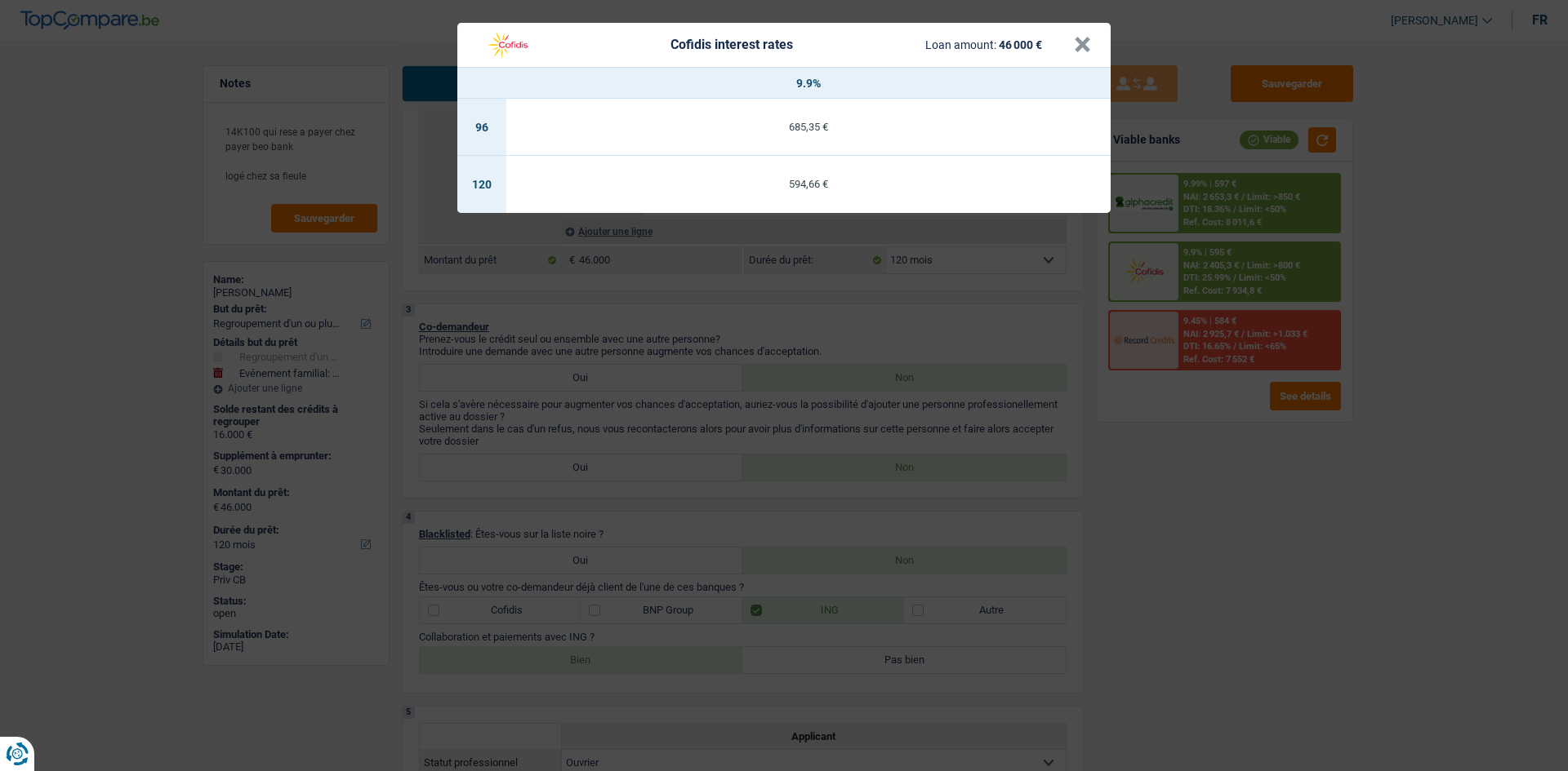
click at [1221, 216] on div "Cofidis interest rates Loan amount: 46 000 € × 9.9% 96 685,35 € 120 594,66 €" at bounding box center [784, 385] width 1568 height 771
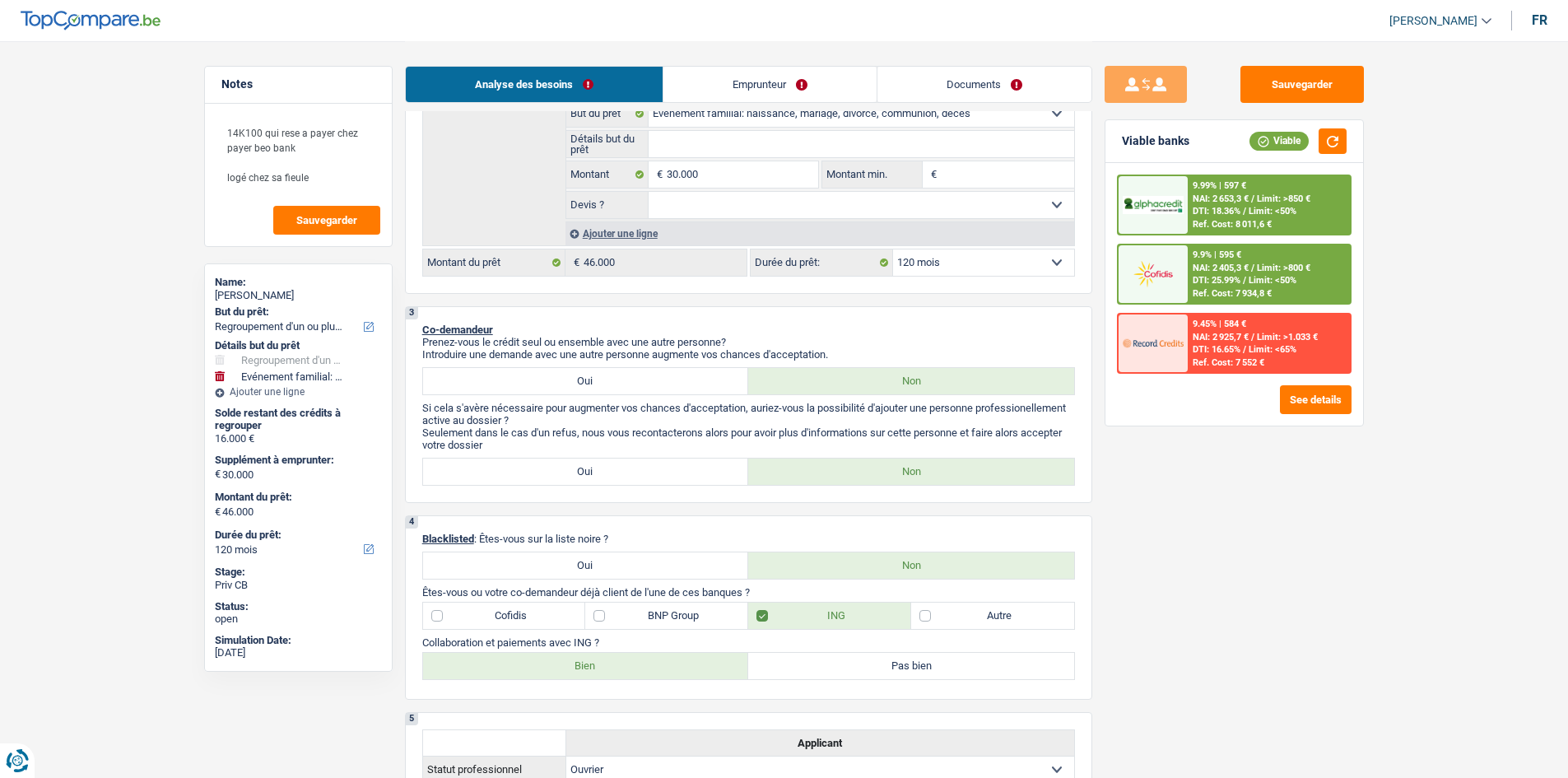
click at [1230, 219] on div "Ref. Cost: 8 011,6 €" at bounding box center [1232, 224] width 79 height 11
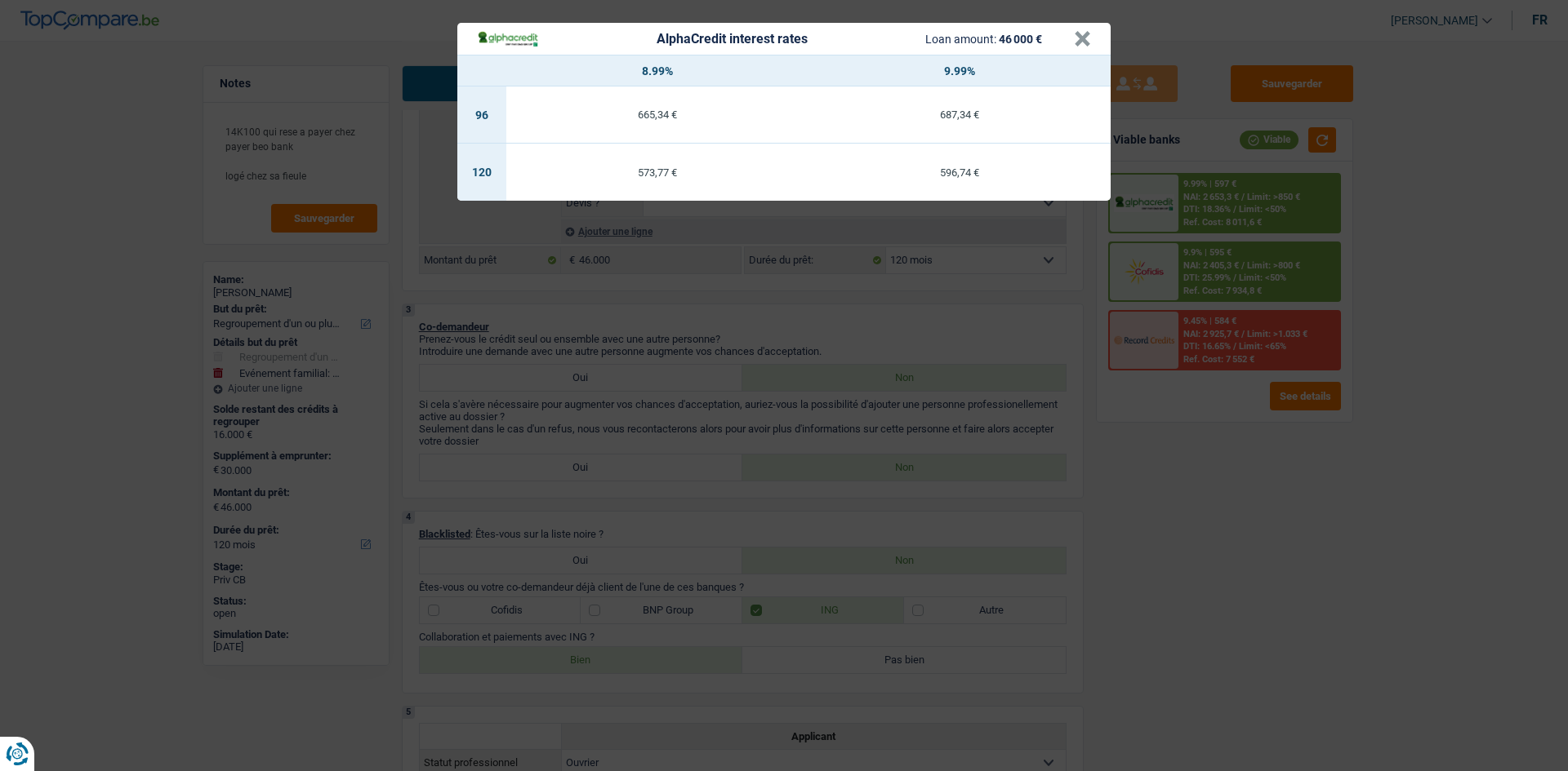
drag, startPoint x: 1411, startPoint y: 587, endPoint x: 1390, endPoint y: 582, distance: 21.6
click at [1405, 587] on div "AlphaCredit interest rates Loan amount: 46 000 € × 8.99% 9.99% 96 665,34 € 687,…" at bounding box center [784, 385] width 1568 height 771
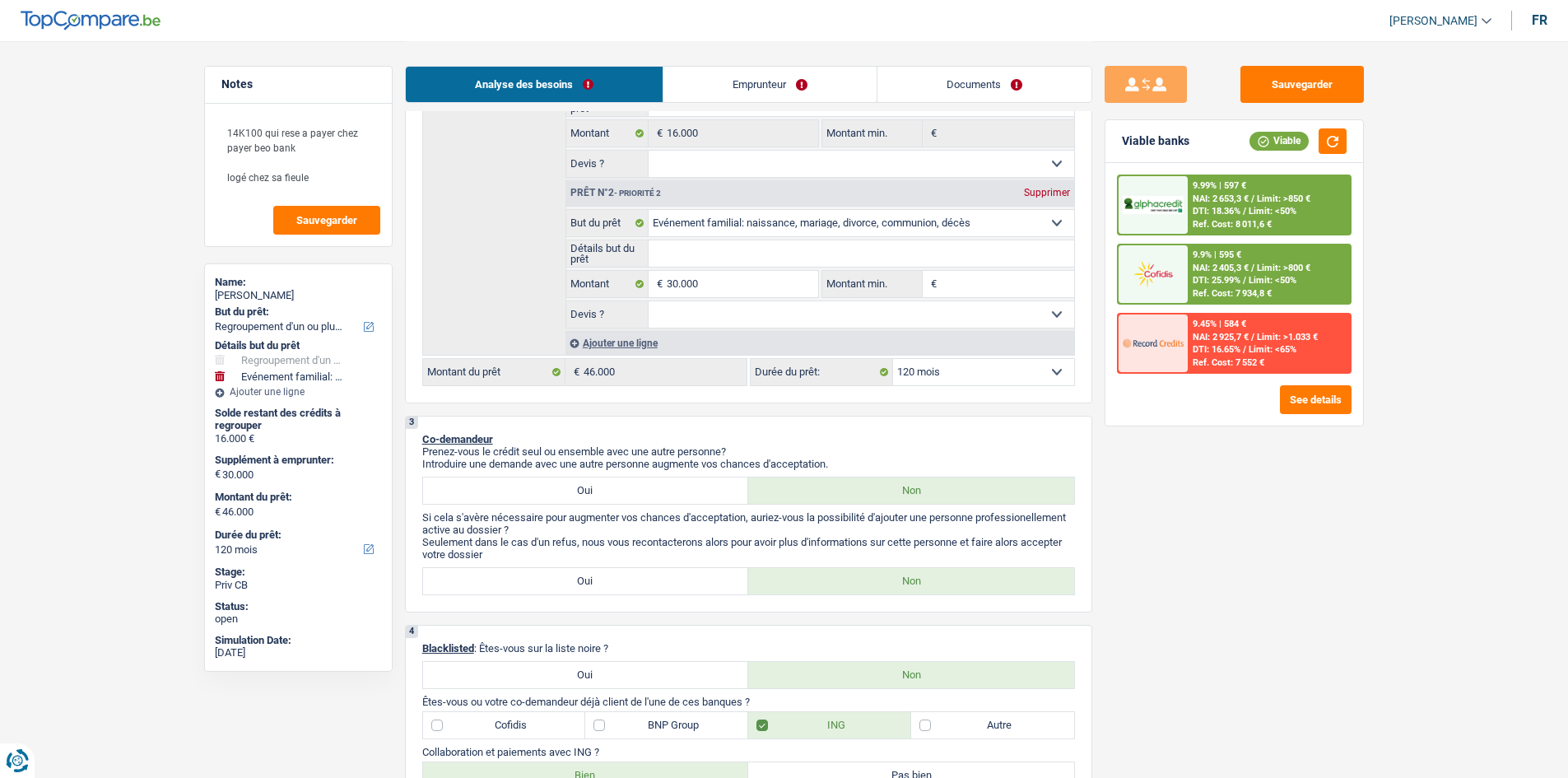
scroll to position [247, 0]
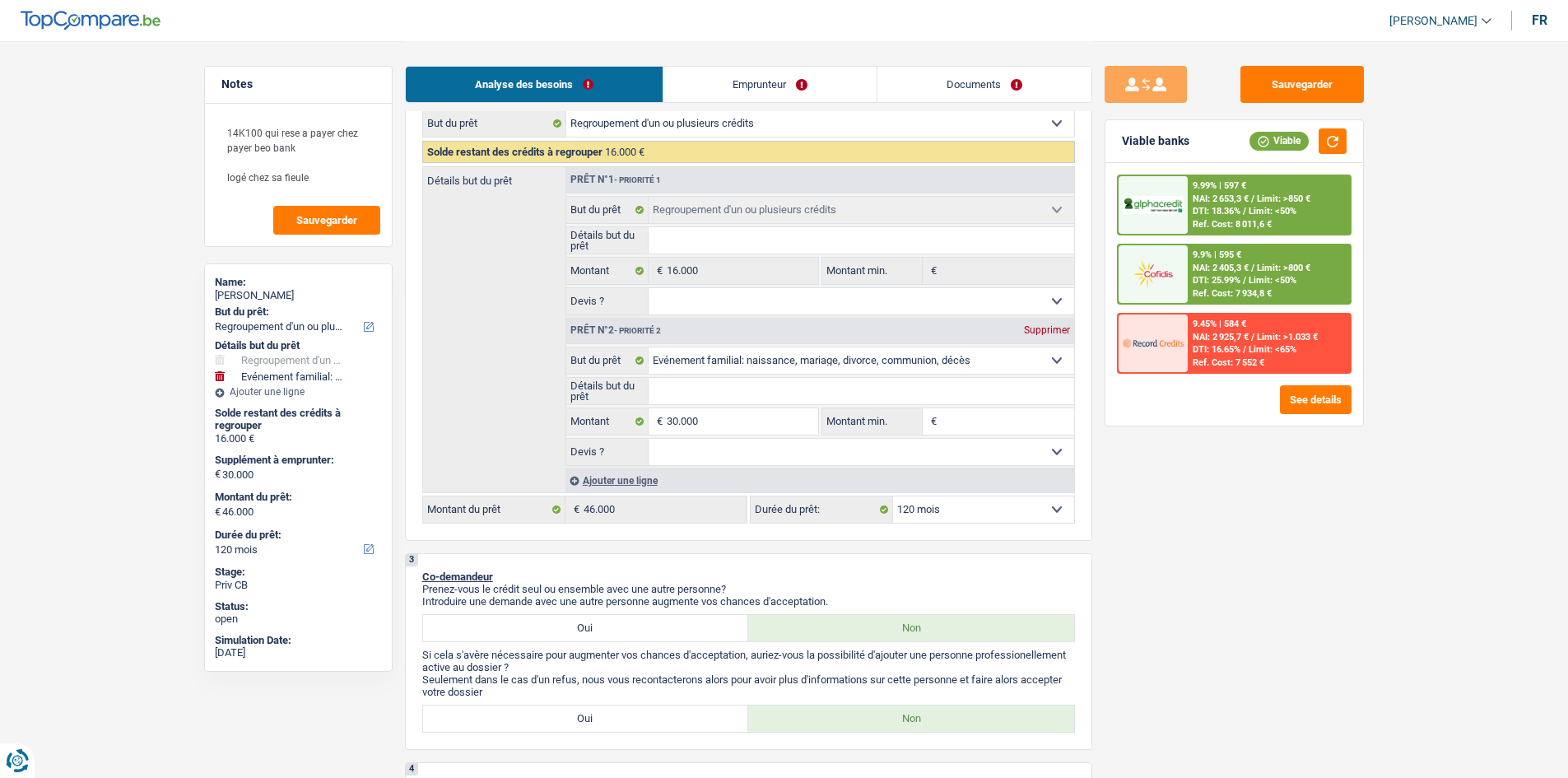
click at [1202, 291] on div "Ref. Cost: 7 934,8 €" at bounding box center [1232, 294] width 79 height 11
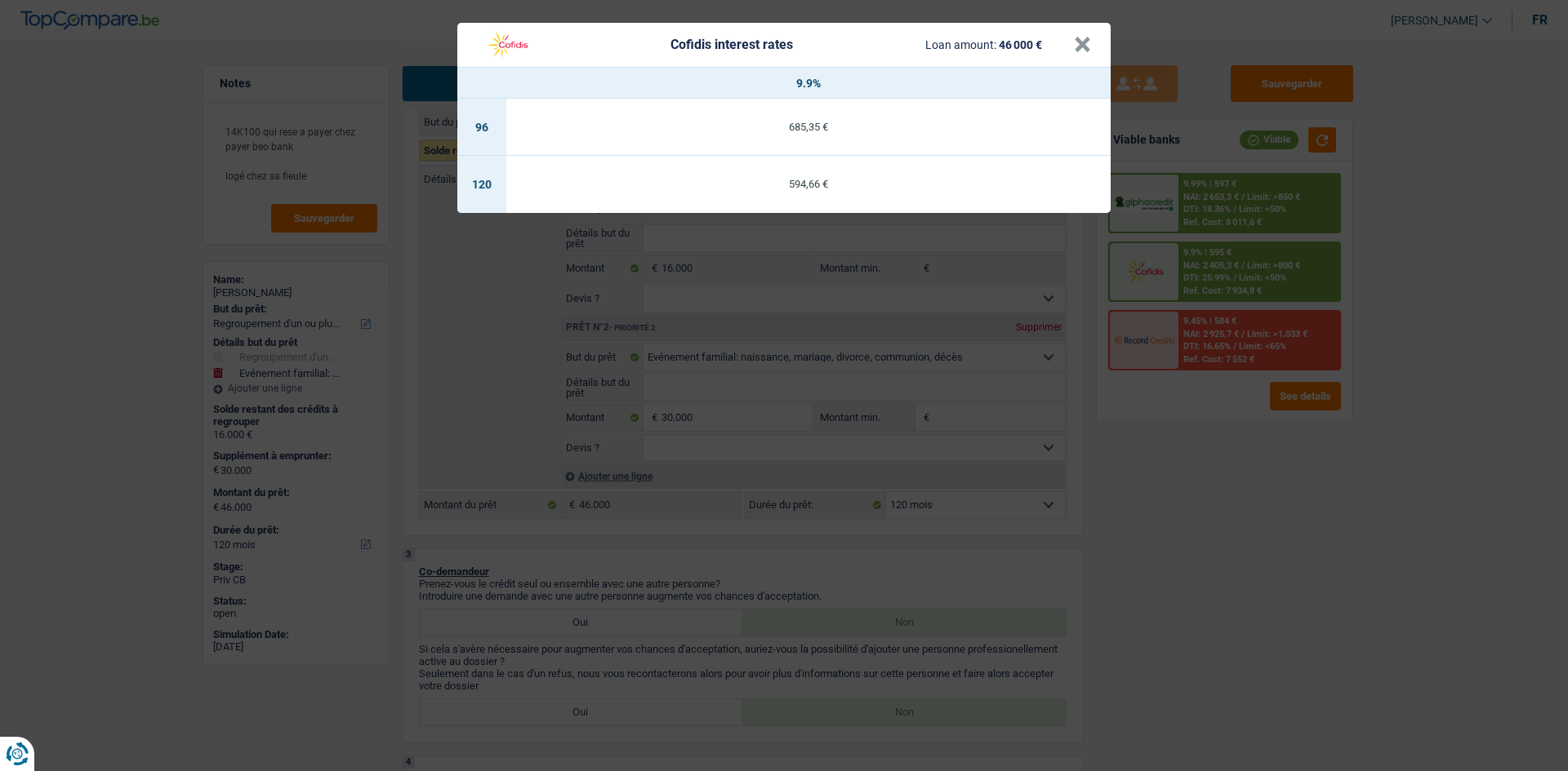
drag, startPoint x: 1341, startPoint y: 683, endPoint x: 1300, endPoint y: 603, distance: 89.9
click at [1321, 661] on div "Cofidis interest rates Loan amount: 46 000 € × 9.9% 96 685,35 € 120 594,66 €" at bounding box center [784, 385] width 1568 height 771
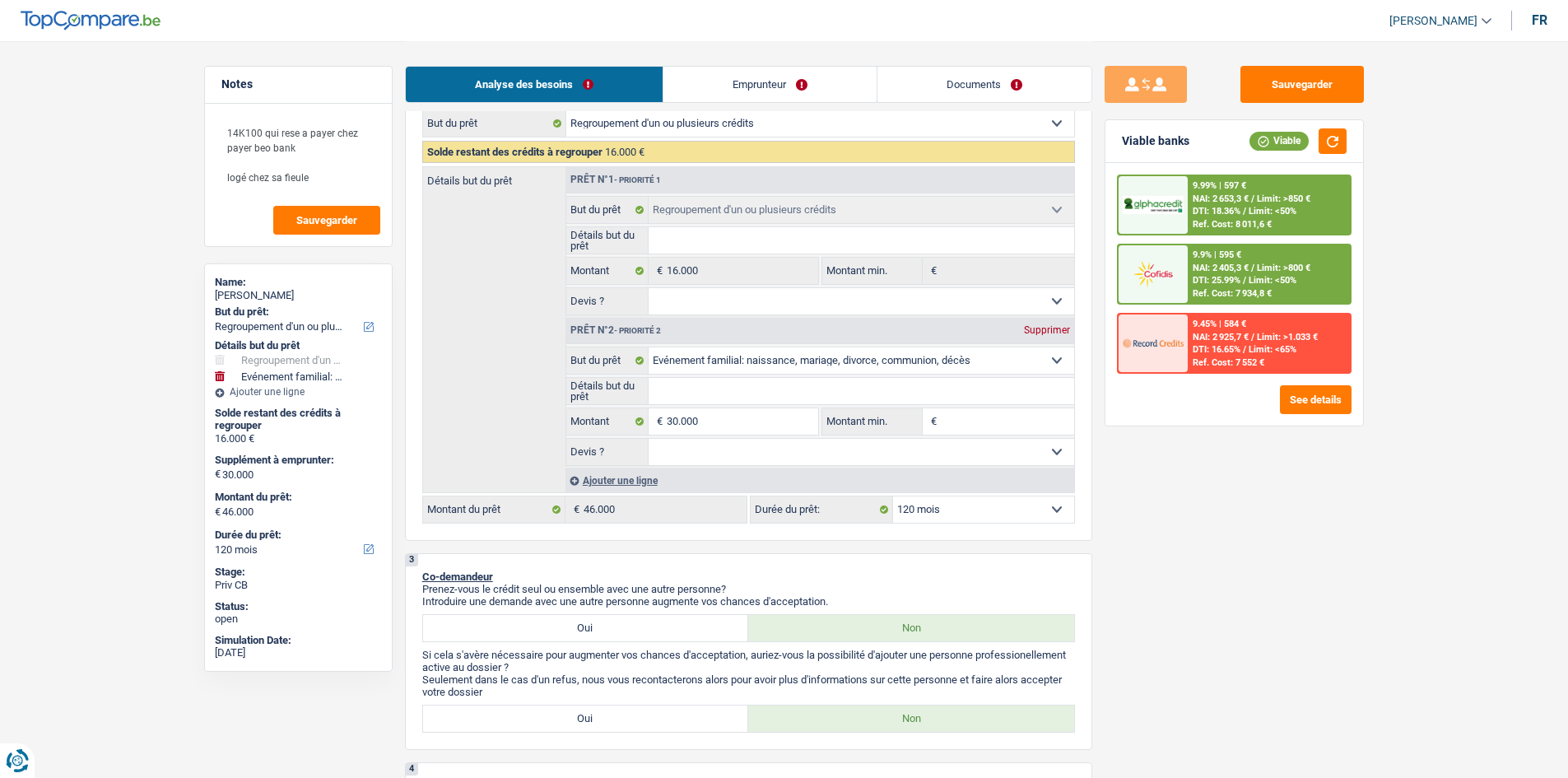
click at [1204, 199] on span "NAI: 2 653,3 €" at bounding box center [1221, 199] width 56 height 11
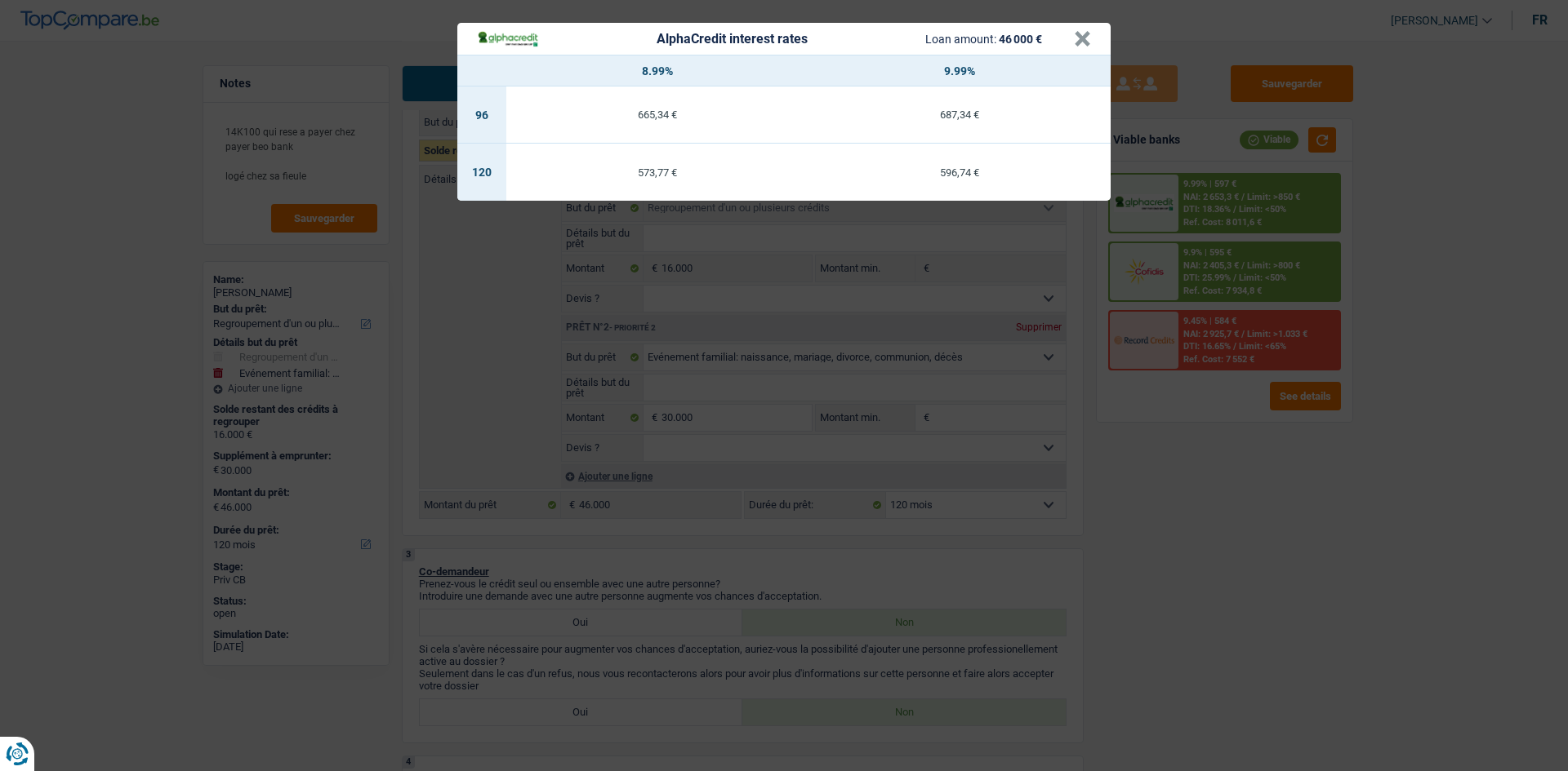
click at [1243, 620] on div "AlphaCredit interest rates Loan amount: 46 000 € × 8.99% 9.99% 96 665,34 € 687,…" at bounding box center [784, 385] width 1568 height 771
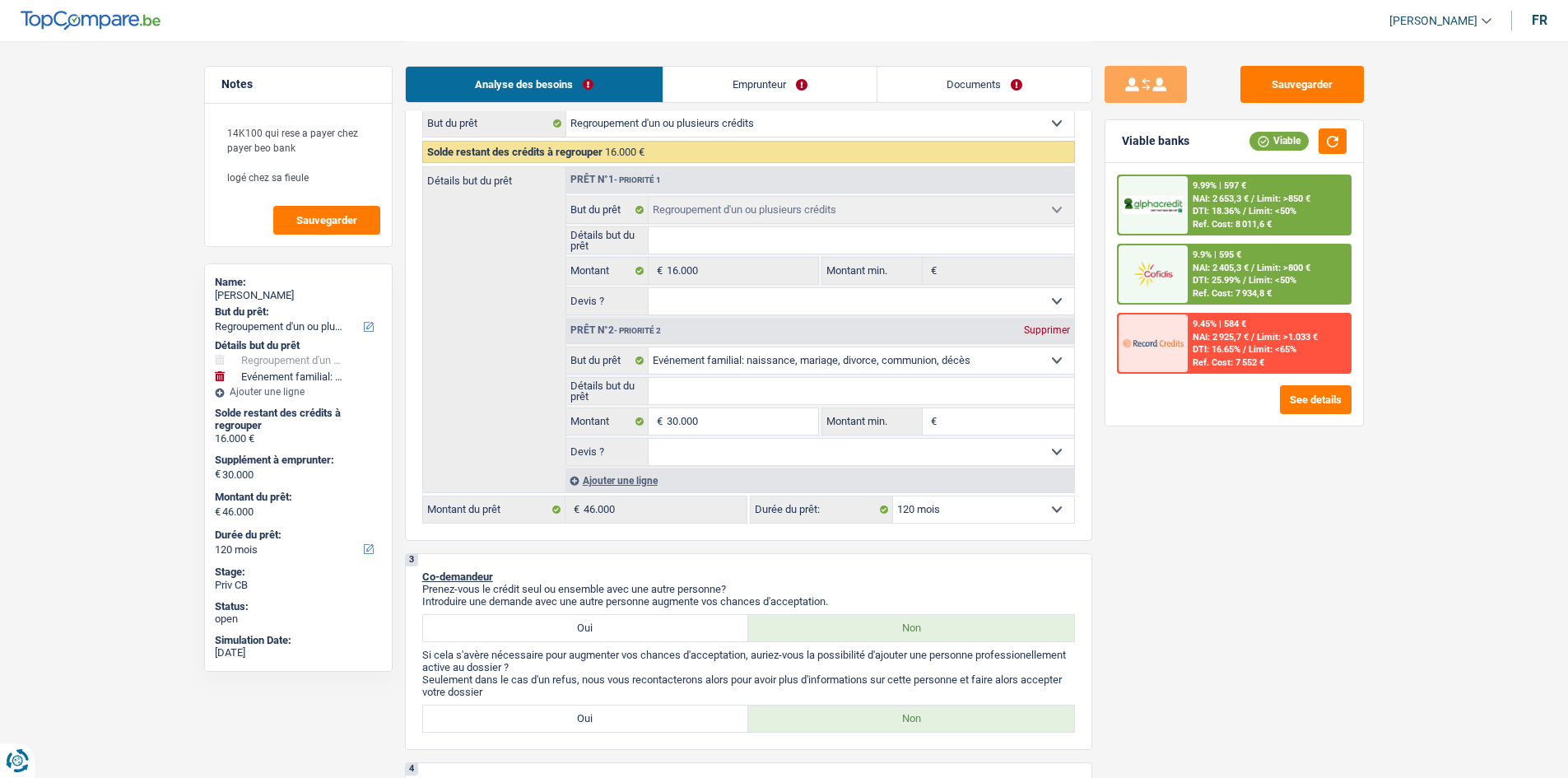
click at [944, 519] on select "12 mois 18 mois 24 mois 30 mois 36 mois 42 mois 48 mois 60 mois 72 mois 84 mois…" at bounding box center [984, 509] width 181 height 26
select select "144"
click at [893, 497] on select "12 mois 18 mois 24 mois 30 mois 36 mois 42 mois 48 mois 60 mois 72 mois 84 mois…" at bounding box center [984, 509] width 181 height 26
select select "144"
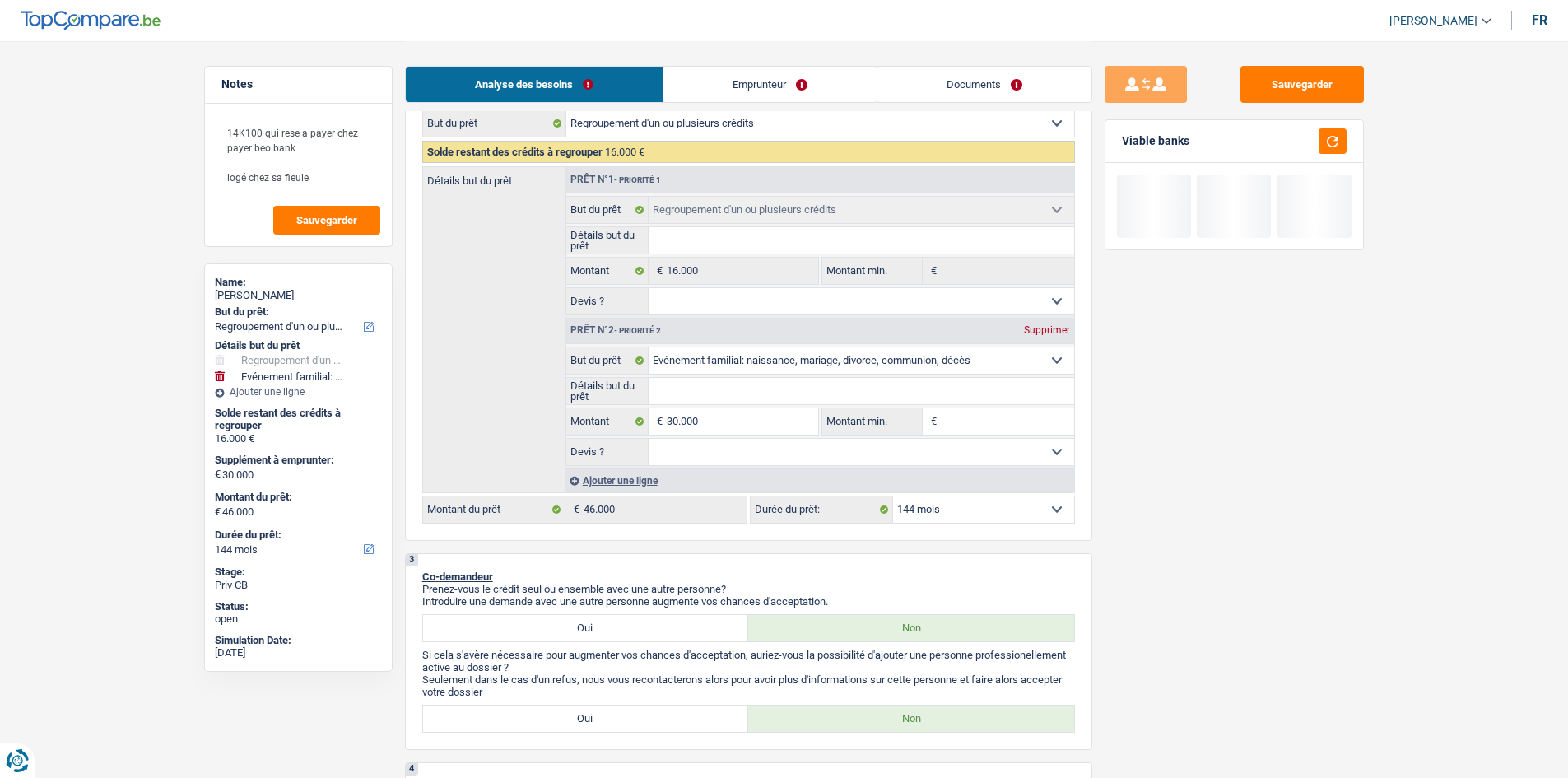
drag, startPoint x: 1209, startPoint y: 580, endPoint x: 1193, endPoint y: 370, distance: 210.6
click at [1210, 564] on div "Sauvegarder Viable banks" at bounding box center [1234, 409] width 284 height 686
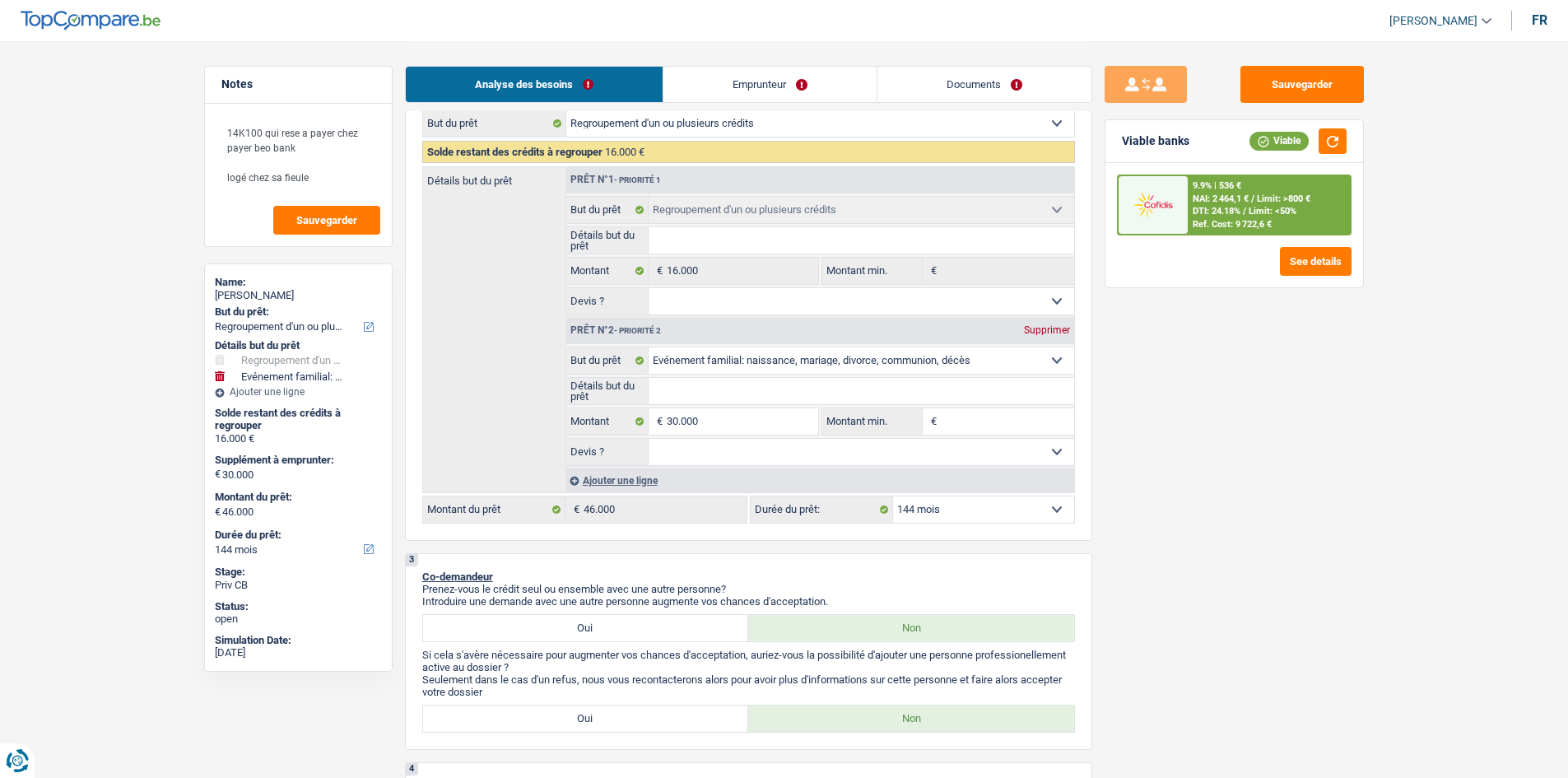
click at [1224, 202] on span "NAI: 2 464,1 €" at bounding box center [1221, 199] width 56 height 11
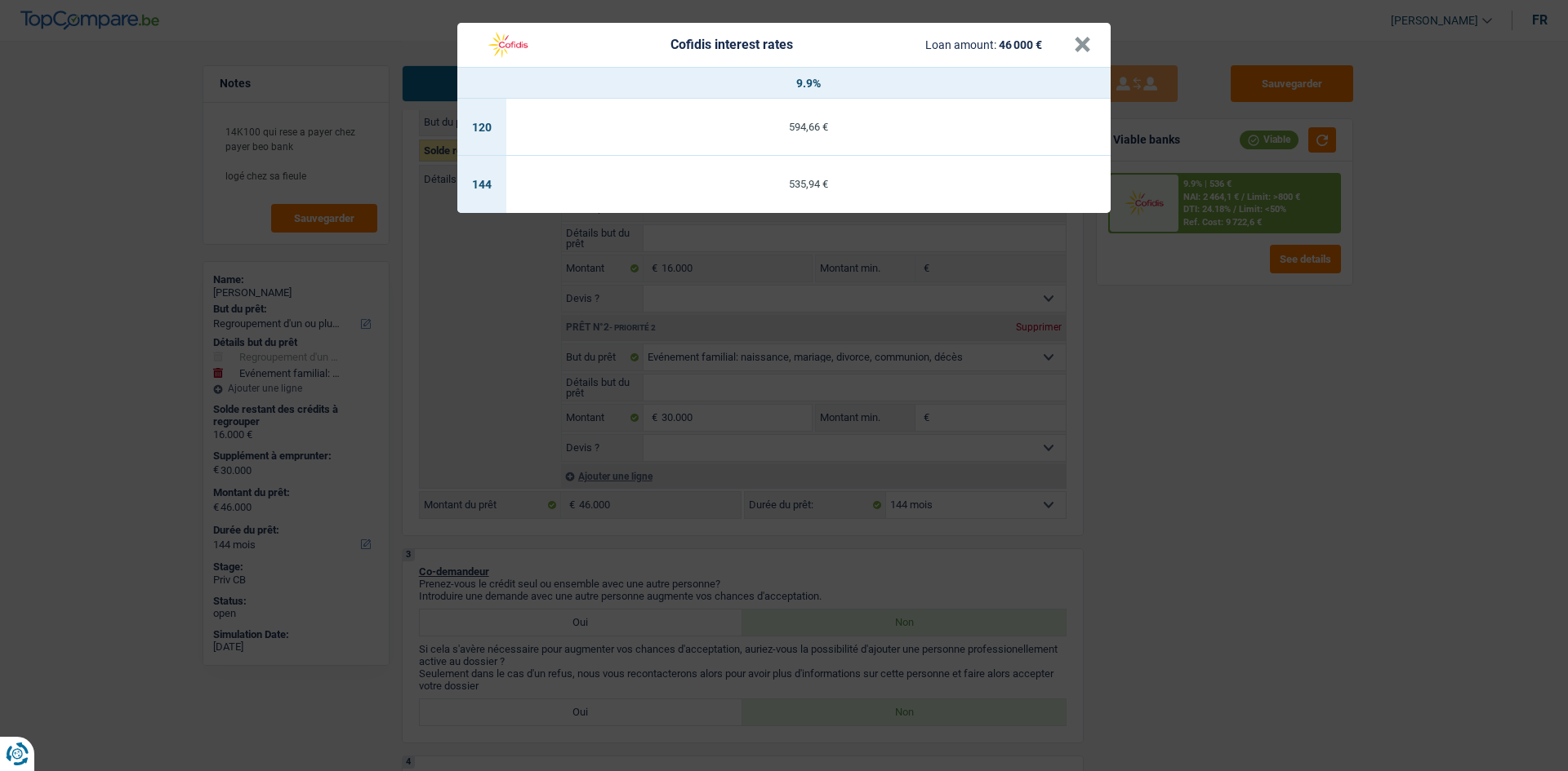
click at [1231, 386] on div "Cofidis interest rates Loan amount: 46 000 € × 9.9% 120 594,66 € 144 535,94 €" at bounding box center [784, 385] width 1568 height 771
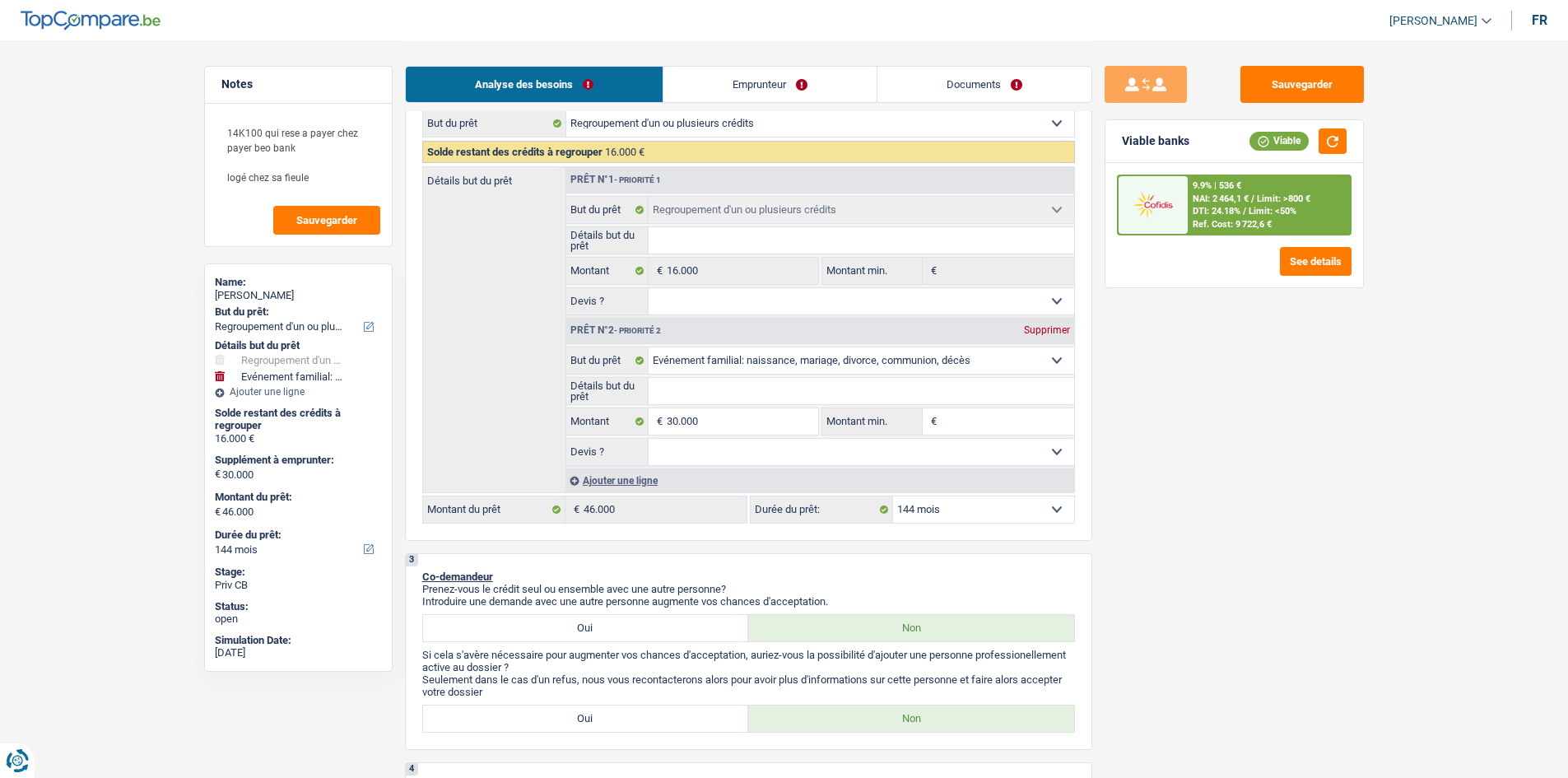
click at [942, 519] on select "12 mois 18 mois 24 mois 30 mois 36 mois 42 mois 48 mois 60 mois 72 mois 84 mois…" at bounding box center [984, 509] width 181 height 26
click at [1186, 464] on div "Sauvegarder Viable banks Viable 9.9% | 536 € NAI: 2 464,1 € / Limit: >800 € DTI…" at bounding box center [1234, 409] width 284 height 686
click at [1200, 251] on div "See details" at bounding box center [1234, 261] width 235 height 29
click at [1198, 222] on div "Ref. Cost: 9 722,6 €" at bounding box center [1232, 224] width 79 height 11
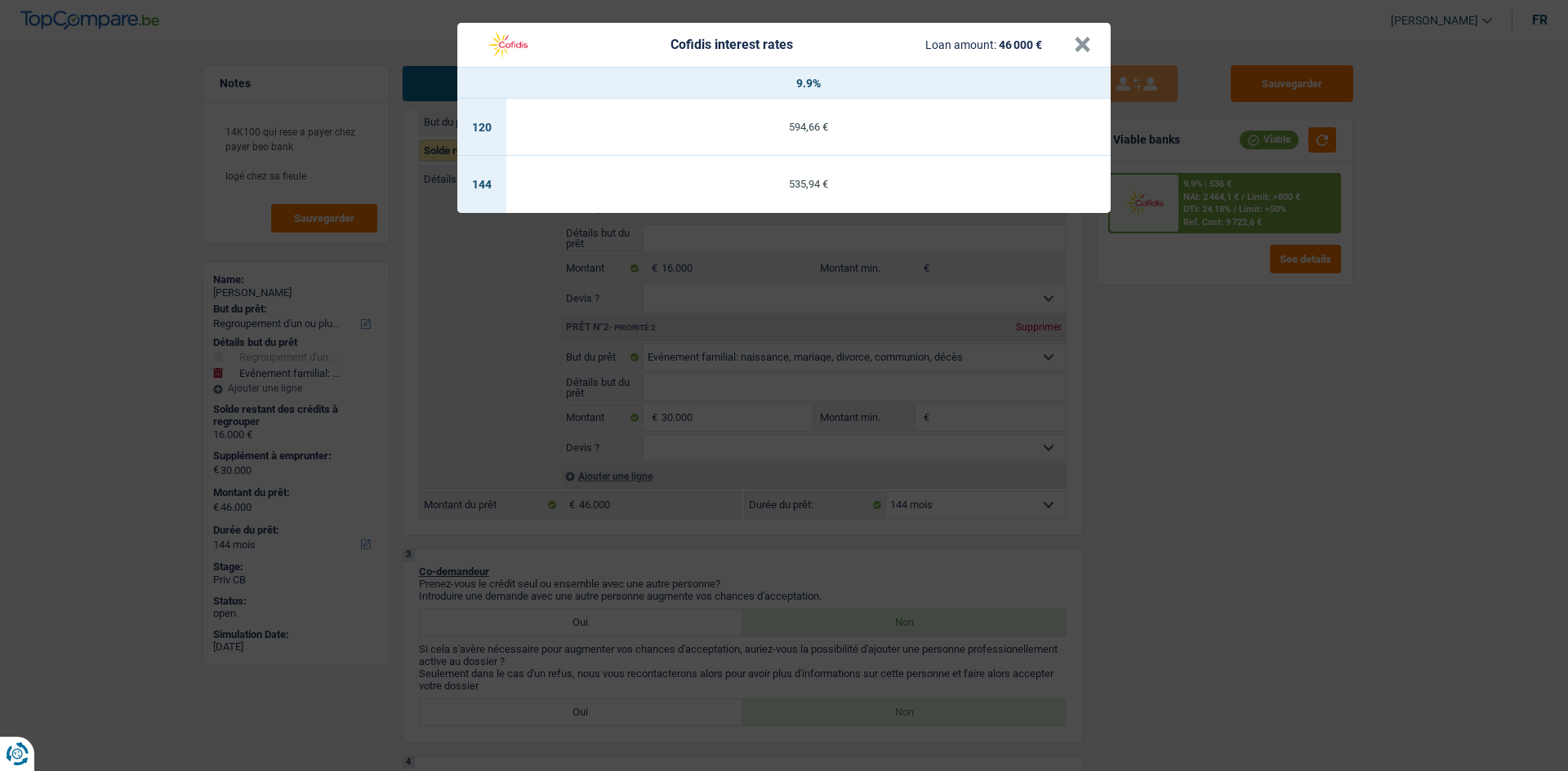
click at [1297, 472] on div "Cofidis interest rates Loan amount: 46 000 € × 9.9% 120 594,66 € 144 535,94 €" at bounding box center [784, 385] width 1568 height 771
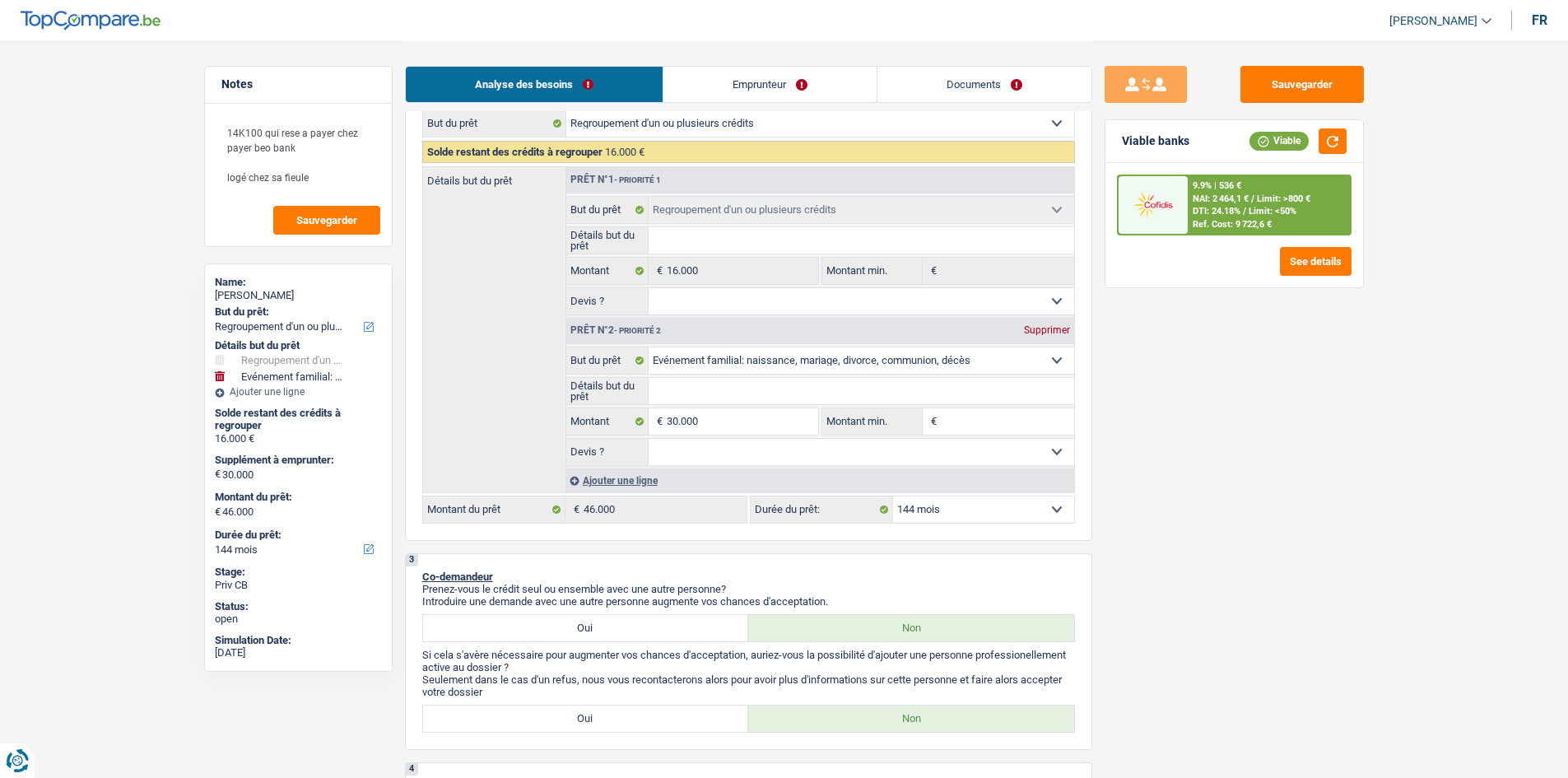
click at [1194, 206] on span "DTI: 24.18%" at bounding box center [1217, 212] width 48 height 11
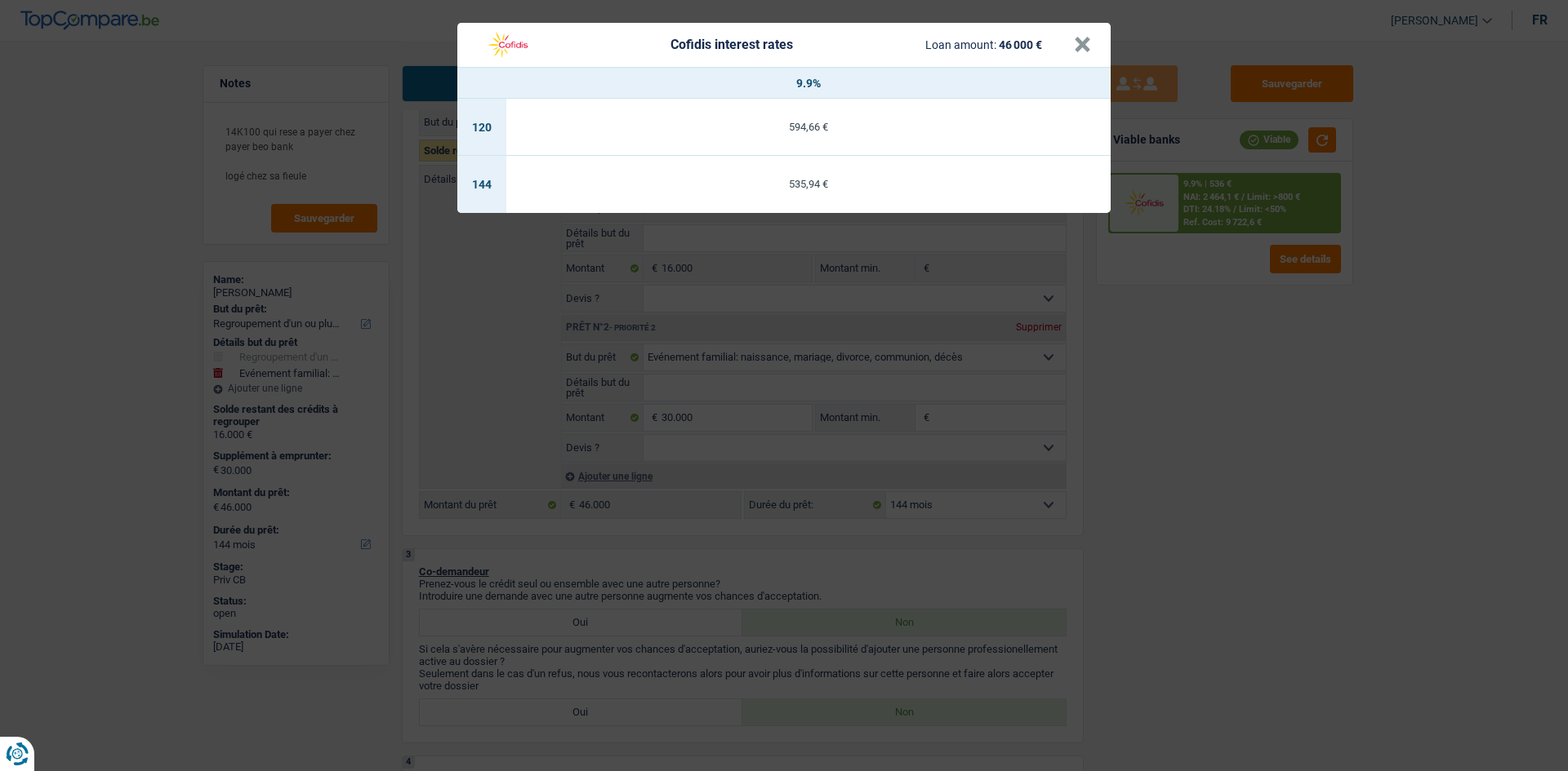
click at [1153, 451] on div "Cofidis interest rates Loan amount: 46 000 € × 9.9% 120 594,66 € 144 535,94 €" at bounding box center [784, 385] width 1568 height 771
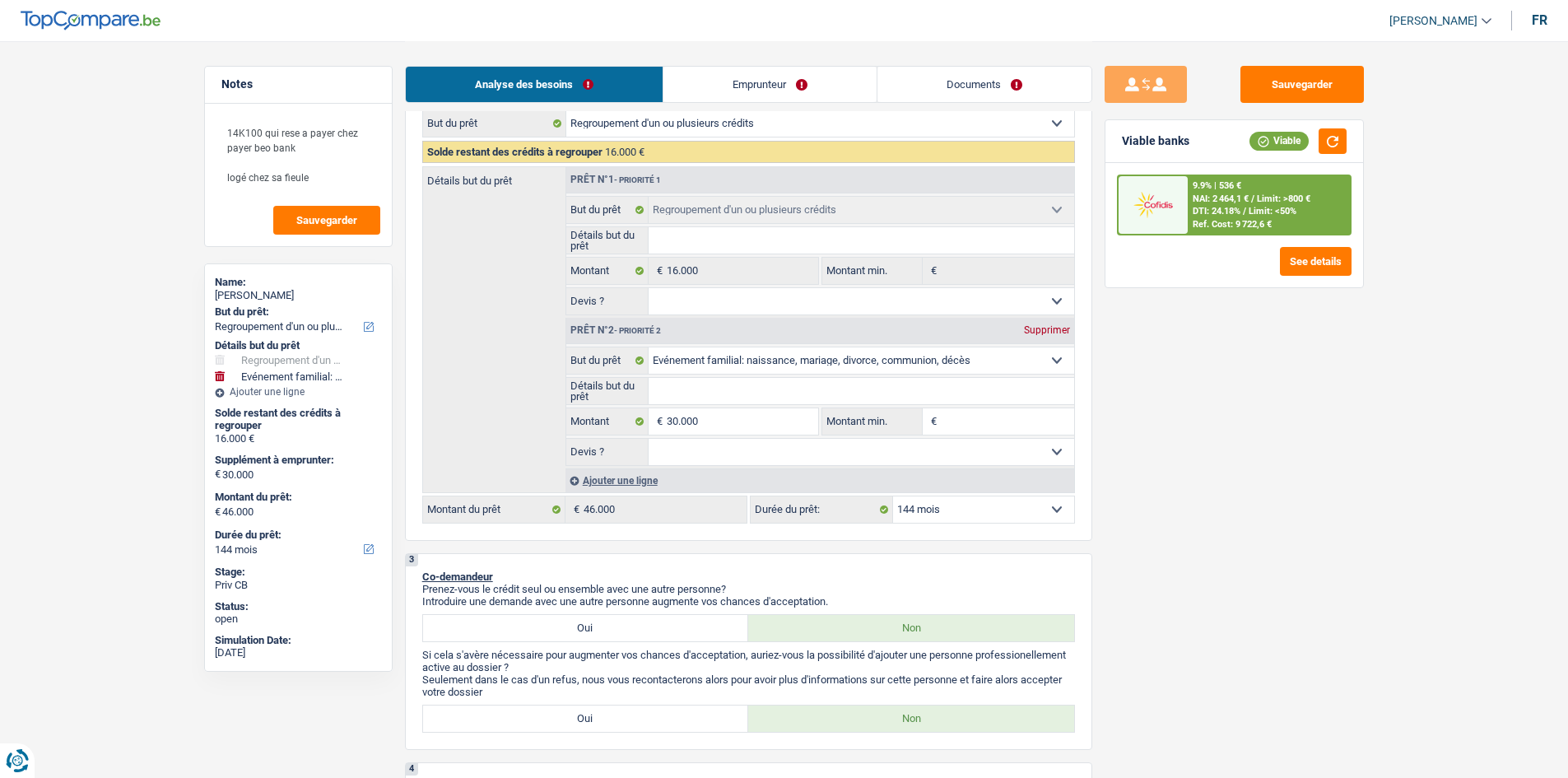
click at [946, 511] on select "12 mois 18 mois 24 mois 30 mois 36 mois 42 mois 48 mois 60 mois 72 mois 84 mois…" at bounding box center [984, 509] width 181 height 26
select select "120"
click at [893, 497] on select "12 mois 18 mois 24 mois 30 mois 36 mois 42 mois 48 mois 60 mois 72 mois 84 mois…" at bounding box center [984, 509] width 181 height 26
select select "120"
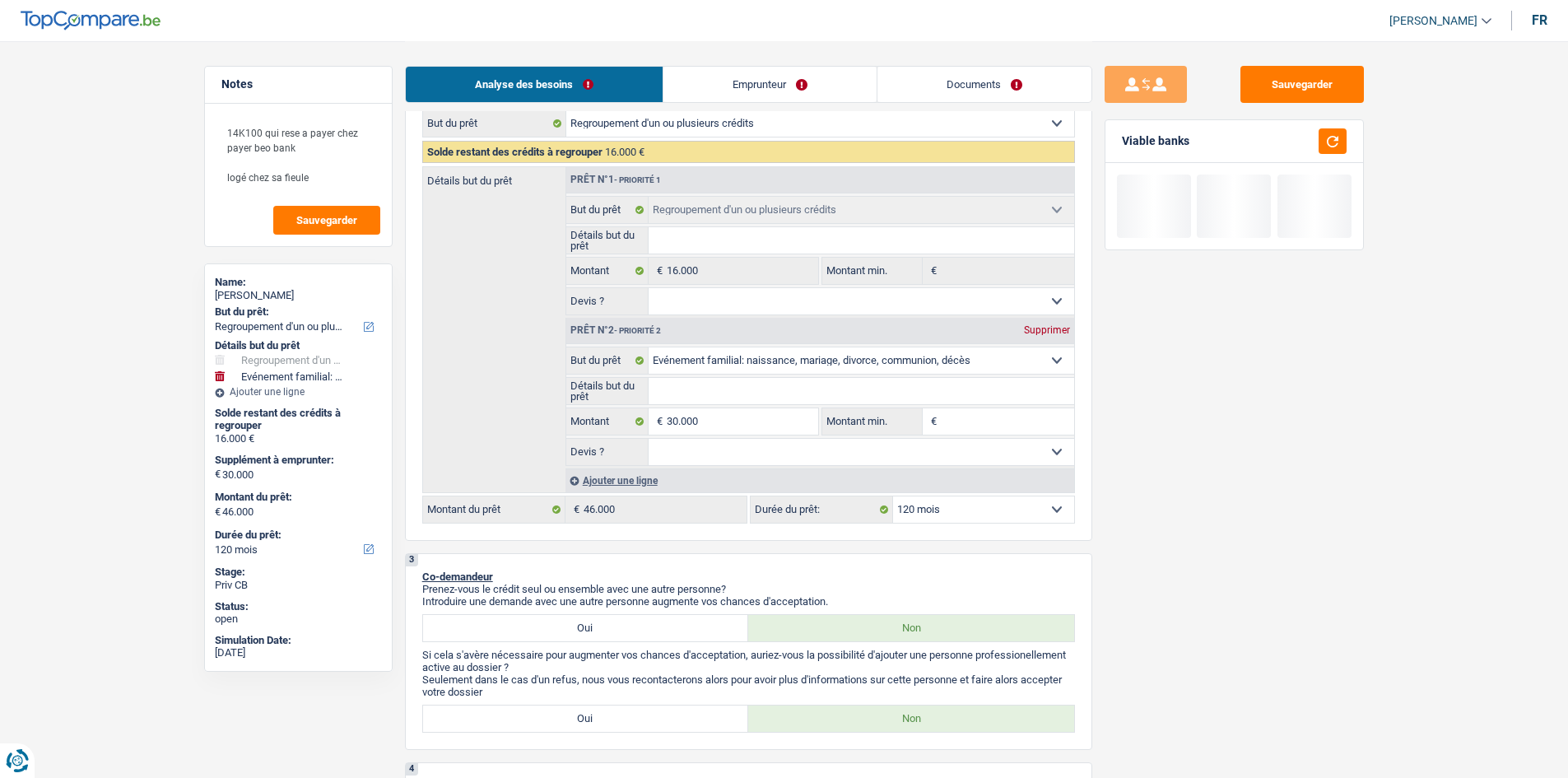
click at [1270, 320] on div "Sauvegarder Viable banks" at bounding box center [1234, 409] width 284 height 686
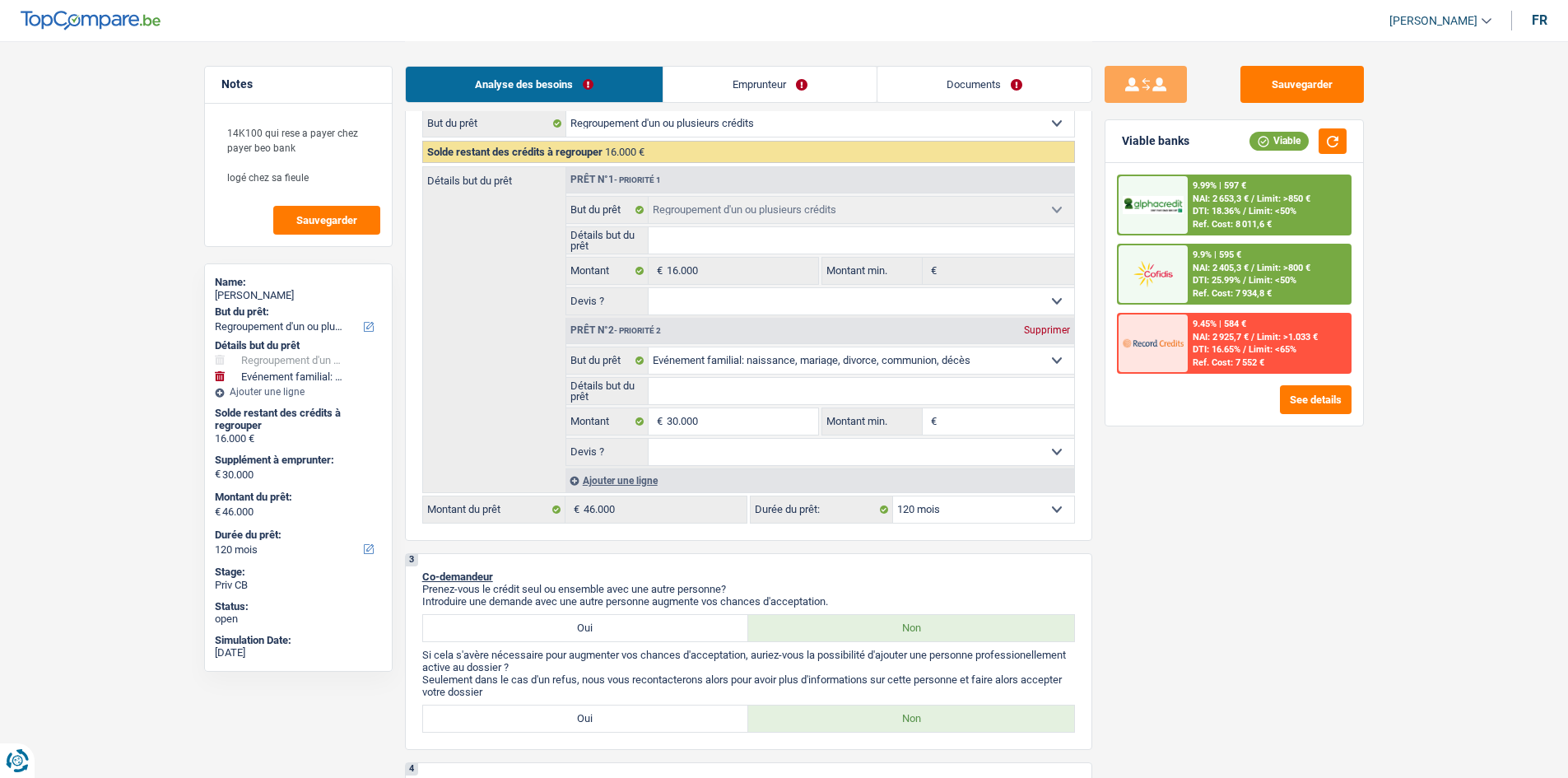
click at [1200, 196] on span "NAI: 2 653,3 €" at bounding box center [1221, 199] width 56 height 11
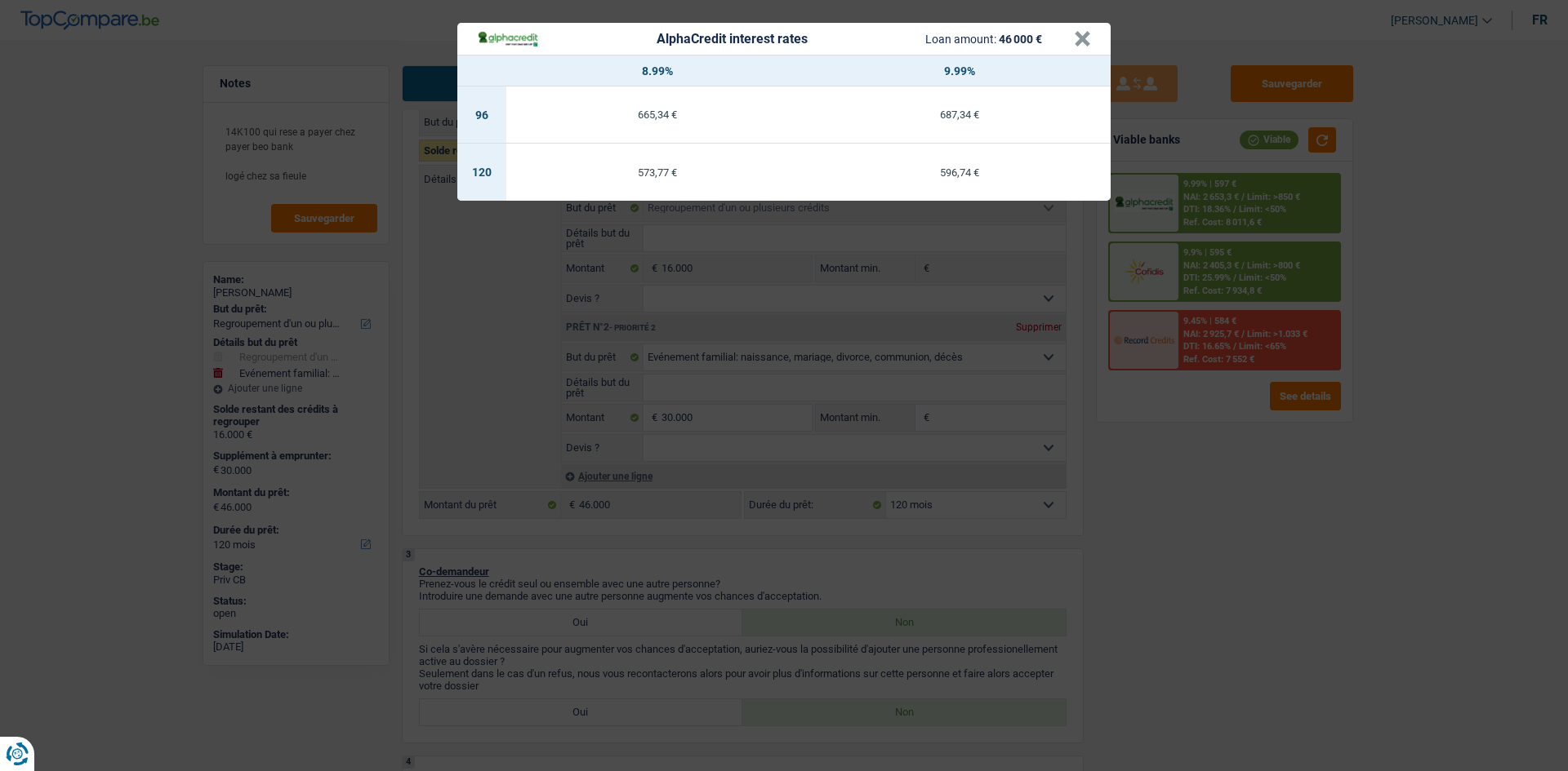
drag, startPoint x: 1448, startPoint y: 717, endPoint x: 1437, endPoint y: 708, distance: 14.2
click at [1439, 717] on div "AlphaCredit interest rates Loan amount: 46 000 € × 8.99% 9.99% 96 665,34 € 687,…" at bounding box center [784, 385] width 1568 height 771
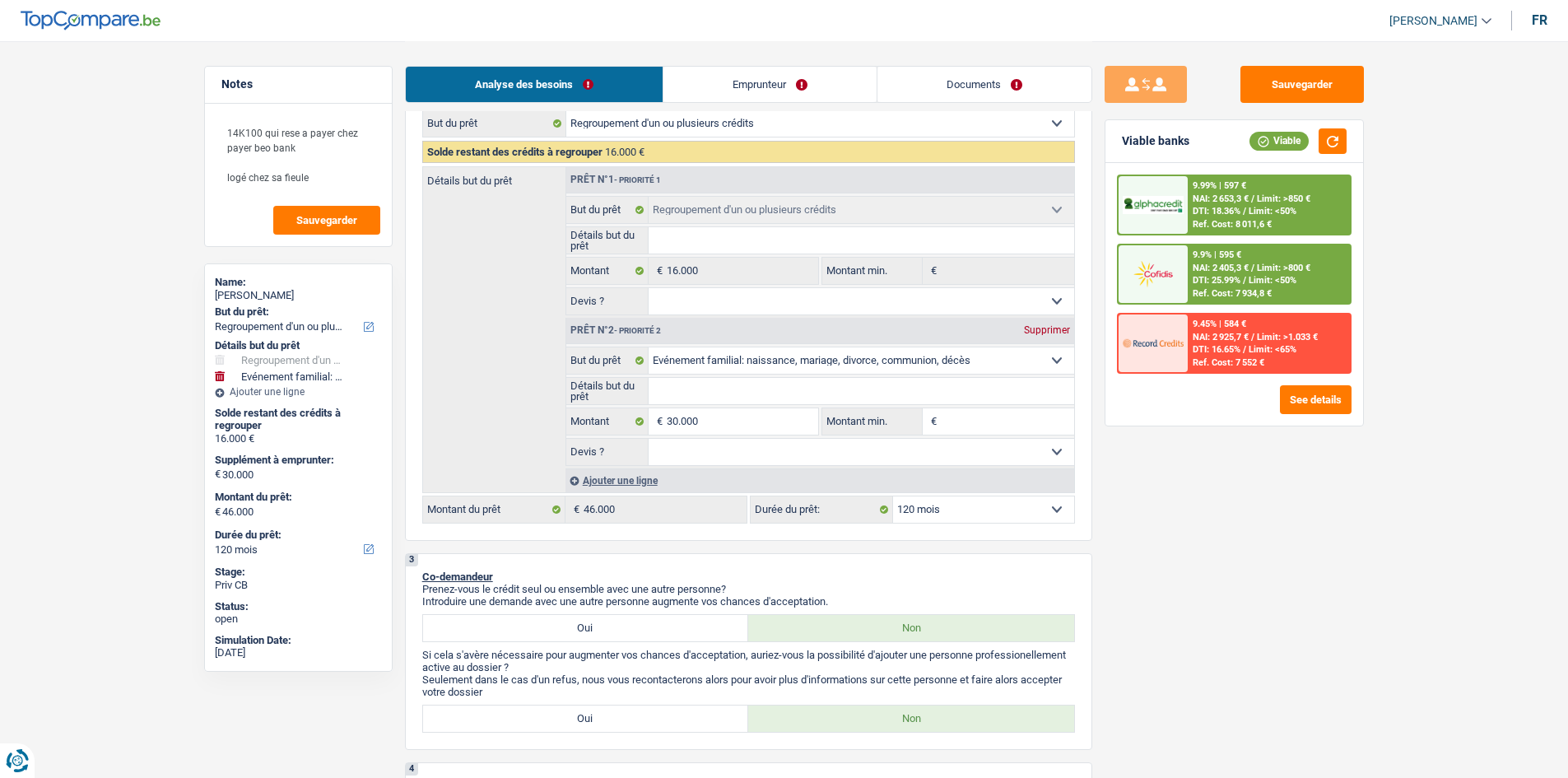
click at [677, 388] on input "Détails but du prêt" at bounding box center [861, 390] width 426 height 26
click at [723, 391] on input "Détails but du prêt" at bounding box center [861, 390] width 426 height 26
click at [1300, 504] on div "Sauvegarder Viable banks Viable 9.99% | 597 € NAI: 2 653,3 € / Limit: >850 € DT…" at bounding box center [1234, 409] width 284 height 686
click at [1338, 144] on button "button" at bounding box center [1332, 142] width 28 height 25
click at [311, 222] on span "Sauvegarder" at bounding box center [327, 221] width 61 height 11
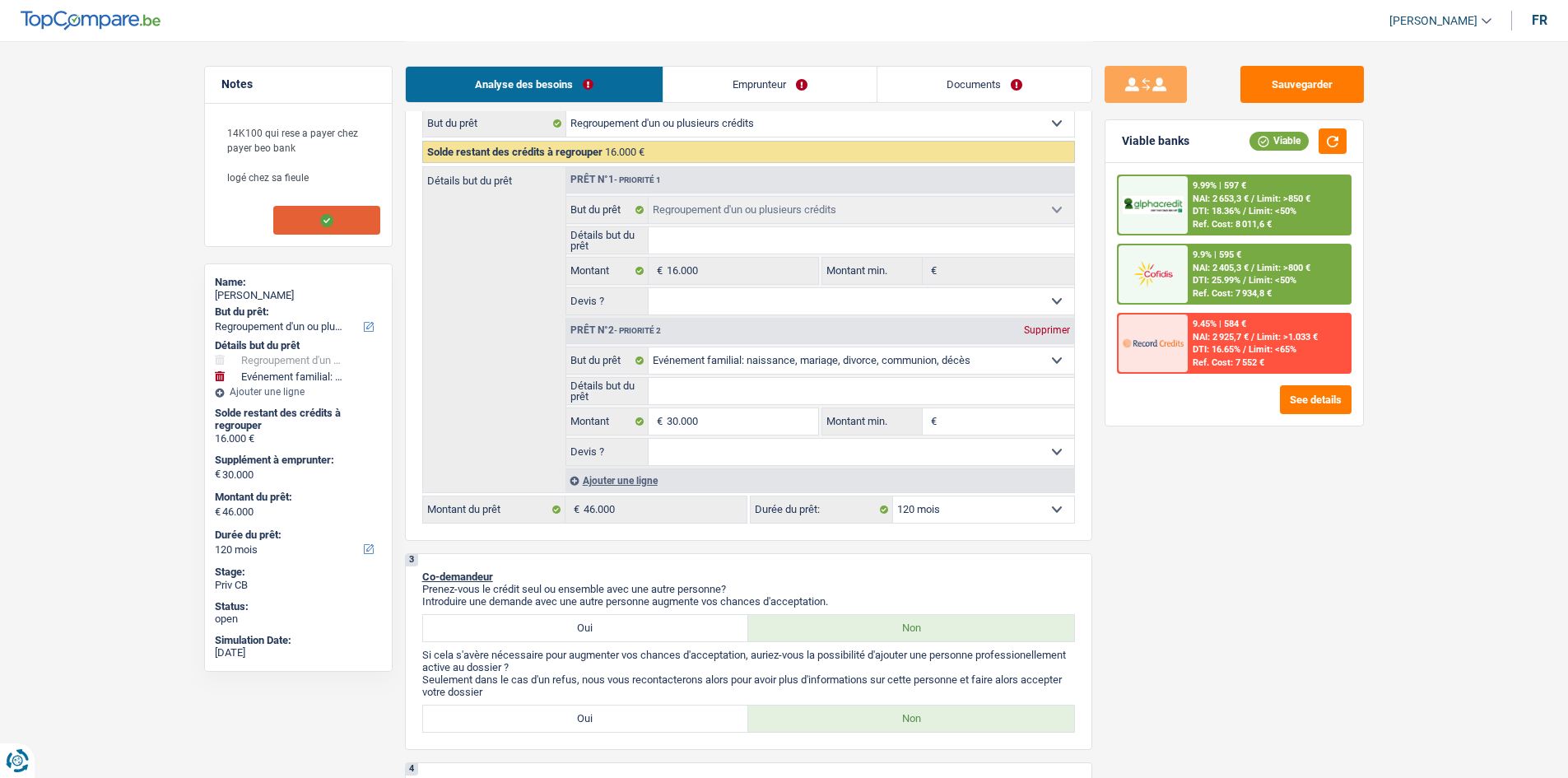
click at [1269, 557] on div "Sauvegarder Viable banks Viable 9.99% | 597 € NAI: 2 653,3 € / Limit: >850 € DT…" at bounding box center [1234, 409] width 284 height 686
drag, startPoint x: 1231, startPoint y: 576, endPoint x: 1248, endPoint y: 556, distance: 26.2
click at [1231, 574] on div "Sauvegarder Viable banks Viable 9.99% | 597 € NAI: 2 653,3 € / Limit: >850 € DT…" at bounding box center [1234, 409] width 284 height 686
click at [1203, 506] on div "Sauvegarder Viable banks Viable 9.99% | 597 € NAI: 2 653,3 € / Limit: >850 € DT…" at bounding box center [1234, 409] width 284 height 686
click at [1161, 531] on div "Sauvegarder Viable banks Viable 9.99% | 597 € NAI: 2 653,3 € / Limit: >850 € DT…" at bounding box center [1234, 409] width 284 height 686
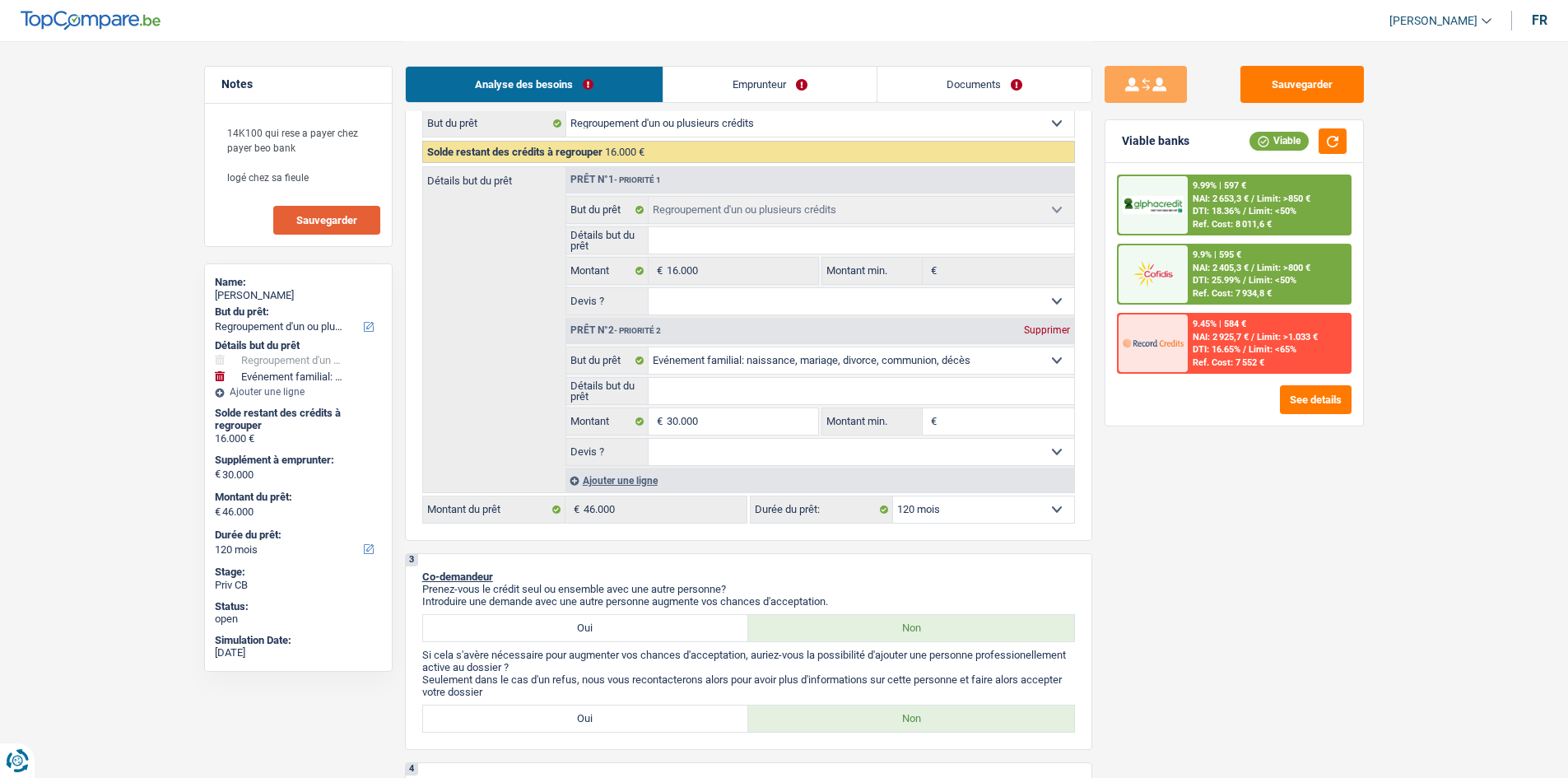
click at [772, 90] on link "Emprunteur" at bounding box center [769, 84] width 213 height 35
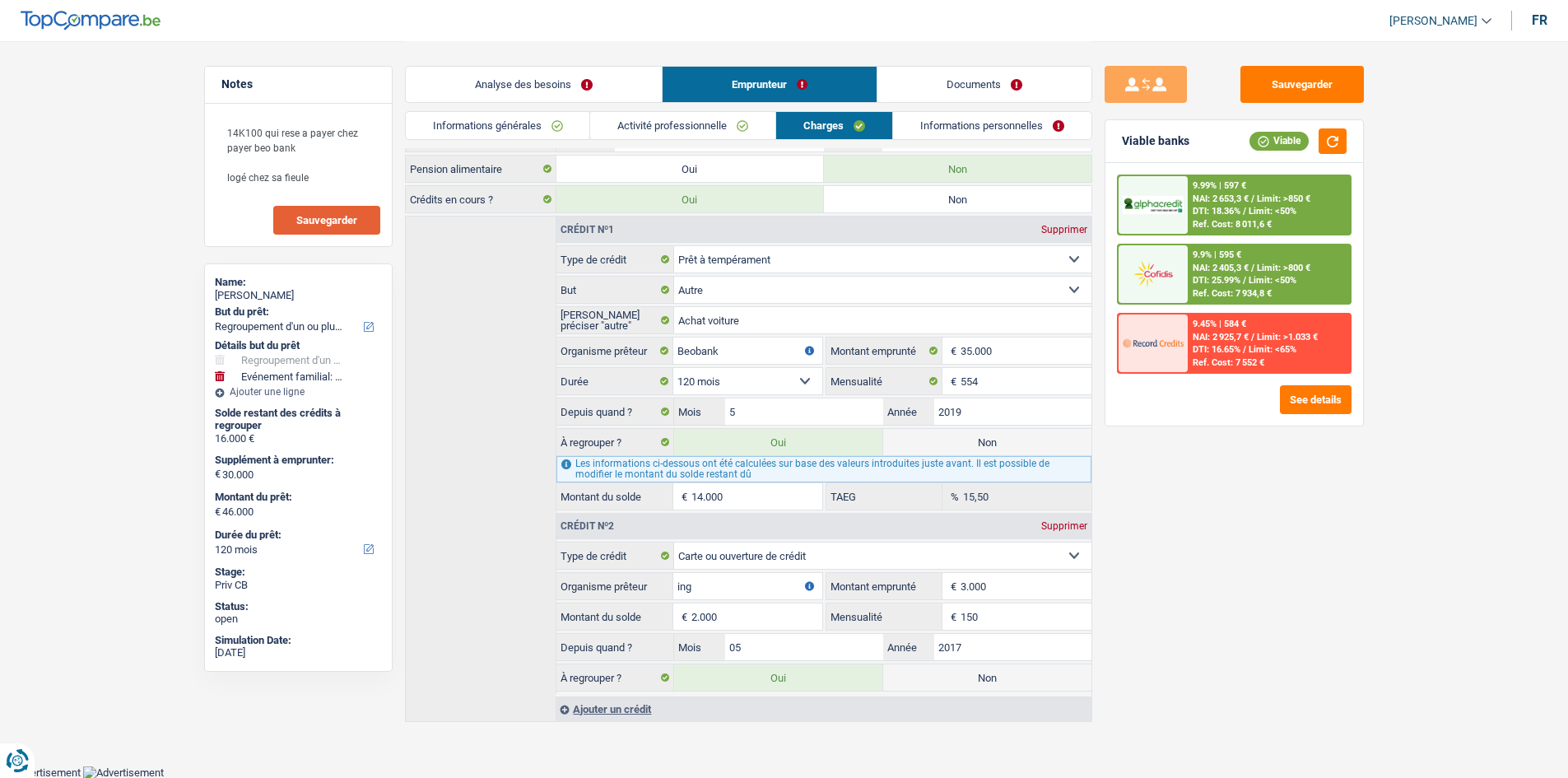
click at [555, 75] on link "Analyse des besoins" at bounding box center [534, 84] width 256 height 35
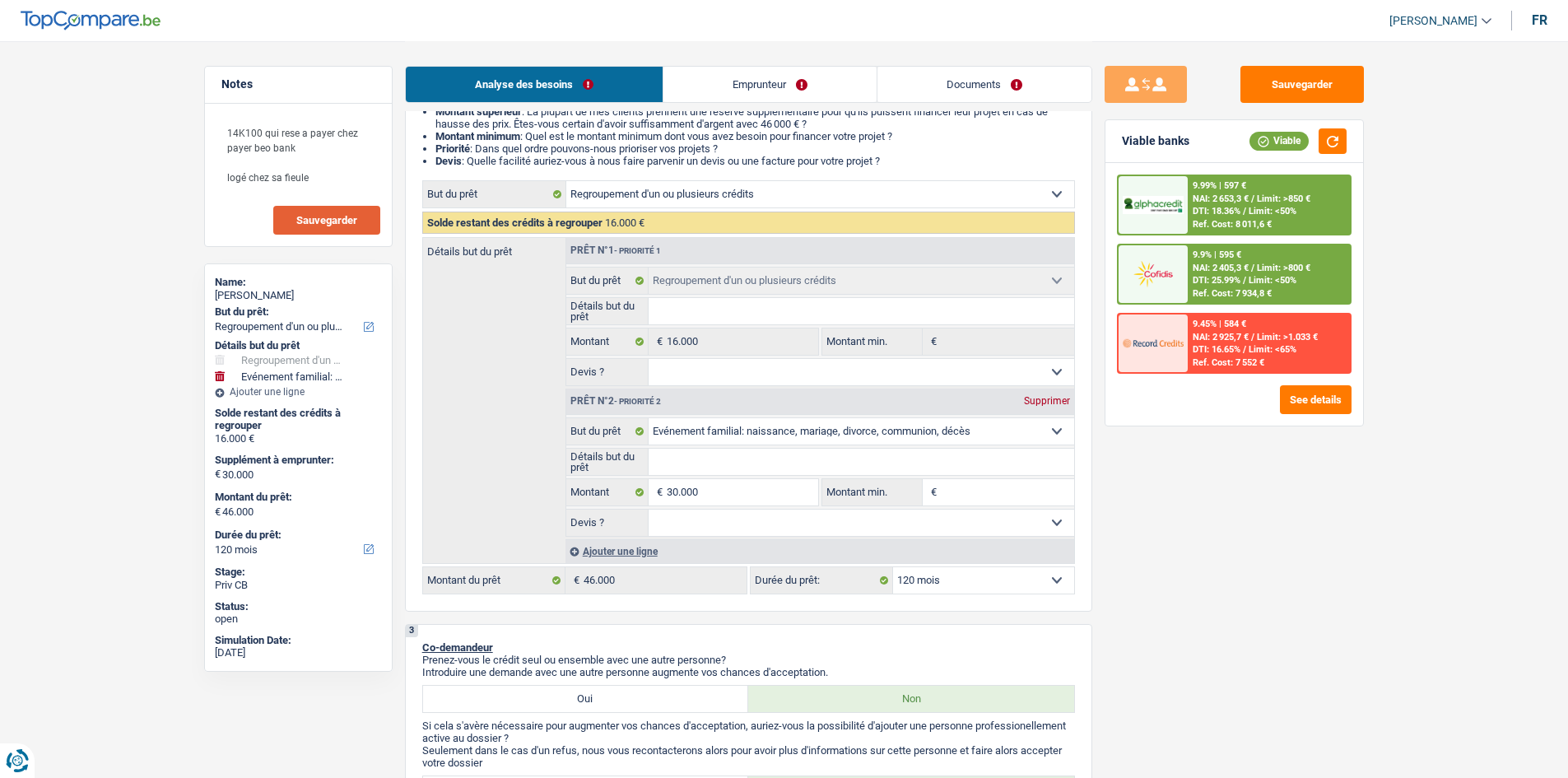
click at [1197, 263] on span "NAI: 2 405,3 €" at bounding box center [1221, 268] width 56 height 11
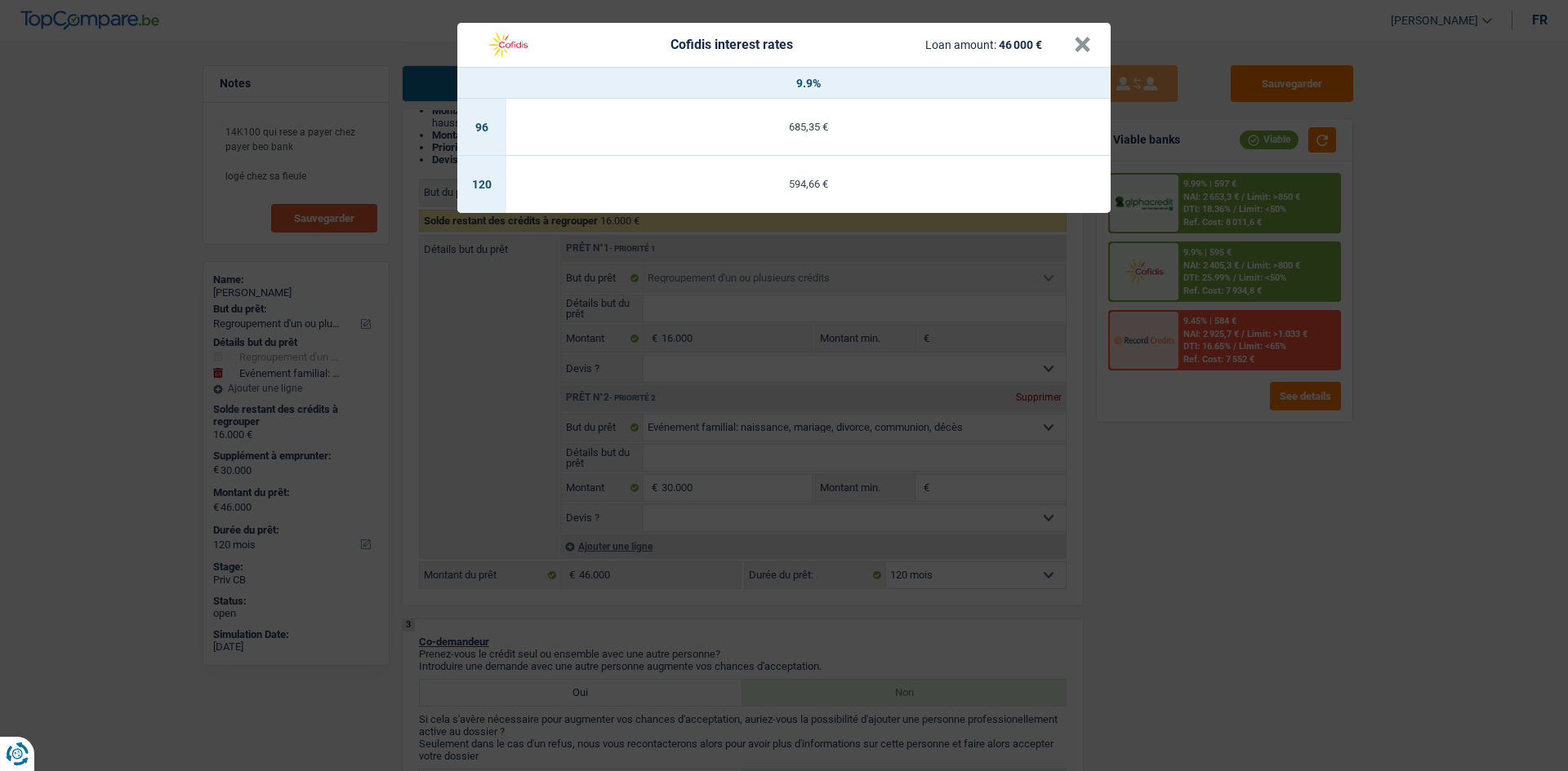
click at [1149, 524] on div "Cofidis interest rates Loan amount: 46 000 € × 9.9% 96 685,35 € 120 594,66 €" at bounding box center [784, 385] width 1568 height 771
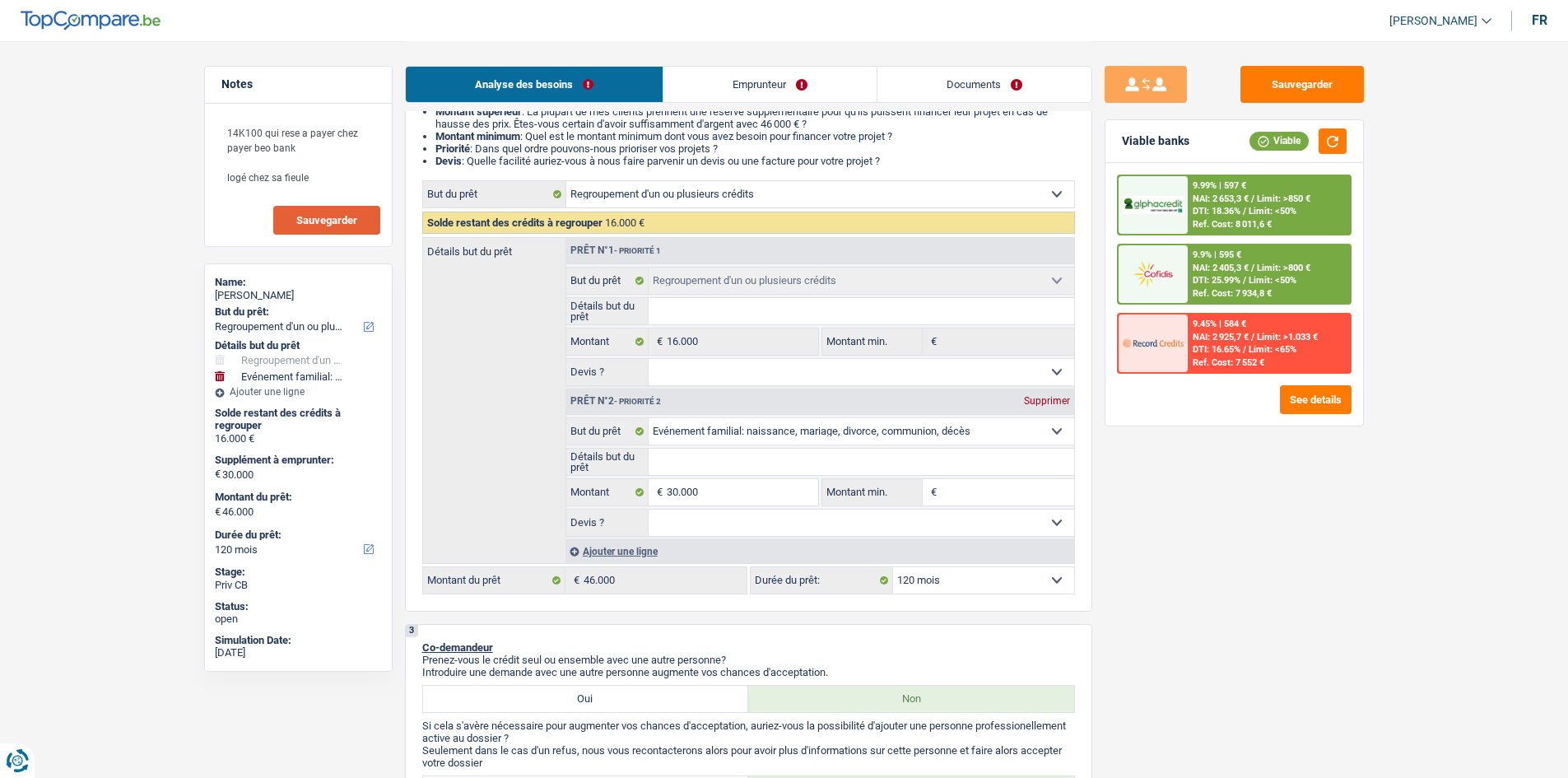
click at [1207, 211] on span "DTI: 18.36%" at bounding box center [1217, 212] width 48 height 11
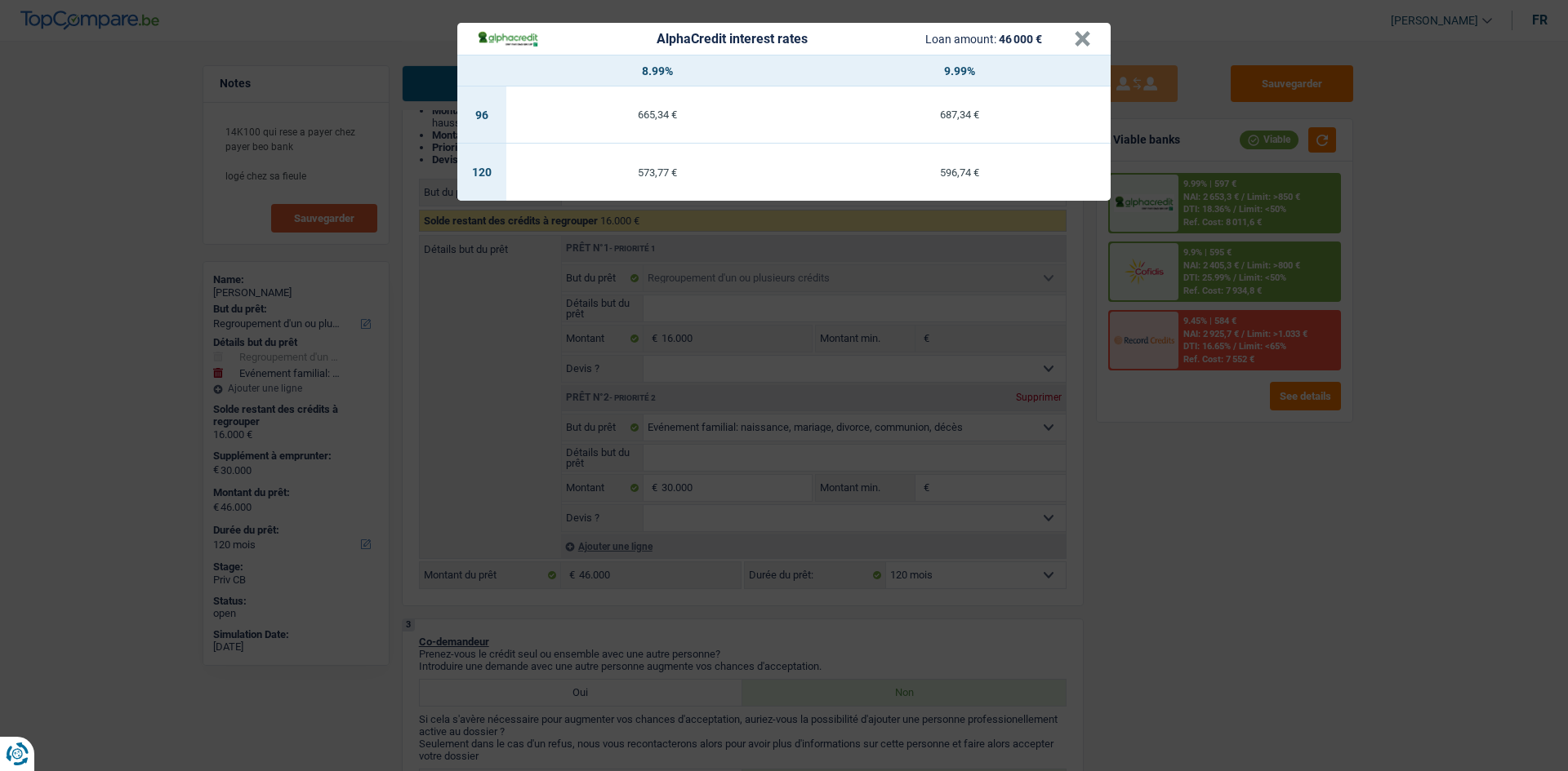
drag, startPoint x: 1192, startPoint y: 553, endPoint x: 1125, endPoint y: 505, distance: 82.4
click at [1193, 551] on div "AlphaCredit interest rates Loan amount: 46 000 € × 8.99% 9.99% 96 665,34 € 687,…" at bounding box center [784, 385] width 1568 height 771
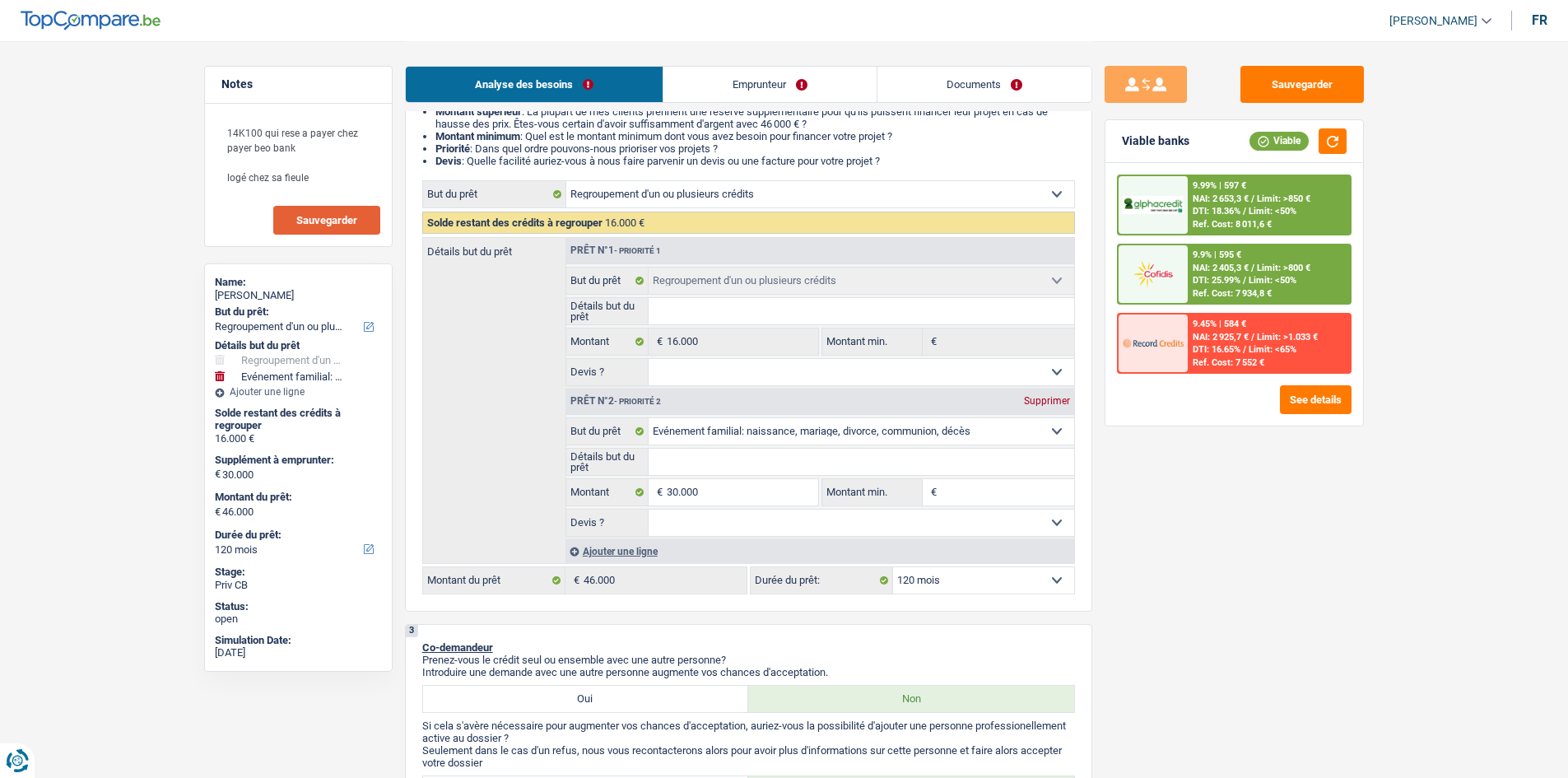
click at [959, 88] on link "Documents" at bounding box center [985, 84] width 214 height 35
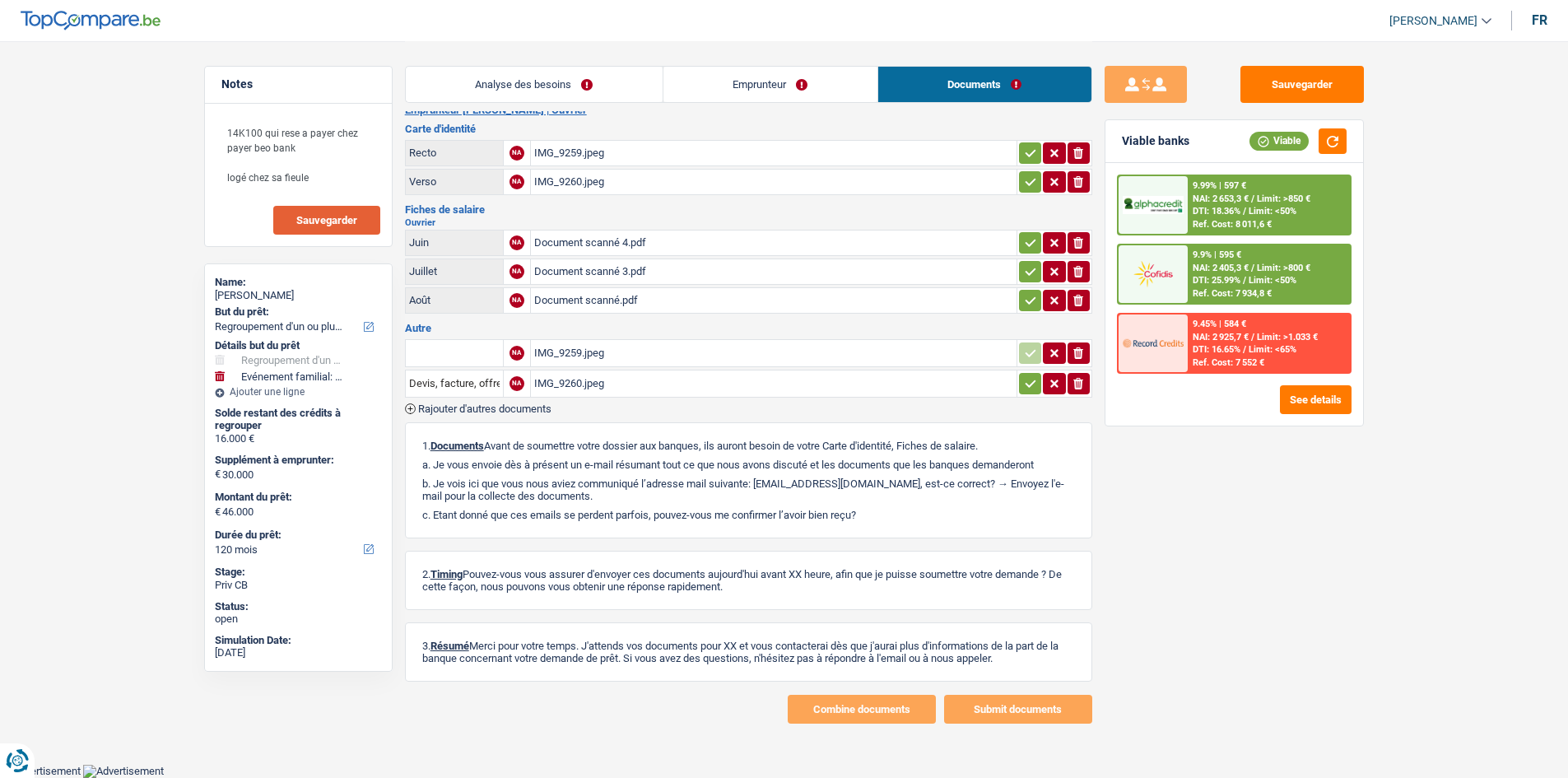
scroll to position [20, 0]
click at [314, 210] on button "Sauvegarder" at bounding box center [327, 221] width 107 height 29
drag, startPoint x: 590, startPoint y: 351, endPoint x: 580, endPoint y: 351, distance: 10.0
click at [586, 351] on div "IMG_9259.jpeg" at bounding box center [774, 354] width 479 height 25
click at [1330, 89] on button "Sauvegarder" at bounding box center [1302, 84] width 123 height 37
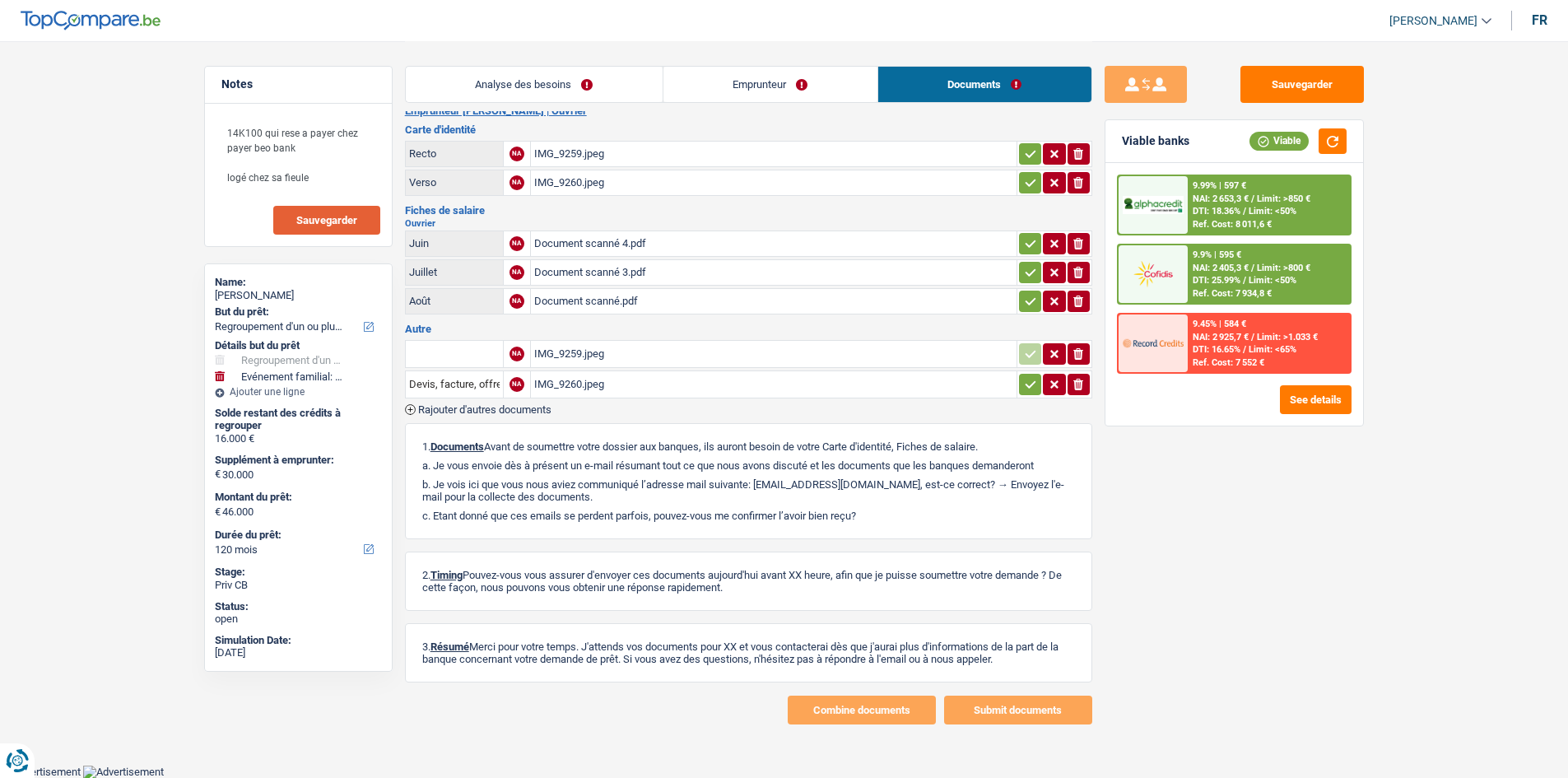
click at [322, 212] on button "Sauvegarder" at bounding box center [327, 221] width 107 height 29
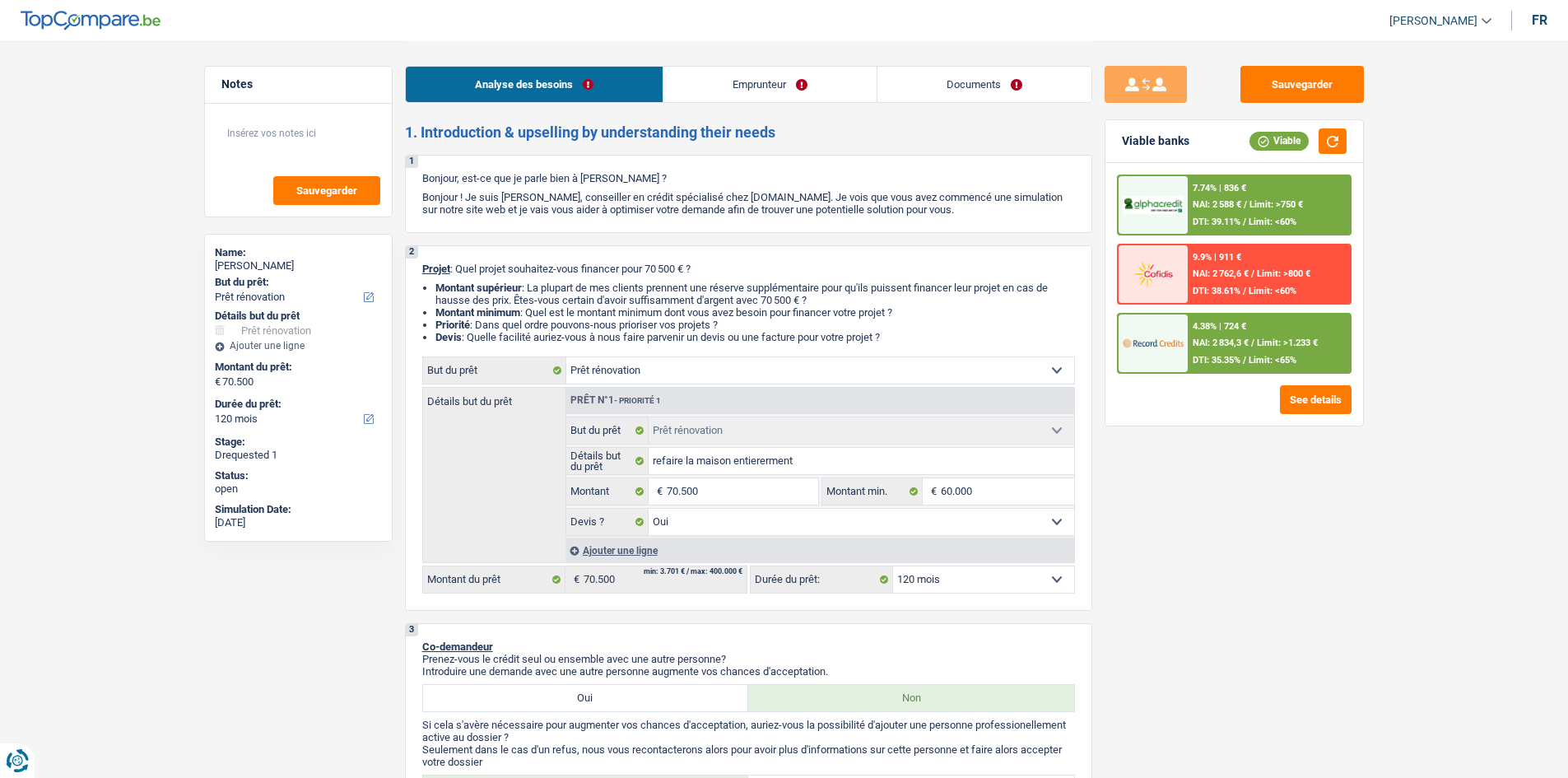
select select "renovation"
select select "120"
select select "renovation"
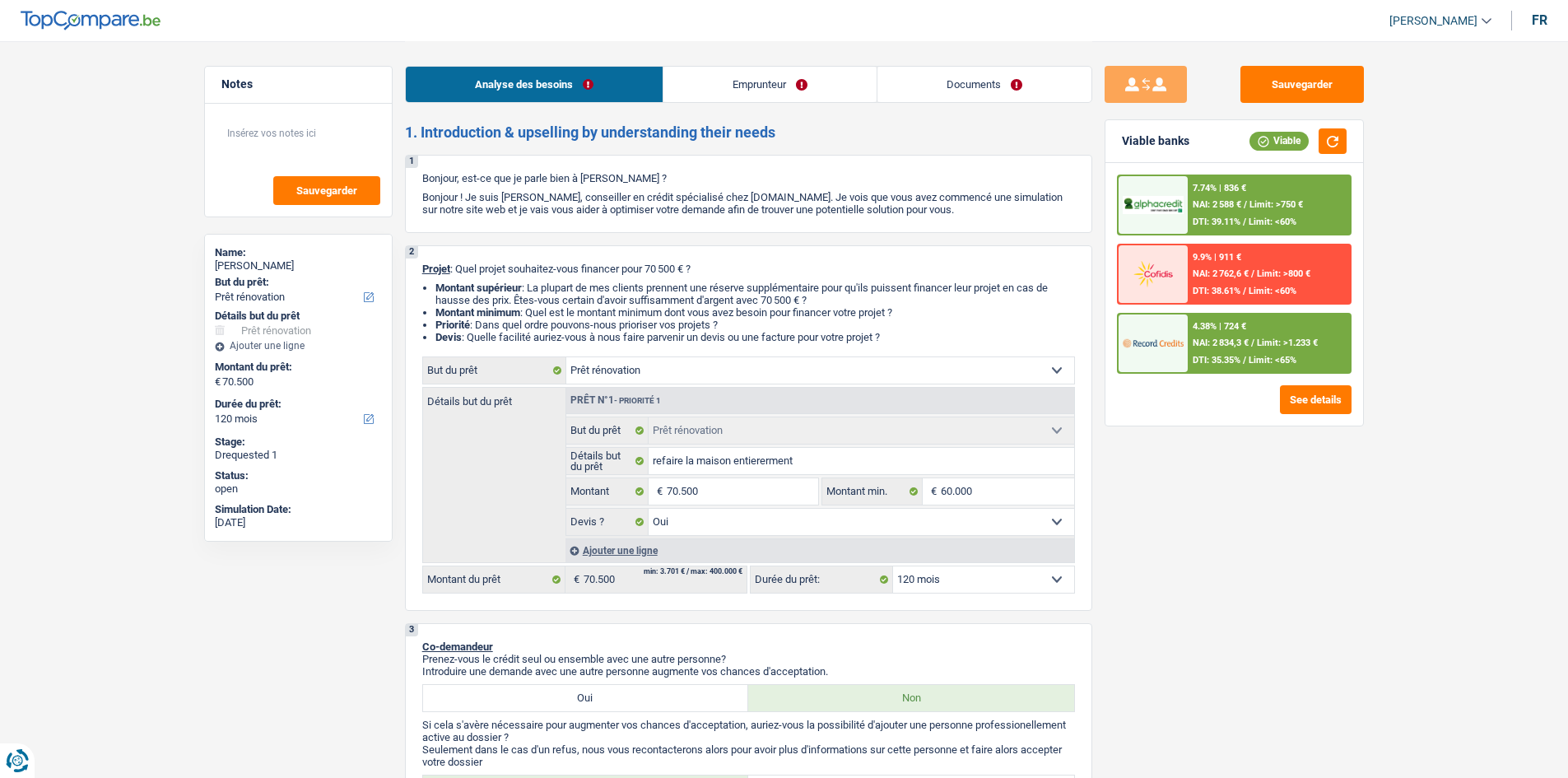
select select "yes"
select select "120"
select select "publicEmployee"
select select "netSalary"
select select "mealVouchers"
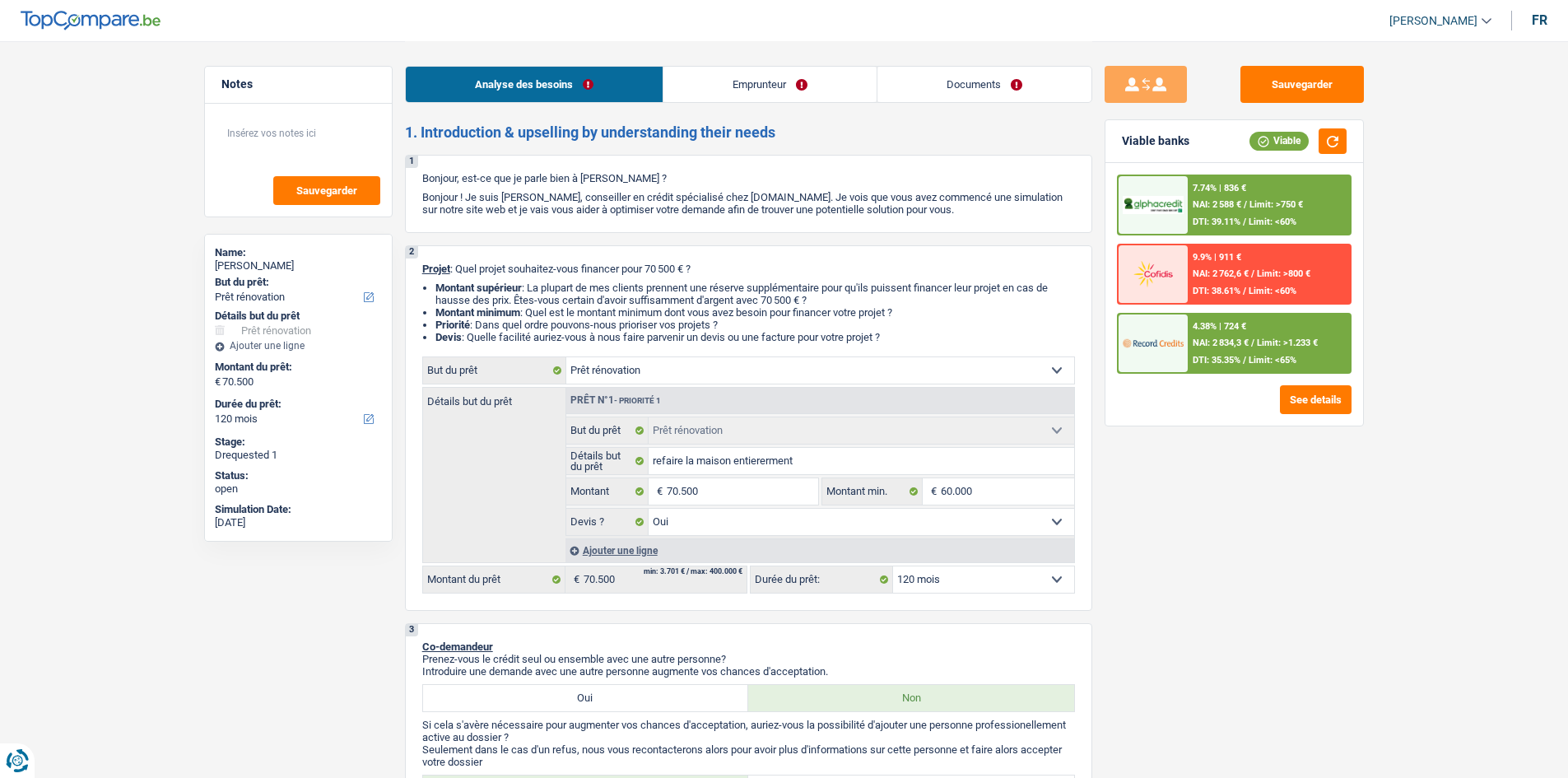
select select "other"
select select "familyAllowances"
select select "ownerWithMortgage"
select select "mortgage"
select select "300"
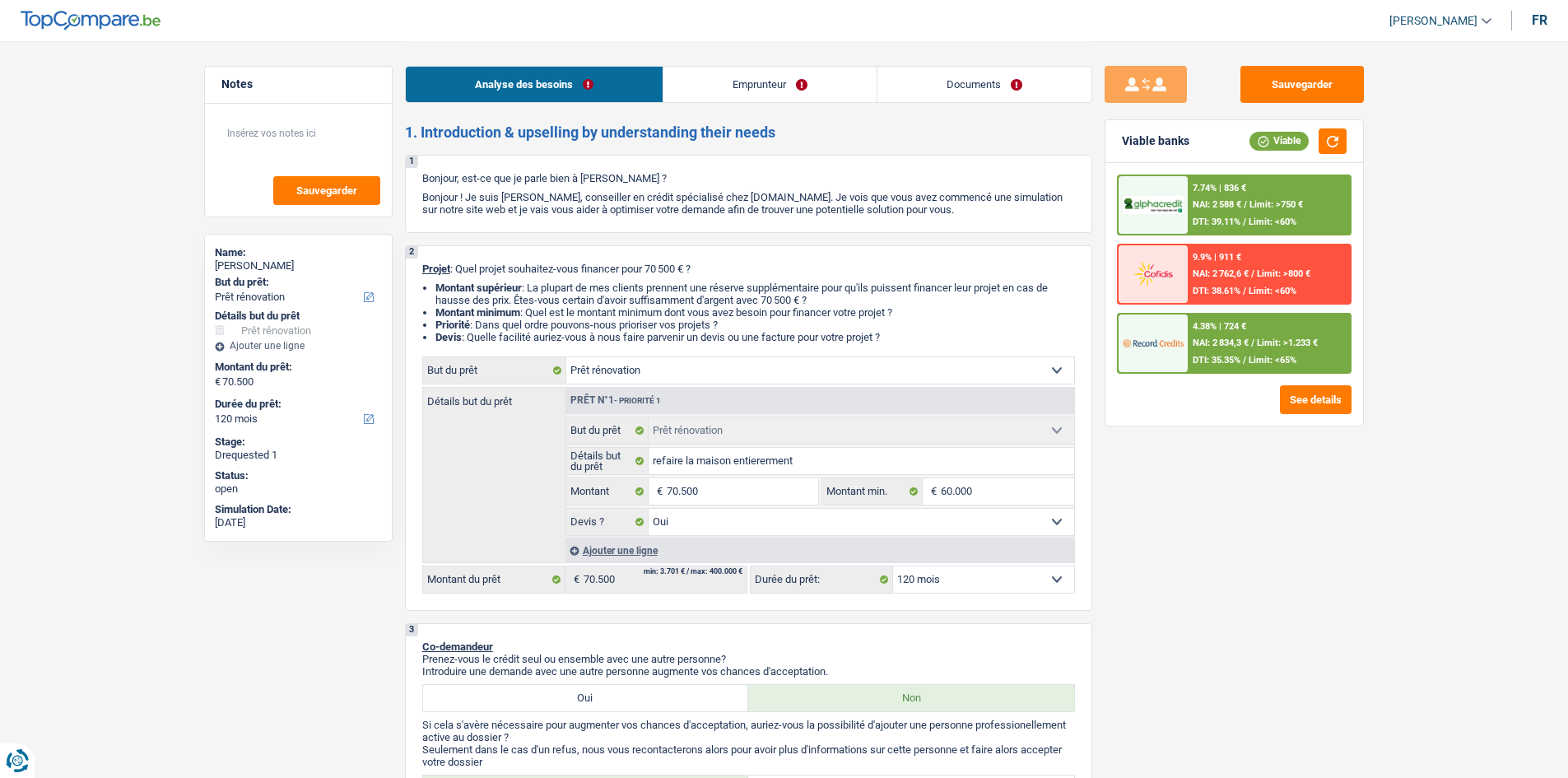
select select "personalLoan"
select select "familyEvent"
select select "36"
select select "renovation"
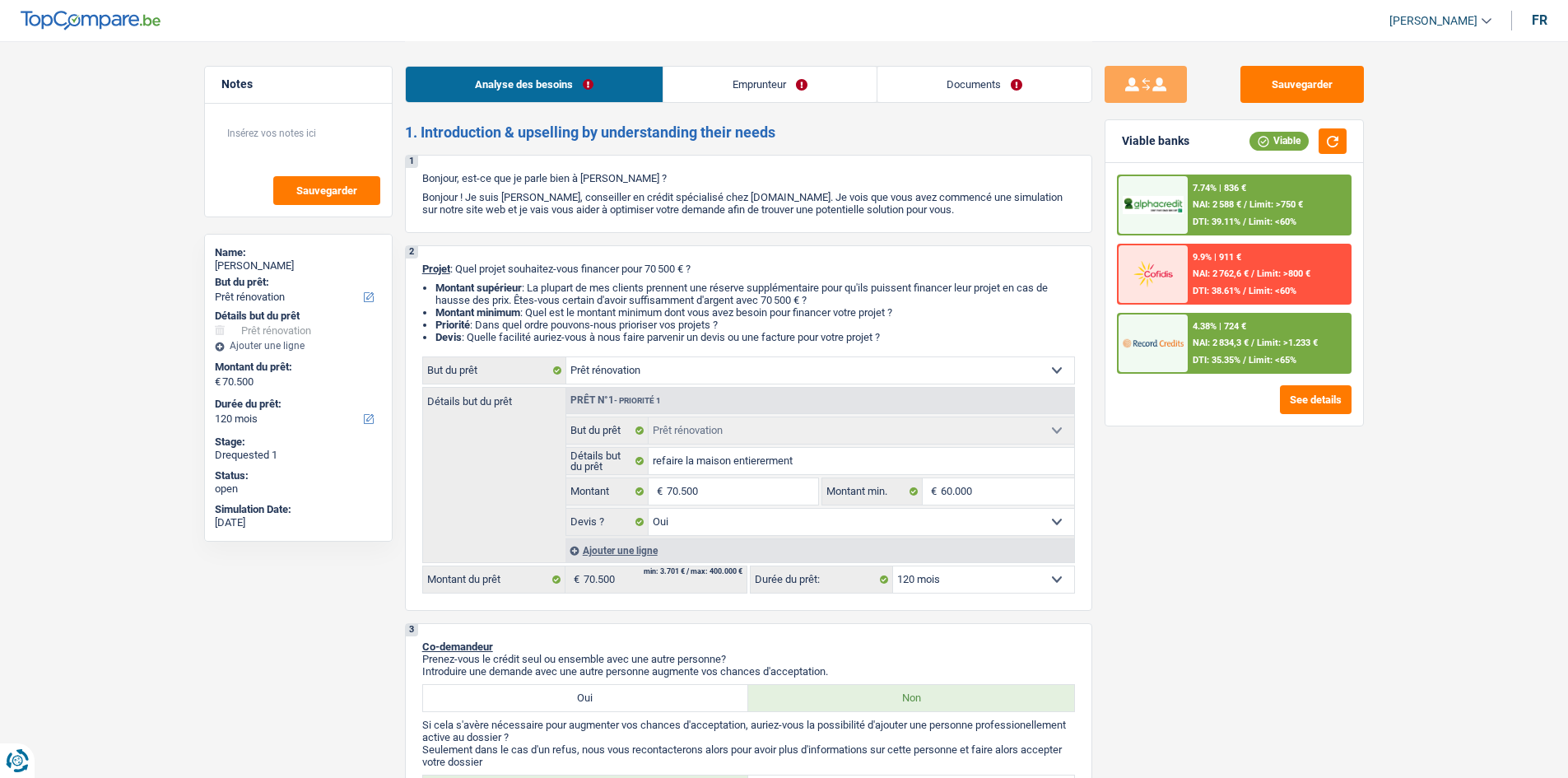
select select "yes"
select select "120"
click at [969, 66] on link "Documents" at bounding box center [985, 84] width 214 height 35
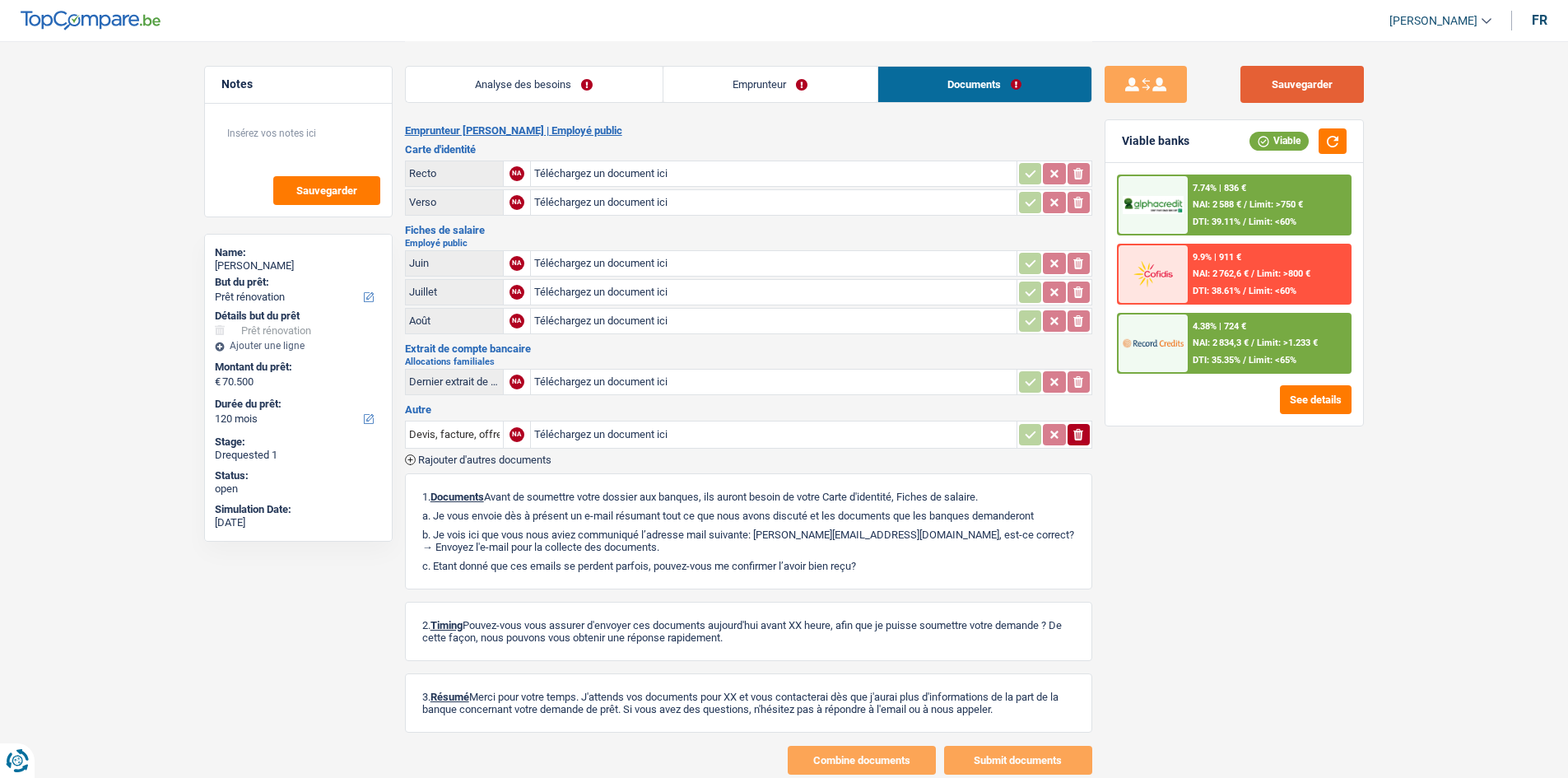
click at [1274, 75] on button "Sauvegarder" at bounding box center [1302, 84] width 123 height 37
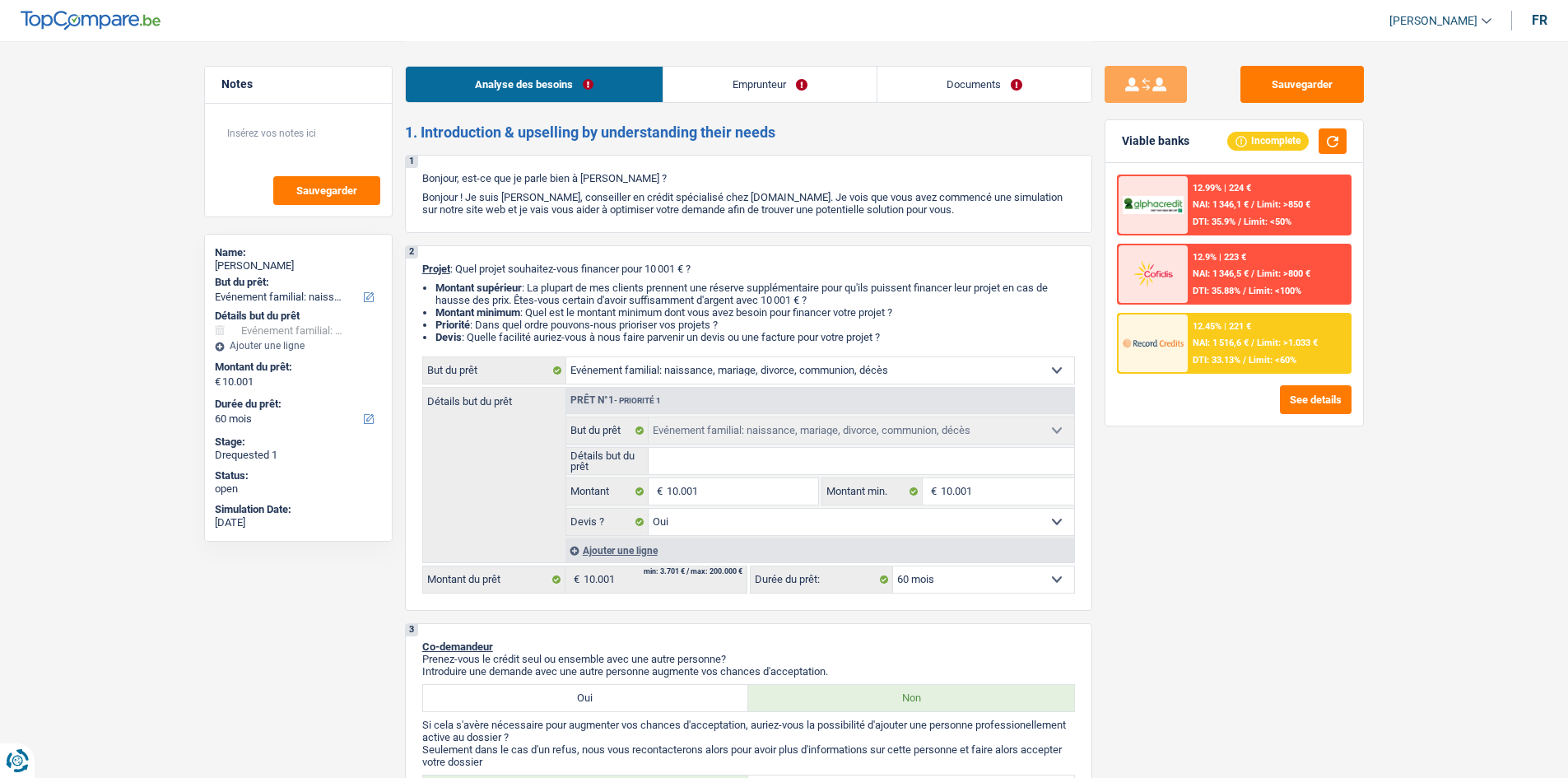
select select "familyEvent"
select select "60"
select select "familyEvent"
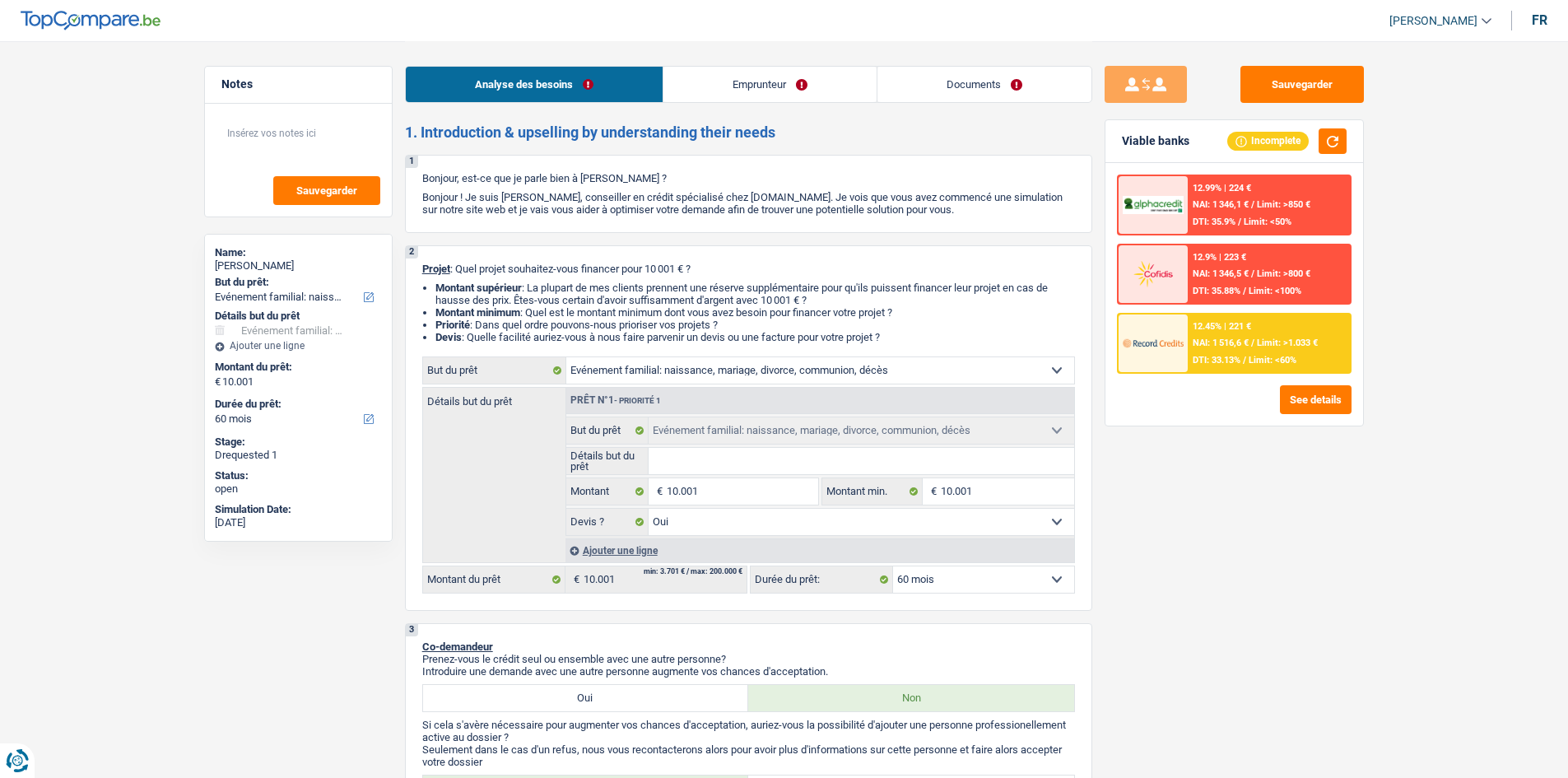
select select "yes"
select select "60"
select select "worker"
select select "netSalary"
select select "rents"
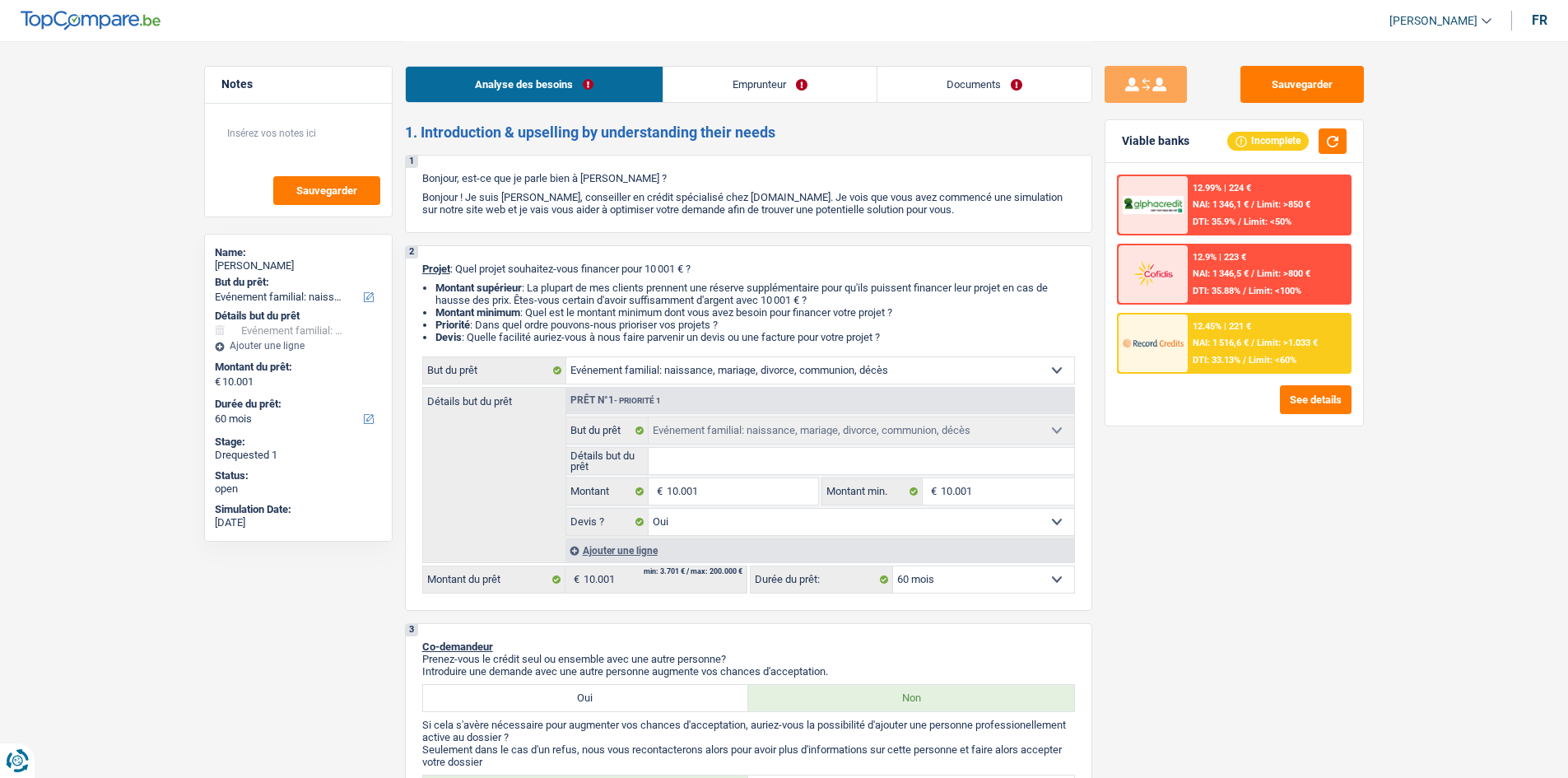
select select "cardOrCredit"
select select "familyEvent"
select select "yes"
select select "60"
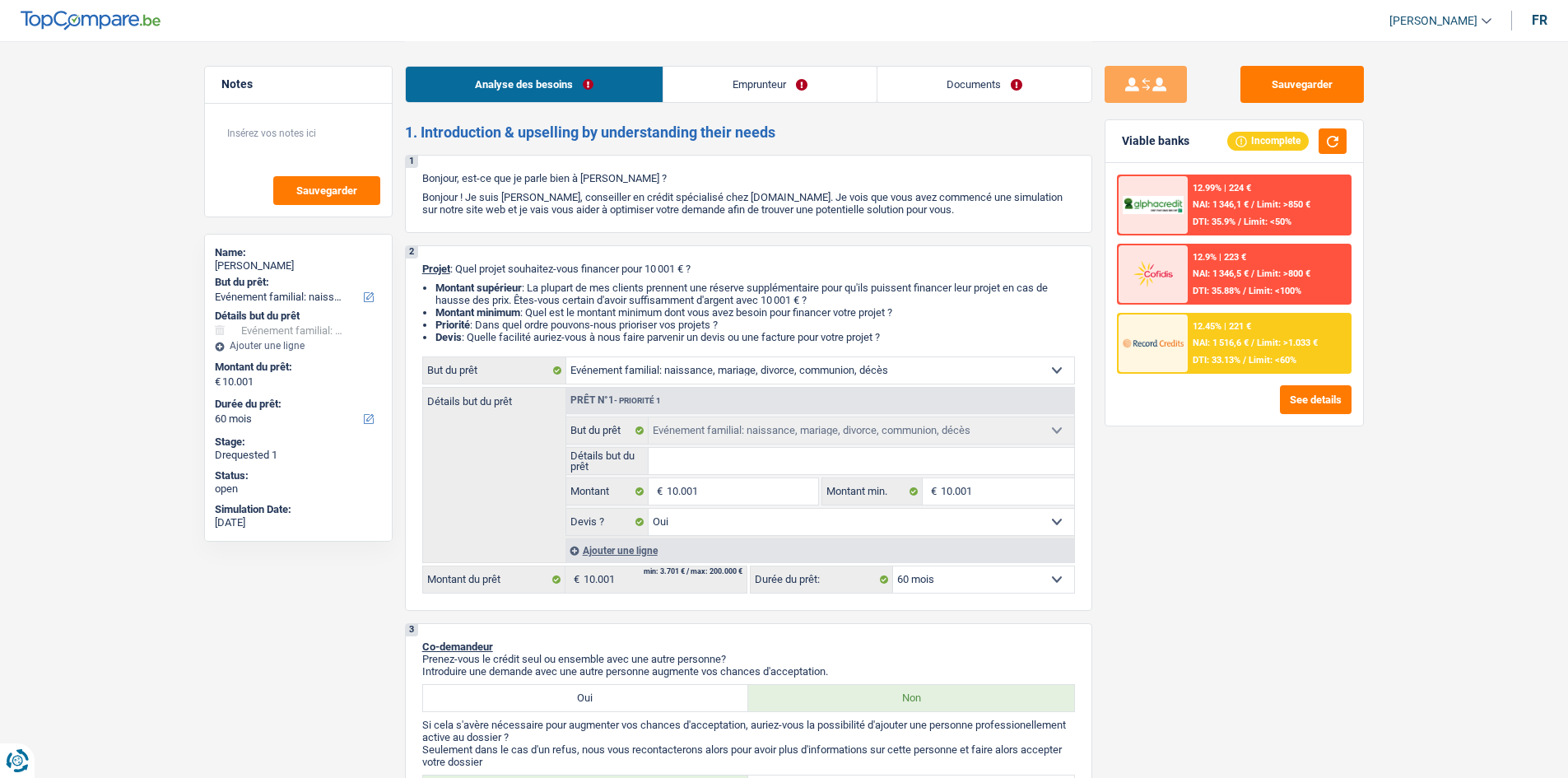
click at [906, 79] on link "Documents" at bounding box center [985, 84] width 214 height 35
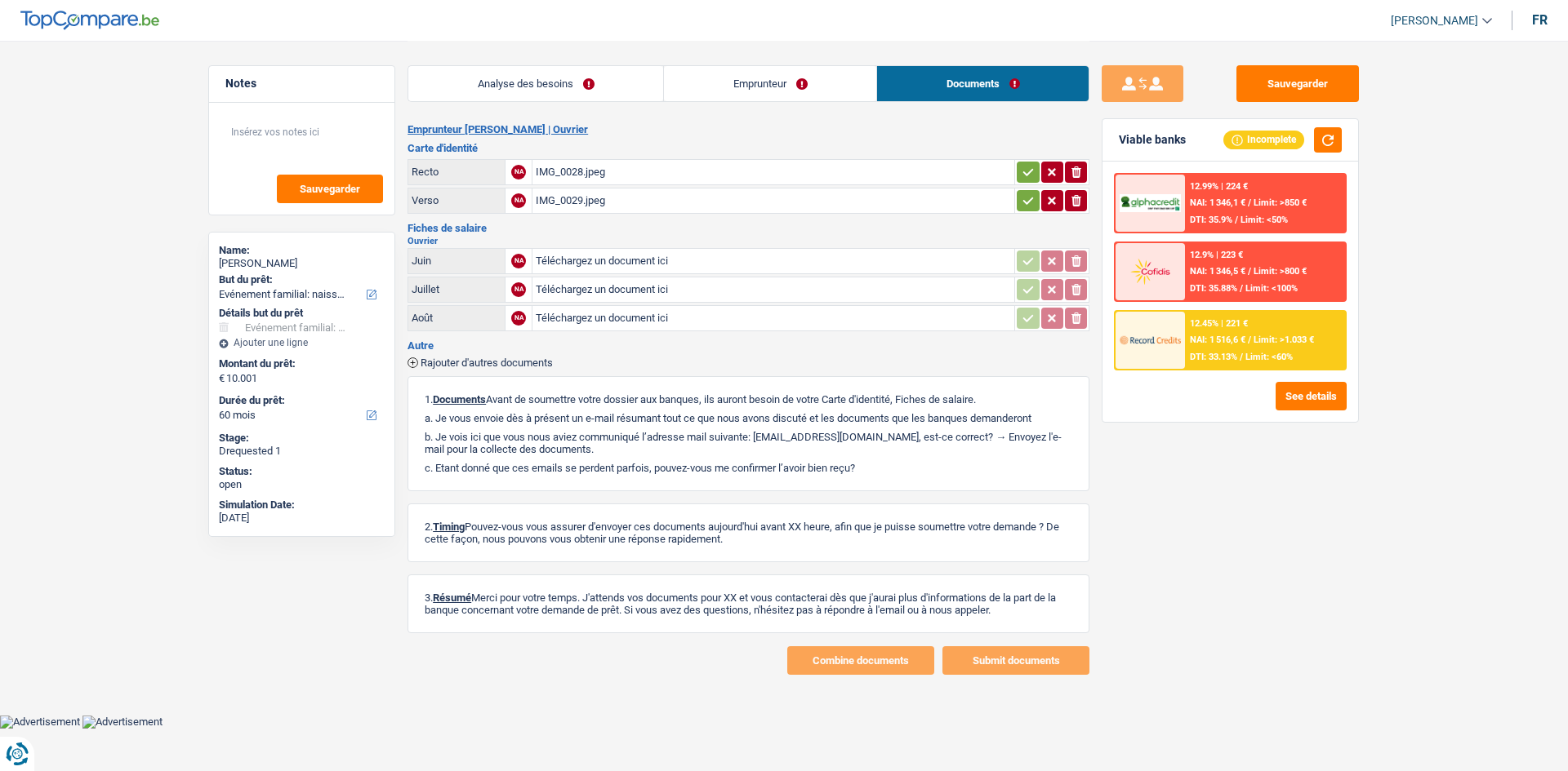
click at [545, 90] on link "Analyse des besoins" at bounding box center [536, 83] width 255 height 35
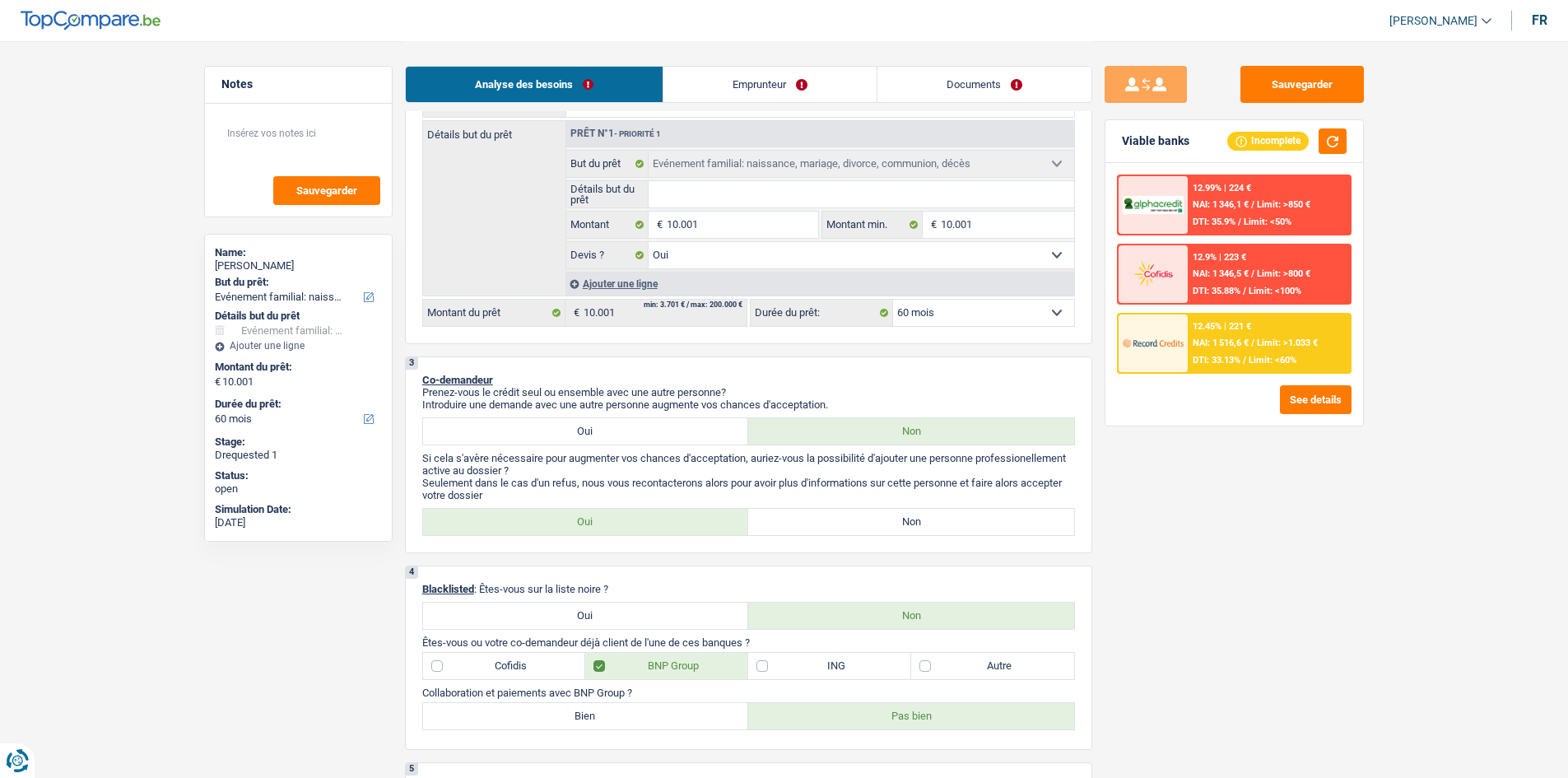
scroll to position [83, 0]
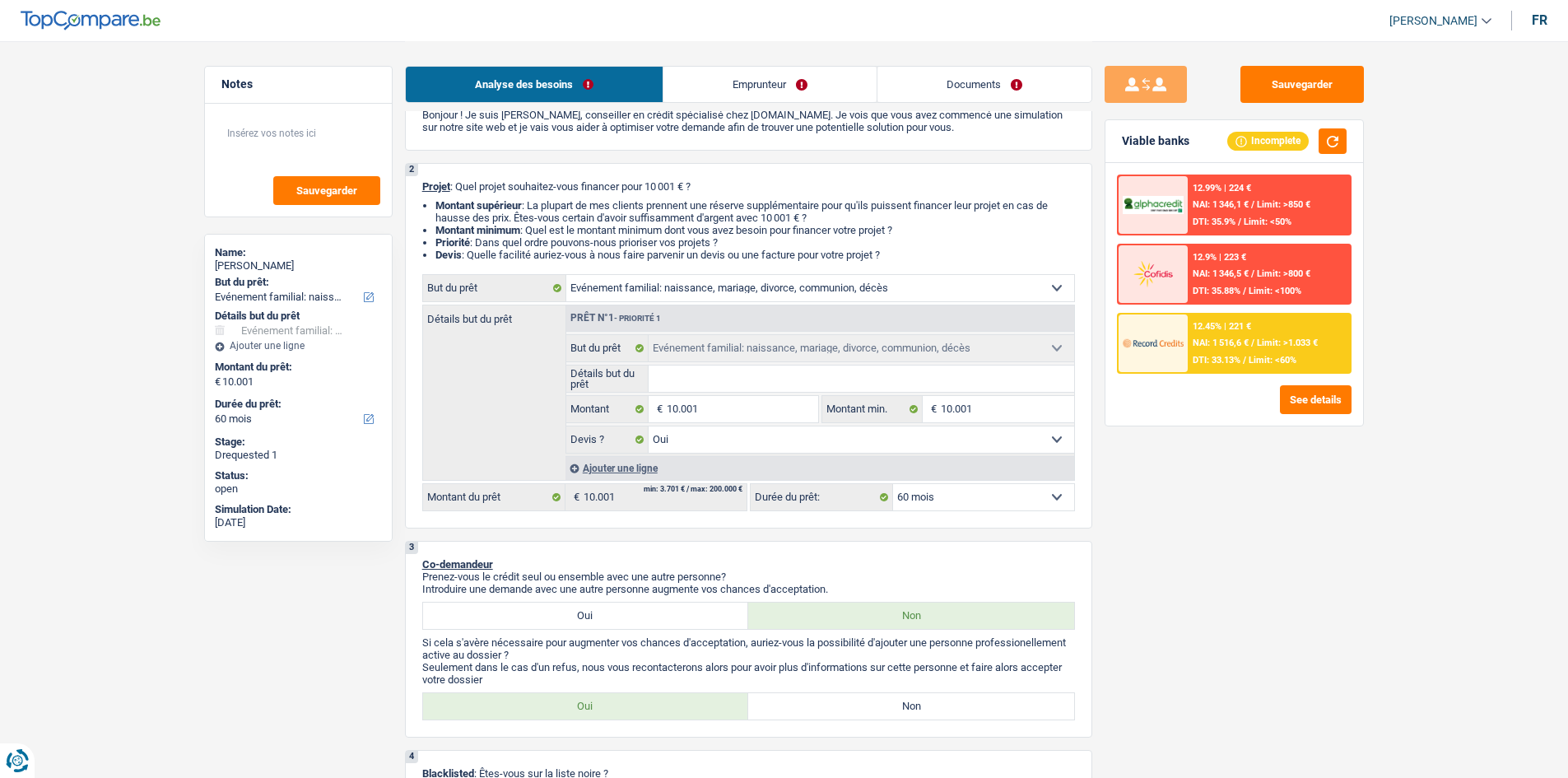
click at [684, 84] on link "Emprunteur" at bounding box center [769, 84] width 213 height 35
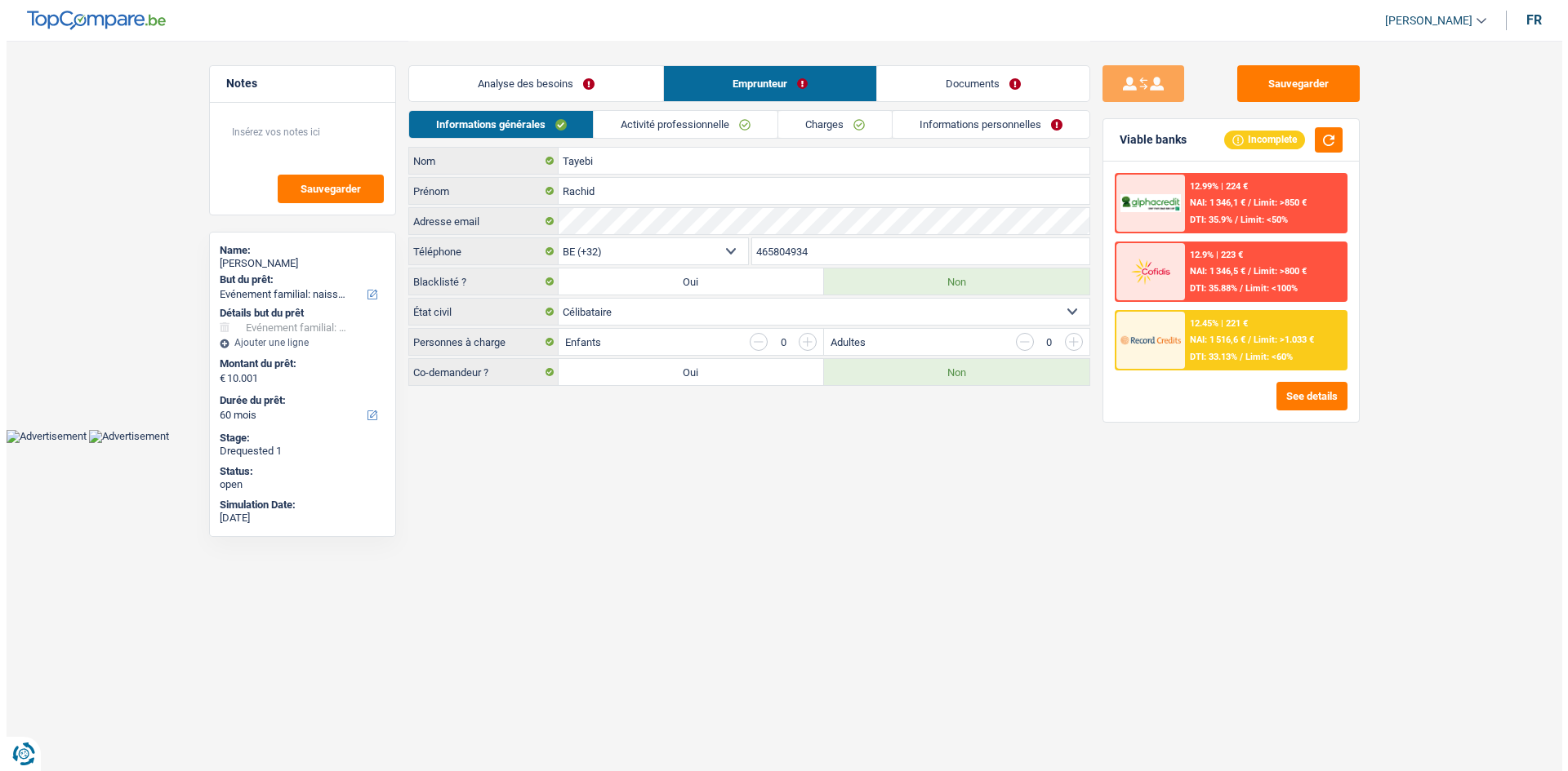
scroll to position [0, 0]
click at [736, 120] on link "Activité professionnelle" at bounding box center [686, 124] width 184 height 27
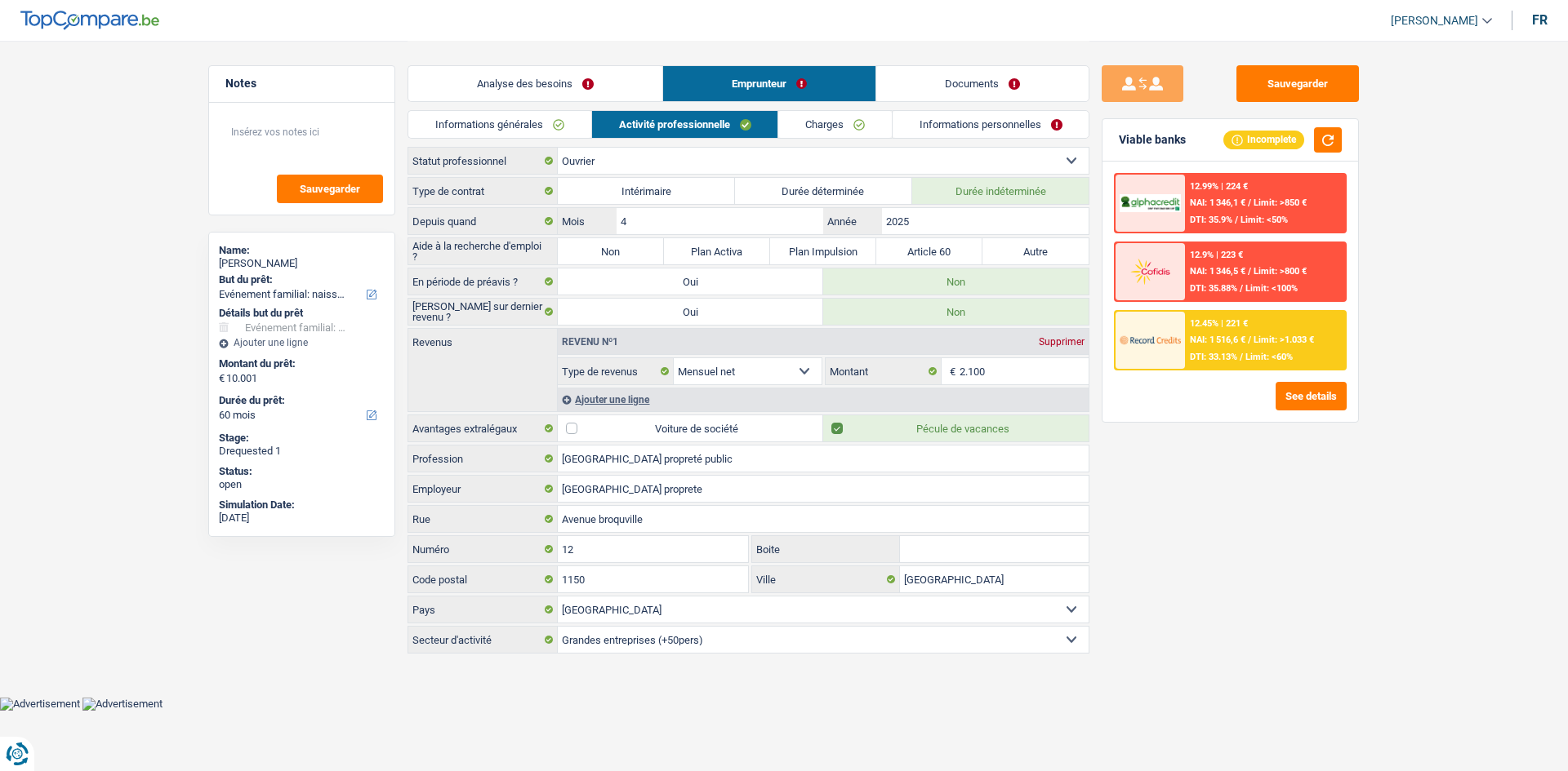
click at [1320, 677] on div "Sauvegarder Viable banks Incomplete 12.99% | 224 € NAI: 1 346,1 € / Limit: >850…" at bounding box center [1230, 406] width 282 height 680
click at [1266, 78] on button "Sauvegarder" at bounding box center [1298, 84] width 122 height 37
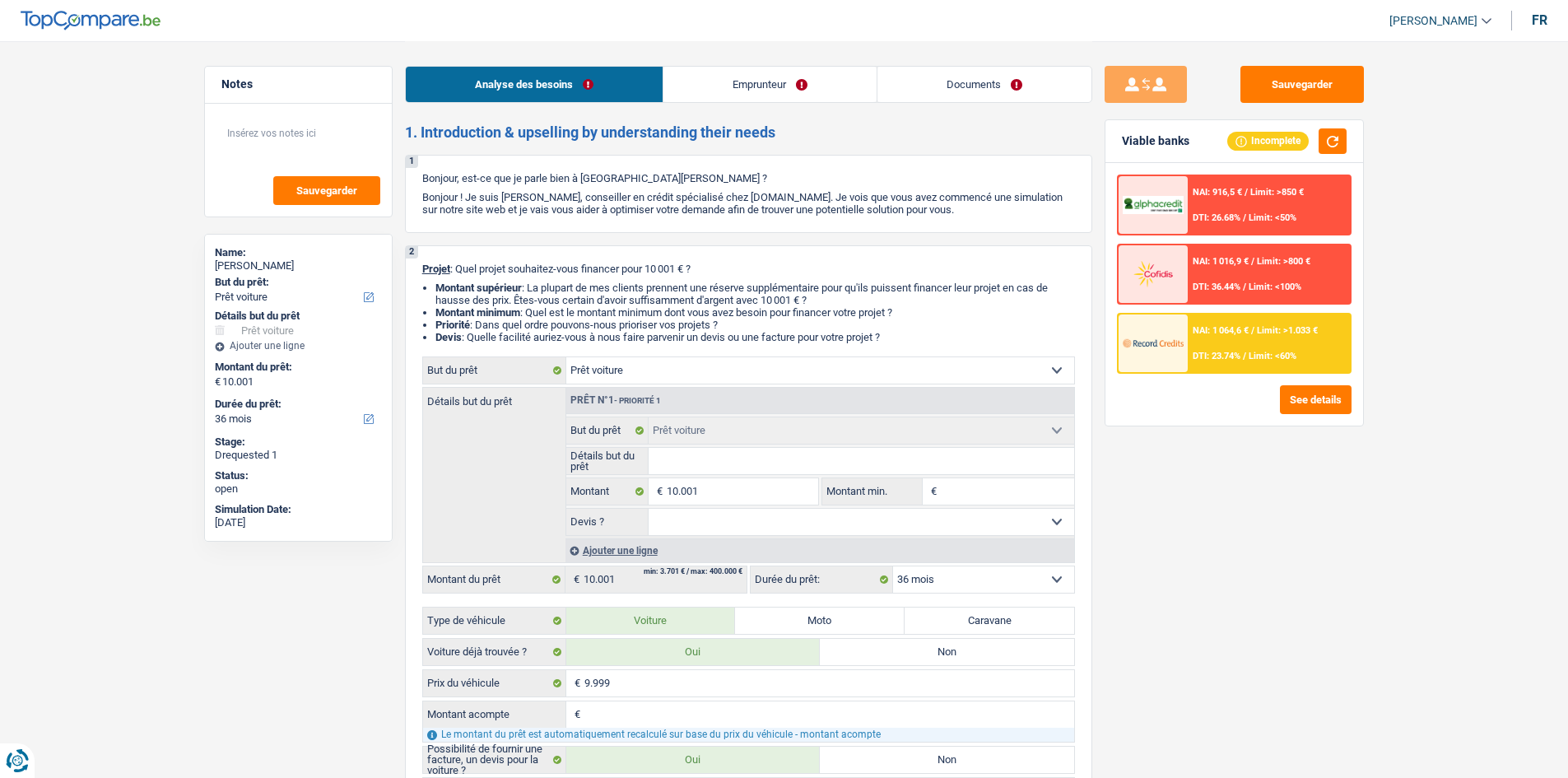
select select "car"
select select "36"
select select "car"
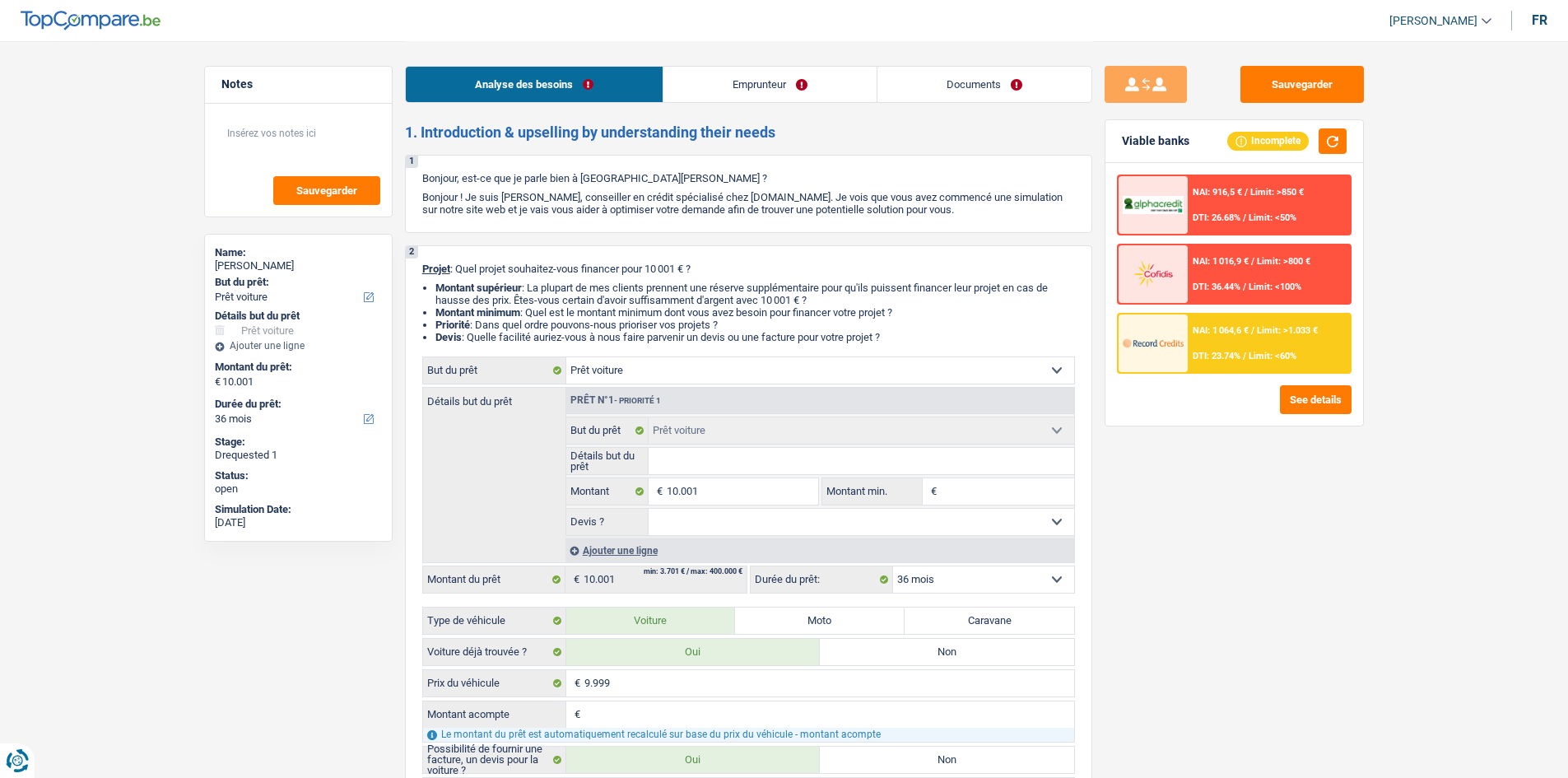
select select "36"
select select "privateEmployee"
select select "netSalary"
select select "mealVouchers"
select select "liveWithParents"
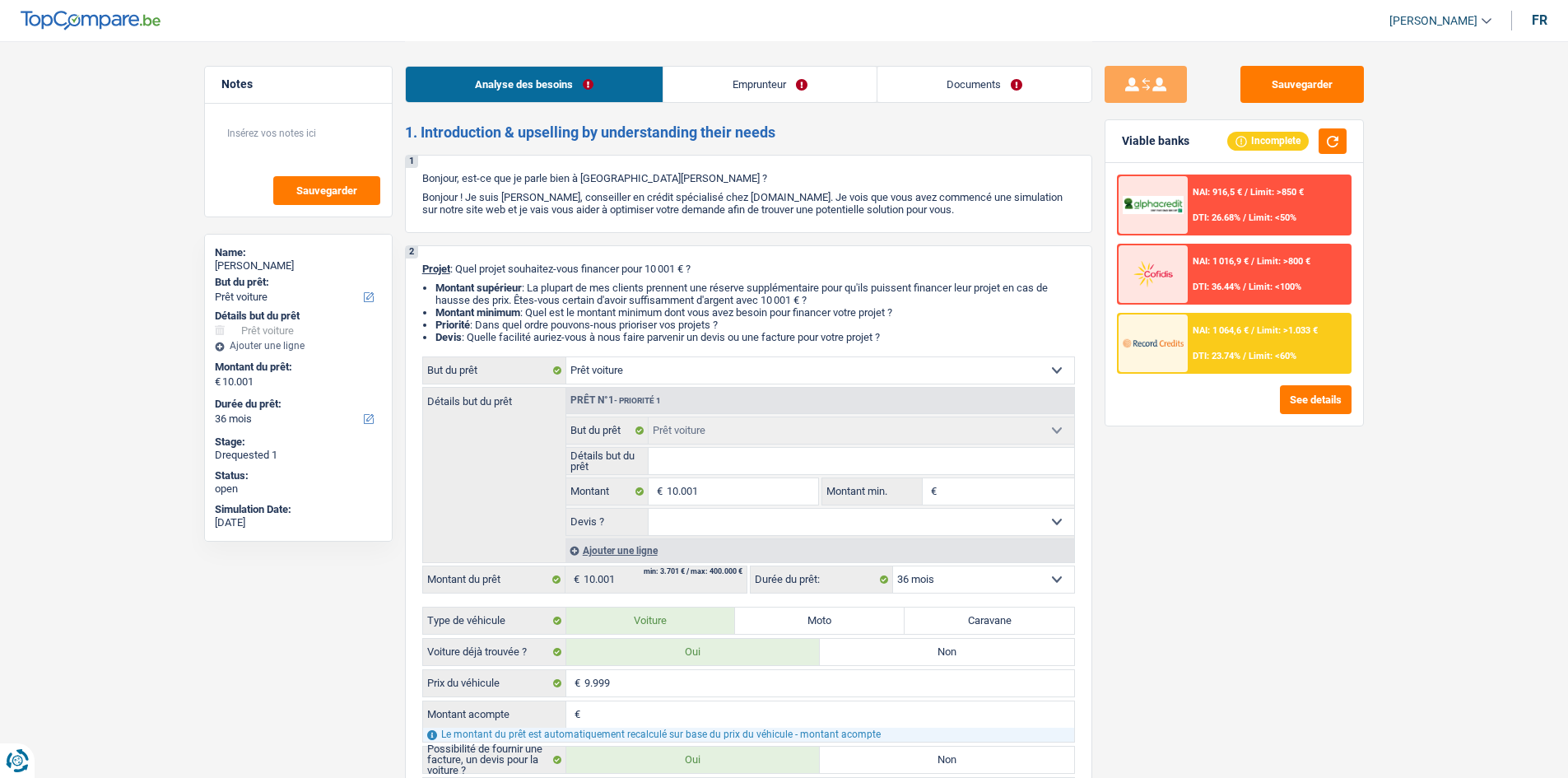
select select "car"
select select "36"
click at [726, 84] on link "Emprunteur" at bounding box center [769, 84] width 213 height 35
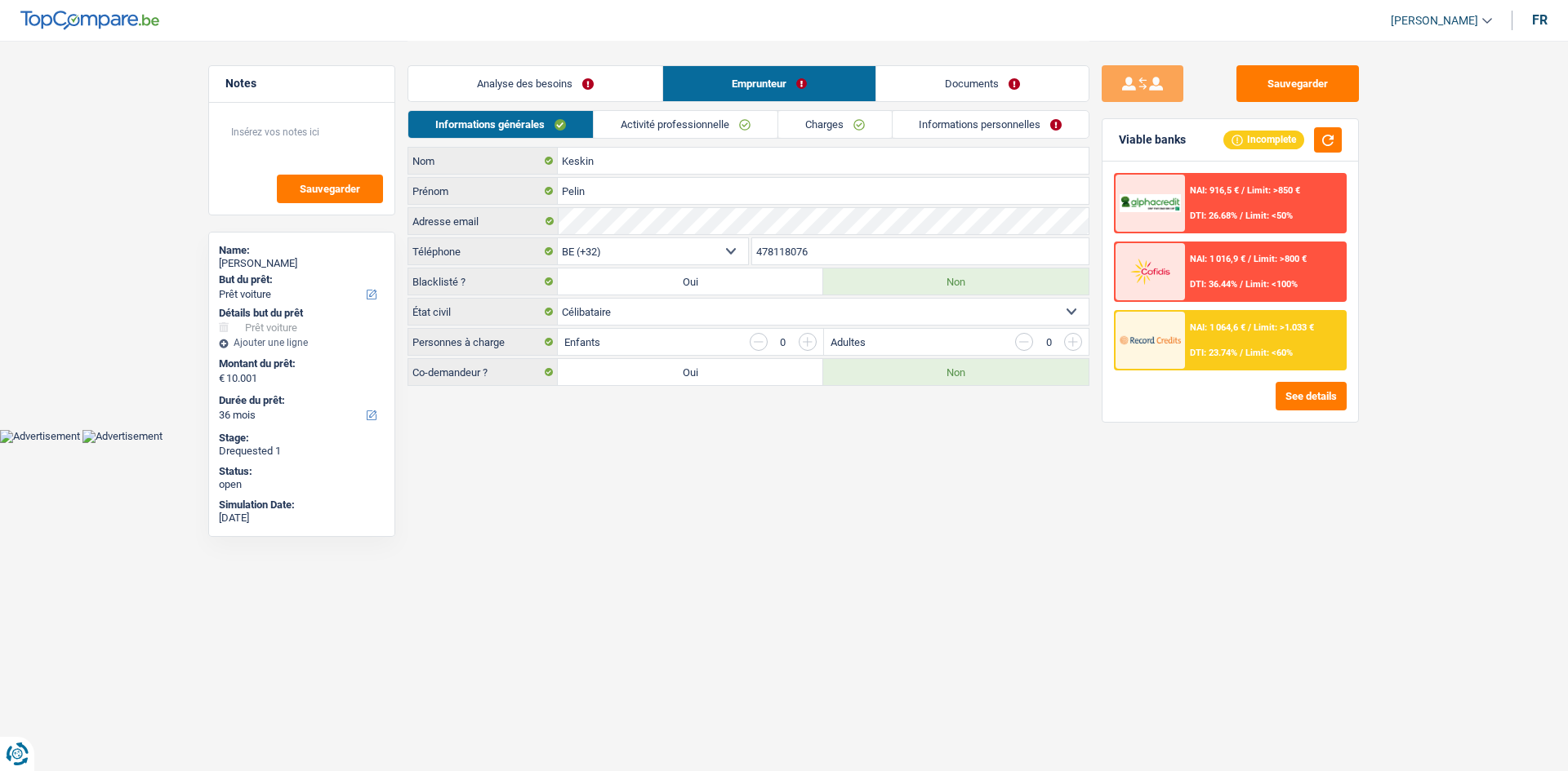
click at [712, 127] on link "Activité professionnelle" at bounding box center [686, 124] width 184 height 27
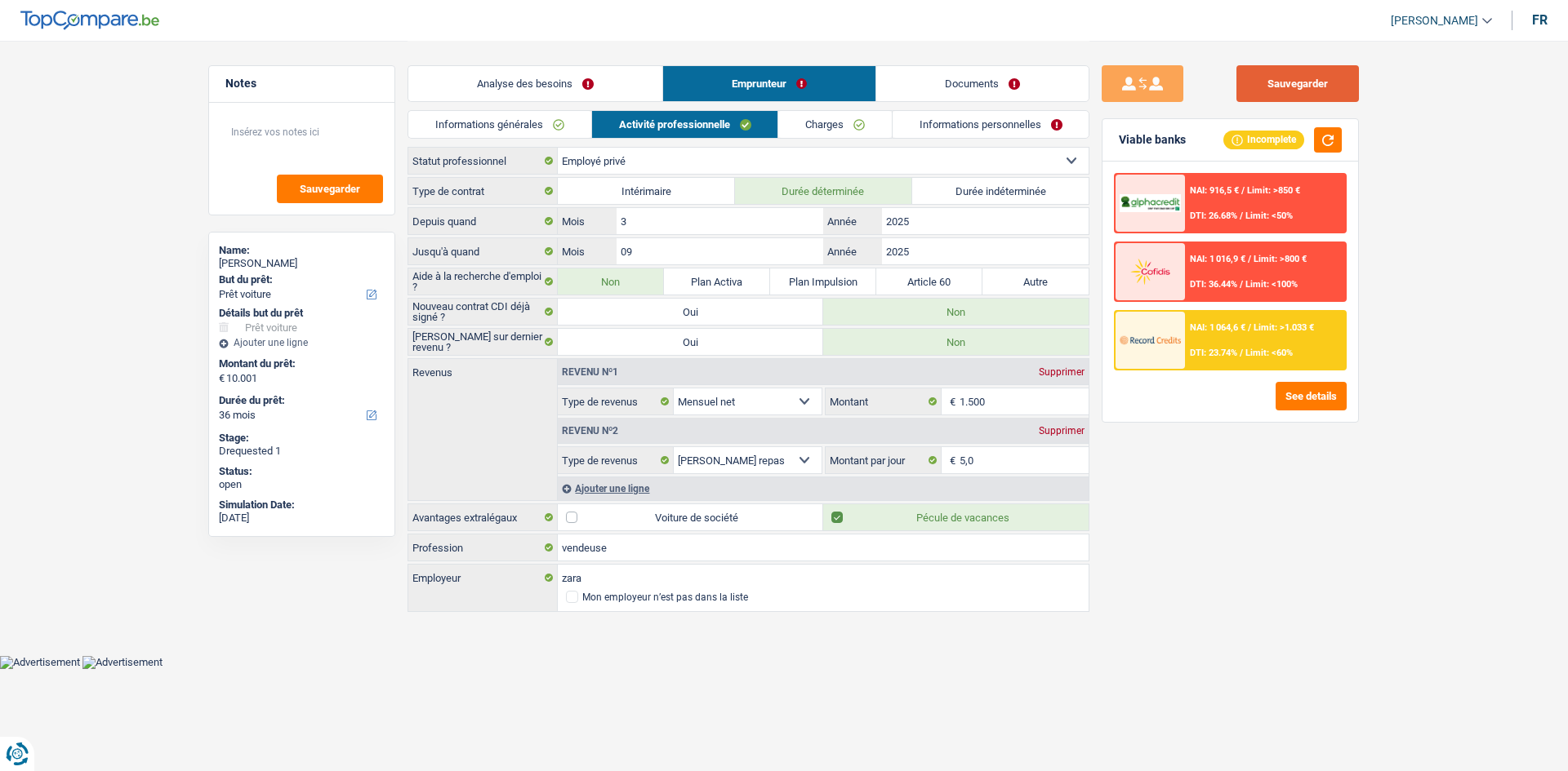
click at [1268, 98] on button "Sauvegarder" at bounding box center [1298, 84] width 122 height 37
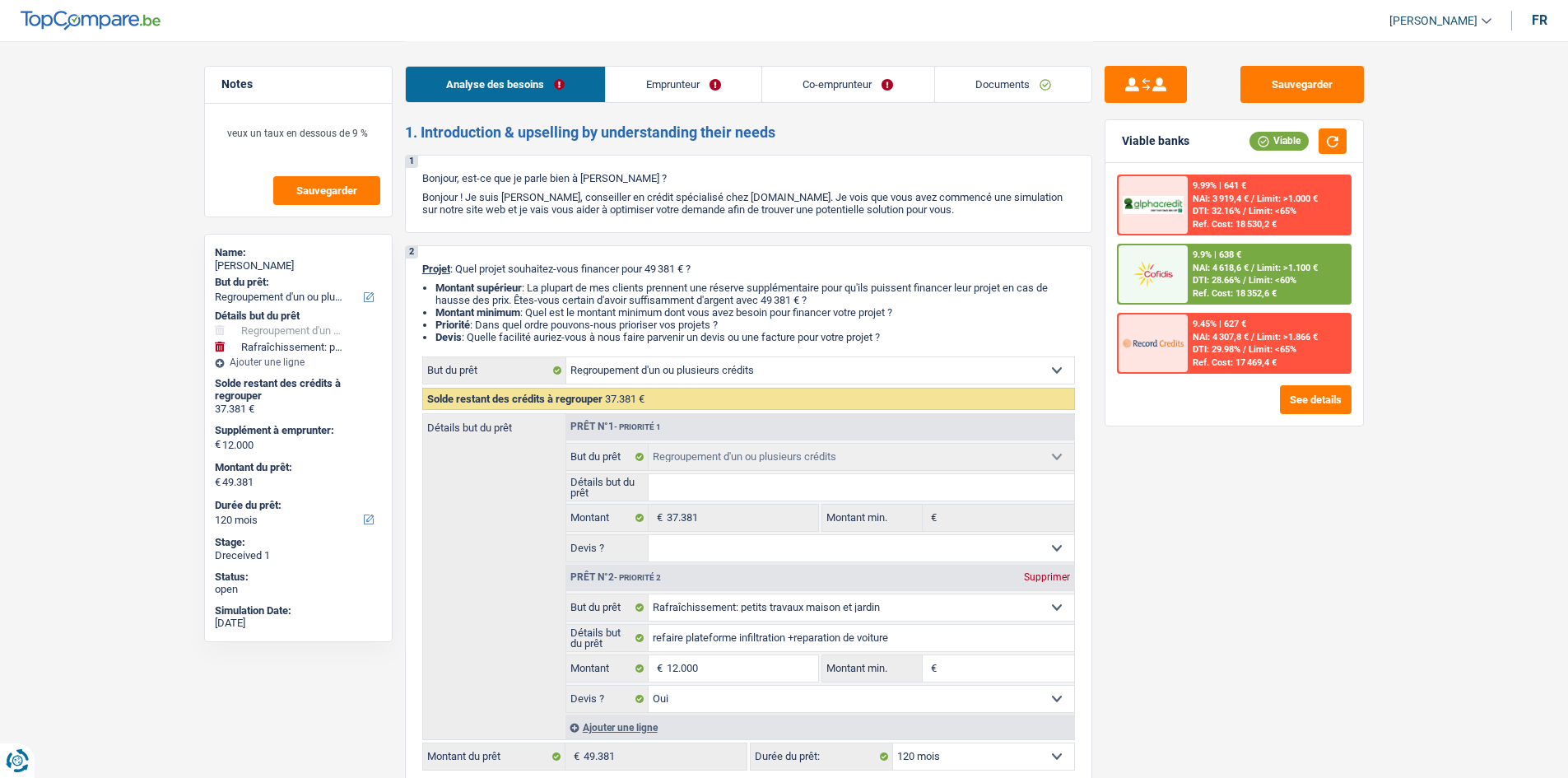
select select "refinancing"
select select "houseOrGarden"
select select "120"
select select "refinancing"
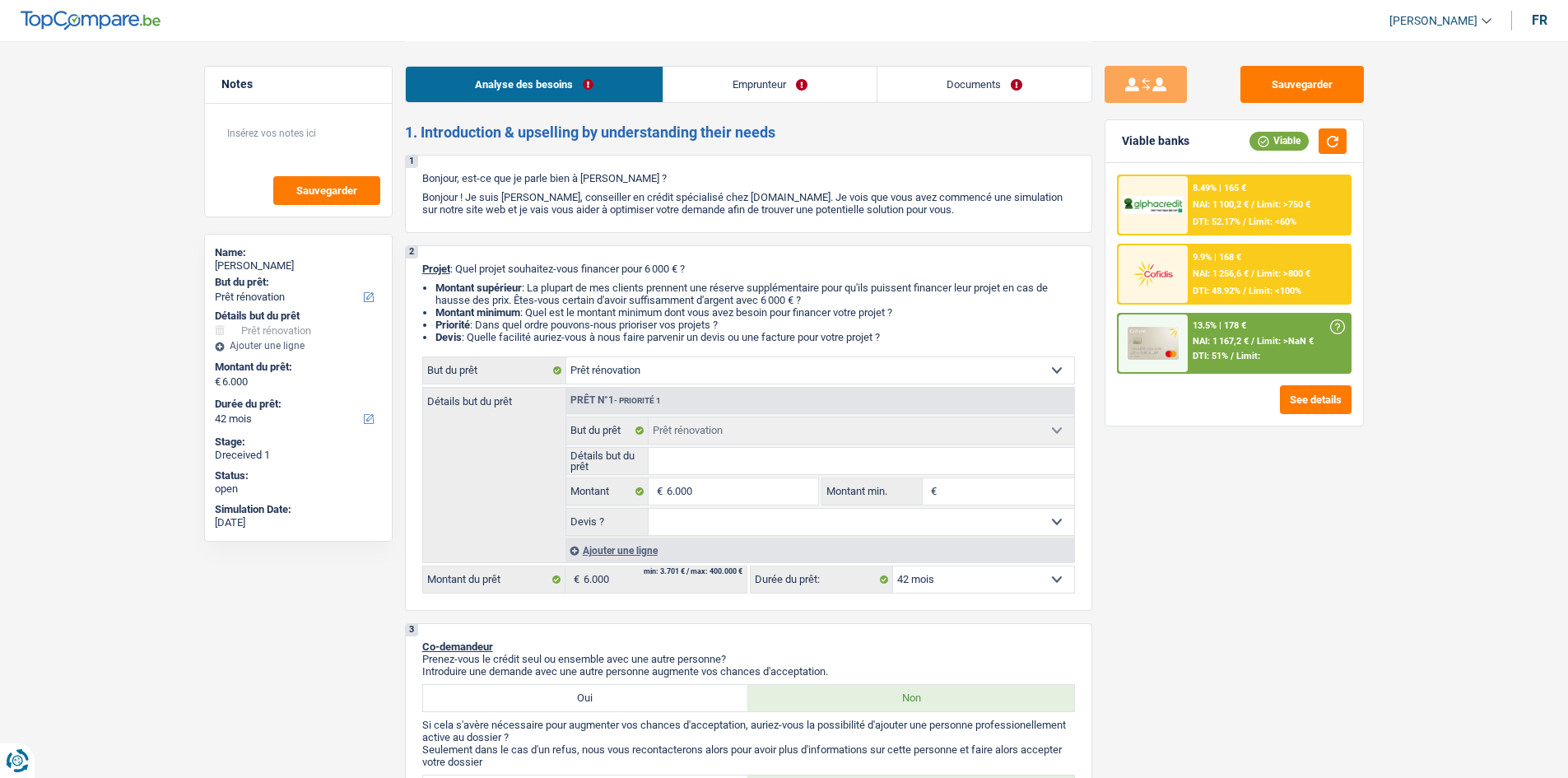
select select "renovation"
select select "42"
select select "renovation"
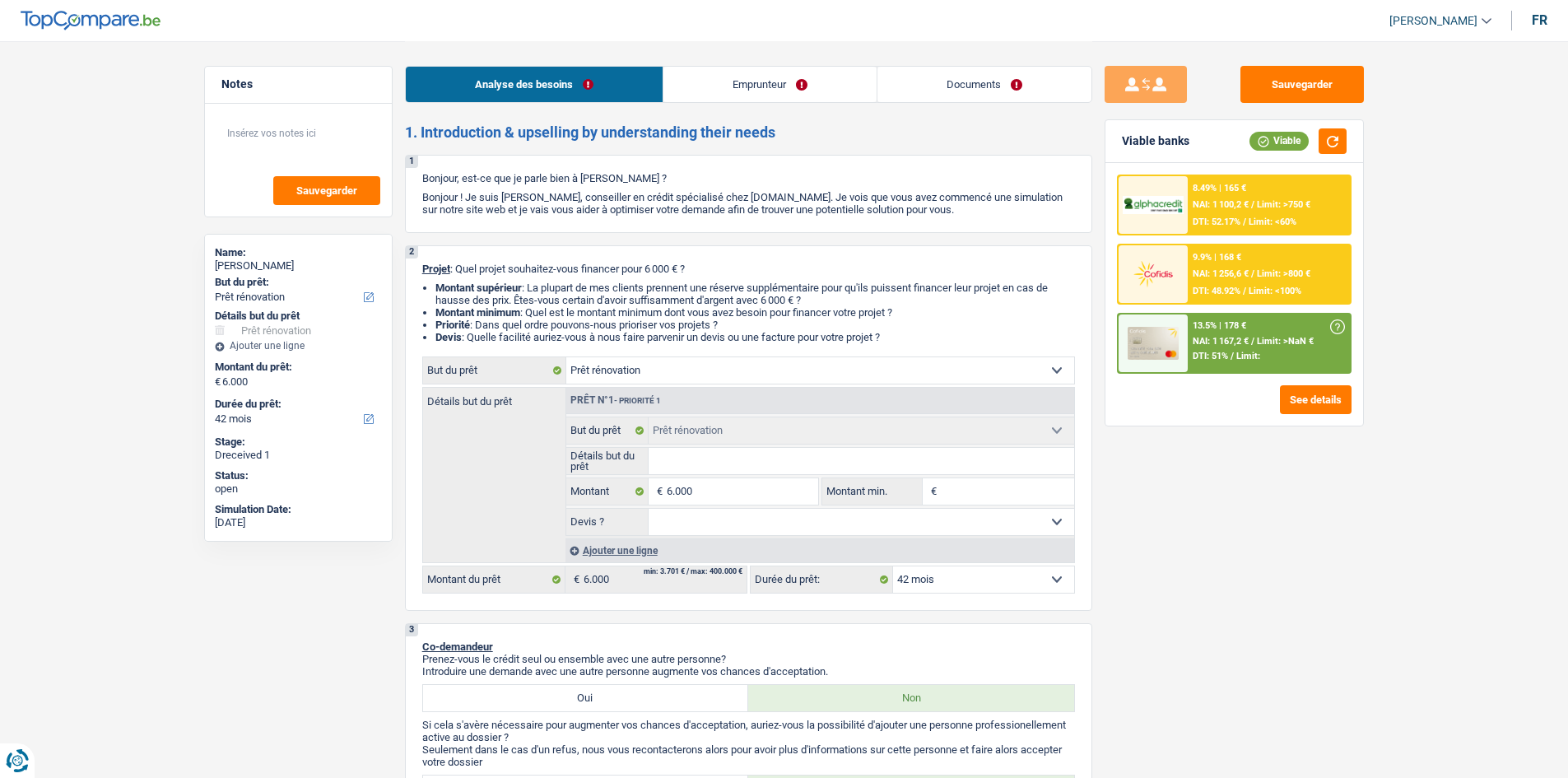
select select "42"
select select "publicEmployee"
select select "netSalary"
select select "mealVouchers"
select select "familyAllowances"
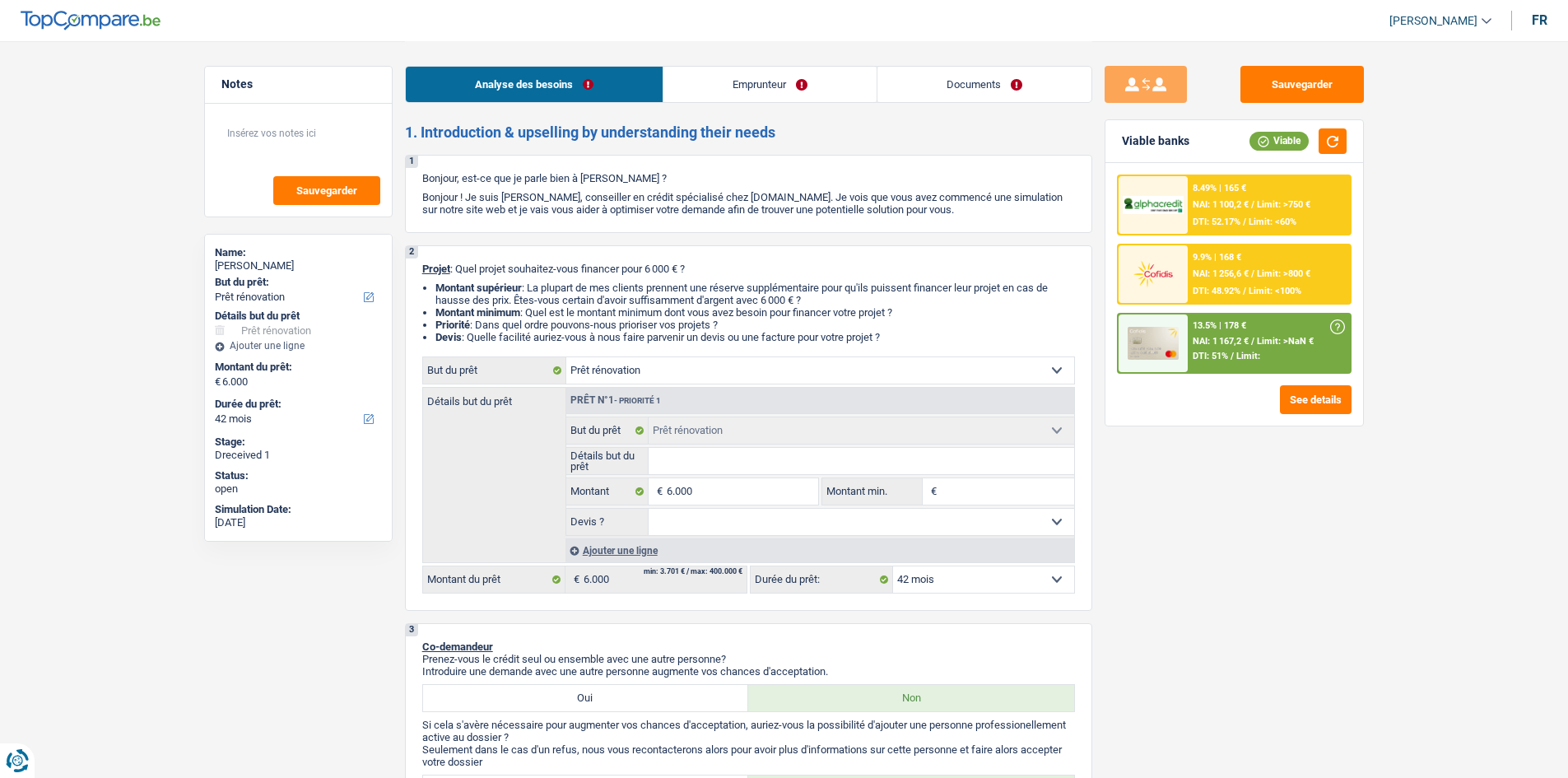
select select "ownerWithMortgage"
select select "mortgage"
select select "360"
select select "carLoan"
select select "60"
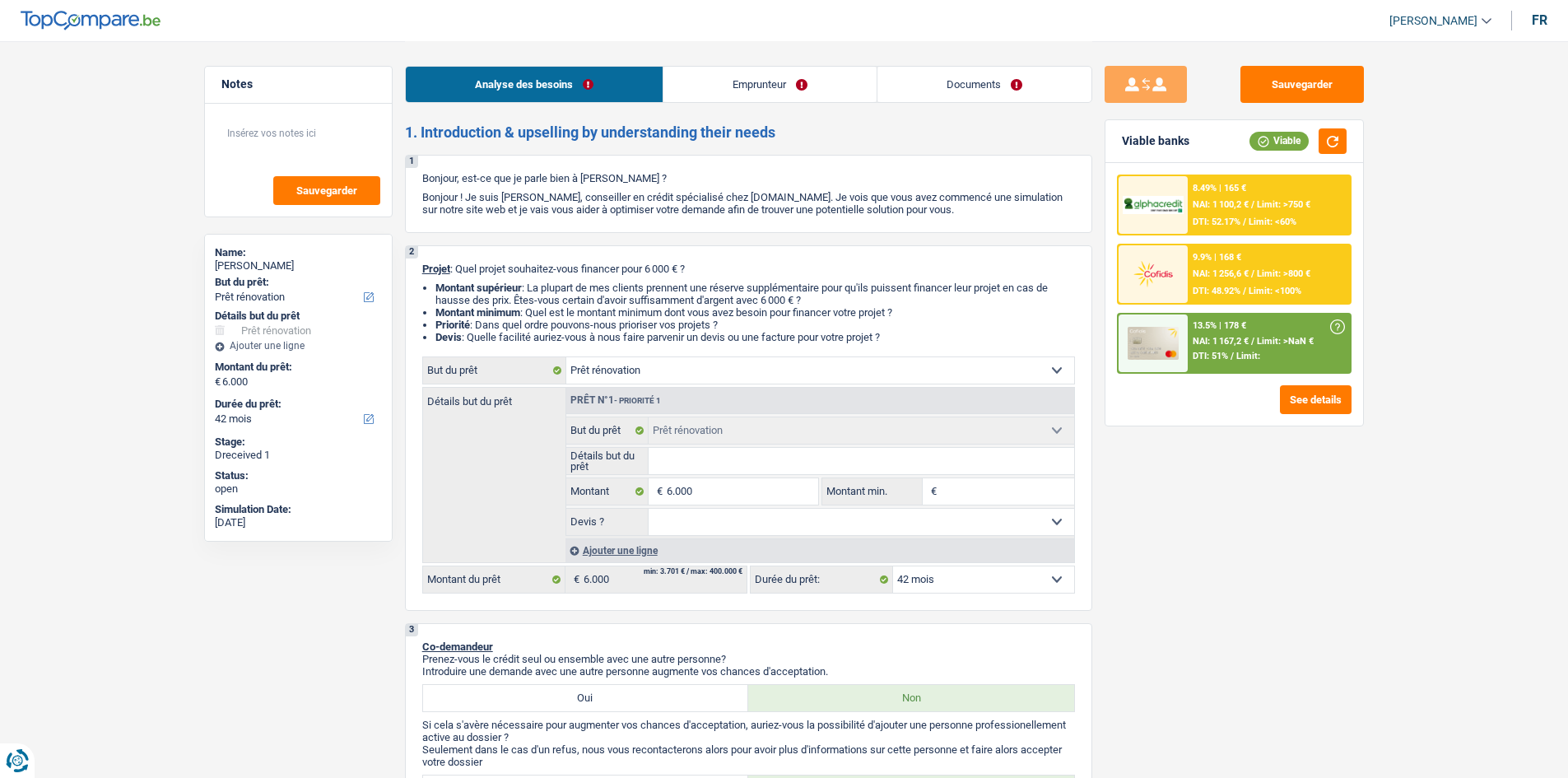
select select "cardOrCredit"
select select "renovation"
select select "42"
click at [975, 82] on link "Documents" at bounding box center [985, 84] width 214 height 35
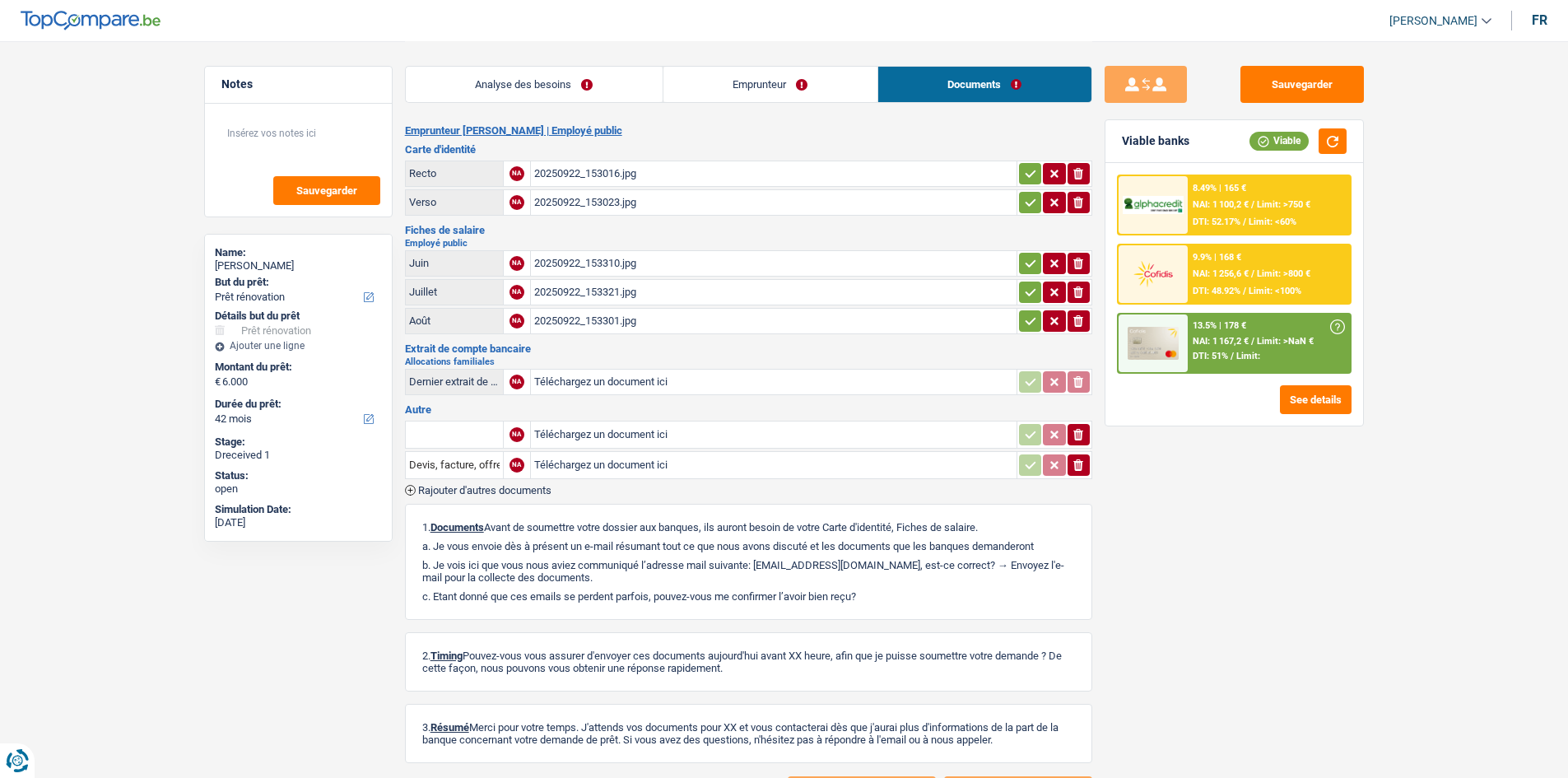
drag, startPoint x: 581, startPoint y: 293, endPoint x: 582, endPoint y: 284, distance: 9.1
click at [581, 291] on div "20250922_153321.jpg" at bounding box center [774, 291] width 479 height 25
click at [603, 298] on div "20250922_153321.jpg" at bounding box center [774, 291] width 479 height 25
click at [602, 324] on div "20250922_153301.jpg" at bounding box center [774, 320] width 479 height 25
click at [615, 379] on input "Téléchargez un document ici" at bounding box center [774, 381] width 479 height 25
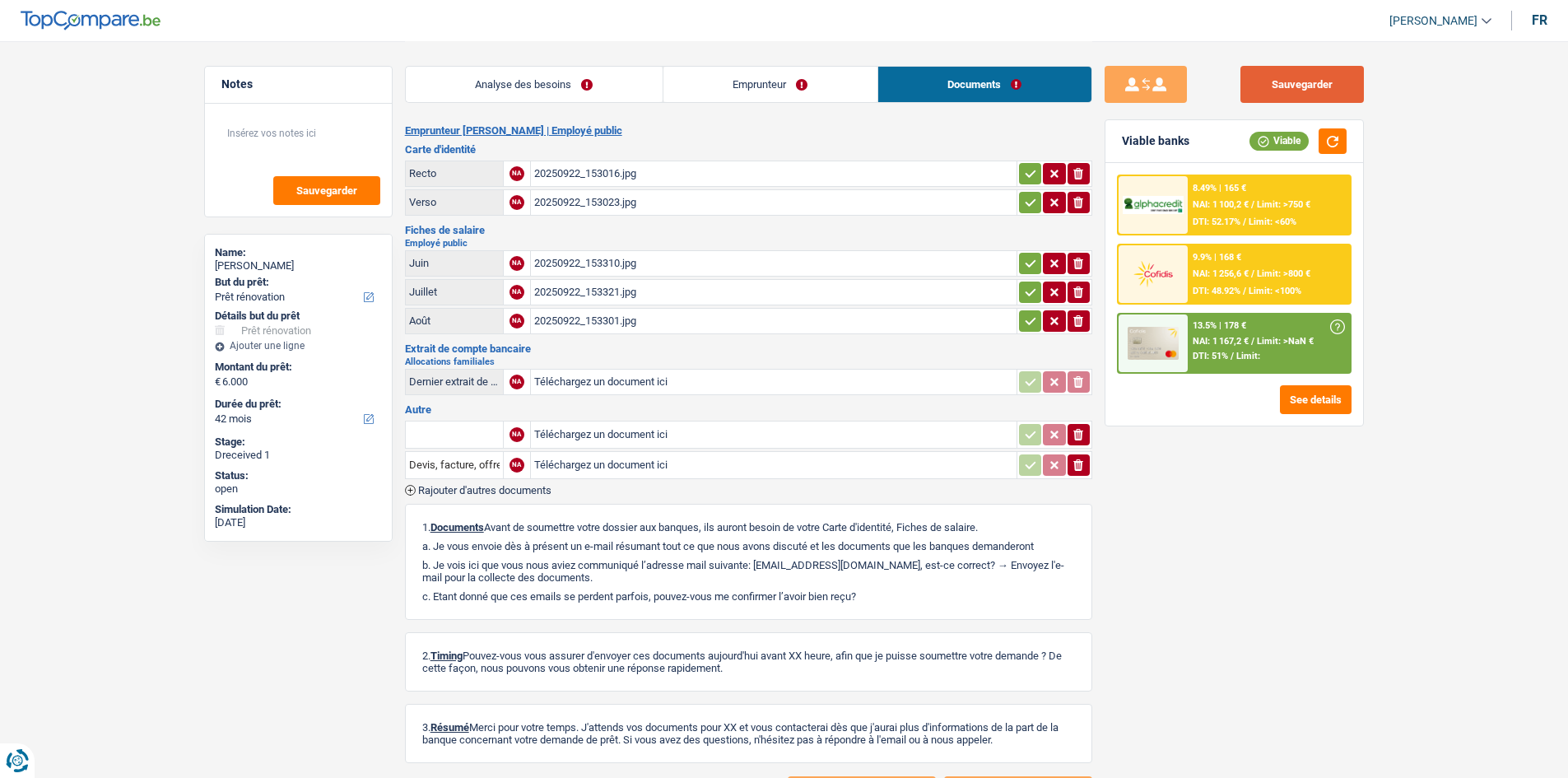
drag, startPoint x: 1322, startPoint y: 75, endPoint x: 1165, endPoint y: 40, distance: 160.9
click at [1322, 75] on button "Sauvegarder" at bounding box center [1302, 84] width 123 height 37
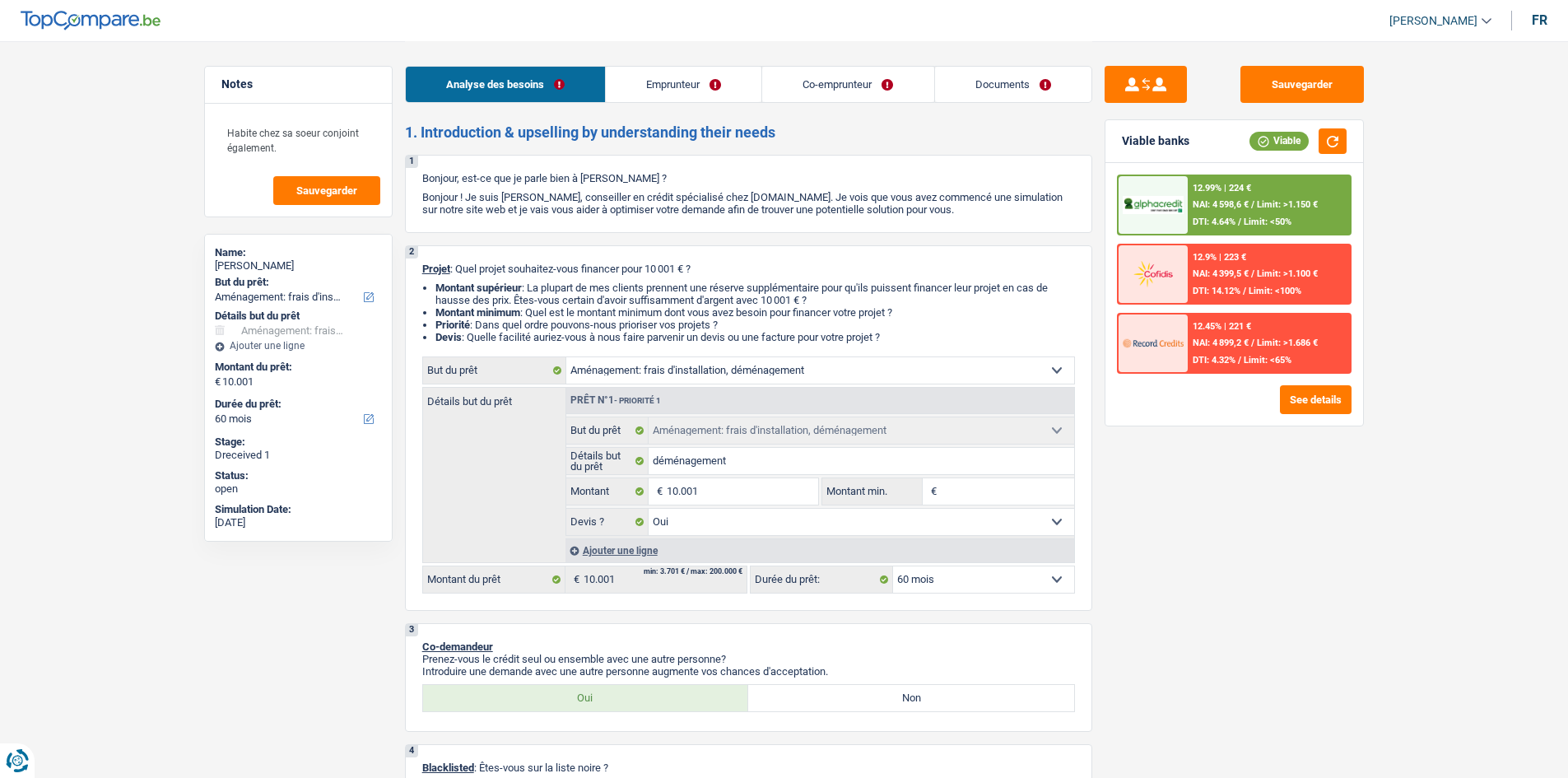
select select "movingOrInstallation"
select select "60"
select select "movingOrInstallation"
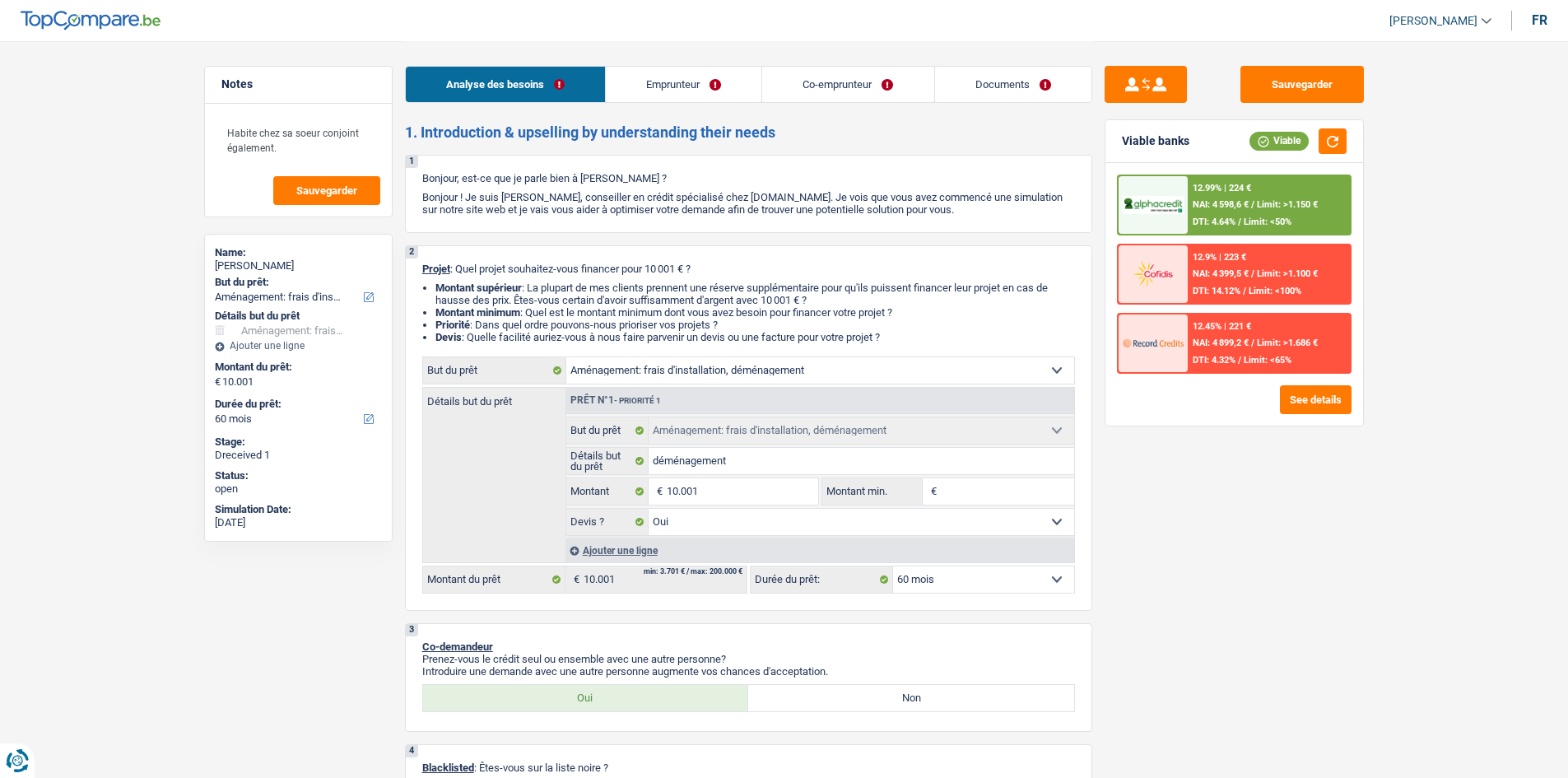
select select "yes"
select select "60"
select select "privateEmployee"
select select "worker"
select select "familyAllowances"
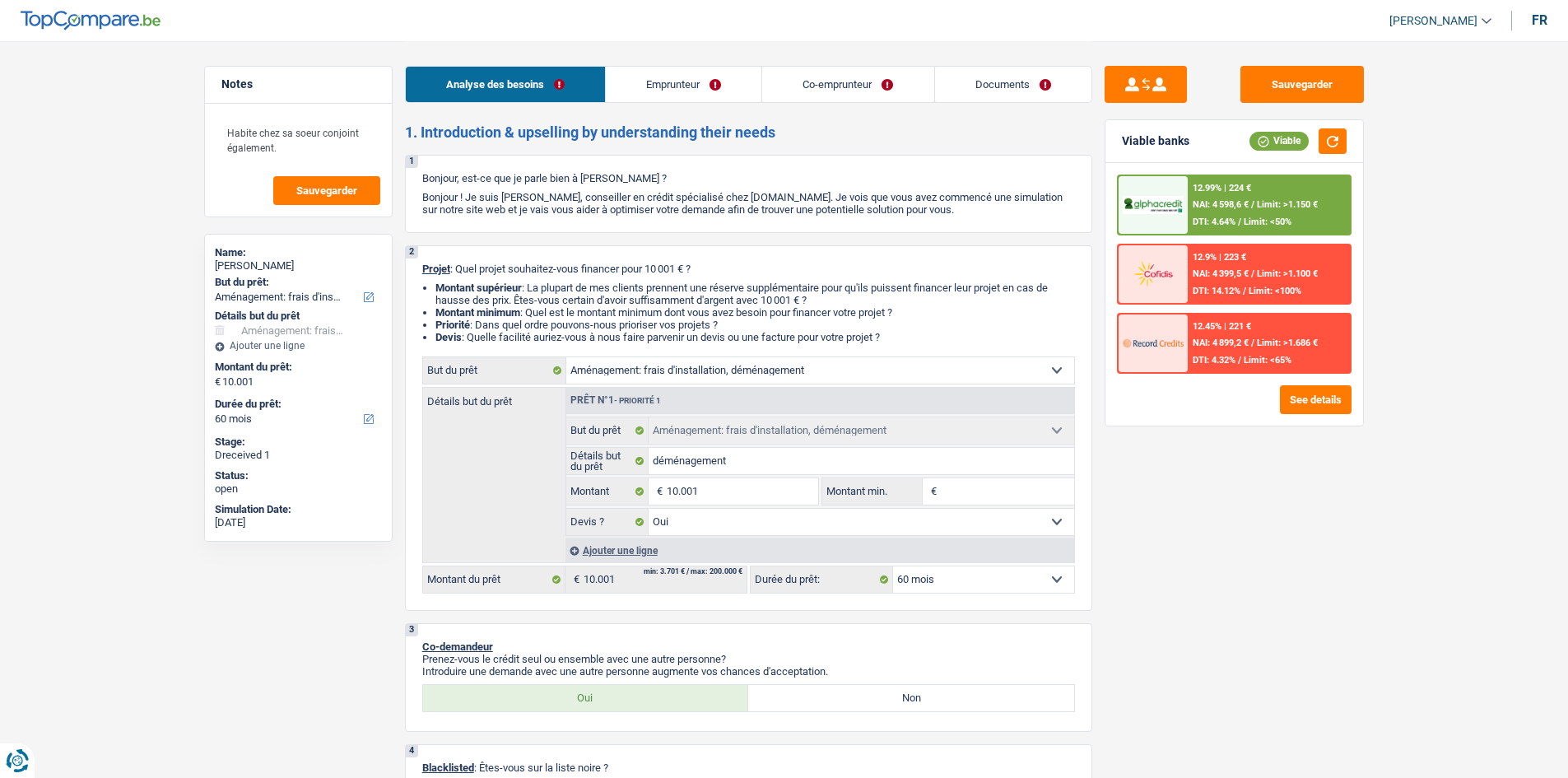
select select "netSalary"
select select "mutualityIndemnity"
select select "mealVouchers"
select select "familyAllowances"
select select "netSalary"
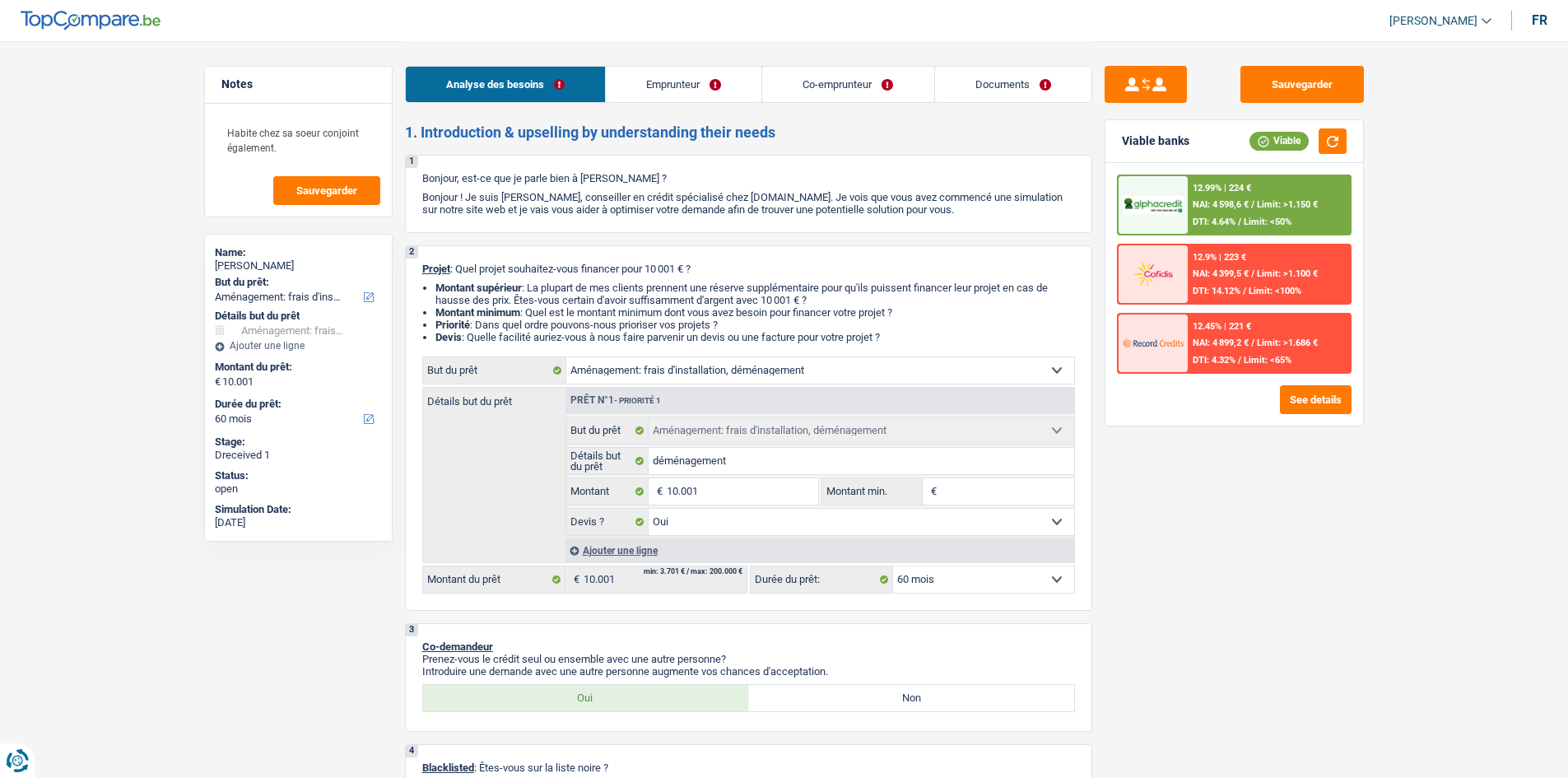
select select "mealVouchers"
select select "liveWithParents"
select select "movingOrInstallation"
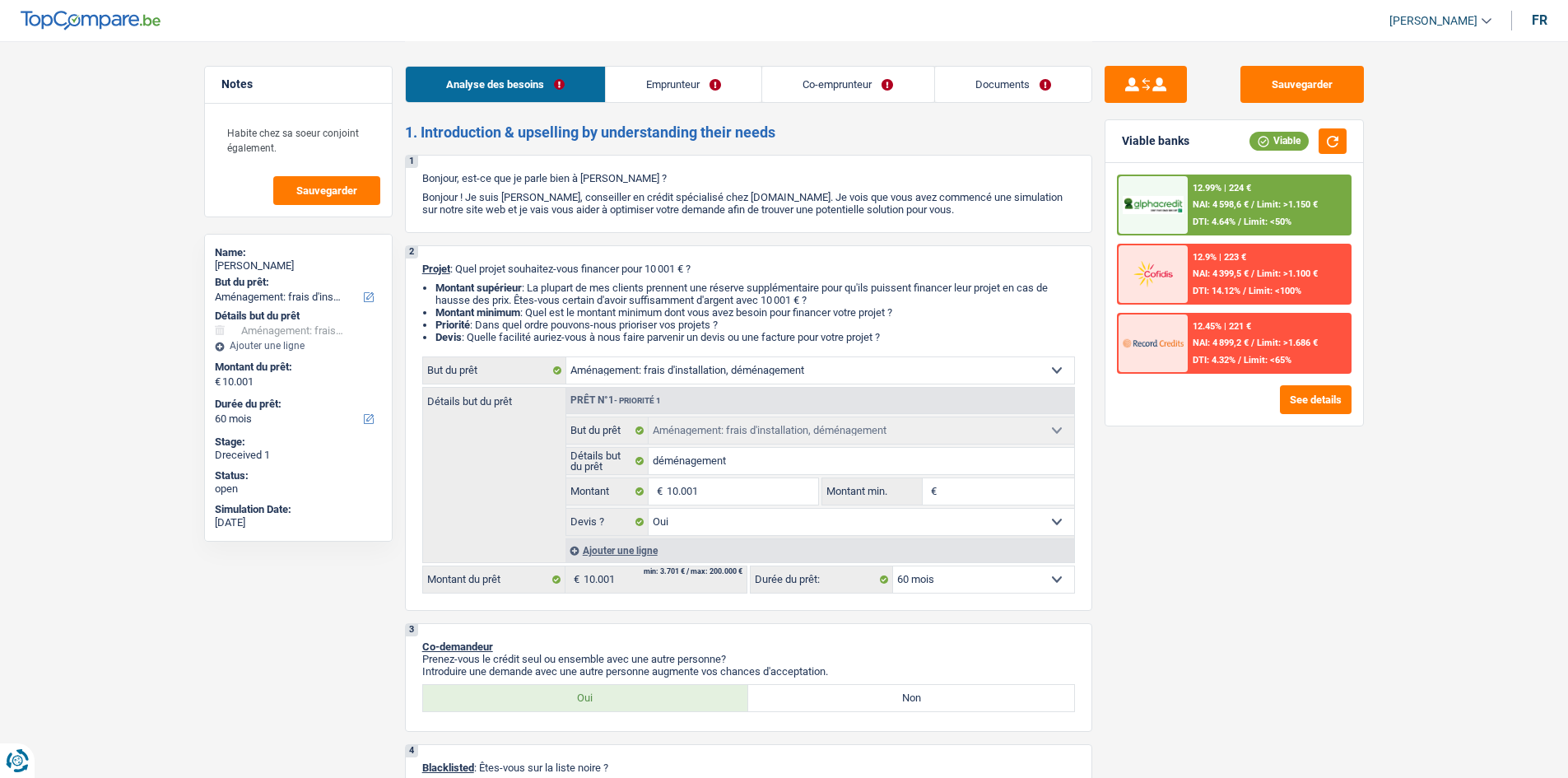
select select "yes"
select select "60"
select select "32"
click at [617, 95] on link "Emprunteur" at bounding box center [683, 84] width 155 height 35
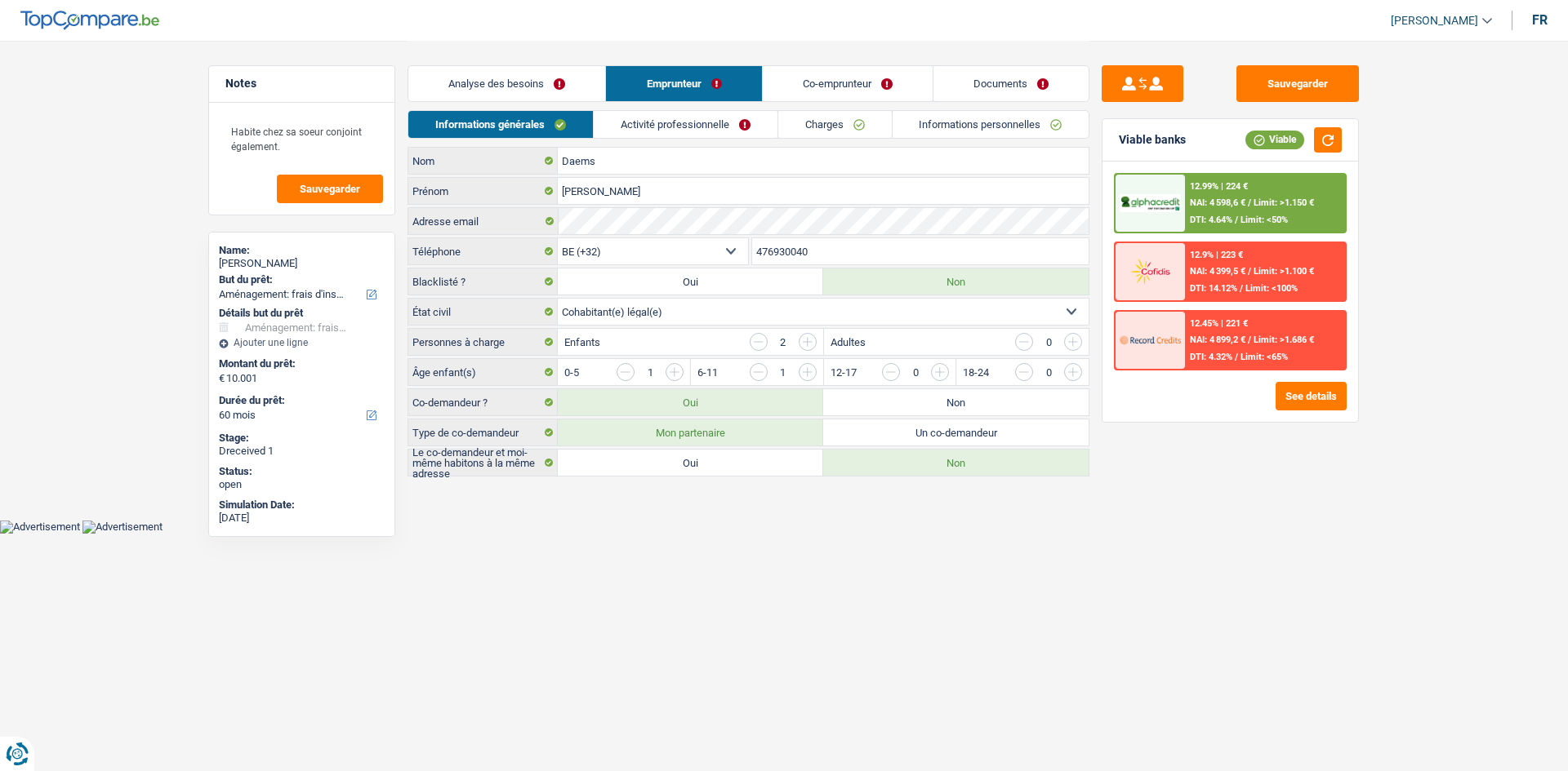
click at [712, 133] on link "Activité professionnelle" at bounding box center [686, 124] width 184 height 27
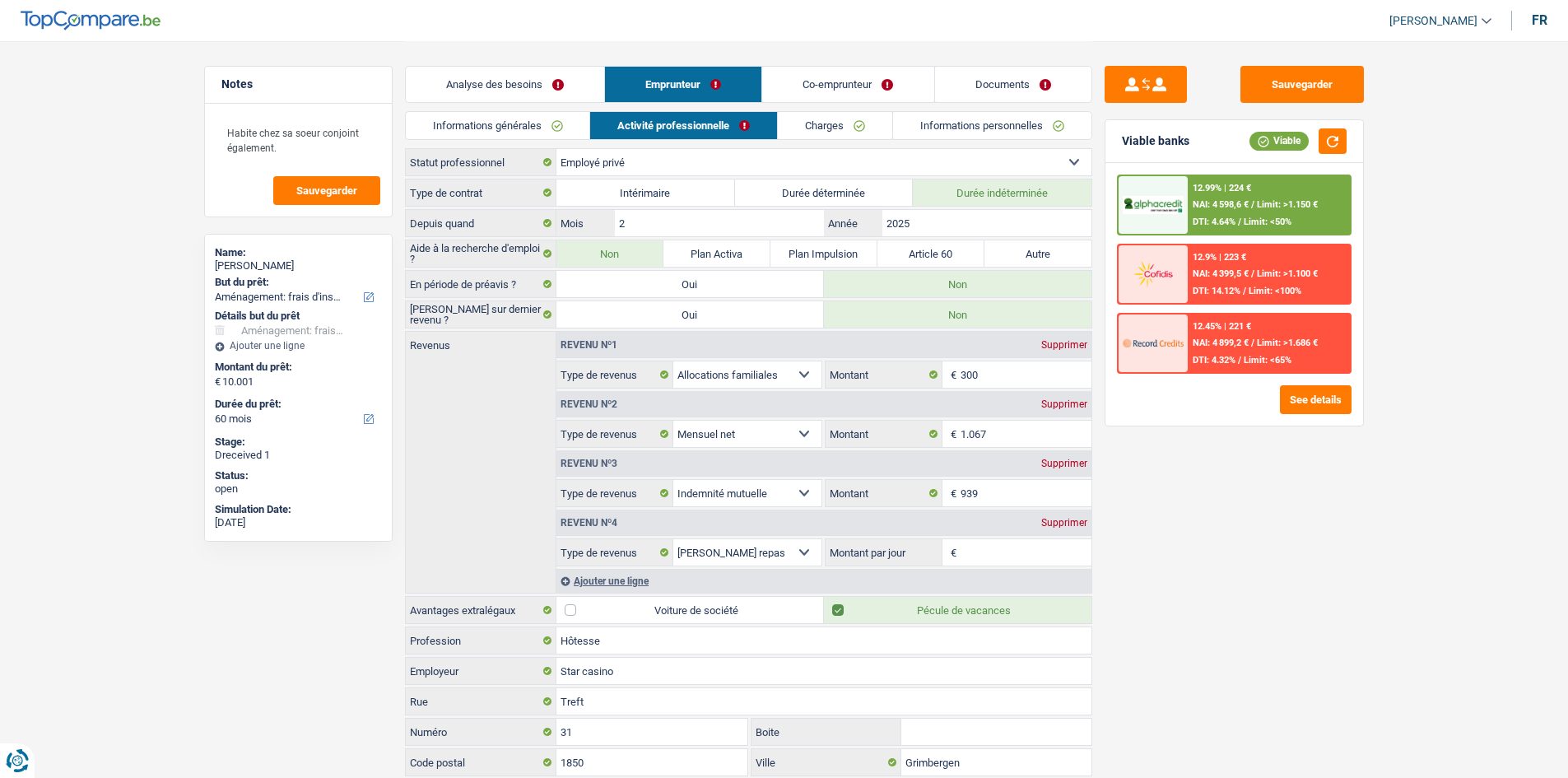
click at [507, 122] on link "Informations générales" at bounding box center [497, 125] width 184 height 27
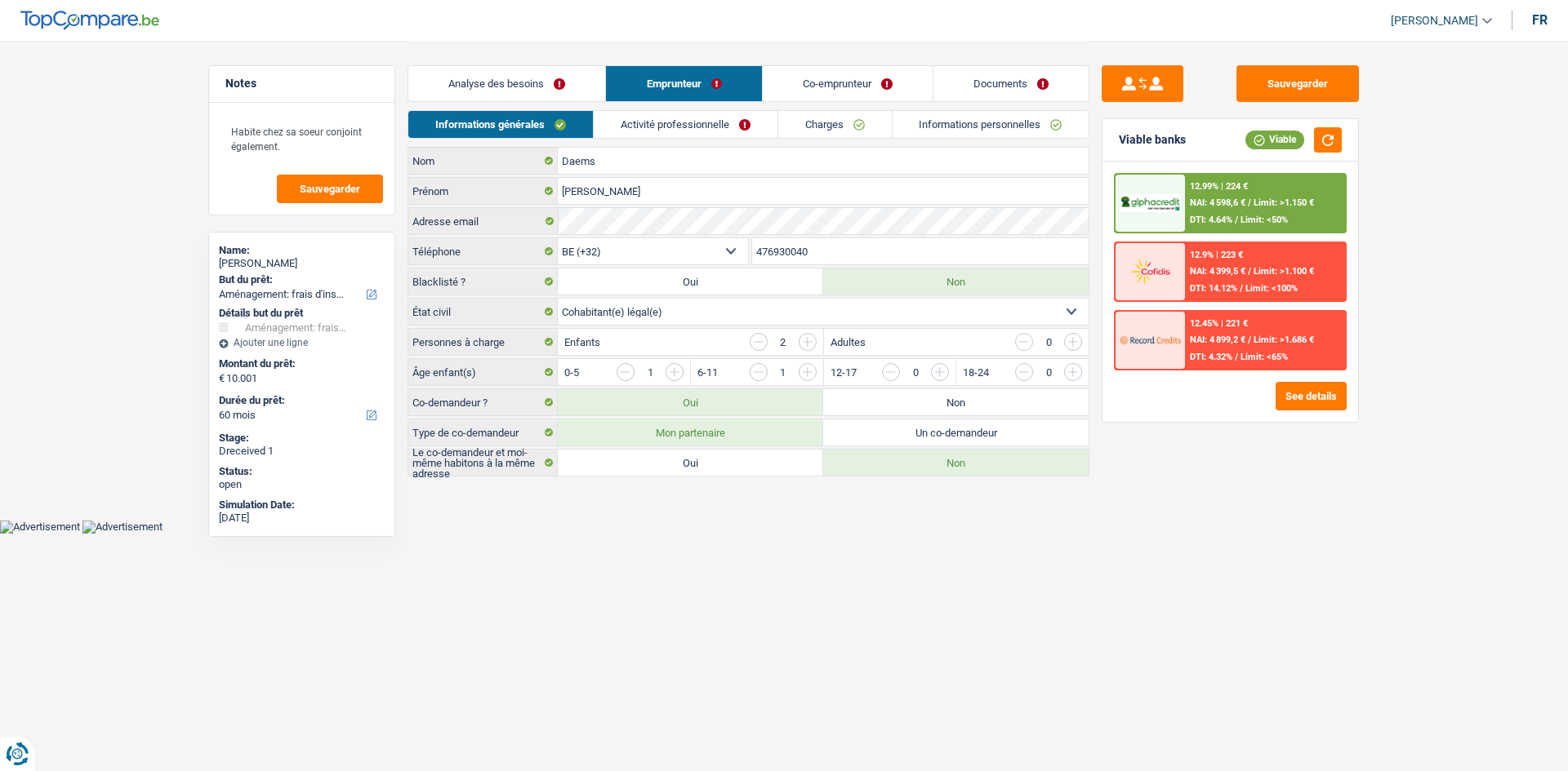
click at [1009, 77] on link "Documents" at bounding box center [1011, 83] width 155 height 35
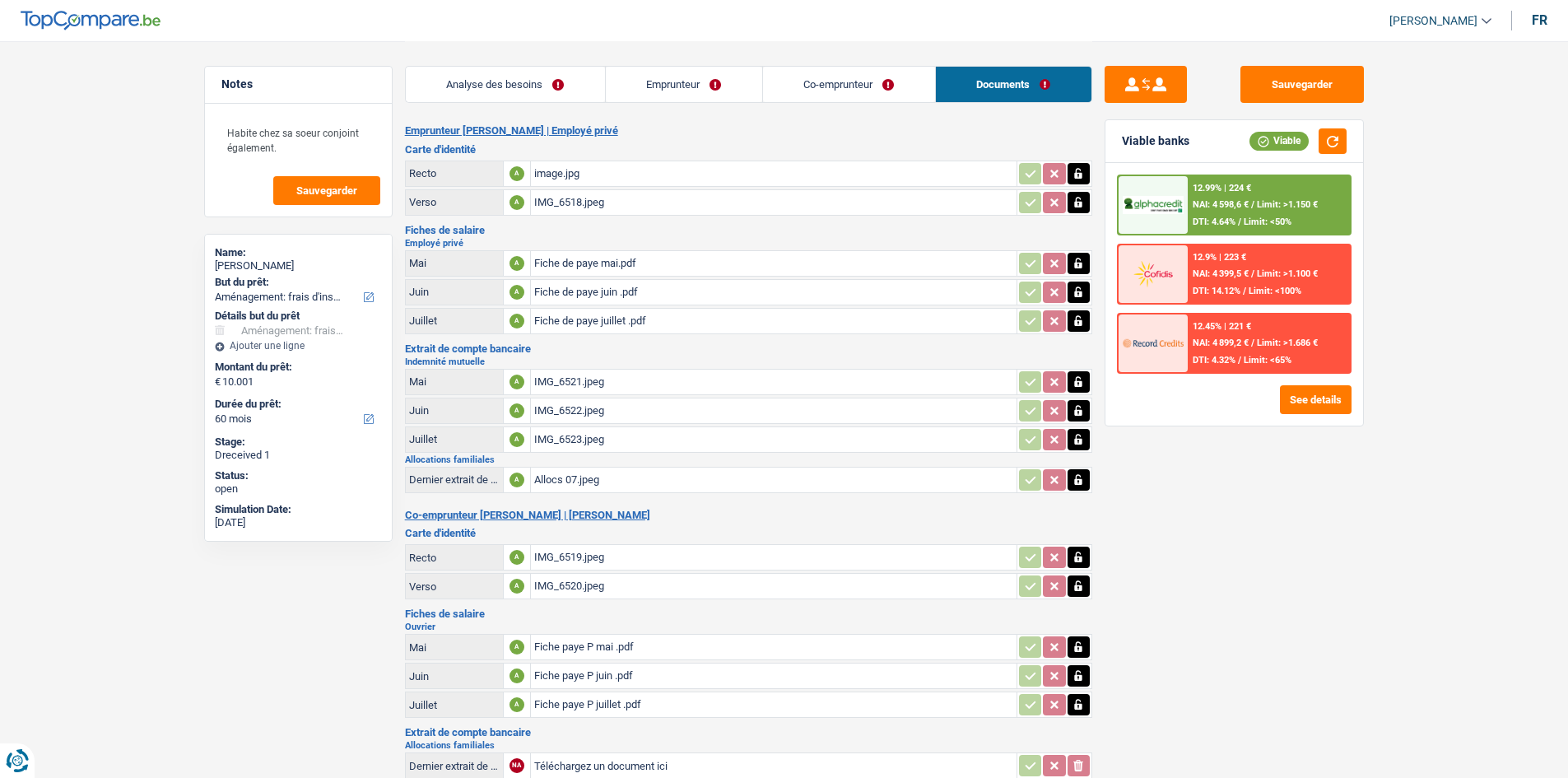
click at [652, 320] on div "Fiche de paye juillet .pdf" at bounding box center [774, 320] width 479 height 25
click at [544, 78] on link "Analyse des besoins" at bounding box center [505, 84] width 200 height 35
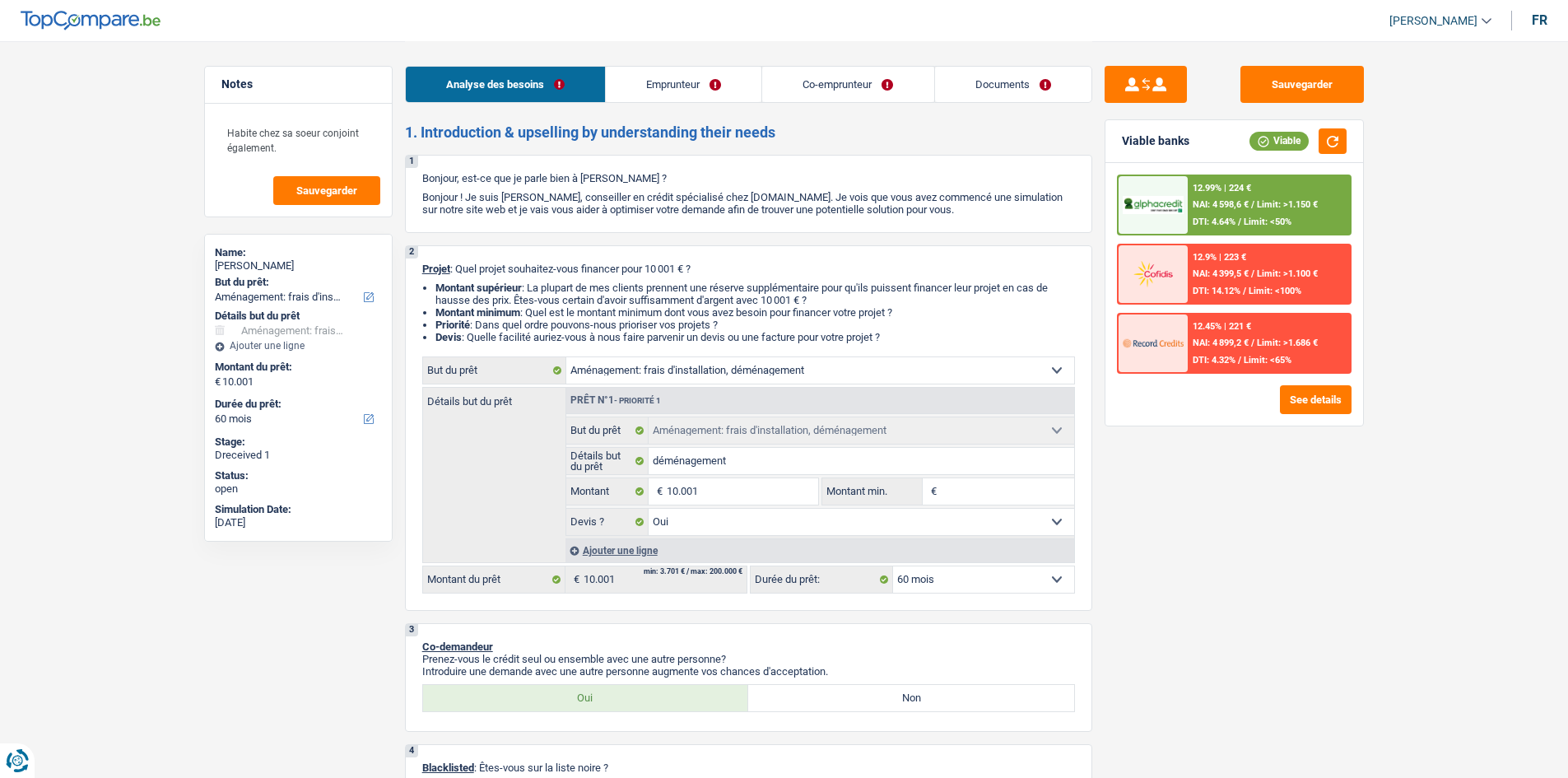
click at [664, 94] on link "Emprunteur" at bounding box center [683, 84] width 155 height 35
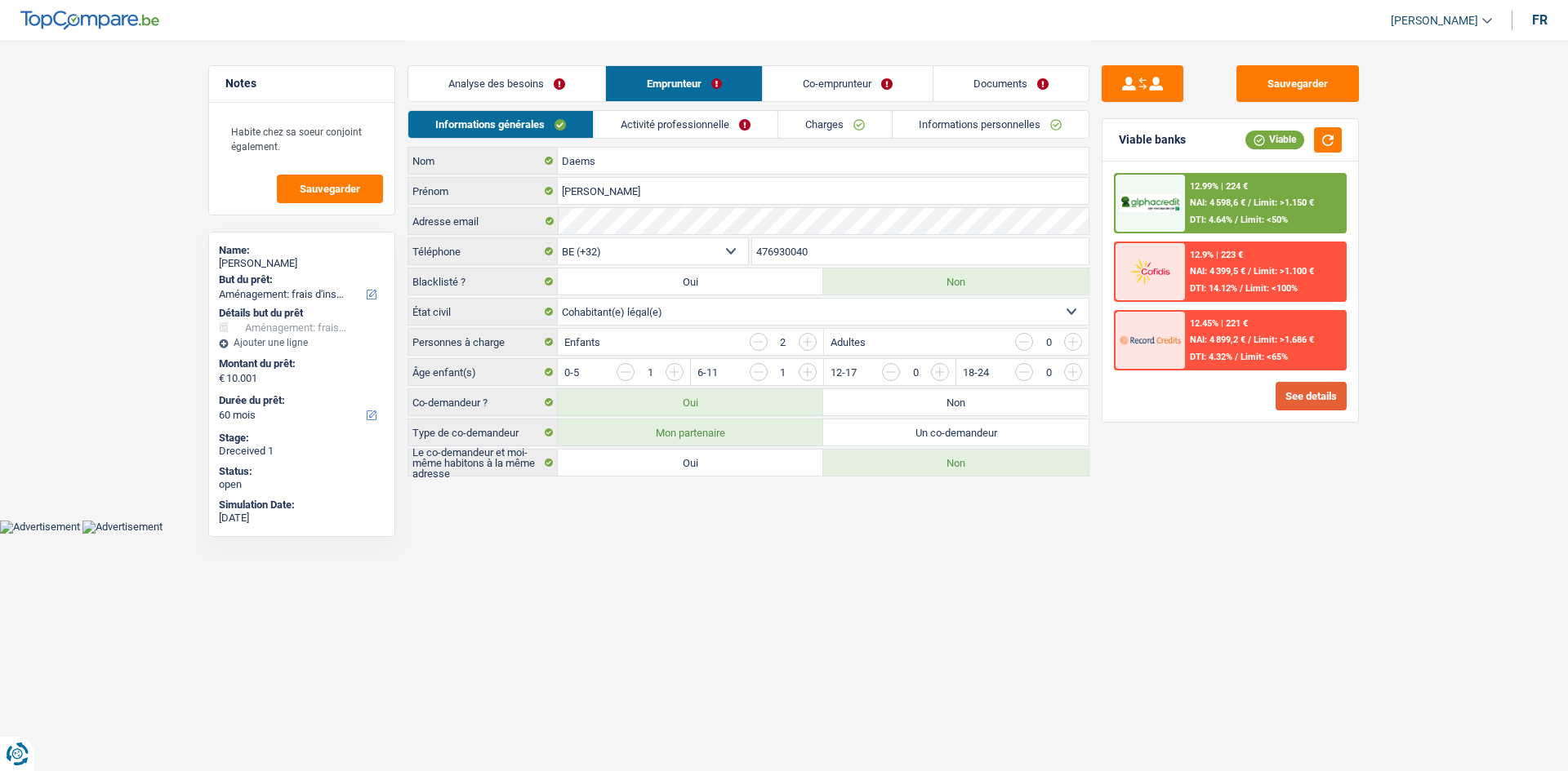
click at [1329, 406] on button "See details" at bounding box center [1311, 397] width 71 height 29
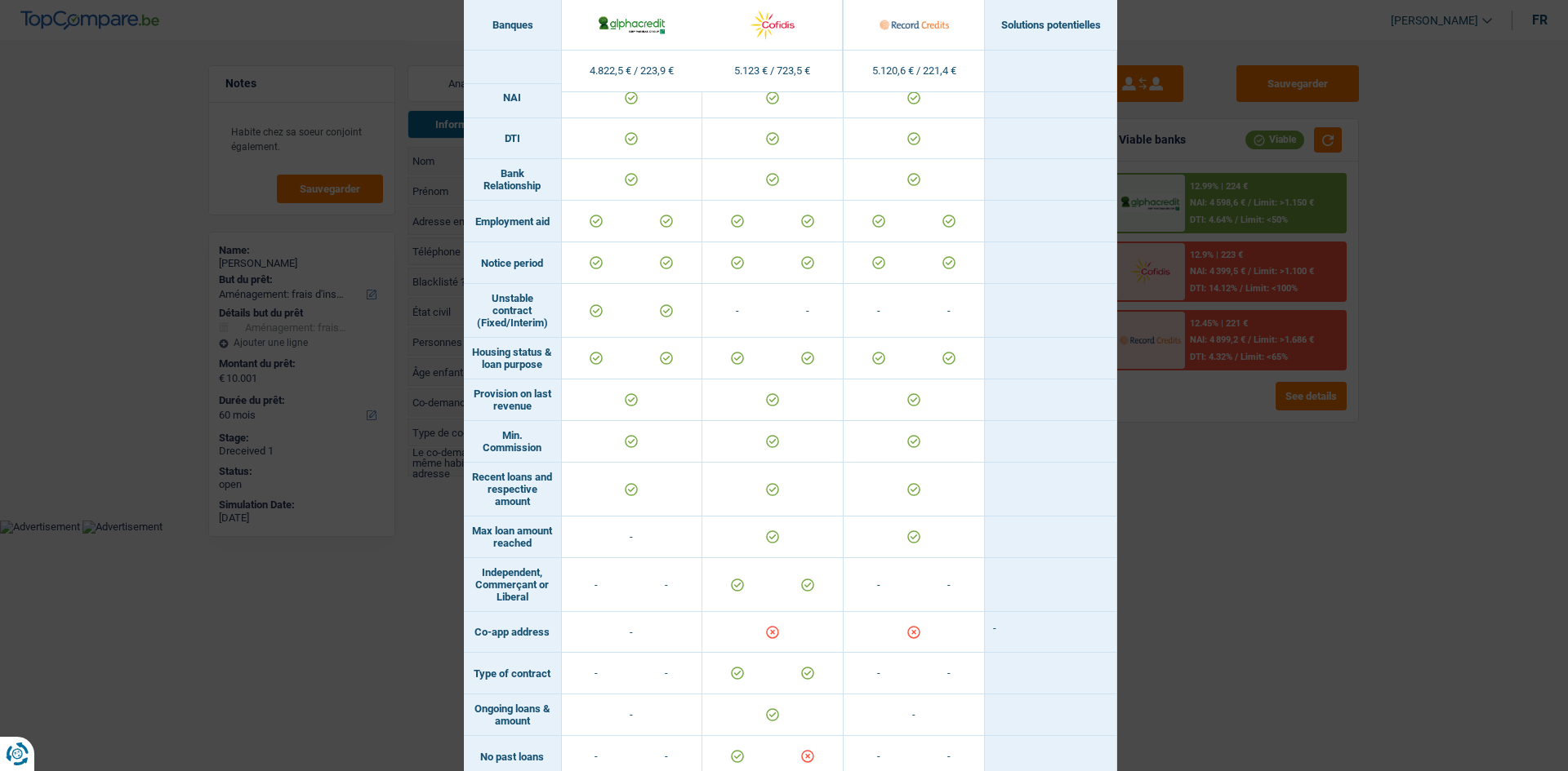
scroll to position [874, 0]
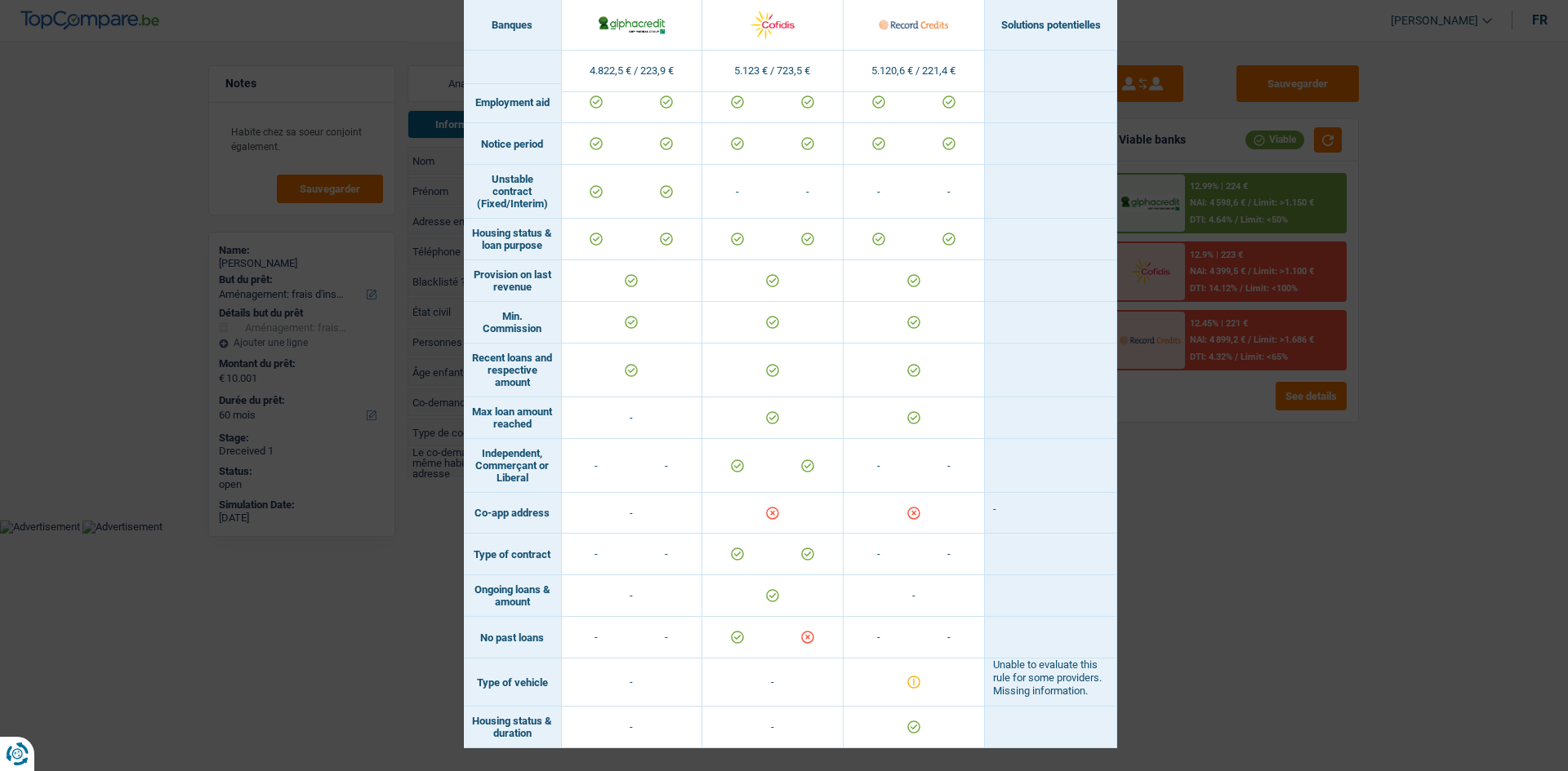
click at [1268, 518] on div "Banks conditions × Banques Solutions potentielles Revenus / Charges 4.822,5 € /…" at bounding box center [784, 385] width 1568 height 771
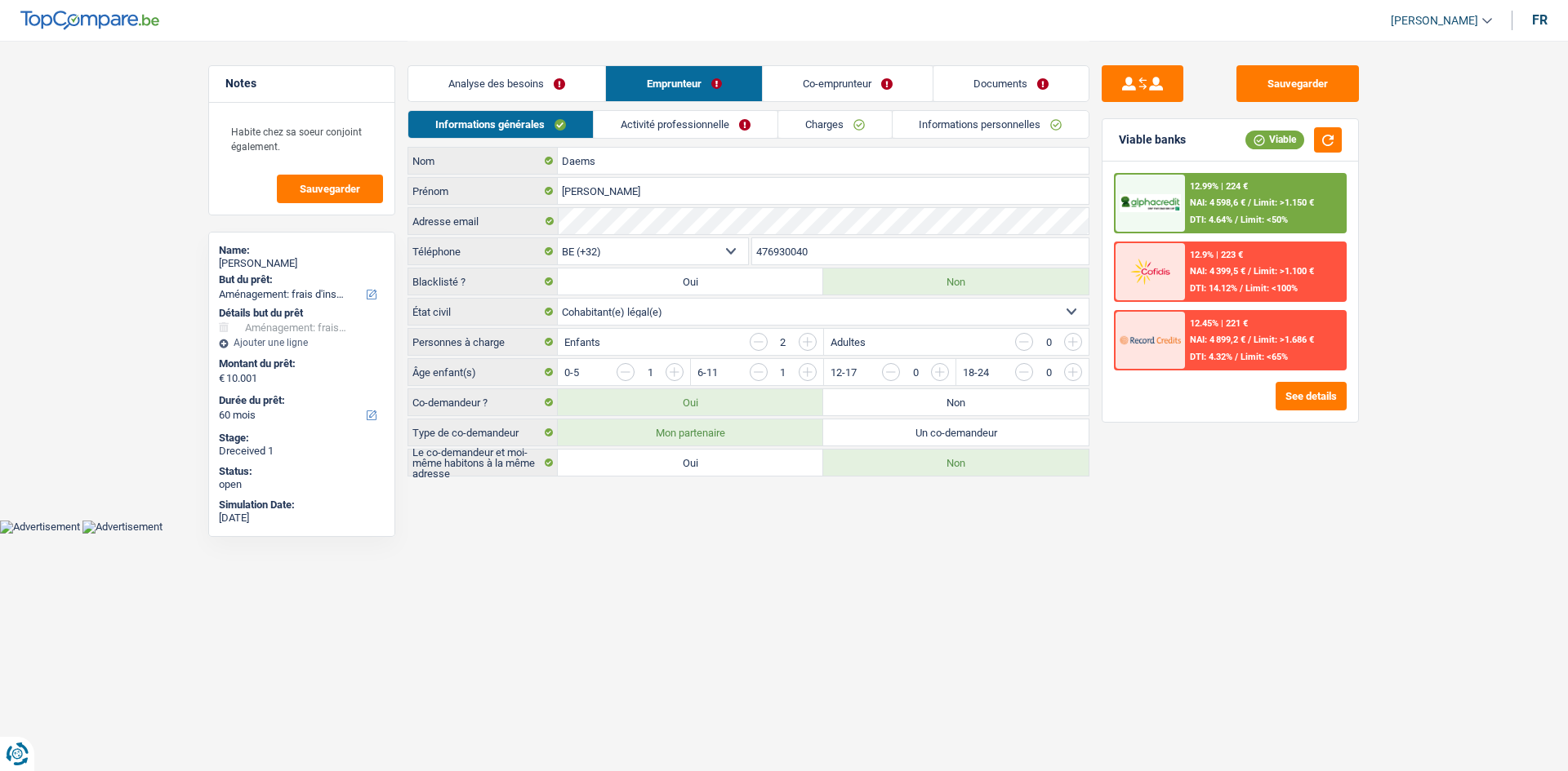
drag, startPoint x: 807, startPoint y: 298, endPoint x: 809, endPoint y: 306, distance: 8.2
click at [807, 298] on div "Célibataire Marié(e) Cohabitant(e) légal(e) Divorcé(e) Veuf(ve) Séparé (de fait…" at bounding box center [749, 311] width 682 height 28
click at [811, 308] on select "Célibataire Marié(e) Cohabitant(e) légal(e) Divorcé(e) Veuf(ve) Séparé (de fait…" at bounding box center [824, 311] width 531 height 26
select select "married"
click at [558, 299] on select "Célibataire Marié(e) Cohabitant(e) légal(e) Divorcé(e) Veuf(ve) Séparé (de fait…" at bounding box center [824, 311] width 531 height 26
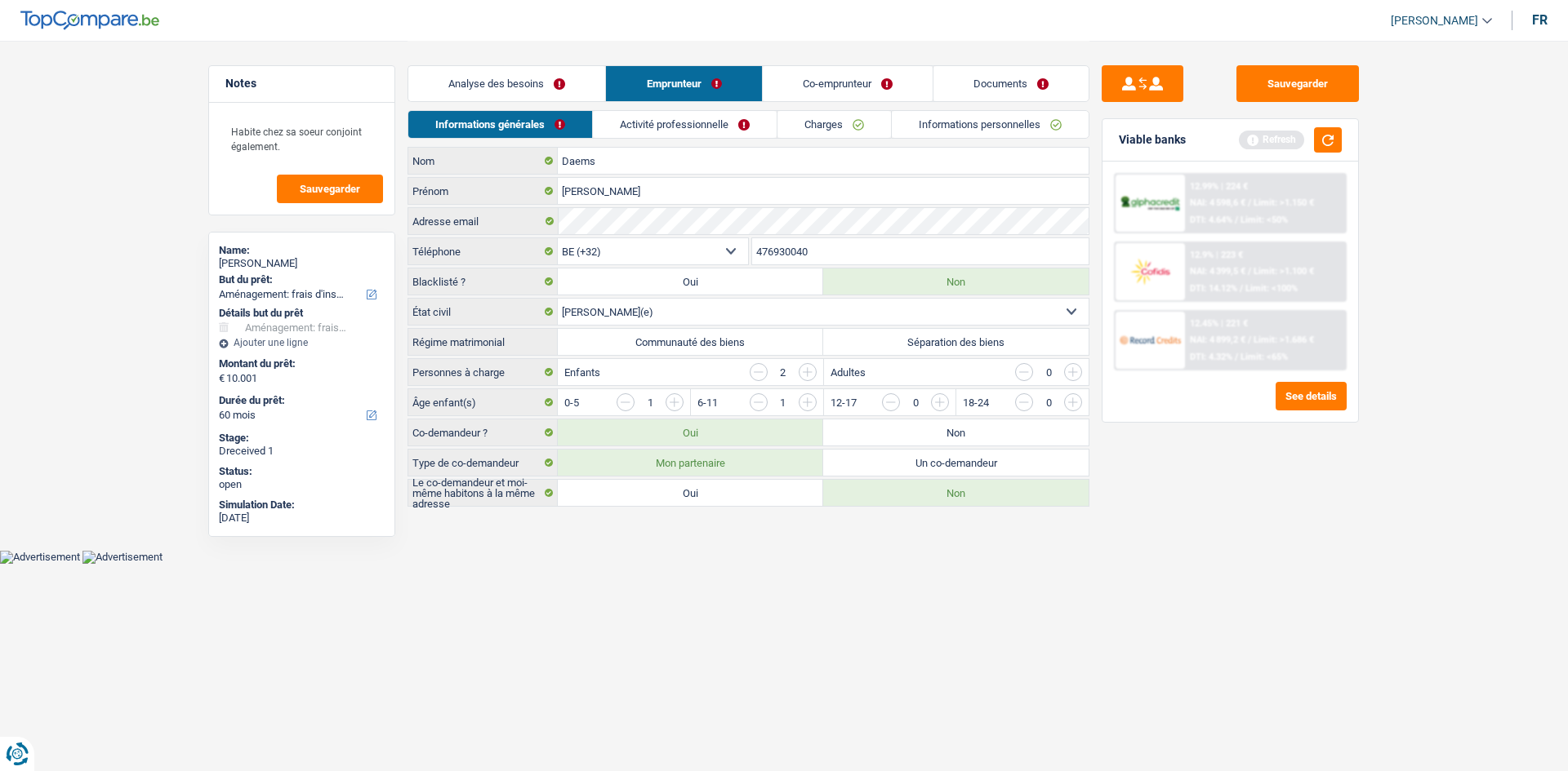
click at [933, 337] on label "Séparation des biens" at bounding box center [956, 342] width 266 height 26
click at [933, 337] on input "Séparation des biens" at bounding box center [956, 342] width 266 height 26
radio input "true"
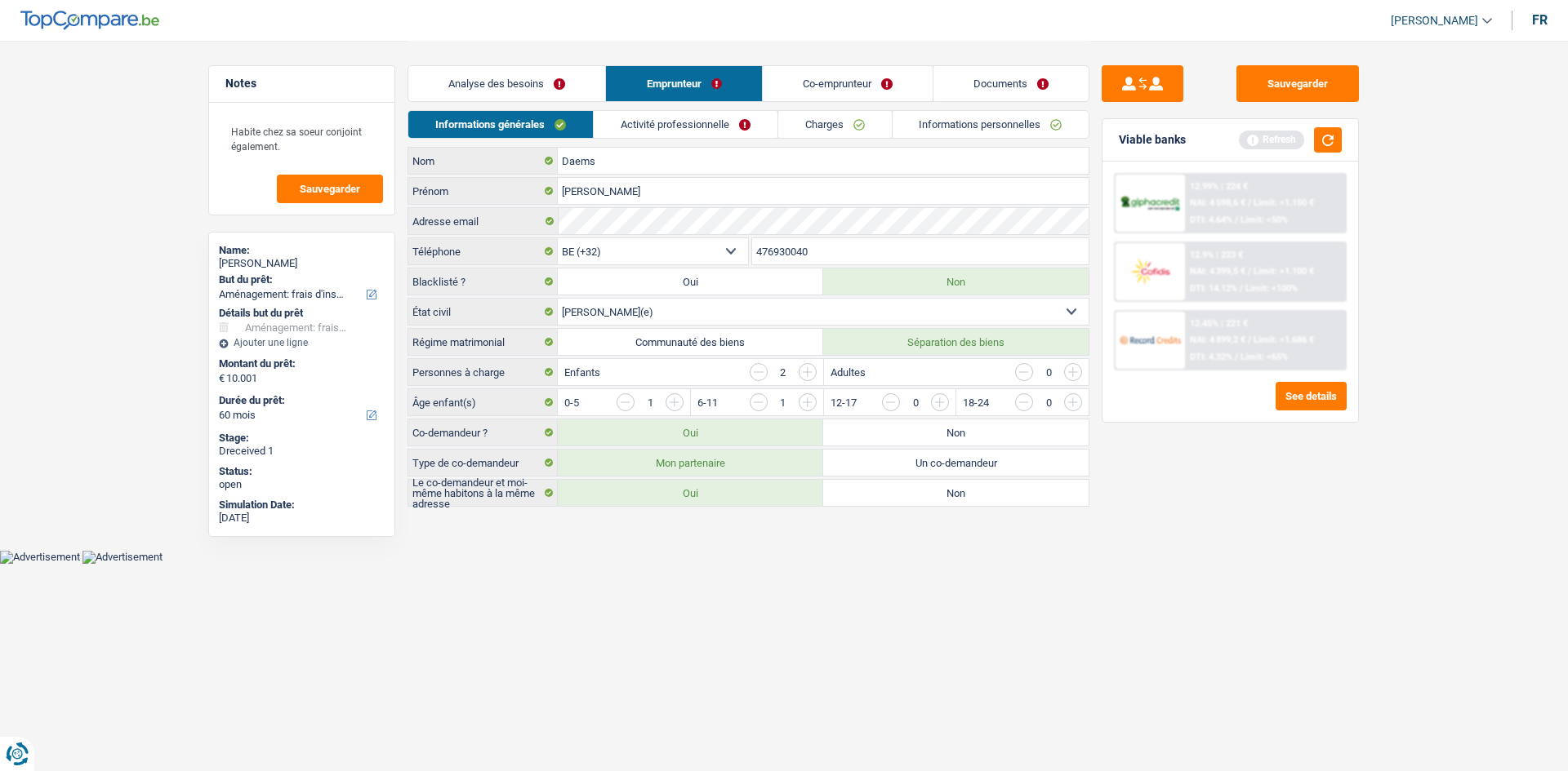
drag, startPoint x: 915, startPoint y: 424, endPoint x: 918, endPoint y: 391, distance: 33.1
click at [918, 422] on label "Non" at bounding box center [956, 432] width 266 height 26
click at [918, 422] on input "Non" at bounding box center [956, 432] width 266 height 26
radio input "true"
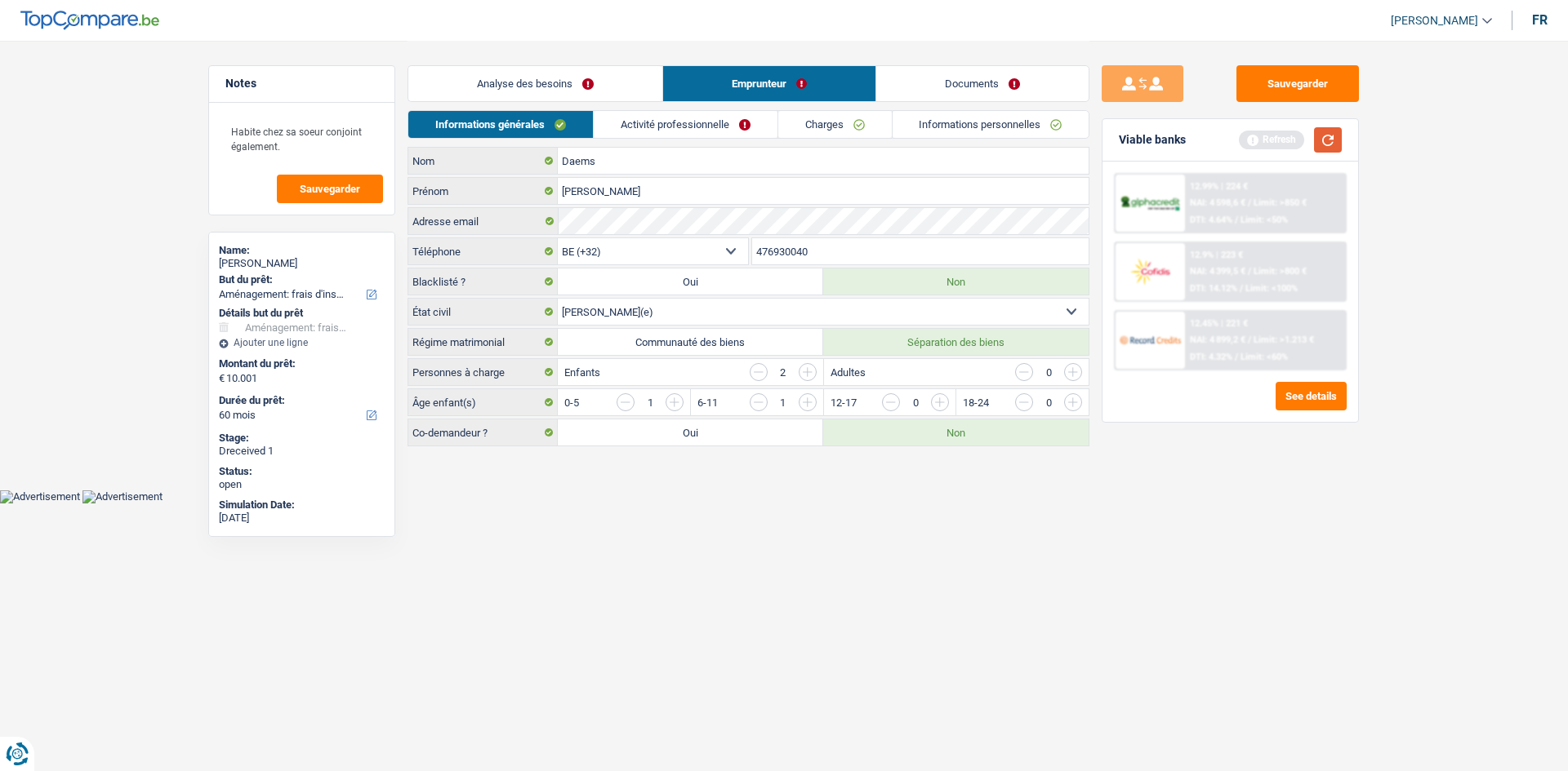
click at [1331, 139] on button "button" at bounding box center [1328, 140] width 28 height 25
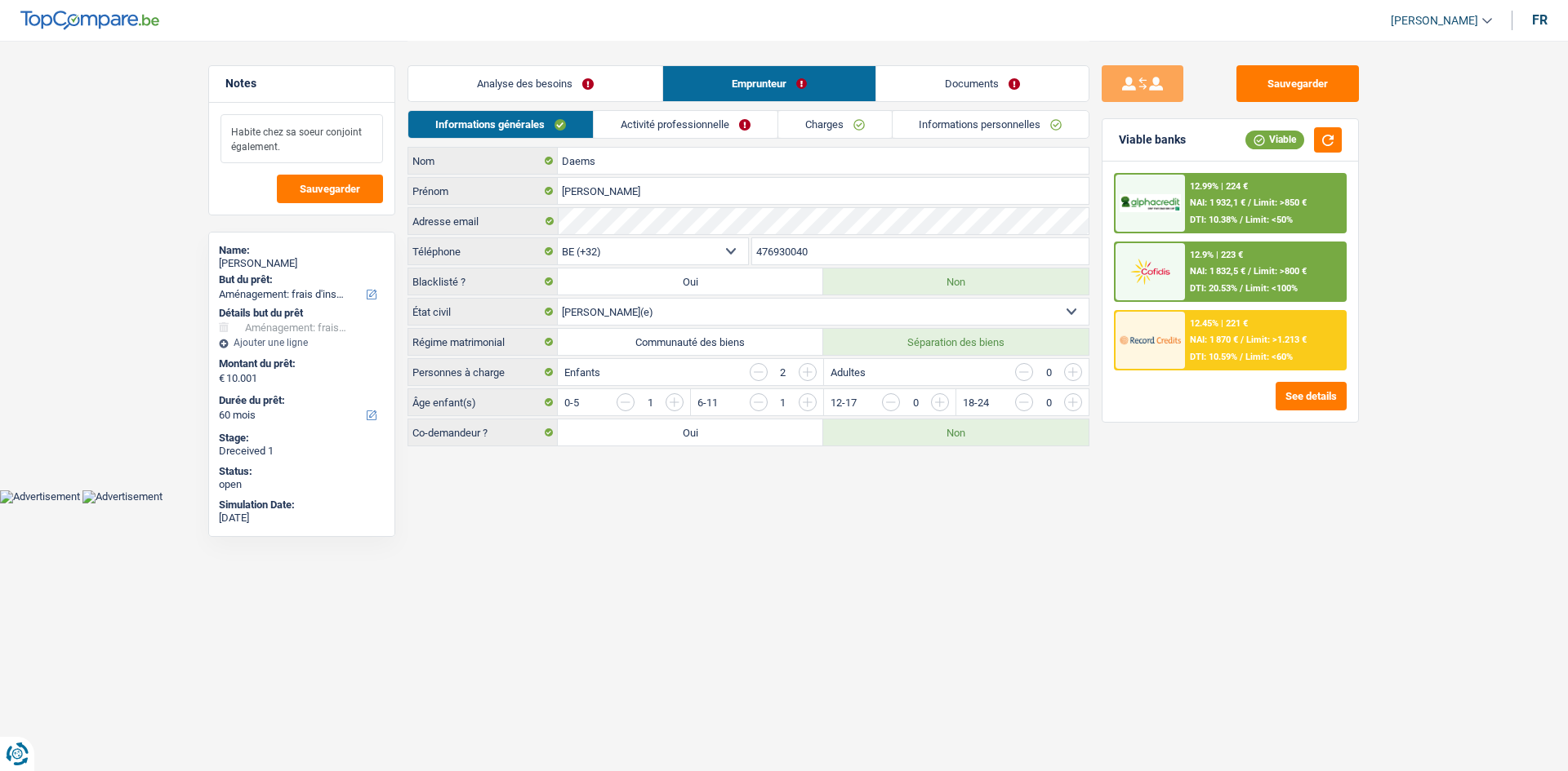
click at [332, 154] on textarea "Habite chez sa soeur conjoint également." at bounding box center [302, 139] width 163 height 49
click at [295, 145] on textarea "Habite chez sa soeur conjoint également." at bounding box center [302, 139] width 163 height 49
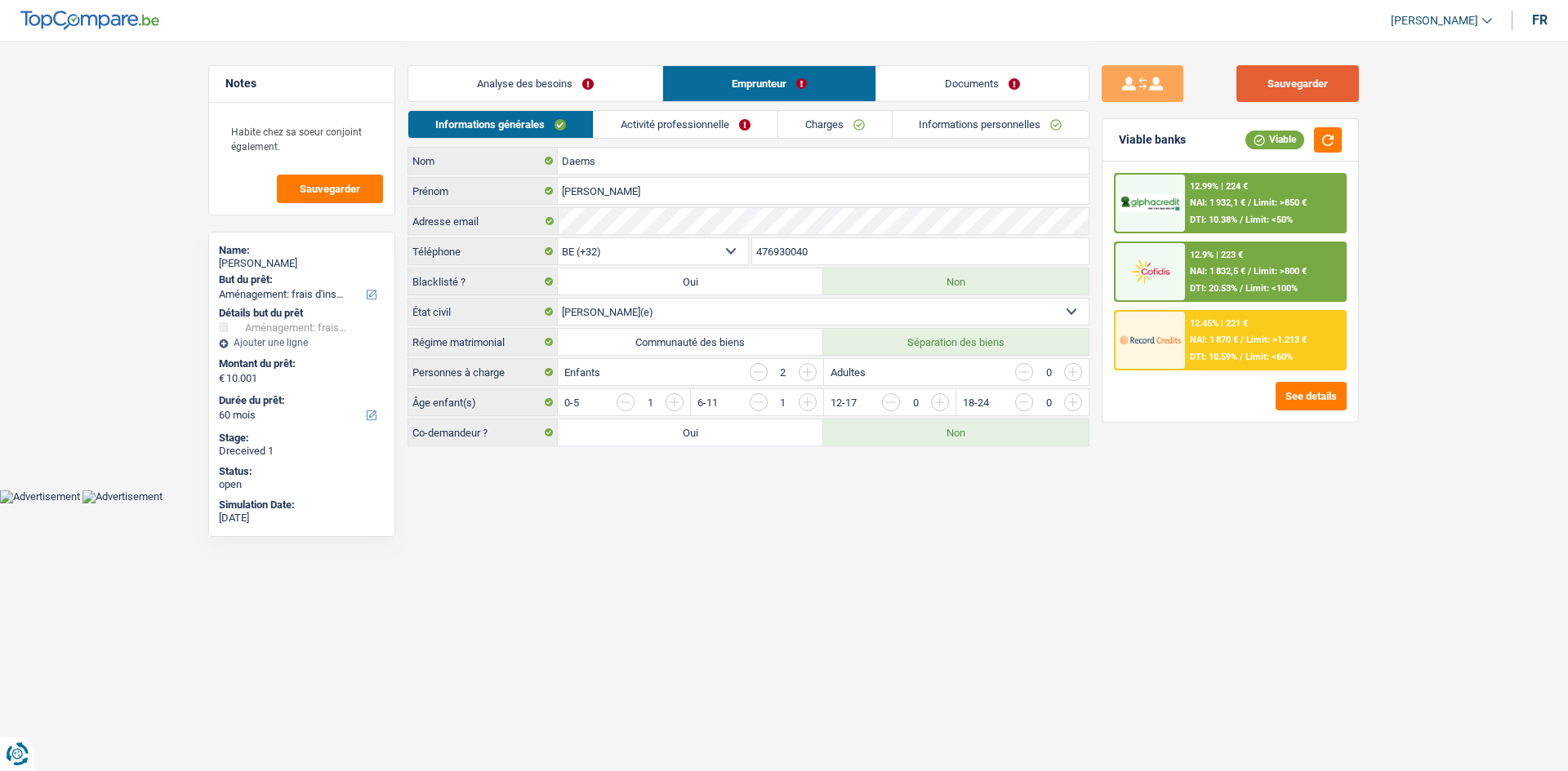
click at [1280, 96] on button "Sauvegarder" at bounding box center [1298, 84] width 122 height 37
